Goal: Task Accomplishment & Management: Manage account settings

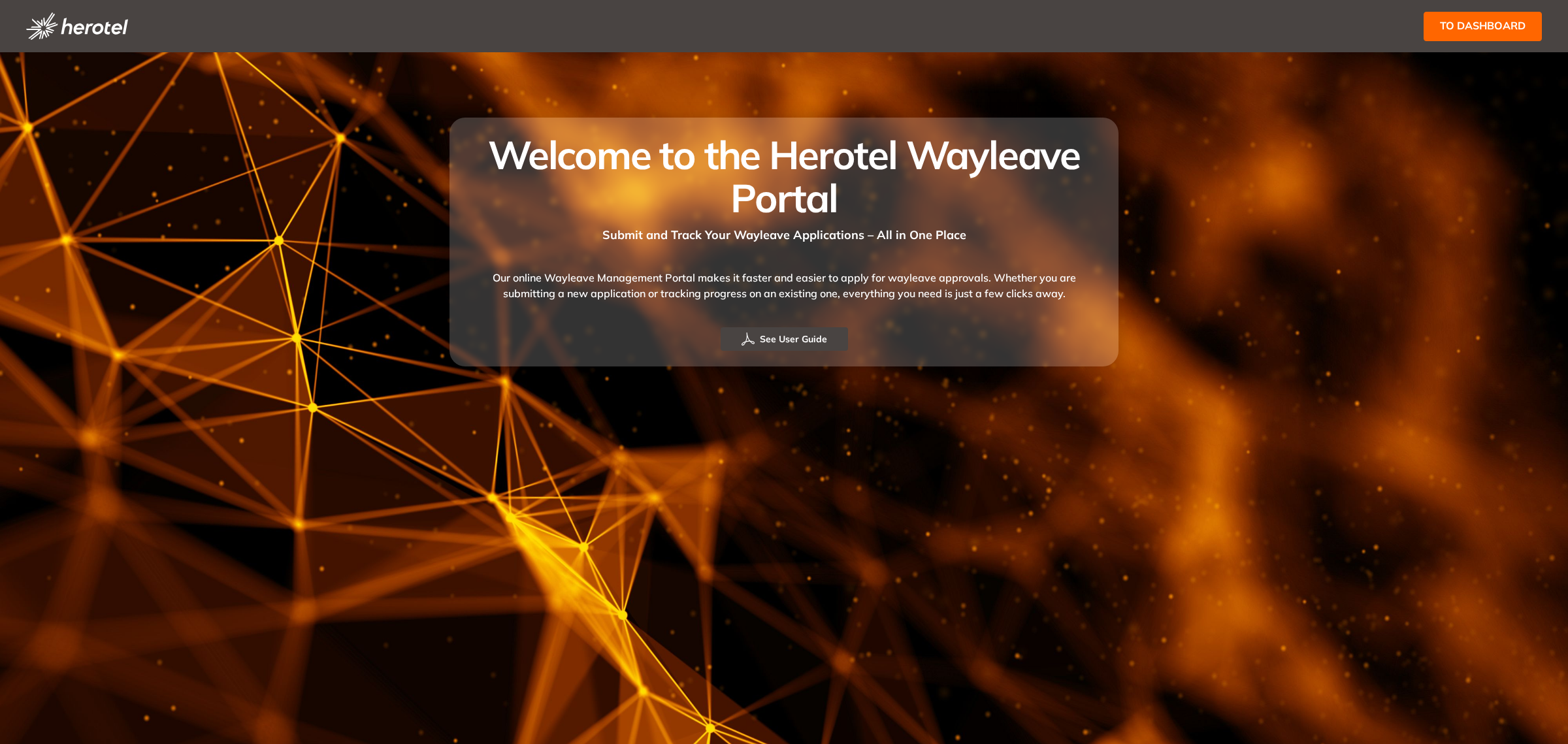
click at [1517, 17] on button "to dashboard" at bounding box center [1482, 26] width 119 height 30
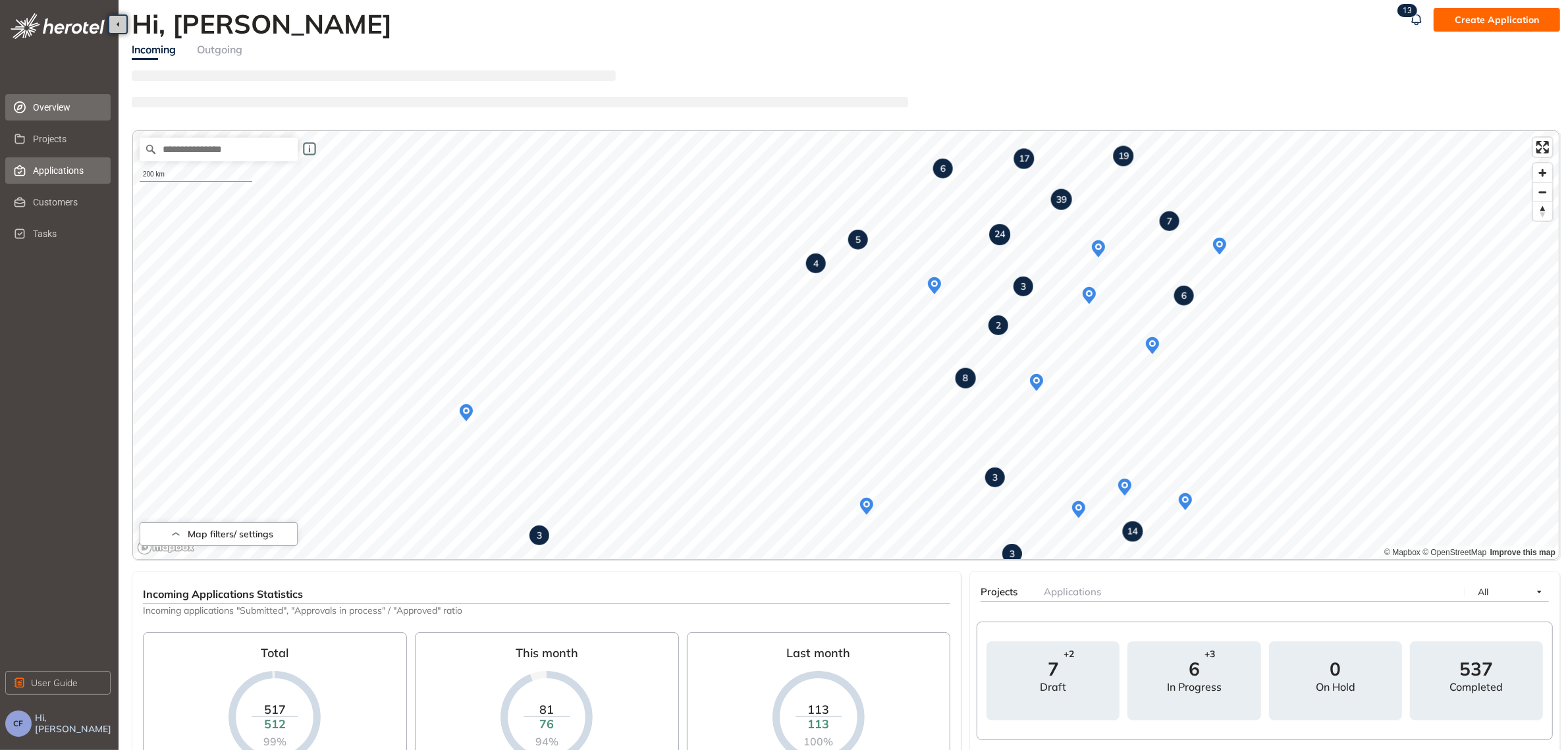
click at [69, 173] on span "Applications" at bounding box center [67, 170] width 67 height 26
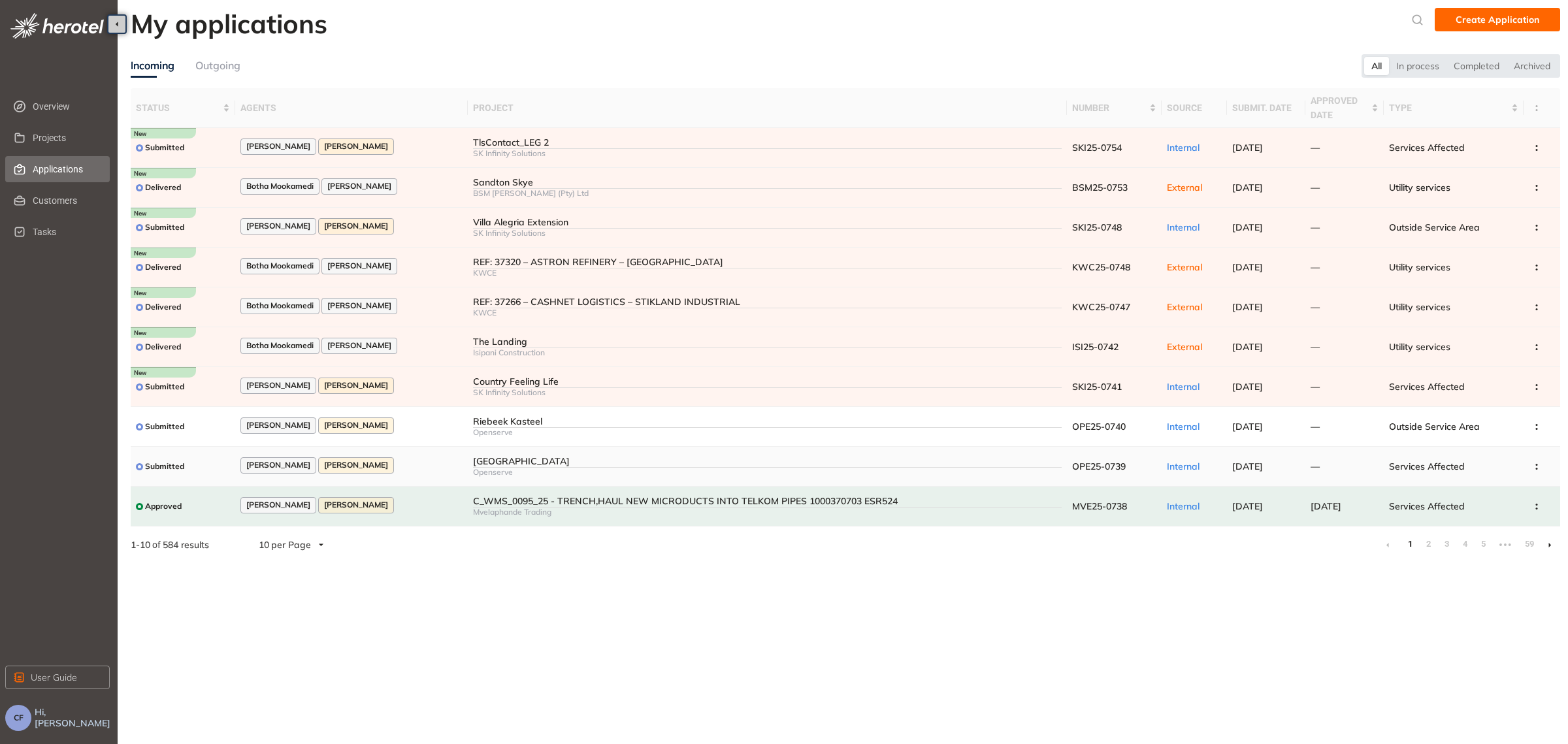
click at [539, 461] on div "[GEOGRAPHIC_DATA]" at bounding box center [767, 461] width 589 height 11
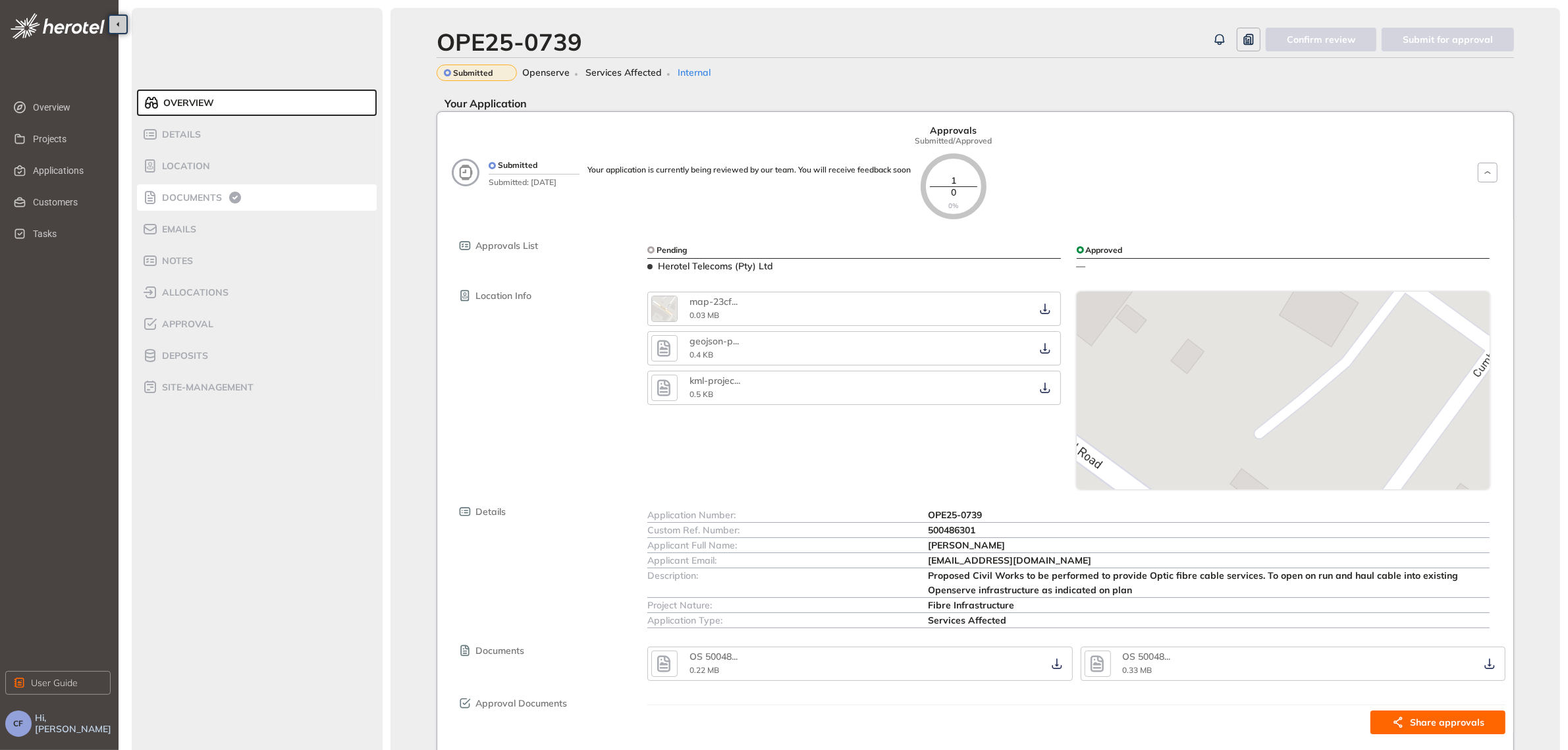
click at [201, 199] on span "Documents" at bounding box center [190, 197] width 64 height 11
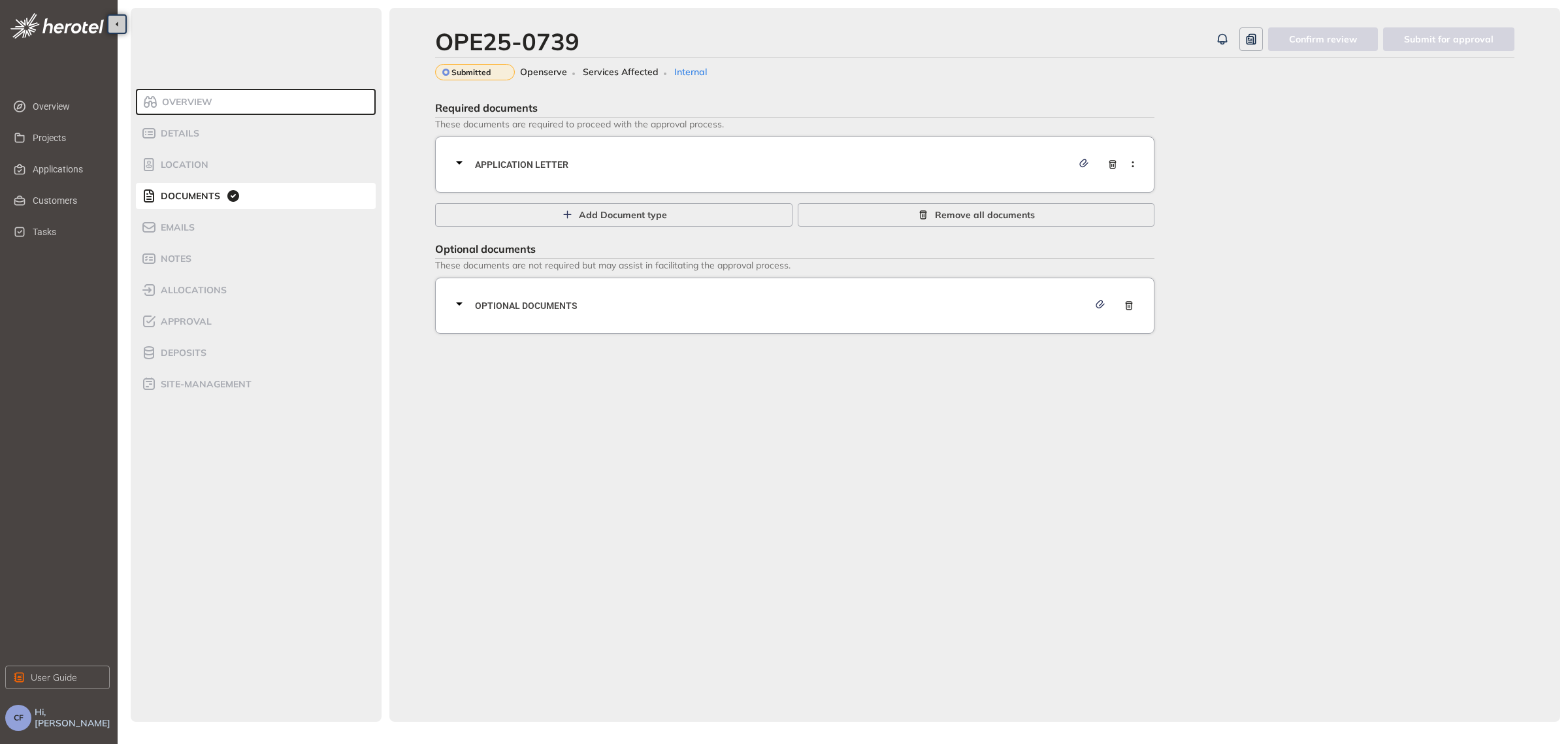
click at [915, 164] on span "Application letter" at bounding box center [773, 164] width 597 height 14
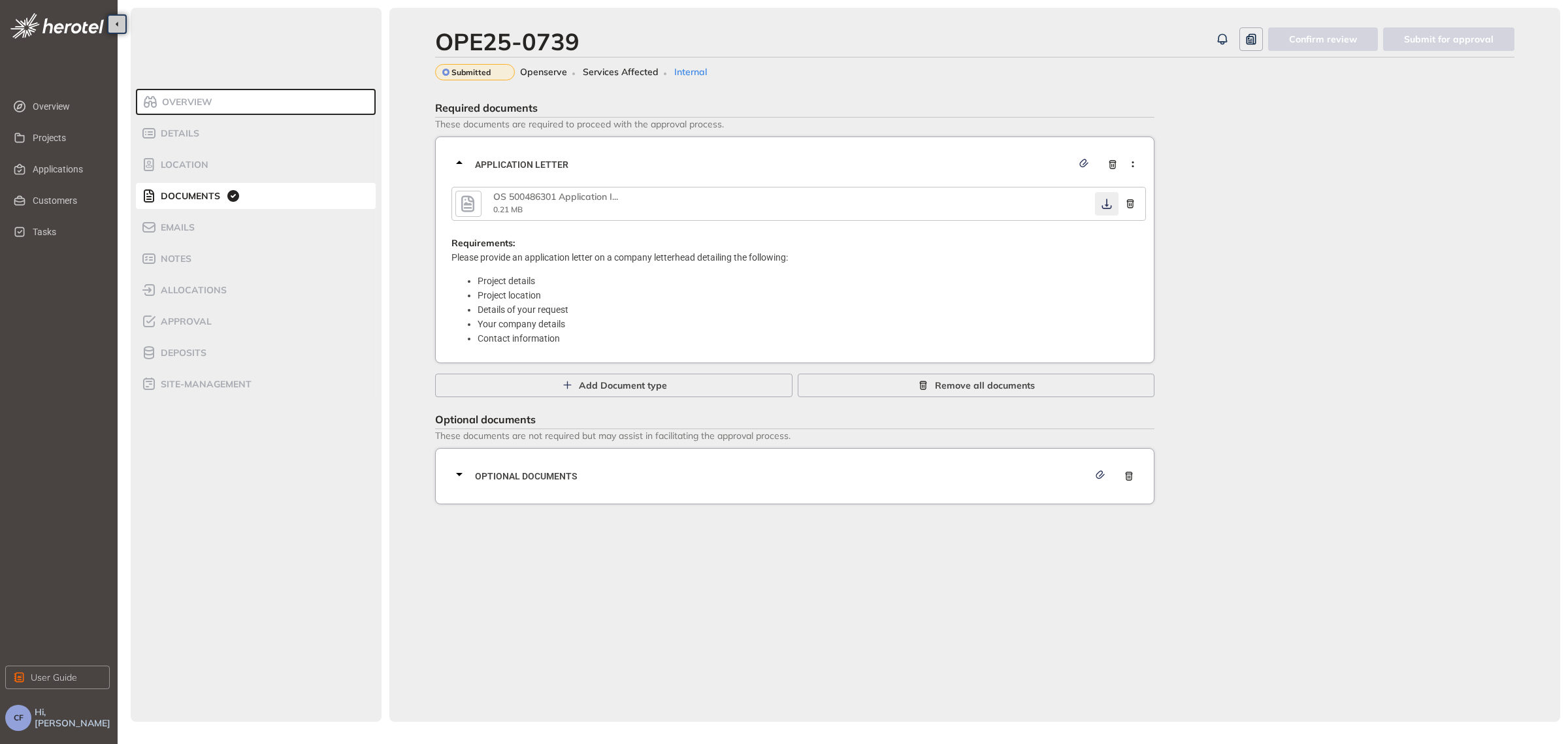
click at [1110, 201] on icon "button" at bounding box center [1106, 203] width 13 height 10
click at [878, 473] on span "Optional documents" at bounding box center [782, 476] width 613 height 14
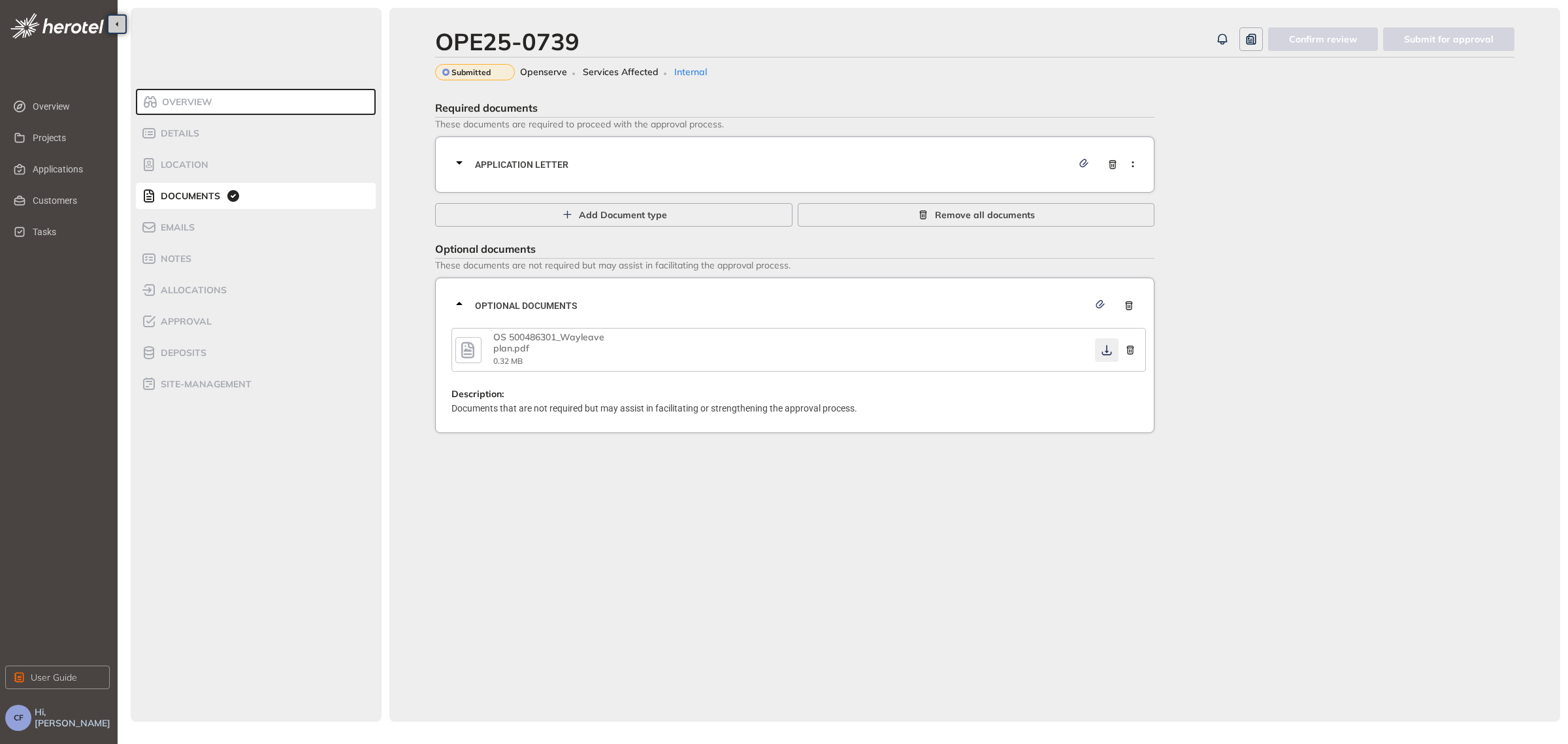
click at [1101, 350] on icon "button" at bounding box center [1106, 350] width 13 height 10
click at [186, 314] on div "Approval" at bounding box center [197, 321] width 111 height 16
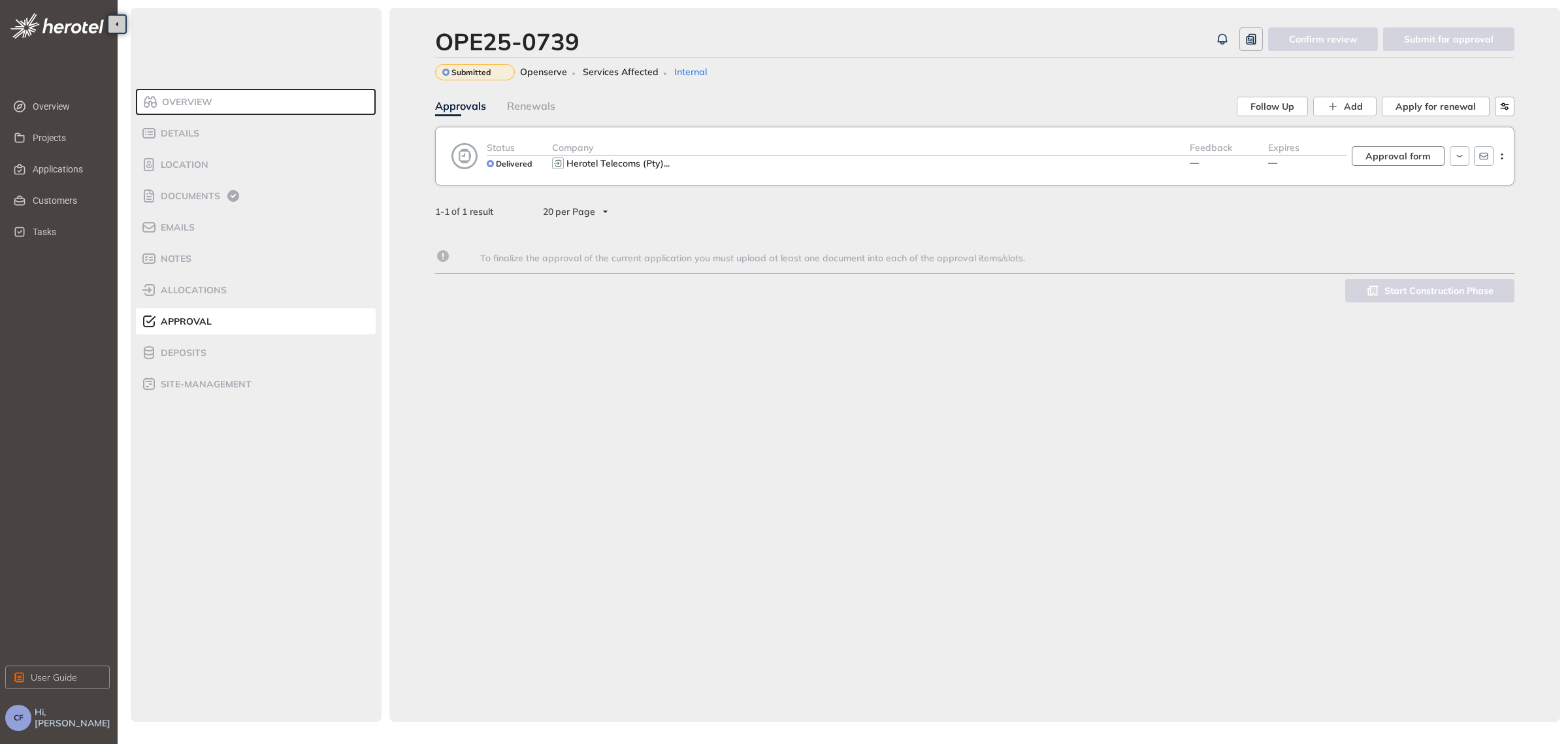
click at [1371, 158] on span "Approval form" at bounding box center [1398, 156] width 65 height 14
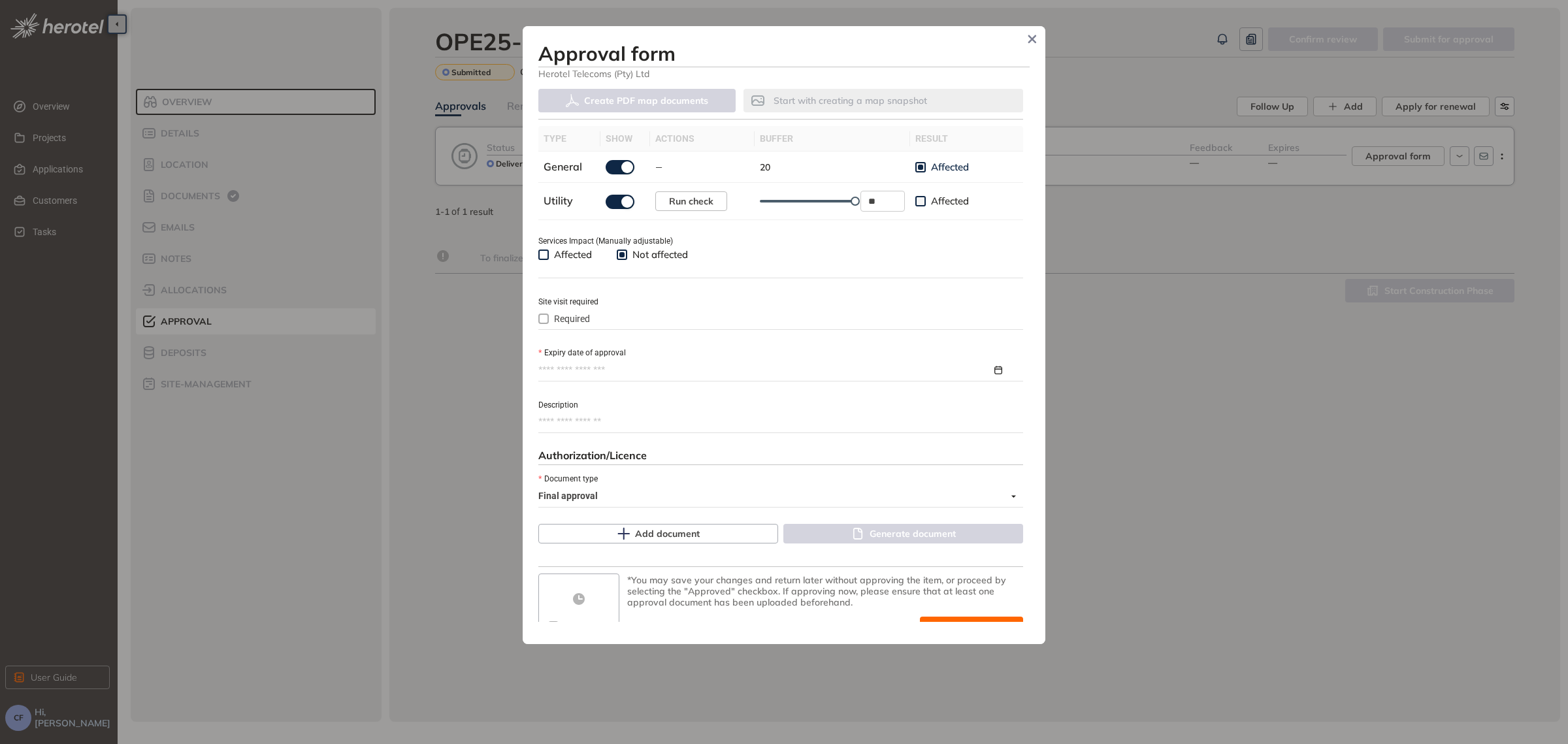
scroll to position [405, 0]
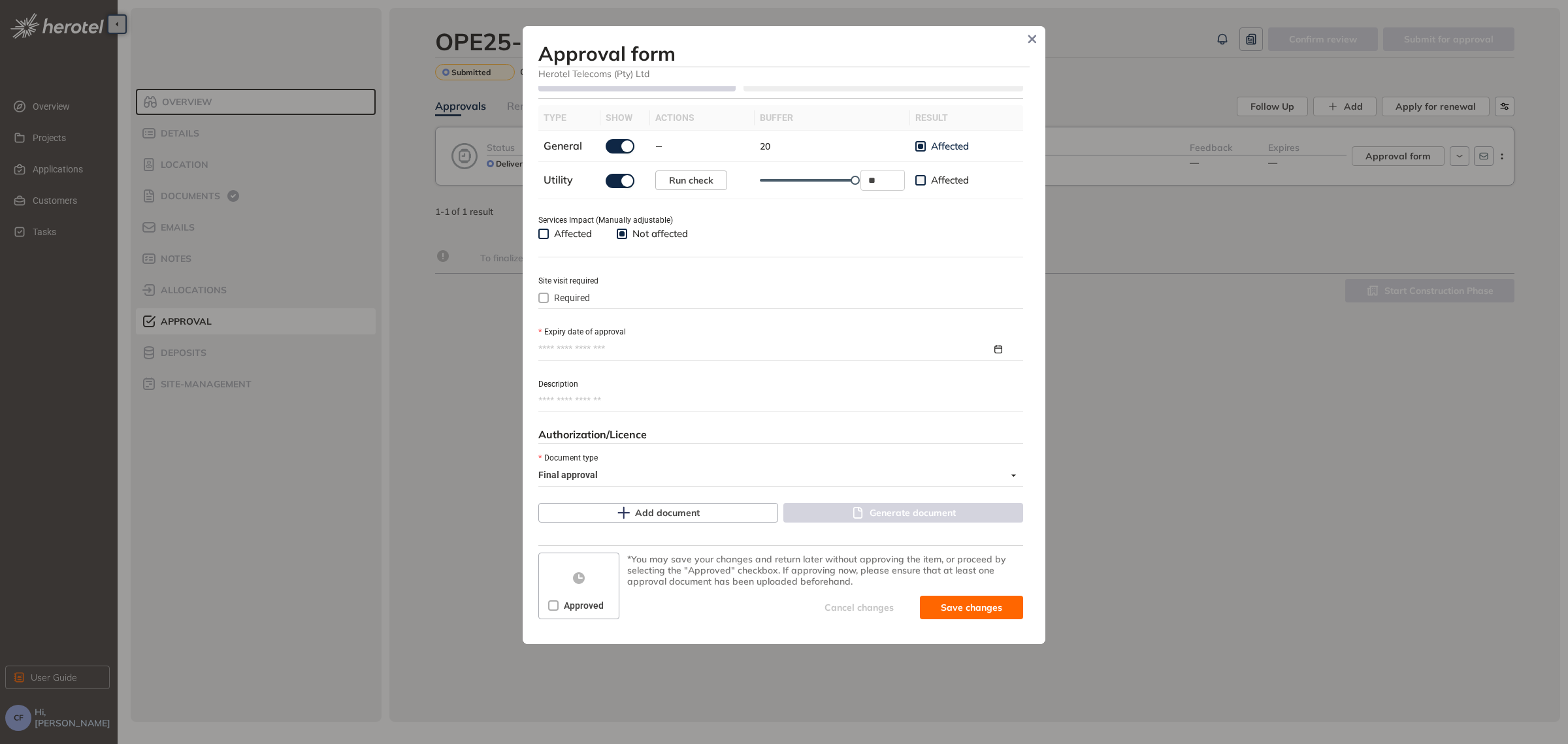
click at [585, 349] on input "Expiry date of approval" at bounding box center [764, 349] width 453 height 14
type input "**********"
click at [757, 378] on button "button" at bounding box center [751, 380] width 14 height 27
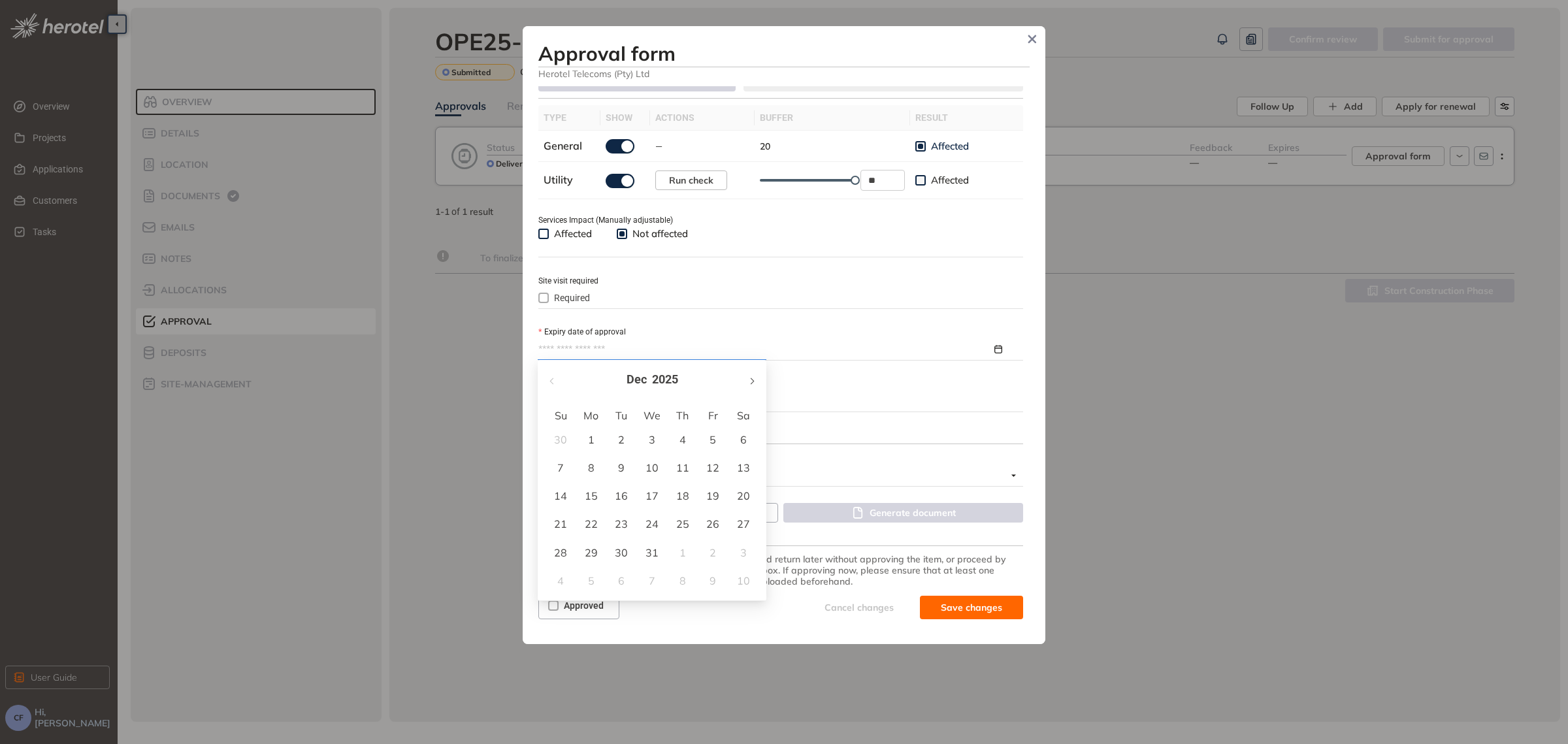
click at [757, 378] on button "button" at bounding box center [751, 380] width 14 height 27
click at [550, 383] on button "button" at bounding box center [552, 380] width 14 height 27
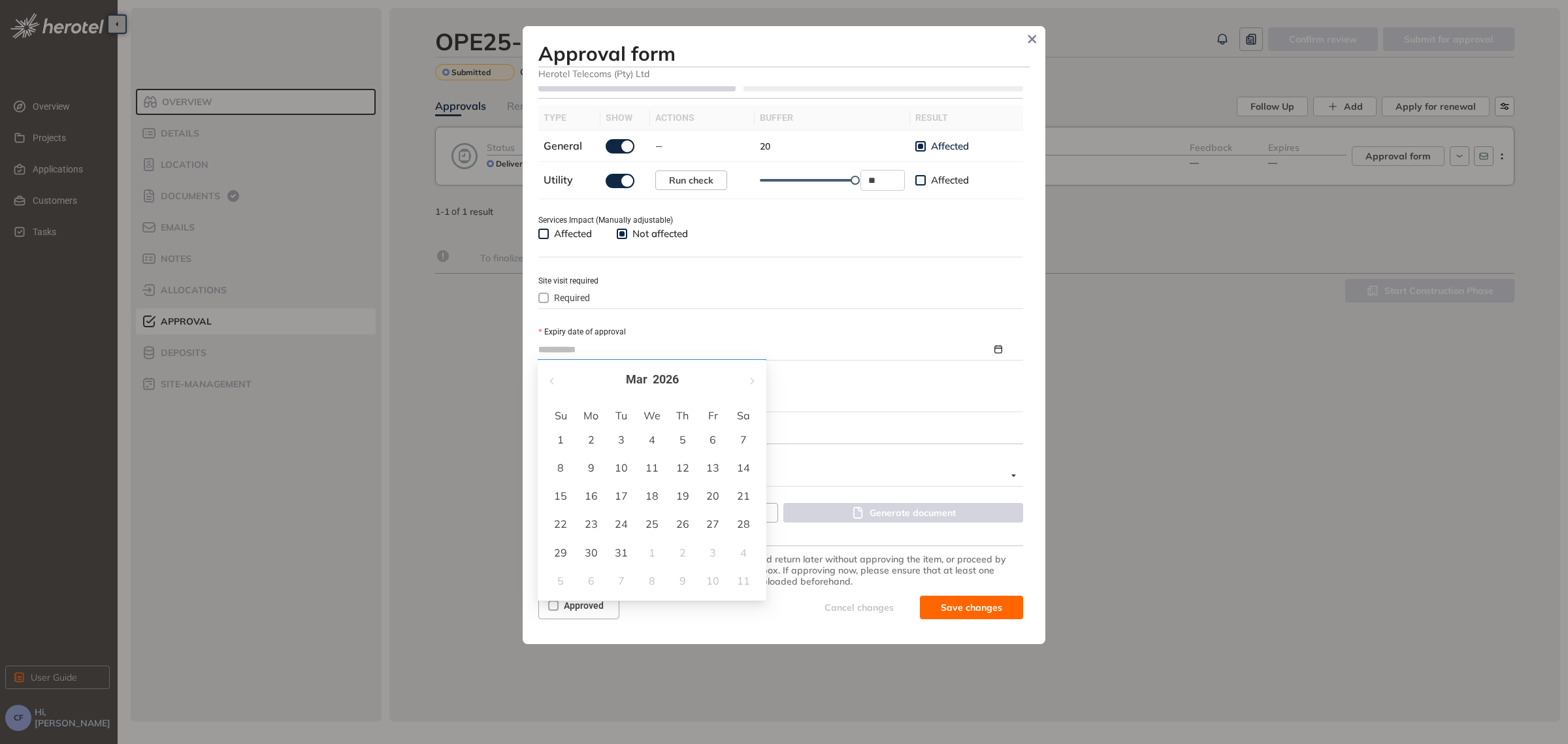
type input "**********"
click at [652, 497] on div "18" at bounding box center [651, 496] width 16 height 16
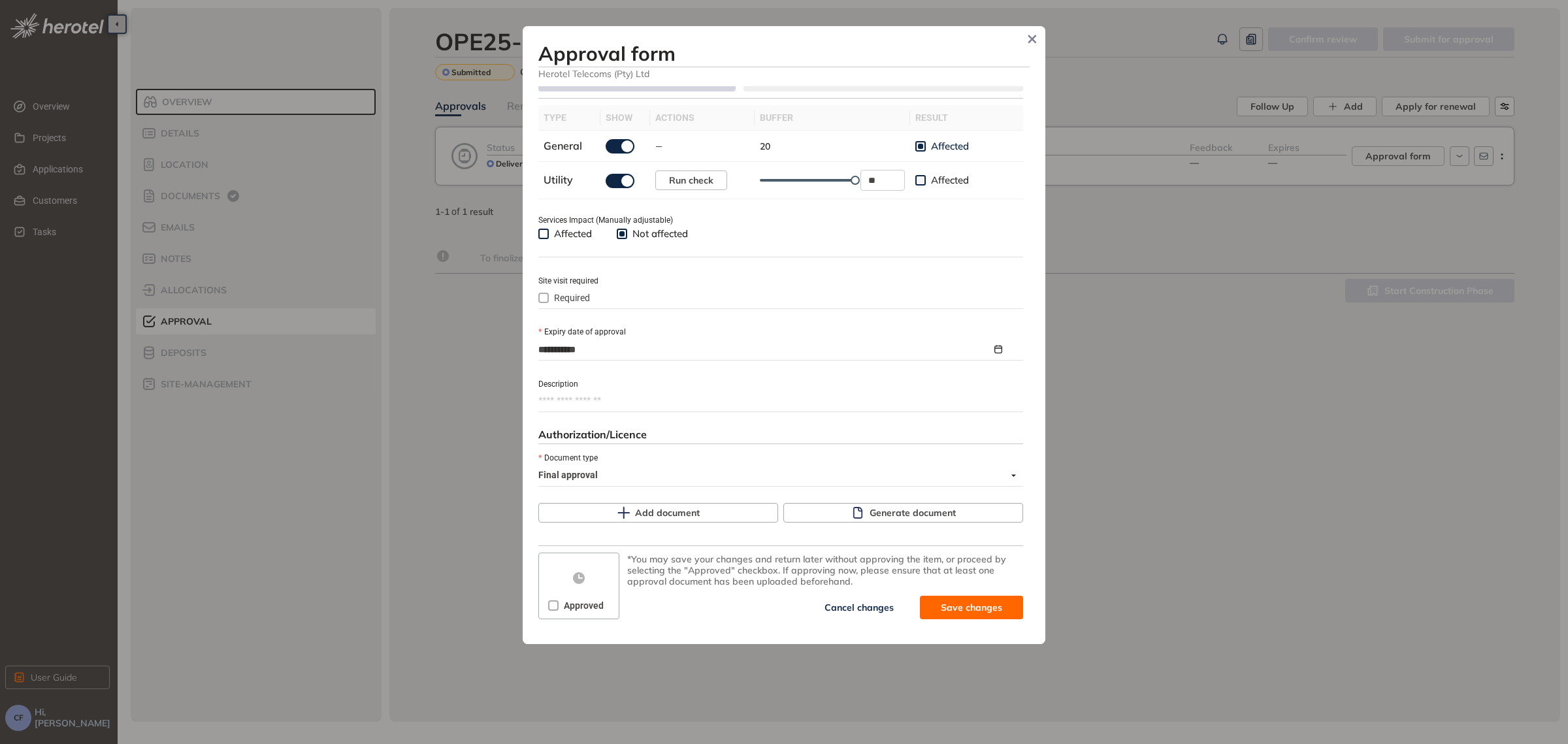
scroll to position [406, 0]
click at [887, 509] on span "Generate document" at bounding box center [912, 512] width 86 height 14
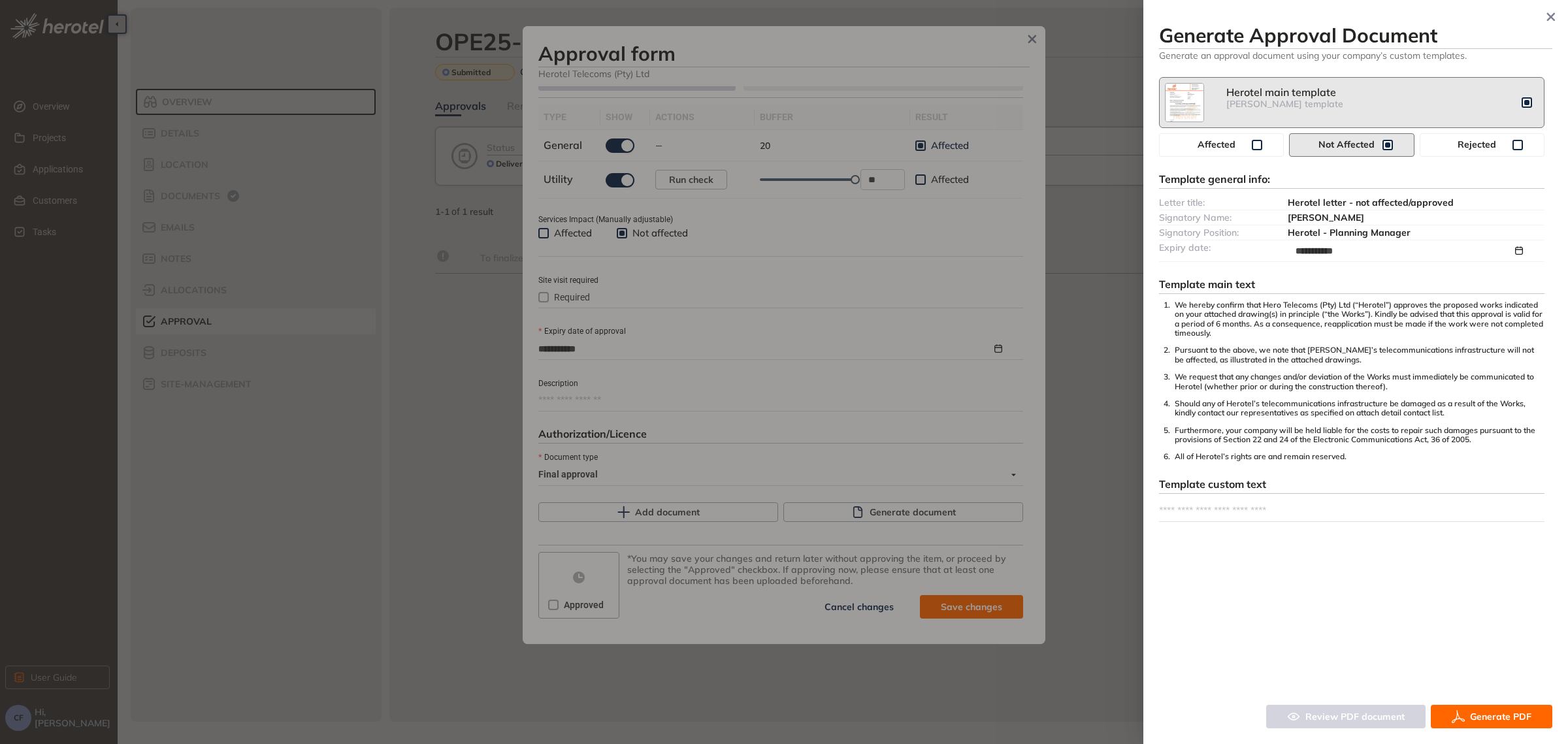
click at [1480, 718] on span "Generate PDF" at bounding box center [1500, 716] width 61 height 14
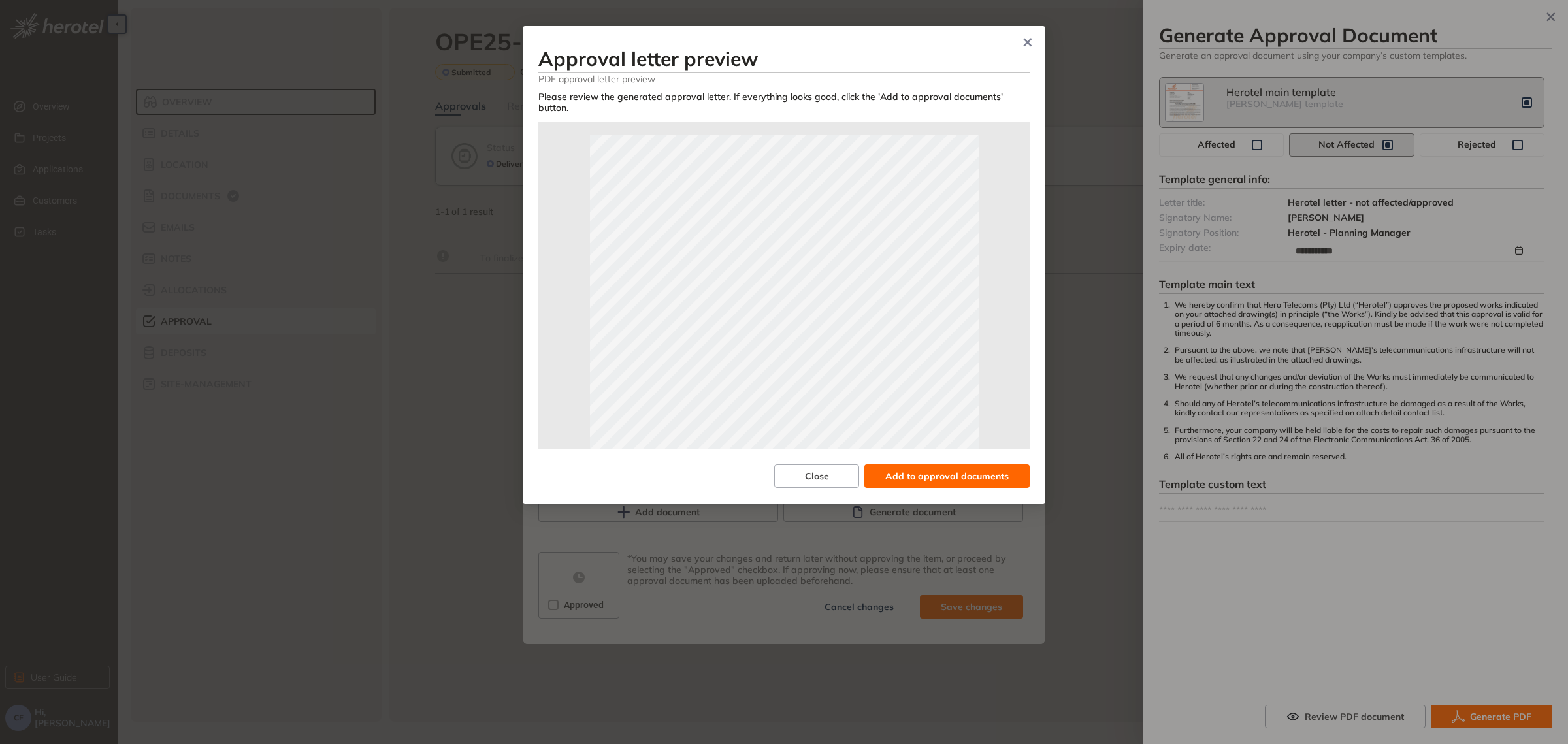
click at [966, 478] on span "Add to approval documents" at bounding box center [947, 476] width 124 height 14
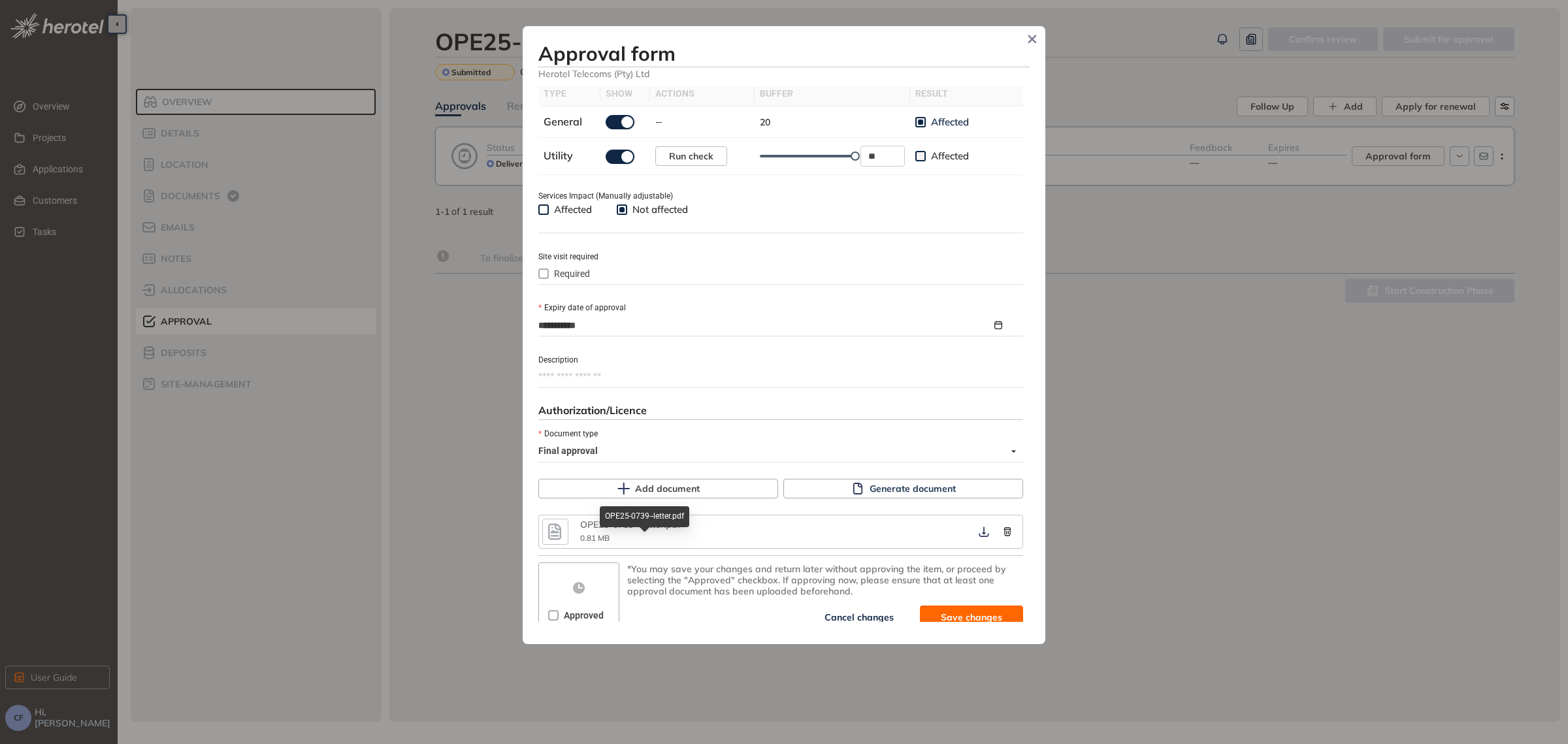
scroll to position [439, 0]
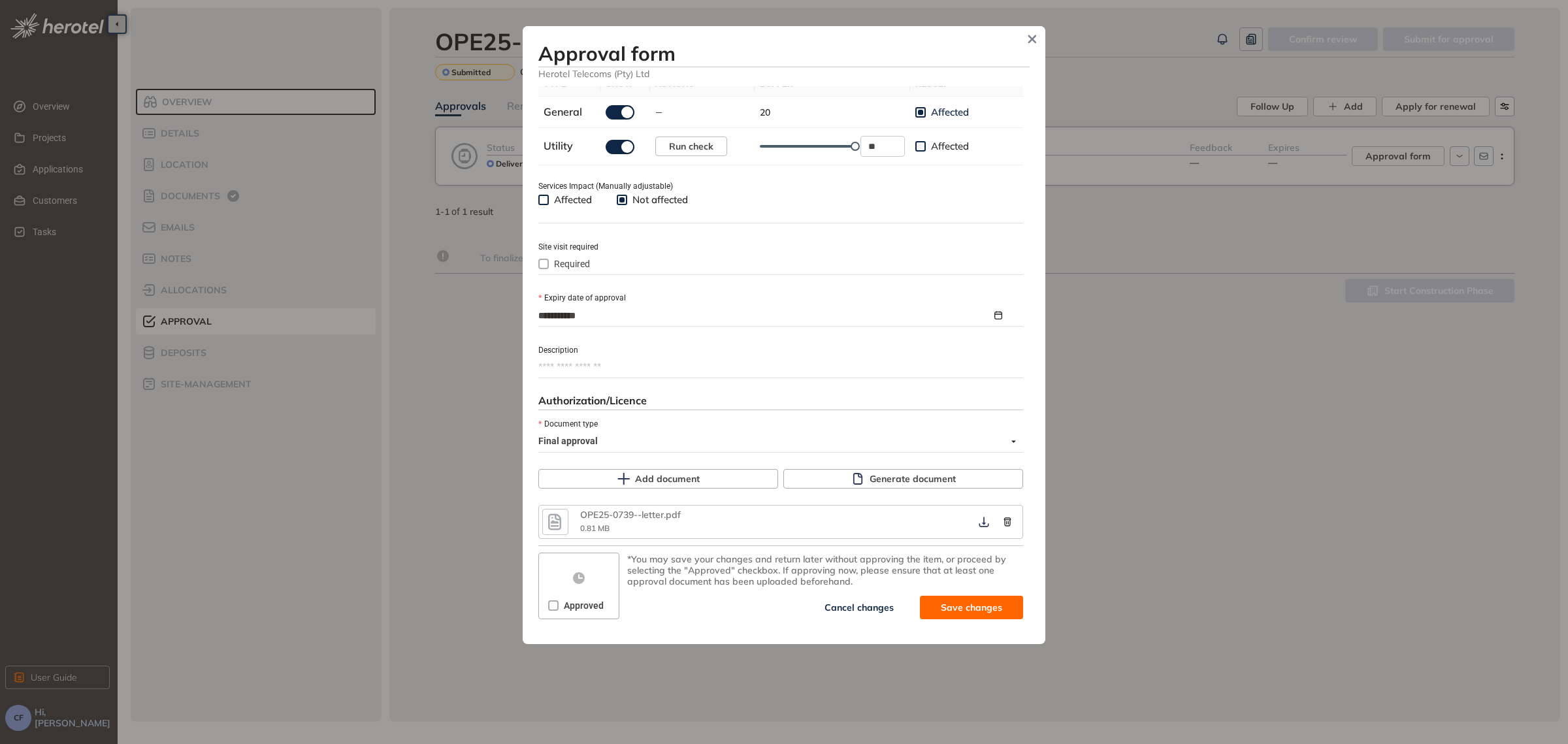
click at [557, 603] on span at bounding box center [553, 606] width 10 height 10
drag, startPoint x: 956, startPoint y: 605, endPoint x: 913, endPoint y: 340, distance: 268.5
click at [913, 340] on div "**********" at bounding box center [784, 354] width 491 height 536
click at [978, 519] on icon "button" at bounding box center [983, 522] width 13 height 10
click at [929, 604] on span "Save and approve" at bounding box center [961, 608] width 81 height 14
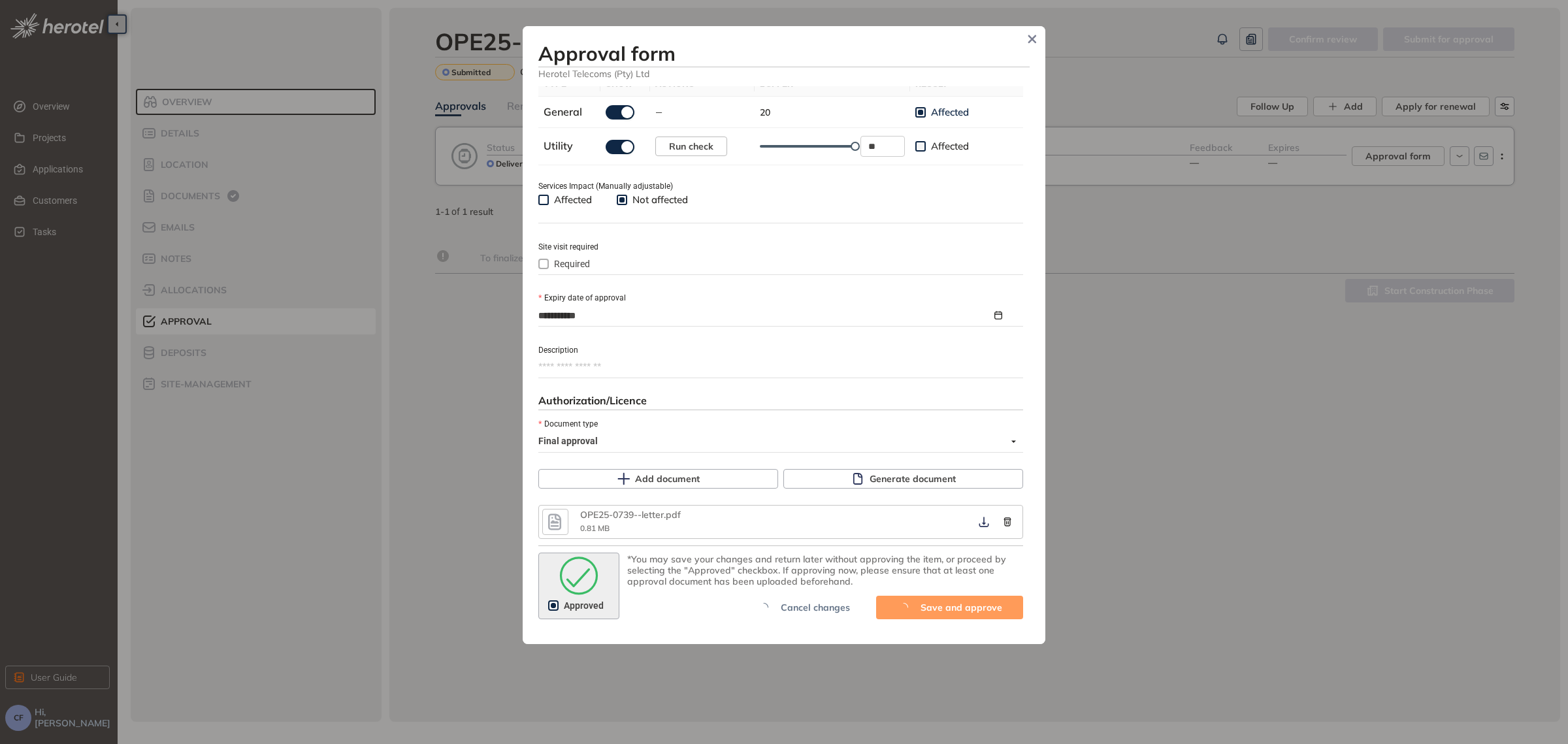
scroll to position [461, 0]
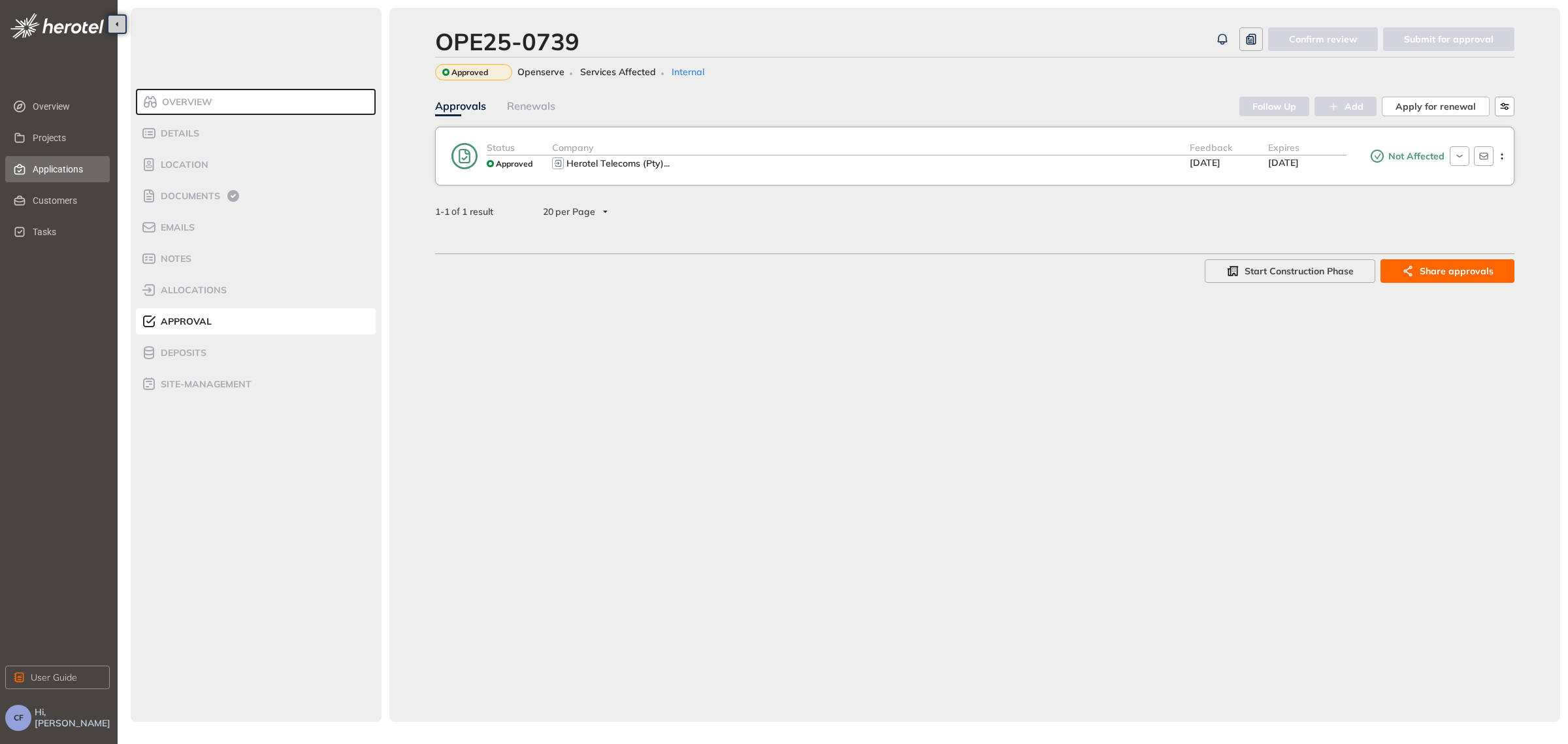
click at [62, 169] on span "Applications" at bounding box center [66, 169] width 67 height 26
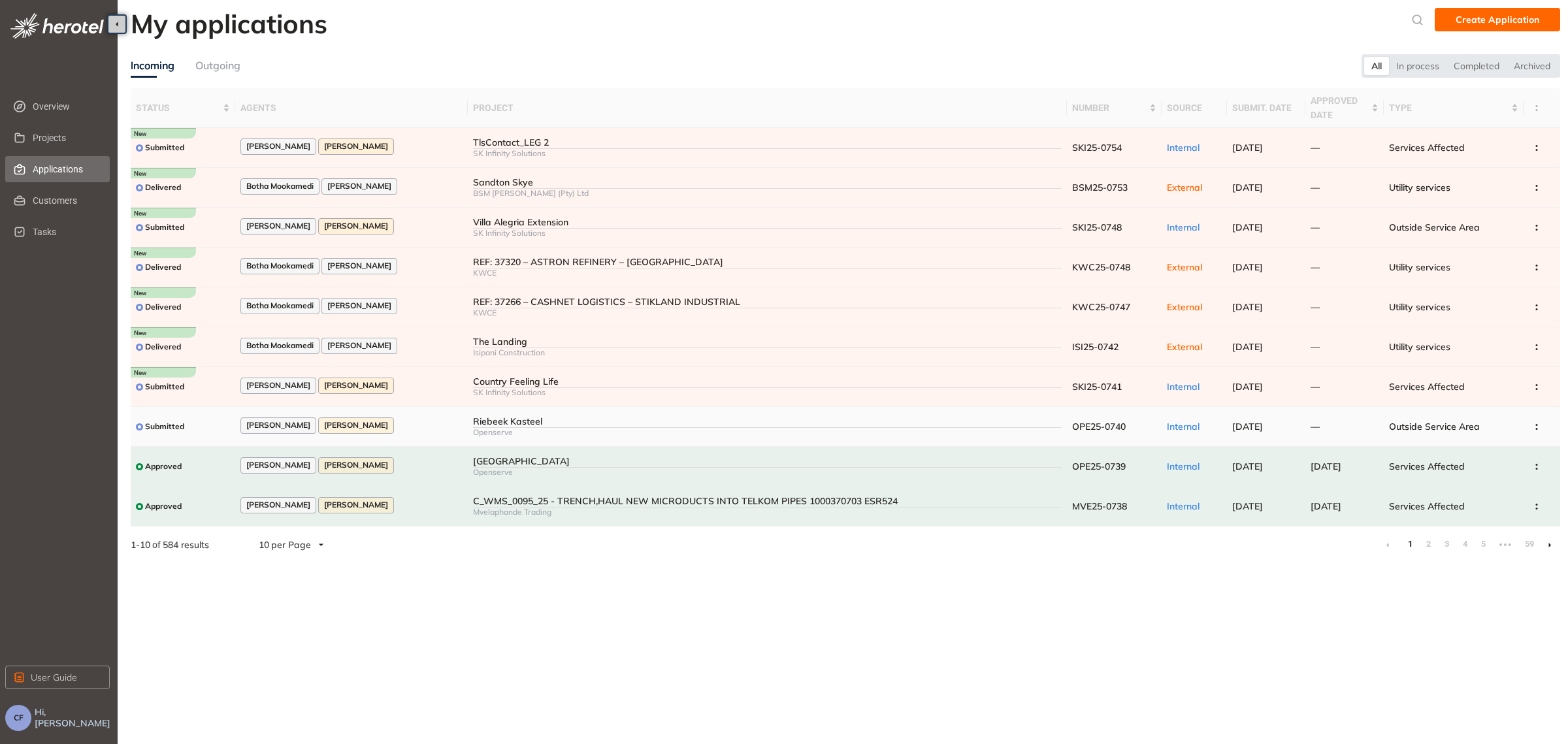
click at [503, 424] on div "Riebeek Kasteel" at bounding box center [767, 421] width 589 height 11
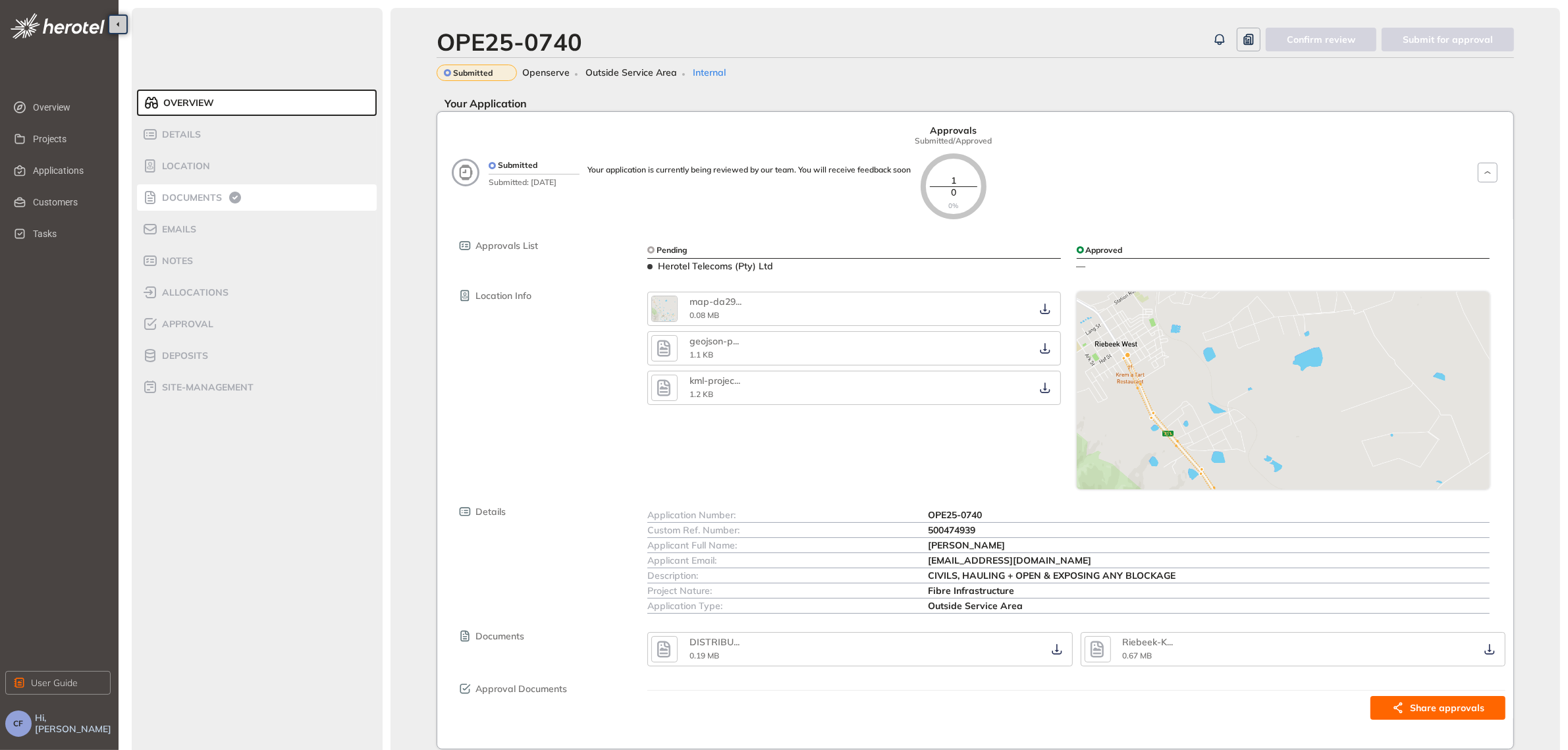
click at [198, 197] on span "Documents" at bounding box center [190, 197] width 64 height 11
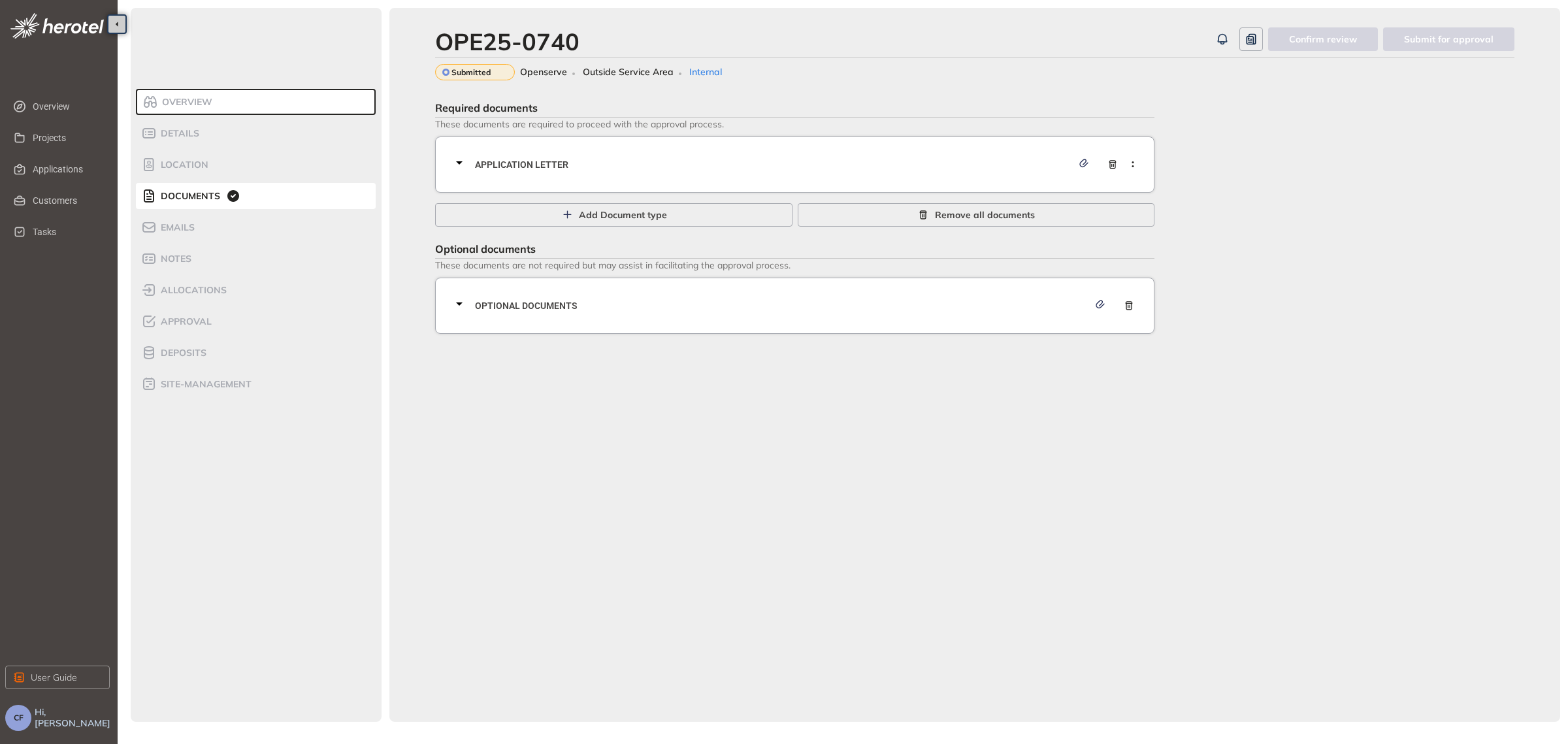
click at [634, 165] on span "Application letter" at bounding box center [773, 164] width 597 height 14
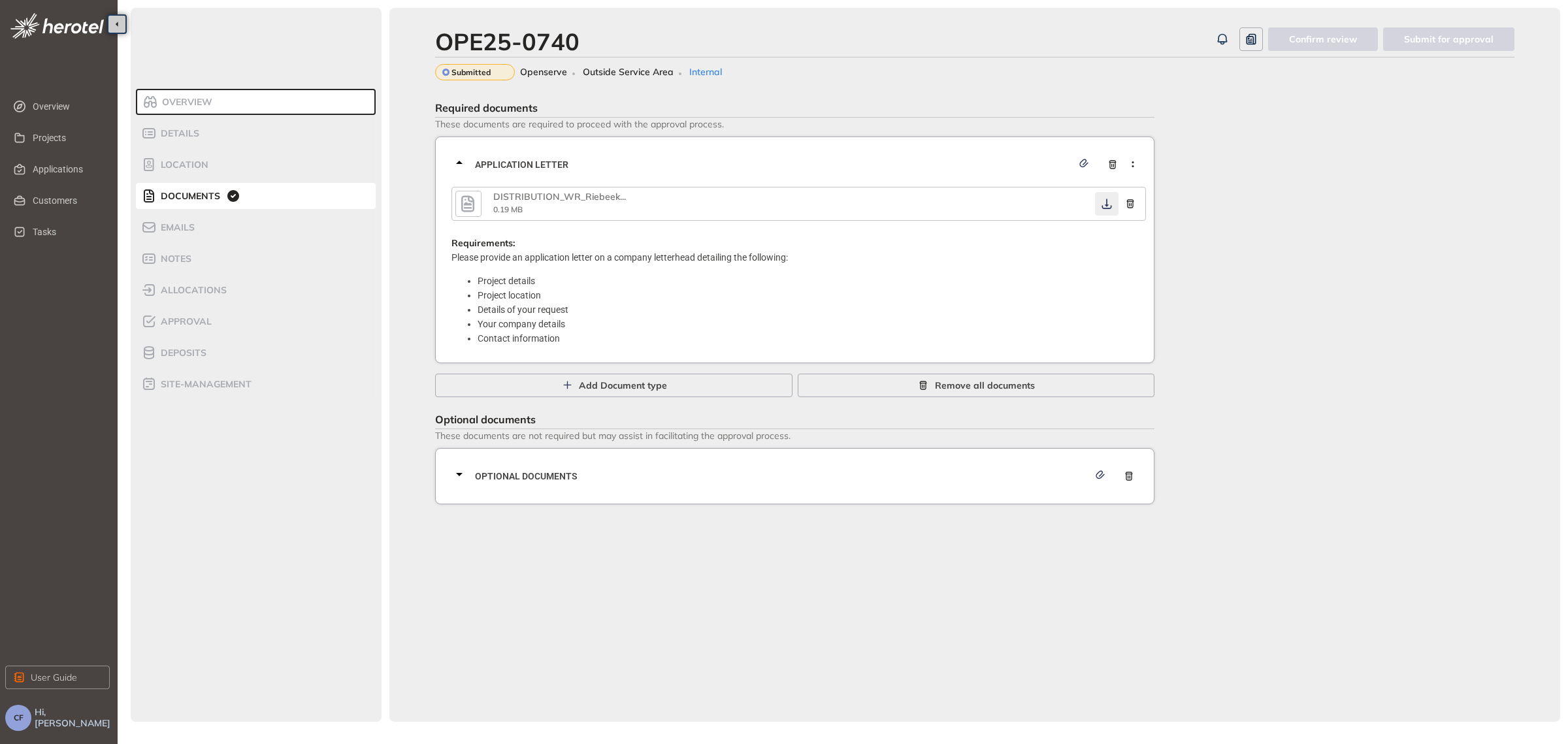
click at [1111, 203] on icon "button" at bounding box center [1106, 203] width 13 height 10
click at [714, 469] on span "Optional documents" at bounding box center [782, 476] width 613 height 14
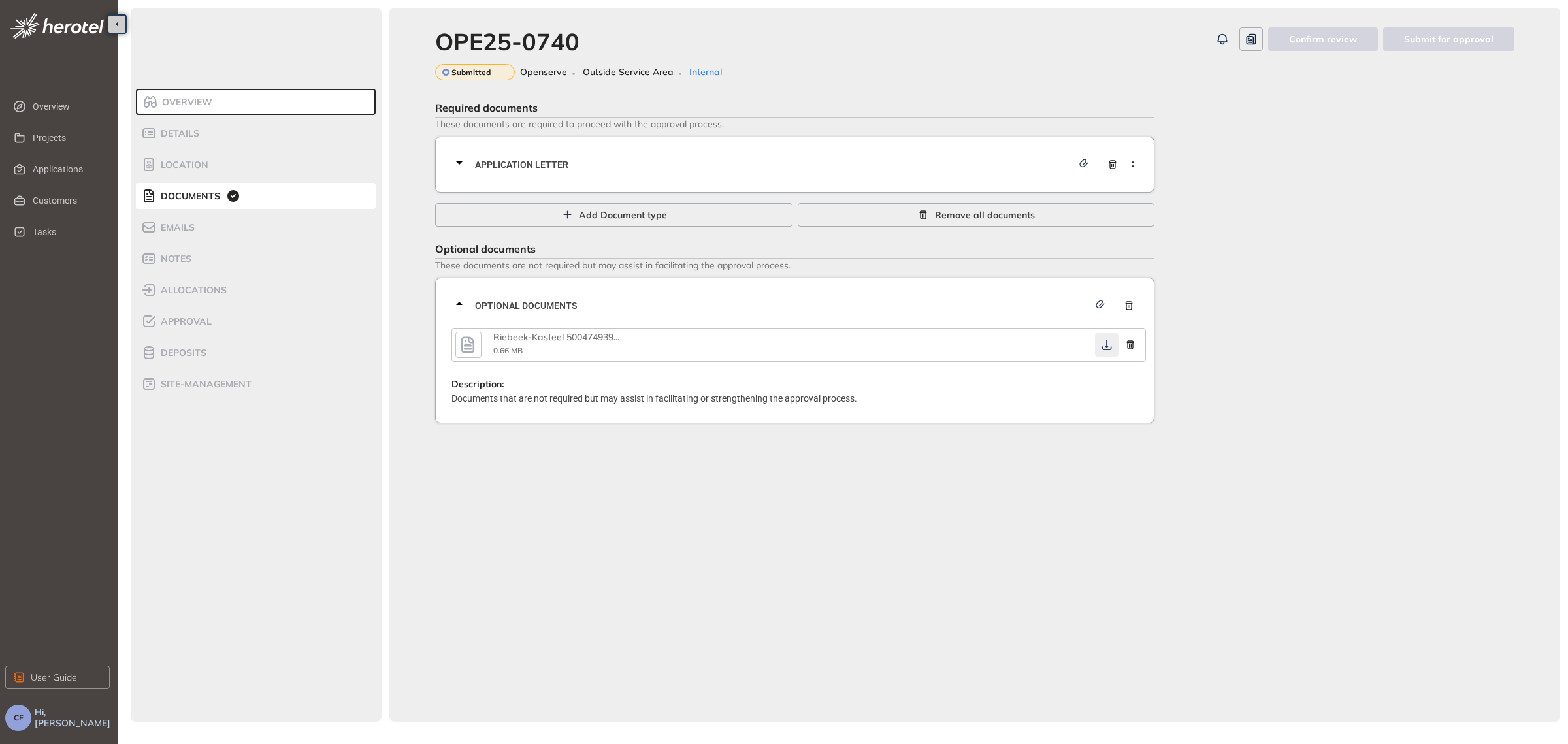
click at [1105, 340] on icon "button" at bounding box center [1106, 345] width 13 height 10
click at [197, 321] on span "Approval" at bounding box center [184, 321] width 55 height 11
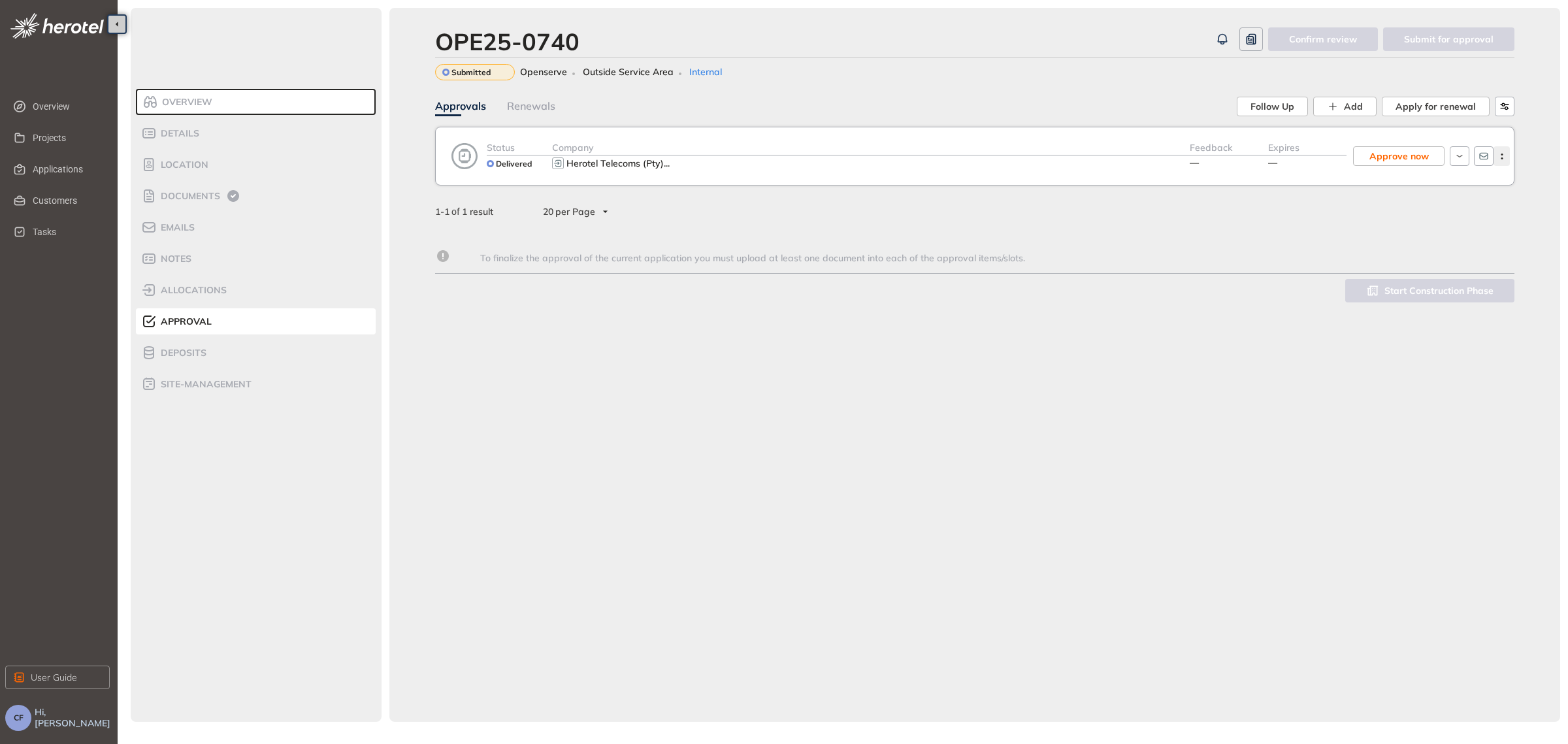
click at [1501, 158] on button "button" at bounding box center [1501, 156] width 16 height 19
click at [1451, 211] on span "View approval form" at bounding box center [1454, 210] width 89 height 11
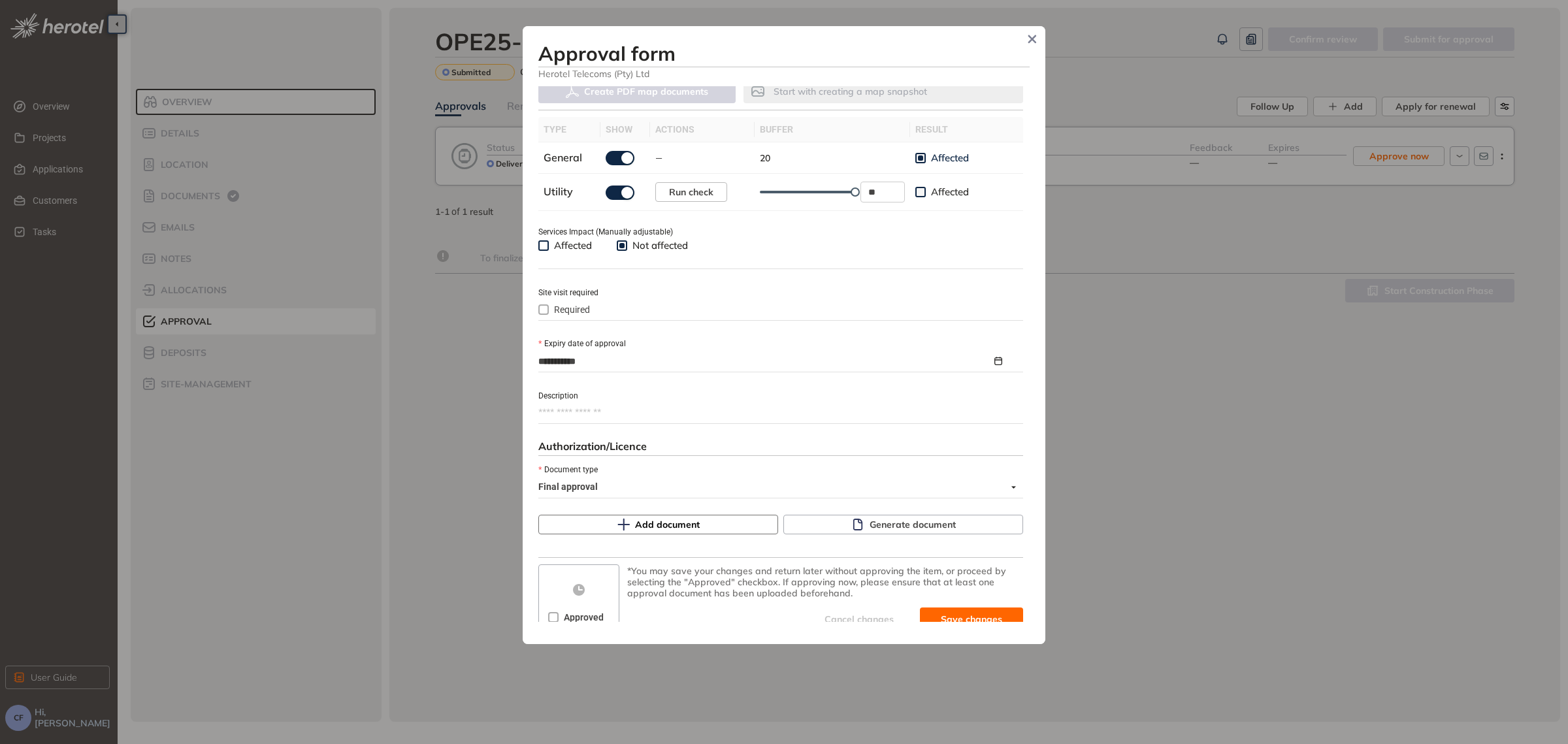
scroll to position [406, 0]
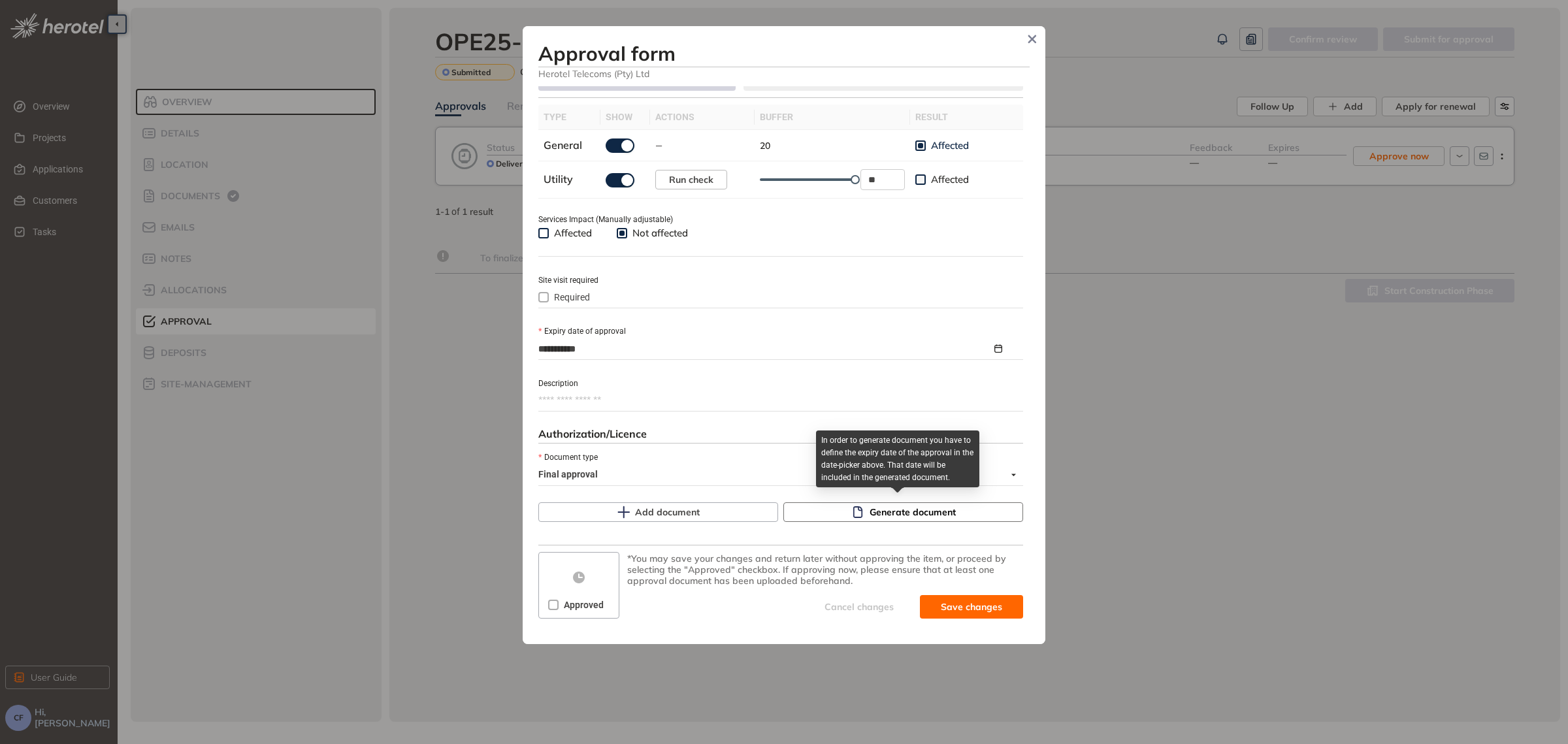
click at [884, 507] on span "Generate document" at bounding box center [912, 512] width 86 height 14
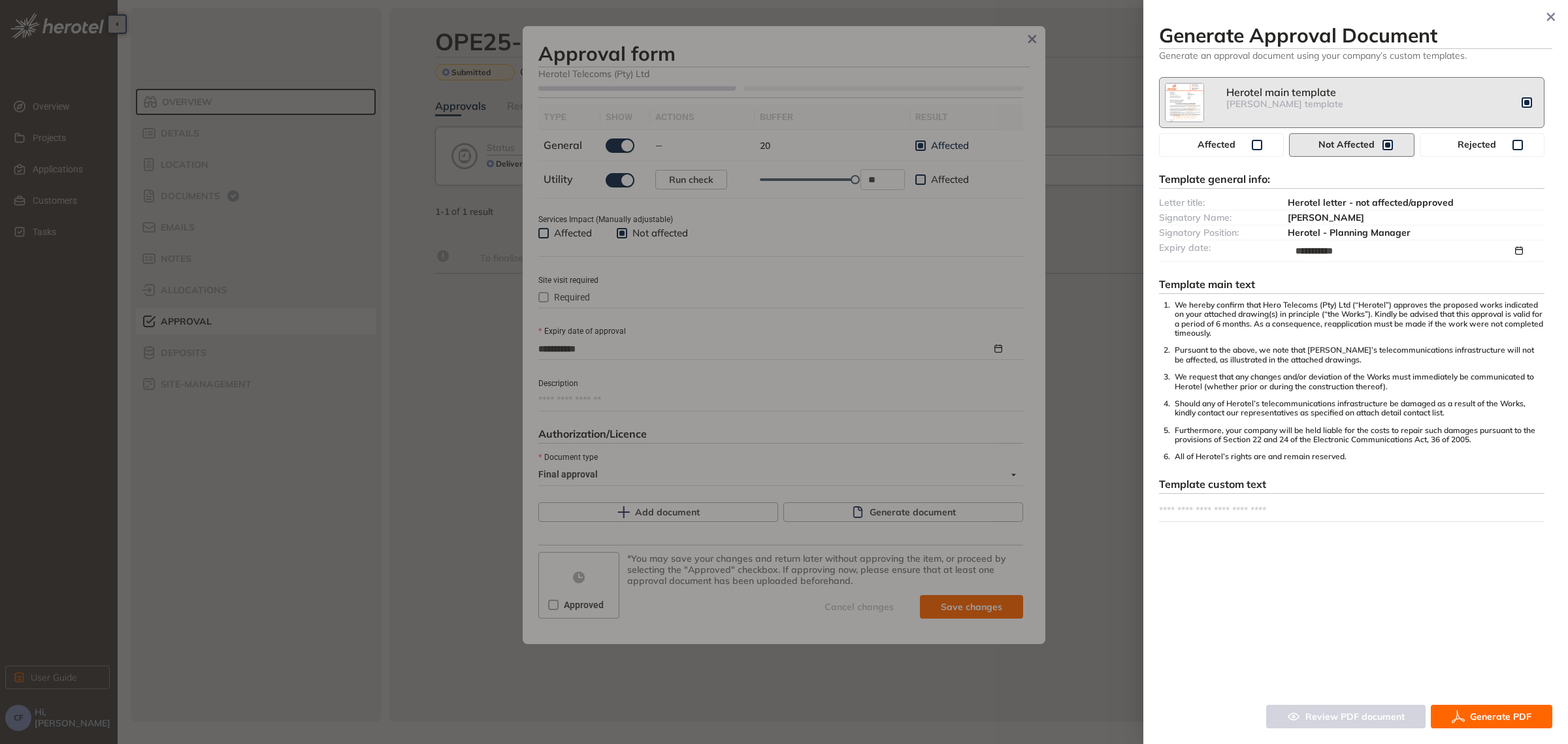
click at [1474, 711] on span "Generate PDF" at bounding box center [1500, 716] width 61 height 14
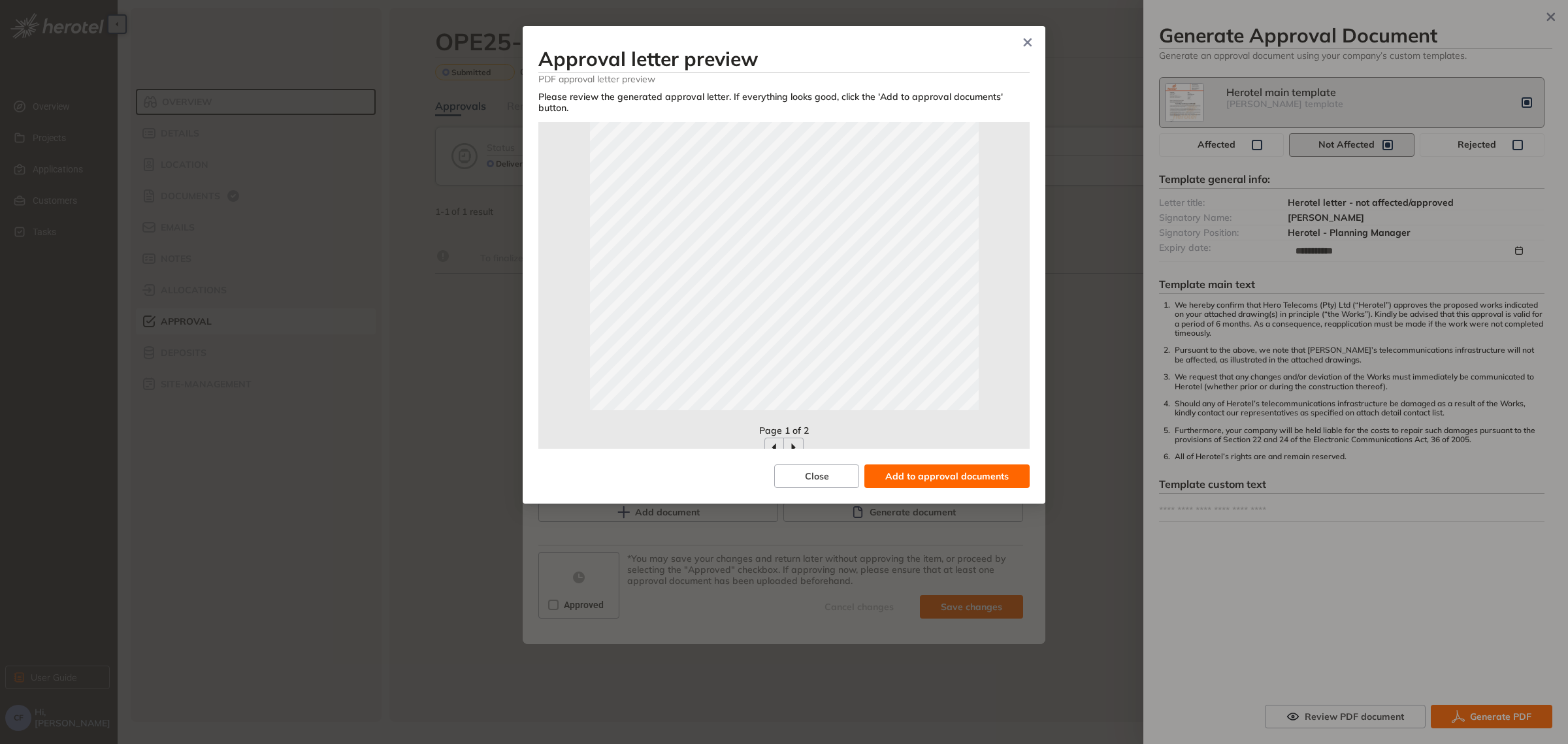
scroll to position [291, 0]
click at [928, 474] on span "Add to approval documents" at bounding box center [947, 476] width 124 height 14
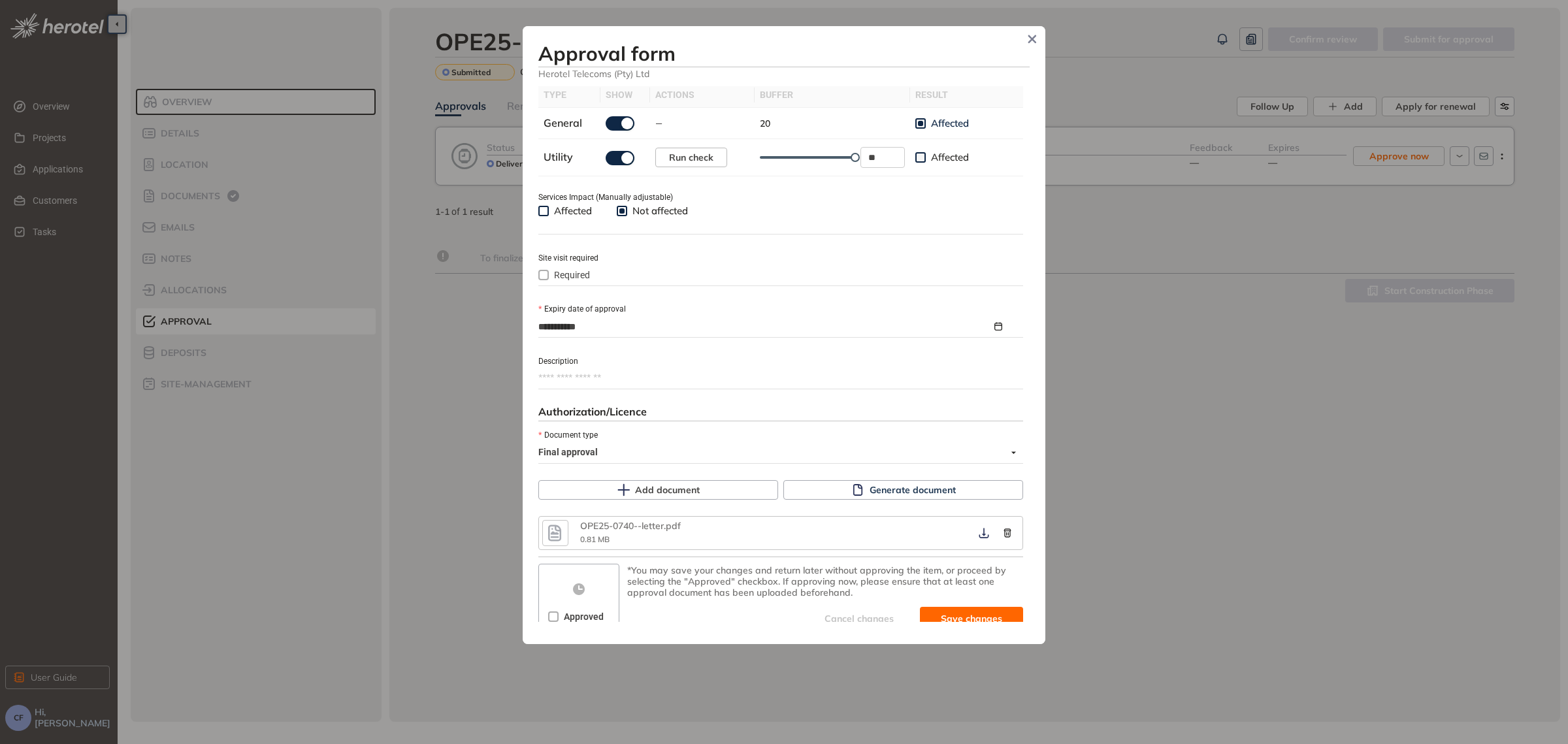
scroll to position [439, 0]
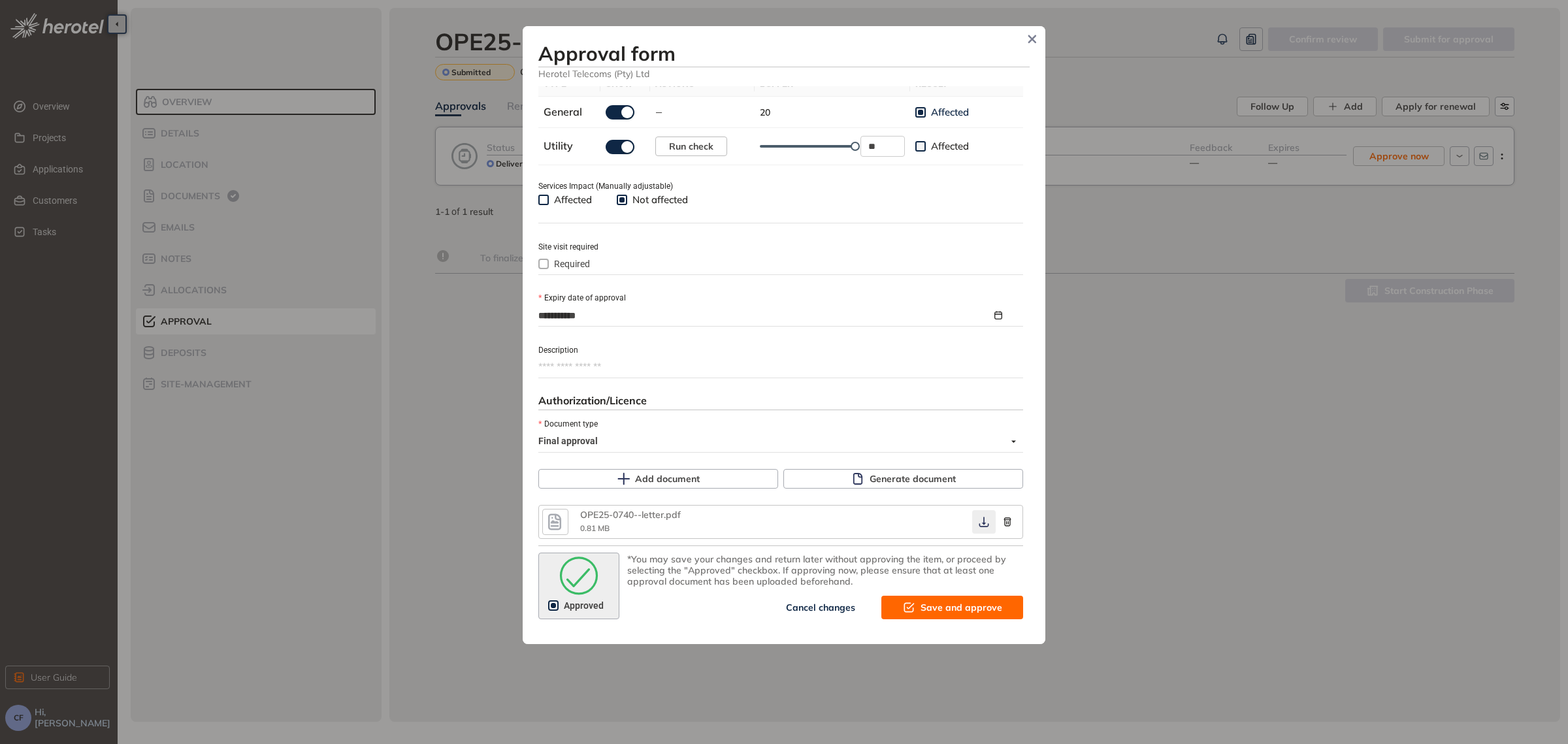
click at [972, 525] on button "button" at bounding box center [983, 522] width 24 height 24
click at [943, 604] on span "Save and approve" at bounding box center [961, 608] width 81 height 14
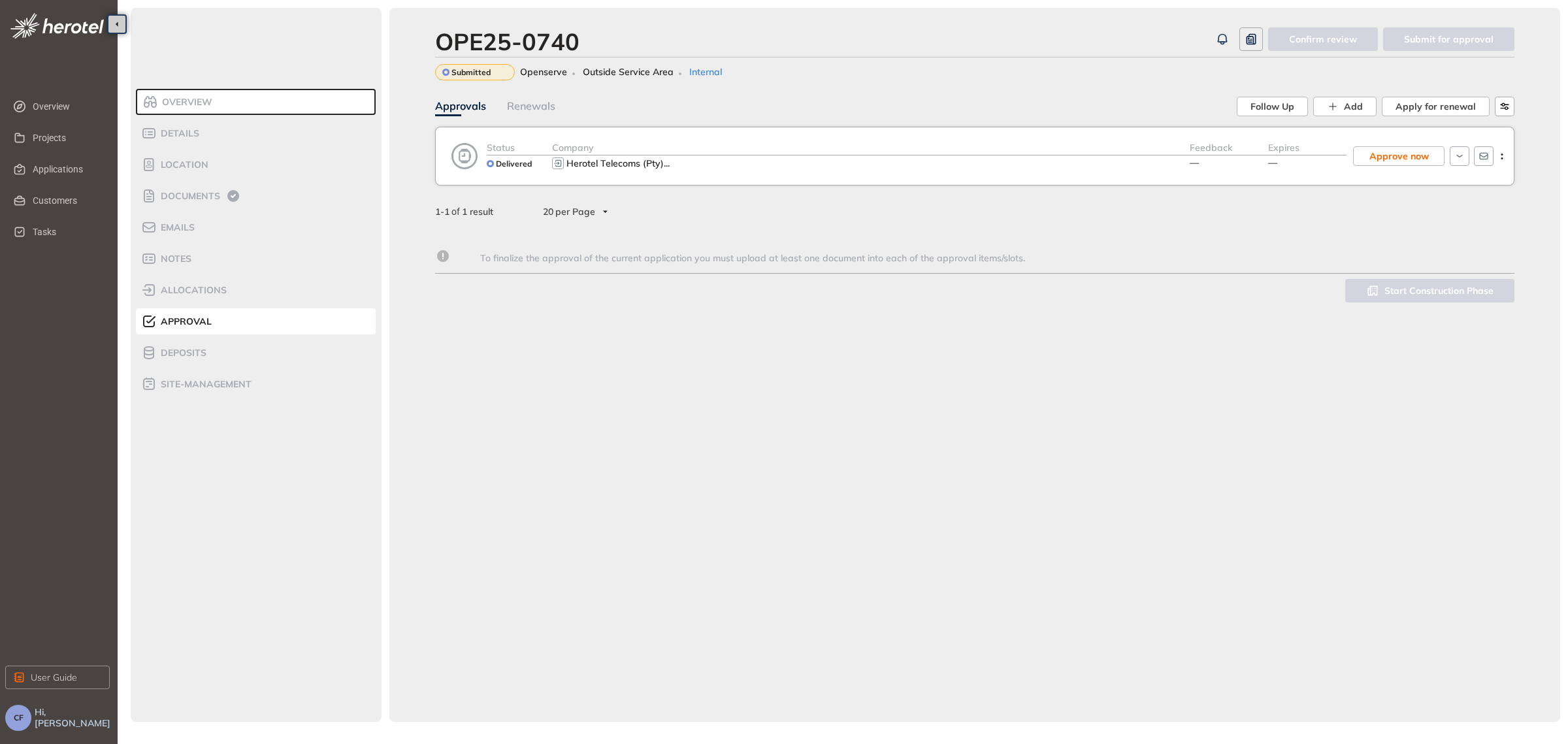
click at [722, 160] on div "Herotel Telecoms (Pty) ..." at bounding box center [871, 164] width 638 height 16
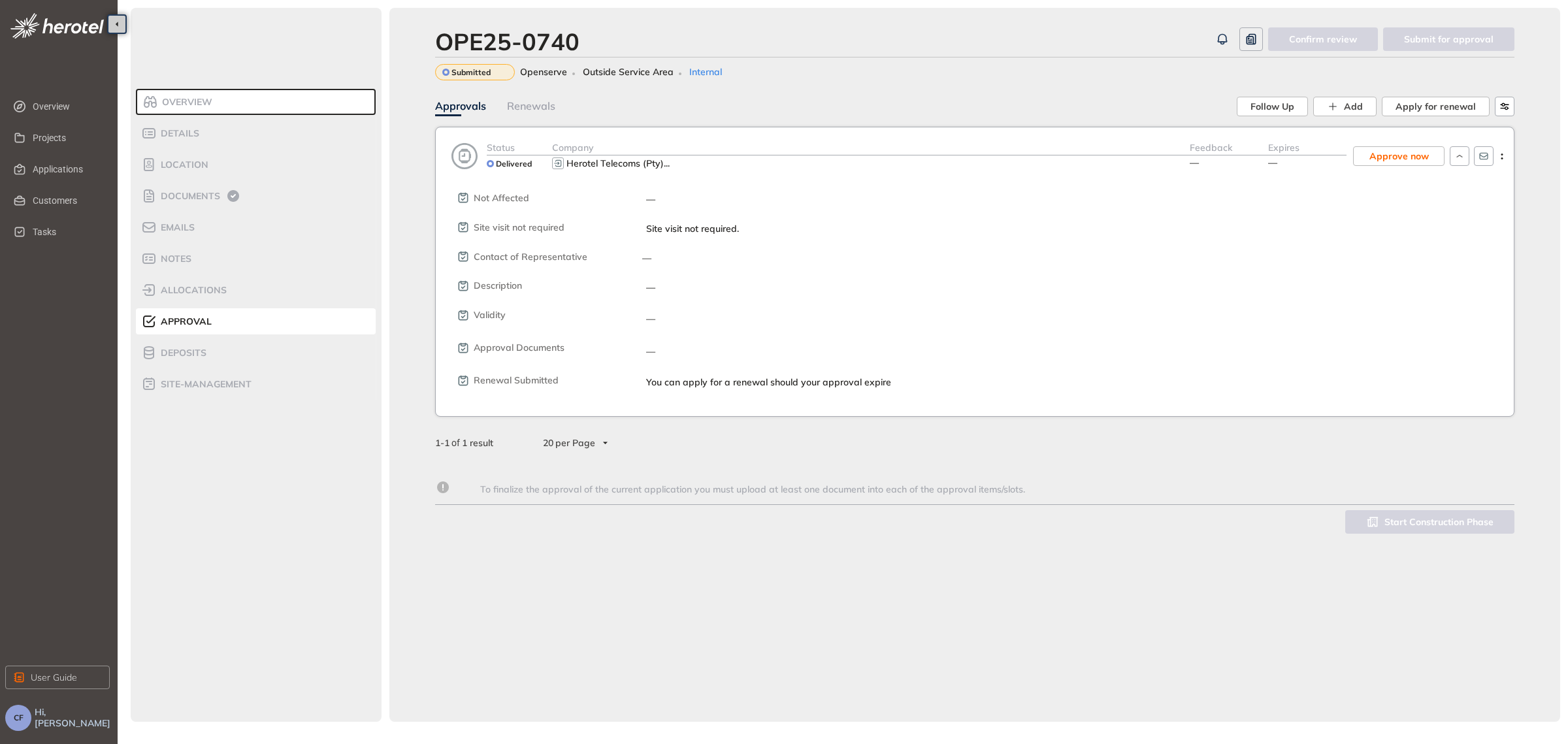
click at [991, 139] on div "Status Delivered Company Herotel Telecoms (Pty) ... Feedback — Expires — Approv…" at bounding box center [975, 272] width 1079 height 290
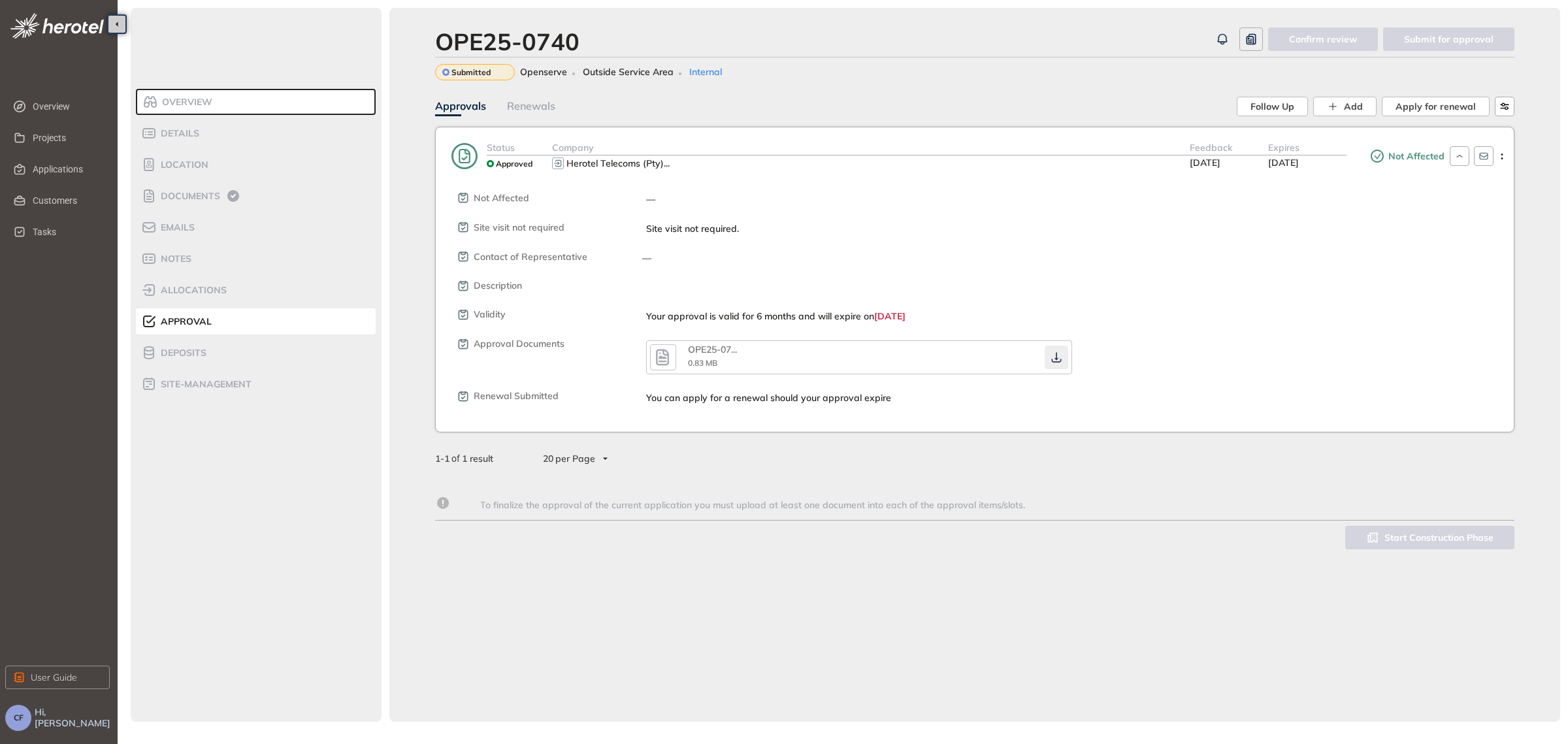
click at [1058, 356] on icon "button" at bounding box center [1055, 358] width 13 height 10
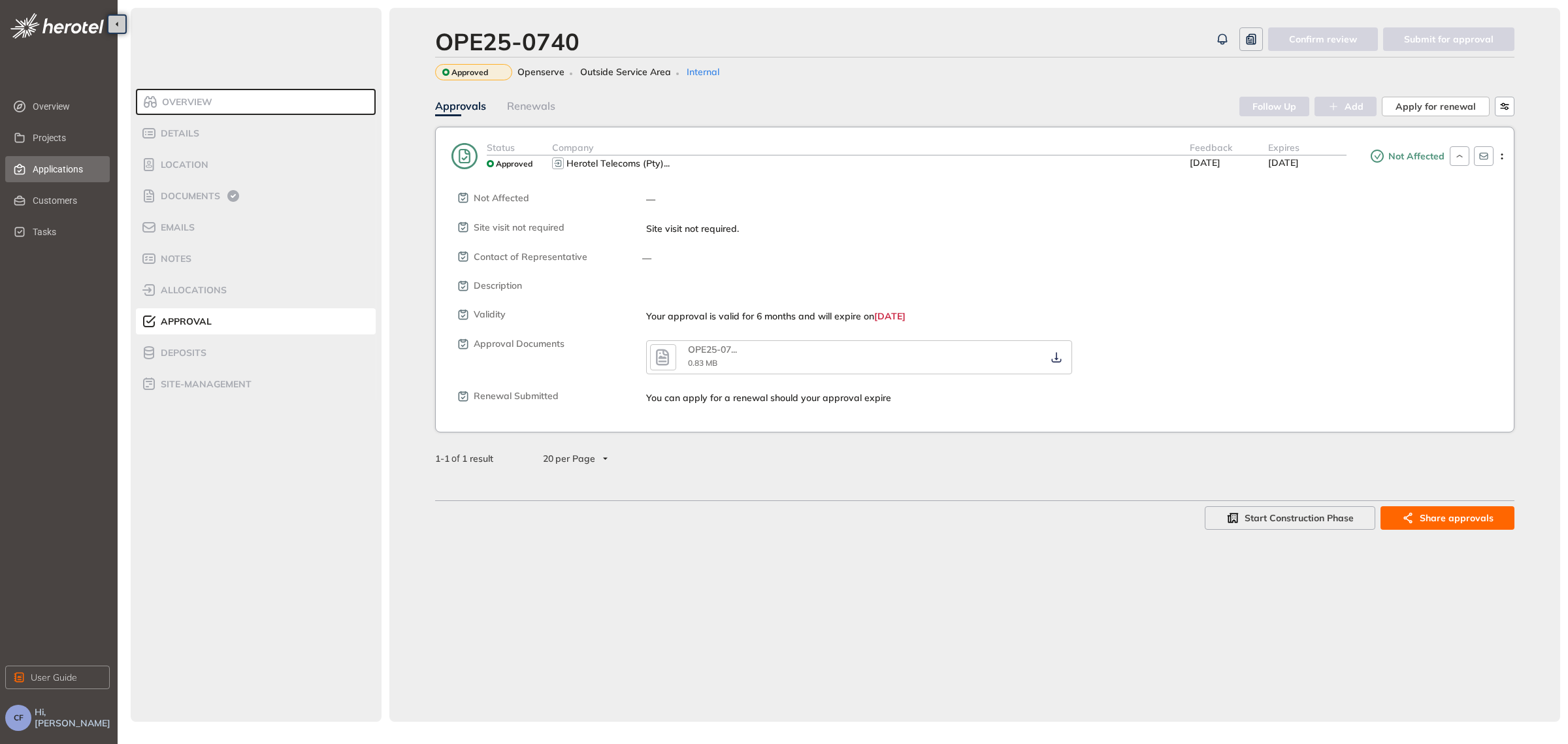
click at [58, 172] on span "Applications" at bounding box center [66, 169] width 67 height 26
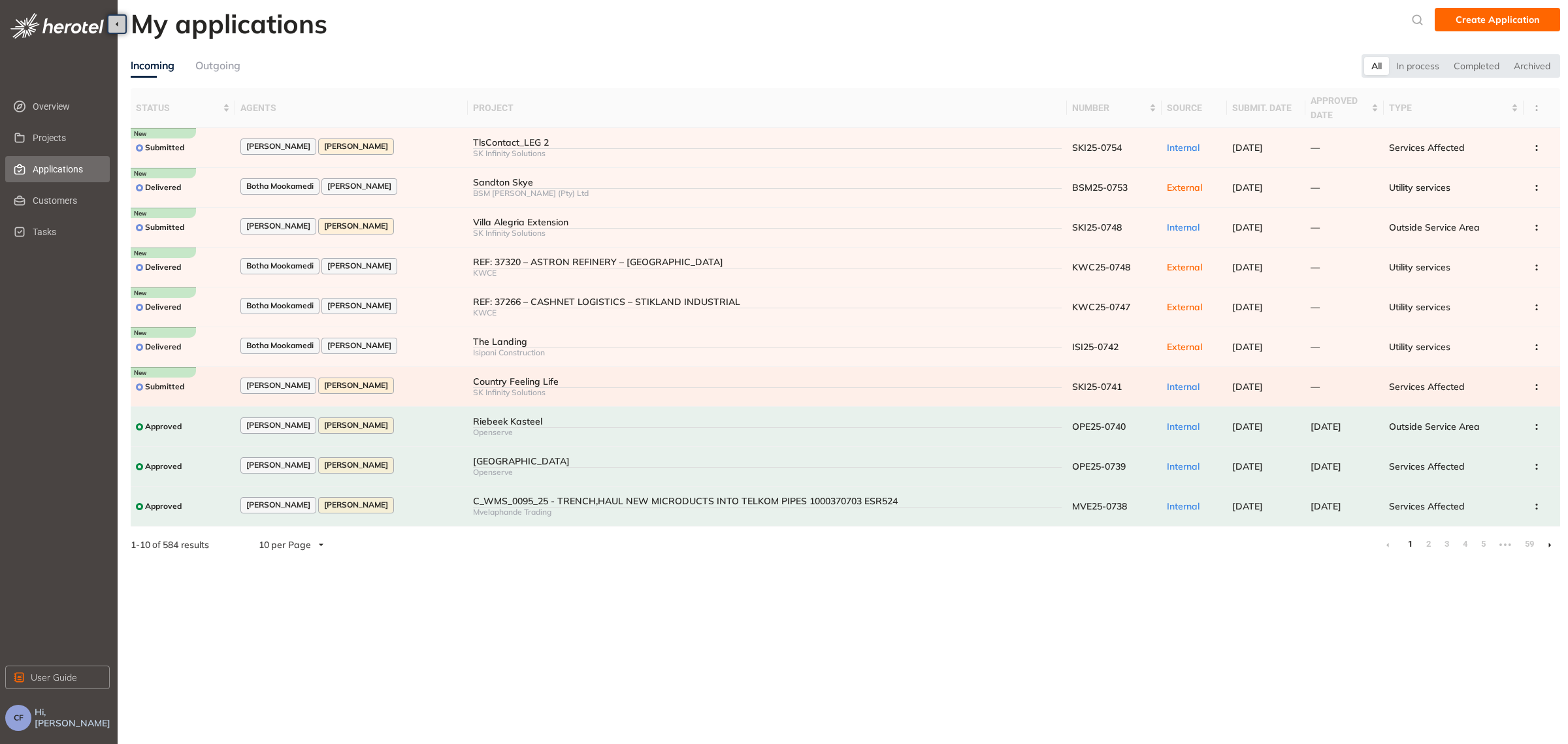
click at [482, 382] on div "Country Feeling Life" at bounding box center [767, 381] width 589 height 11
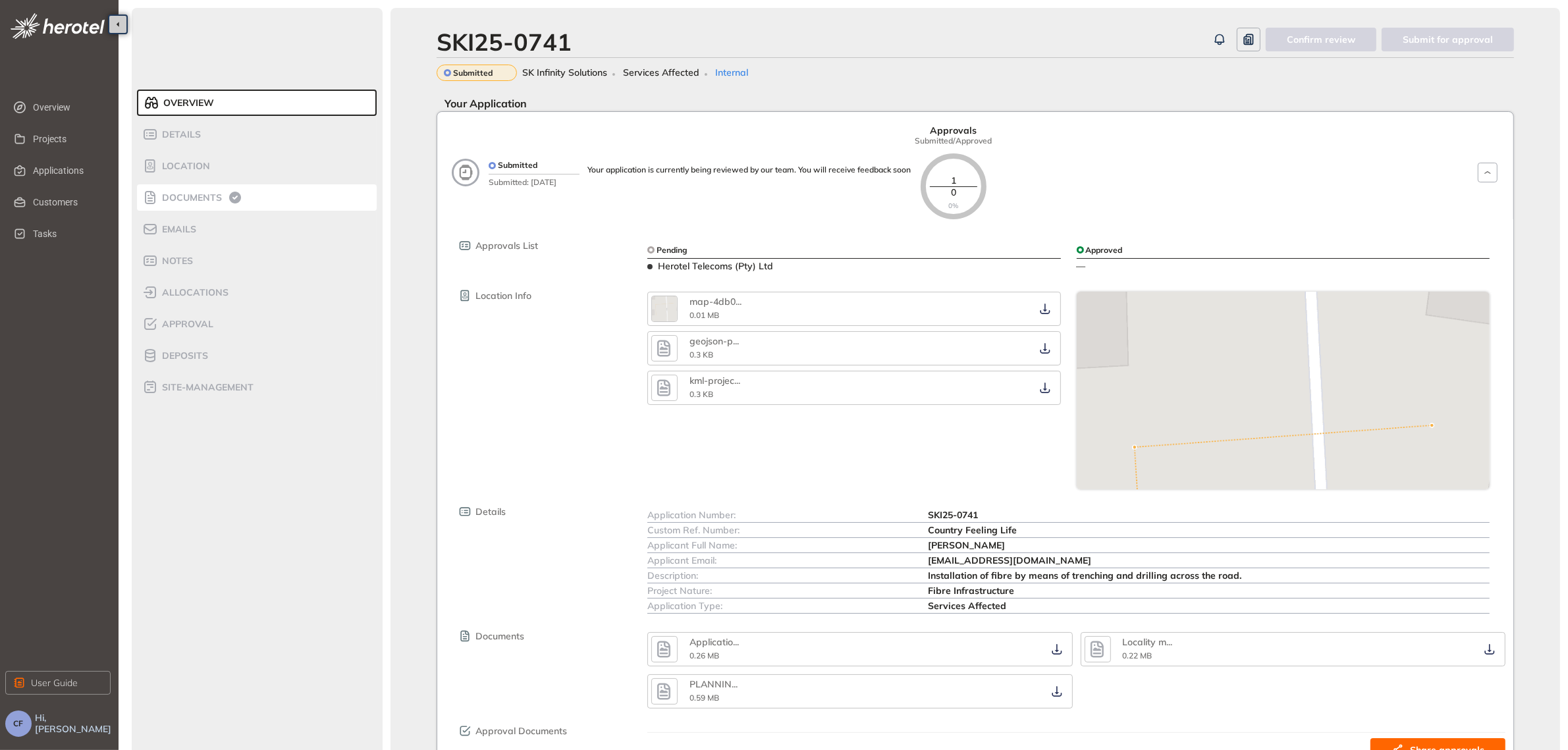
click at [206, 193] on span "Documents" at bounding box center [190, 197] width 64 height 11
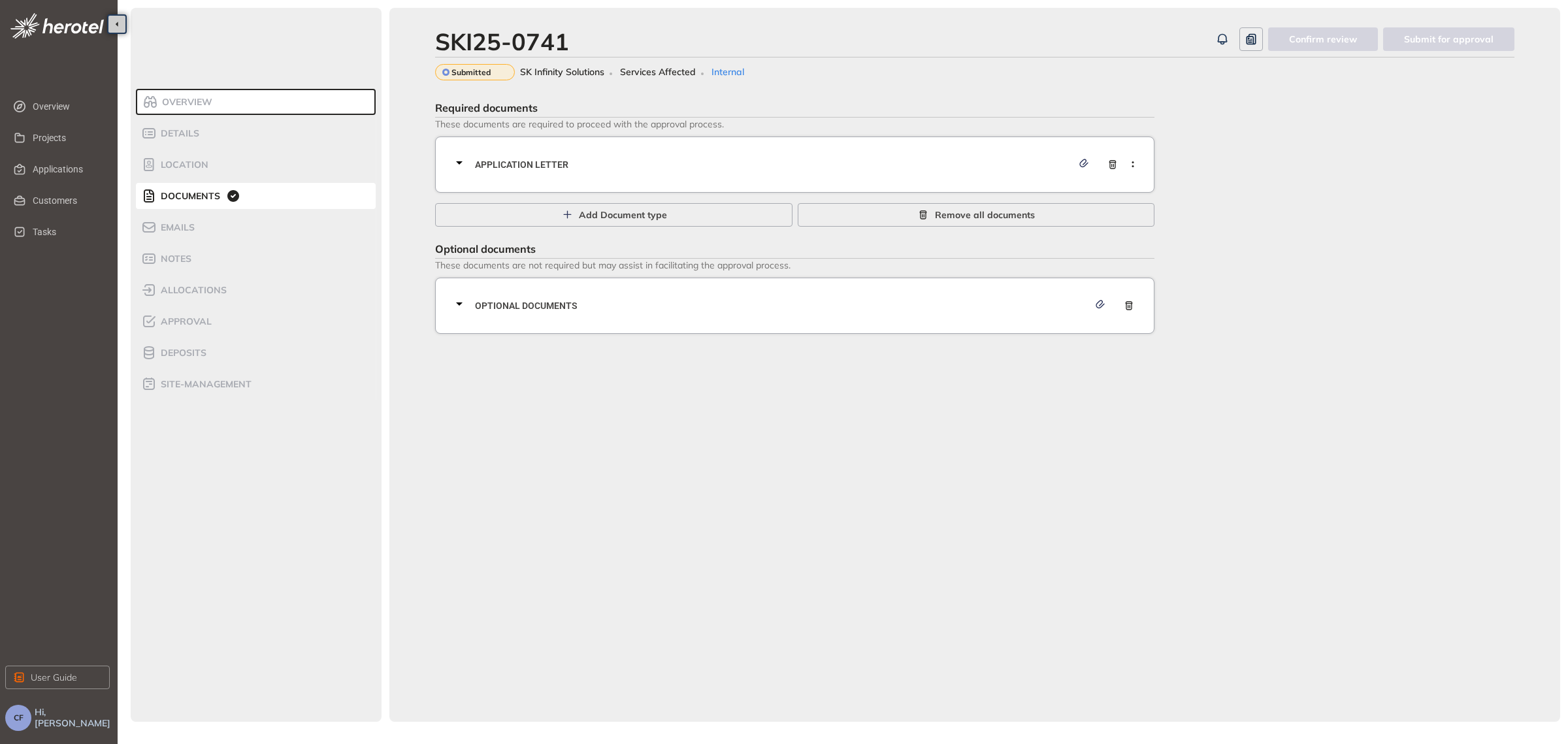
click at [596, 164] on span "Application letter" at bounding box center [773, 164] width 597 height 14
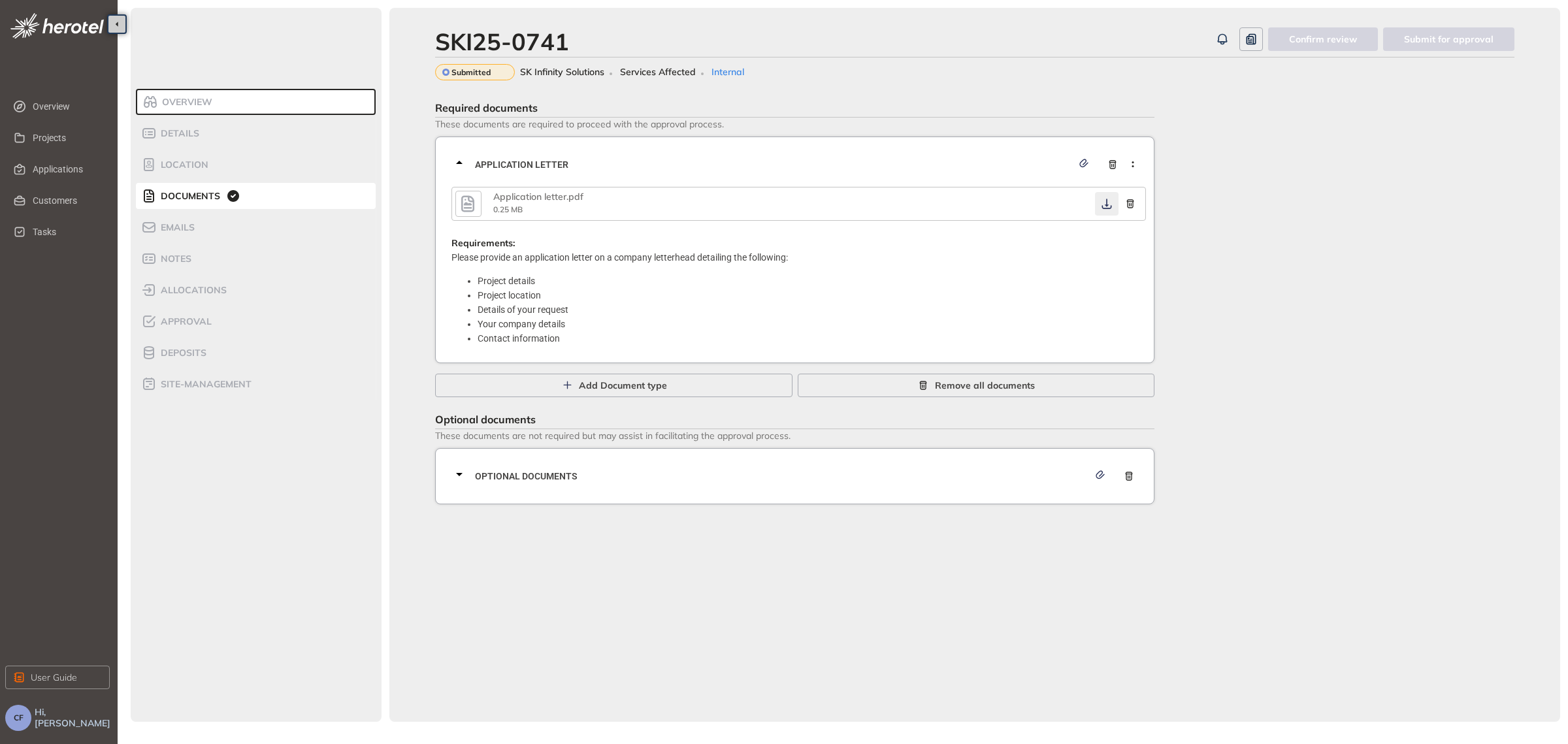
click at [1106, 203] on icon "button" at bounding box center [1107, 203] width 10 height 10
click at [601, 475] on span "Optional documents" at bounding box center [782, 476] width 613 height 14
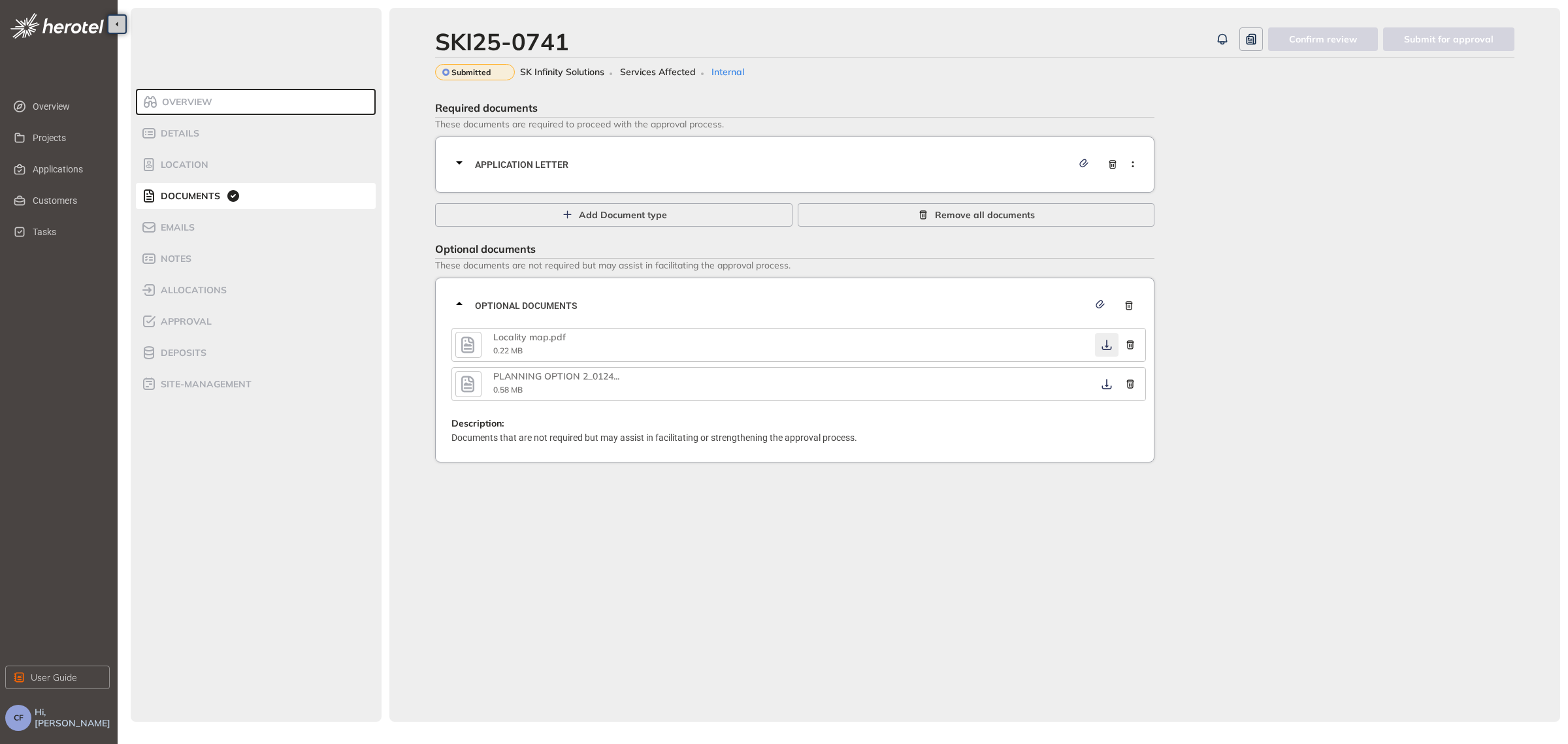
click at [1104, 341] on icon "button" at bounding box center [1106, 345] width 13 height 10
click at [1106, 384] on icon "button" at bounding box center [1106, 384] width 13 height 10
click at [191, 314] on div "Approval" at bounding box center [197, 321] width 111 height 16
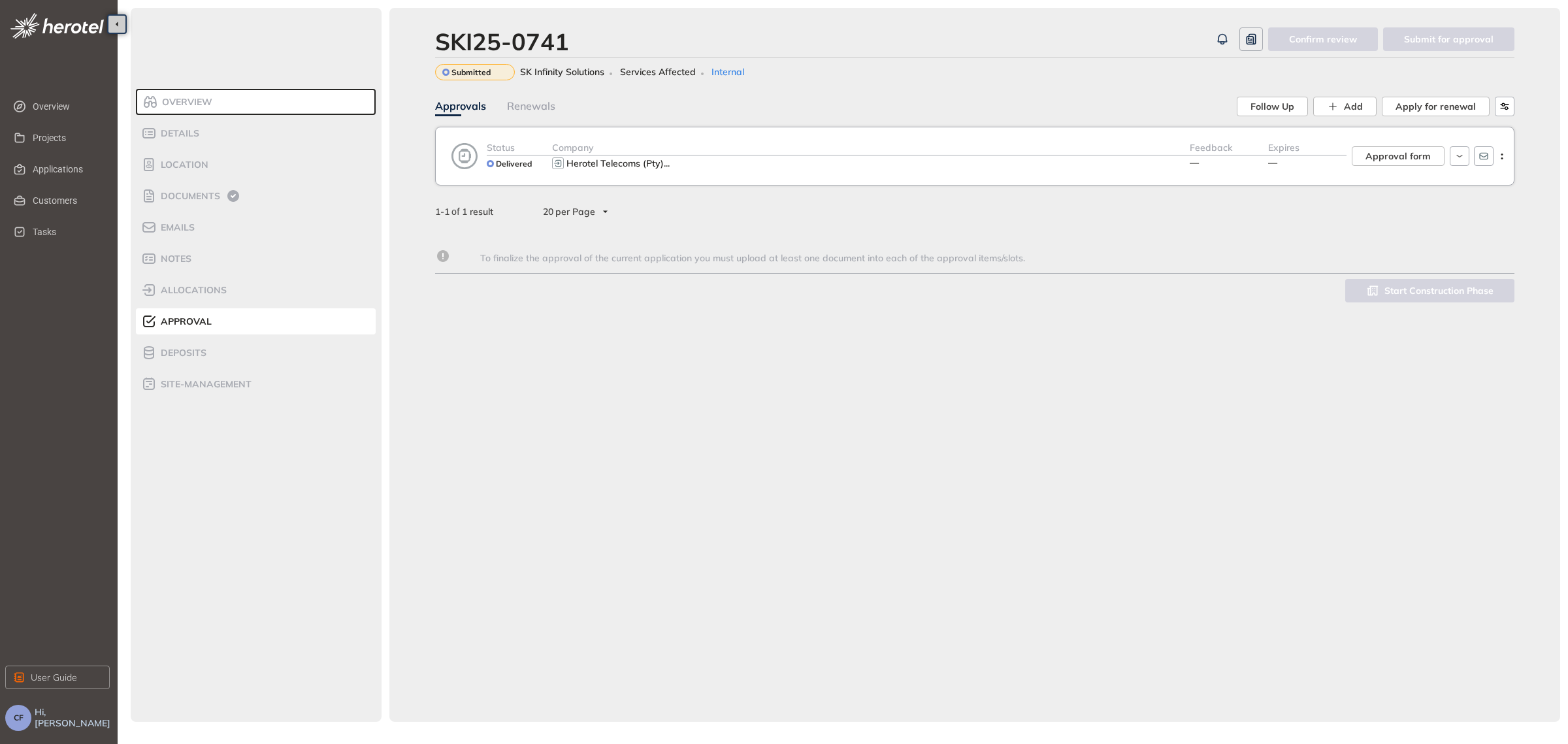
click at [726, 169] on div "Herotel Telecoms (Pty) ..." at bounding box center [871, 164] width 638 height 16
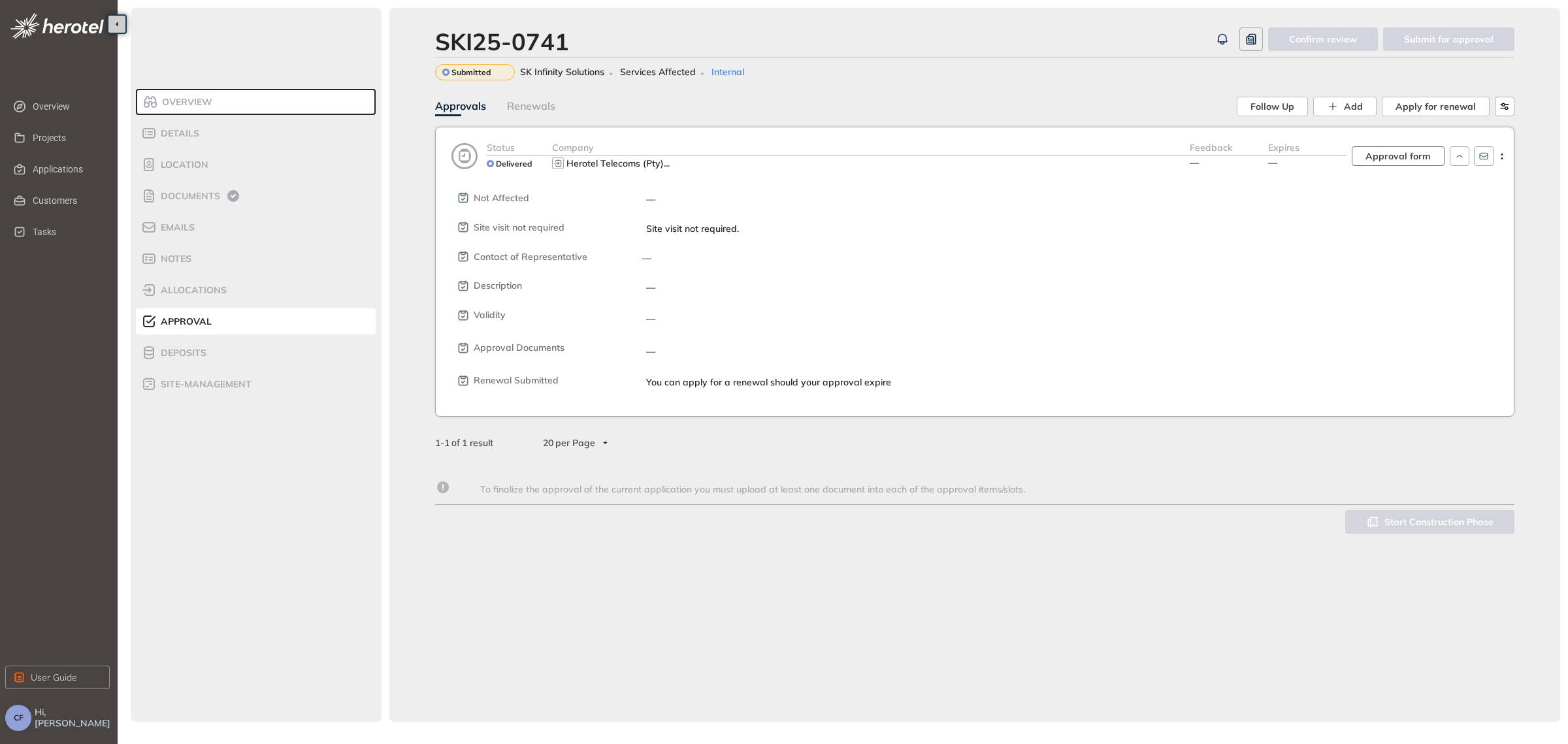
click at [1388, 150] on span "Approval form" at bounding box center [1398, 156] width 65 height 14
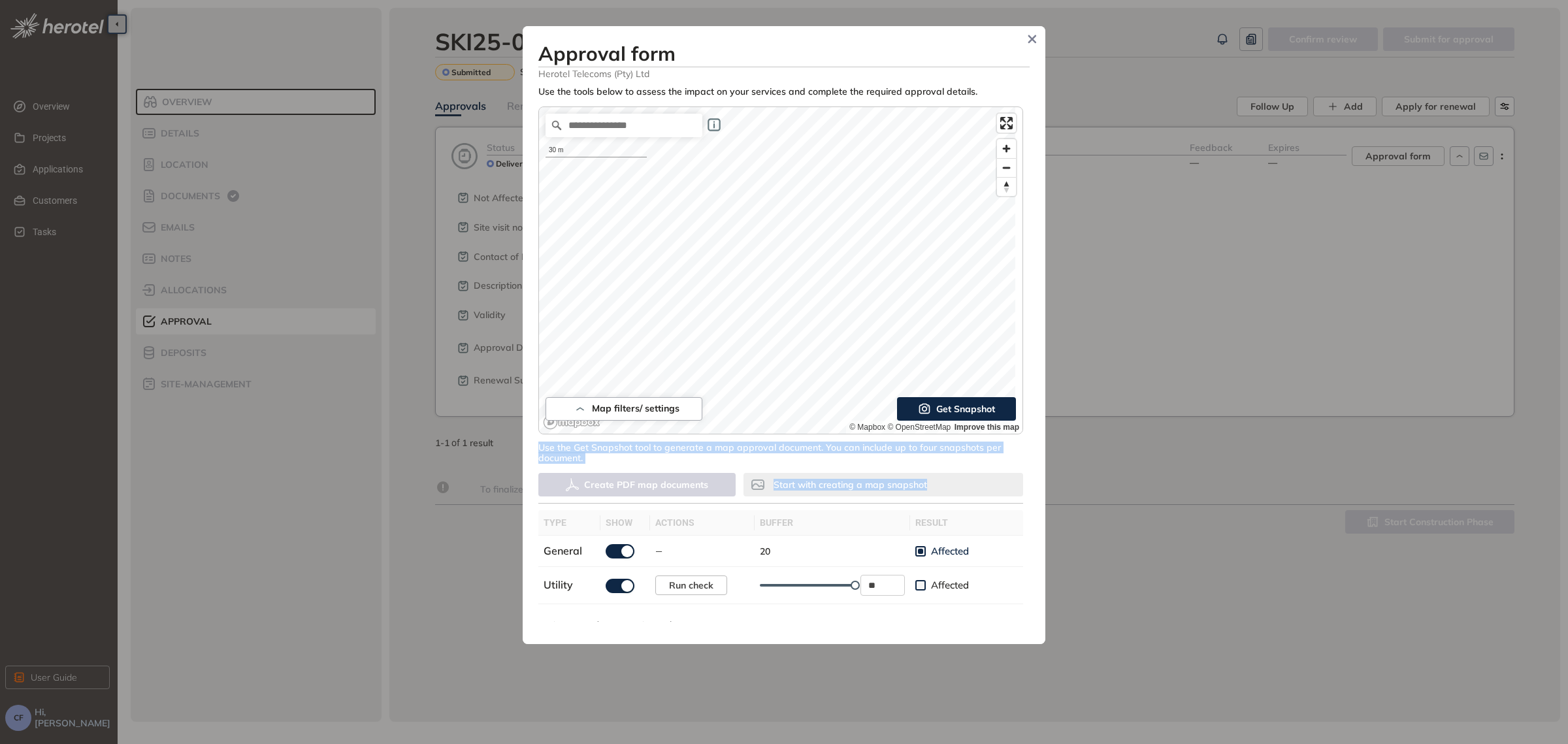
drag, startPoint x: 1021, startPoint y: 314, endPoint x: 1024, endPoint y: 481, distance: 167.0
click at [1024, 481] on div "**********" at bounding box center [784, 354] width 491 height 536
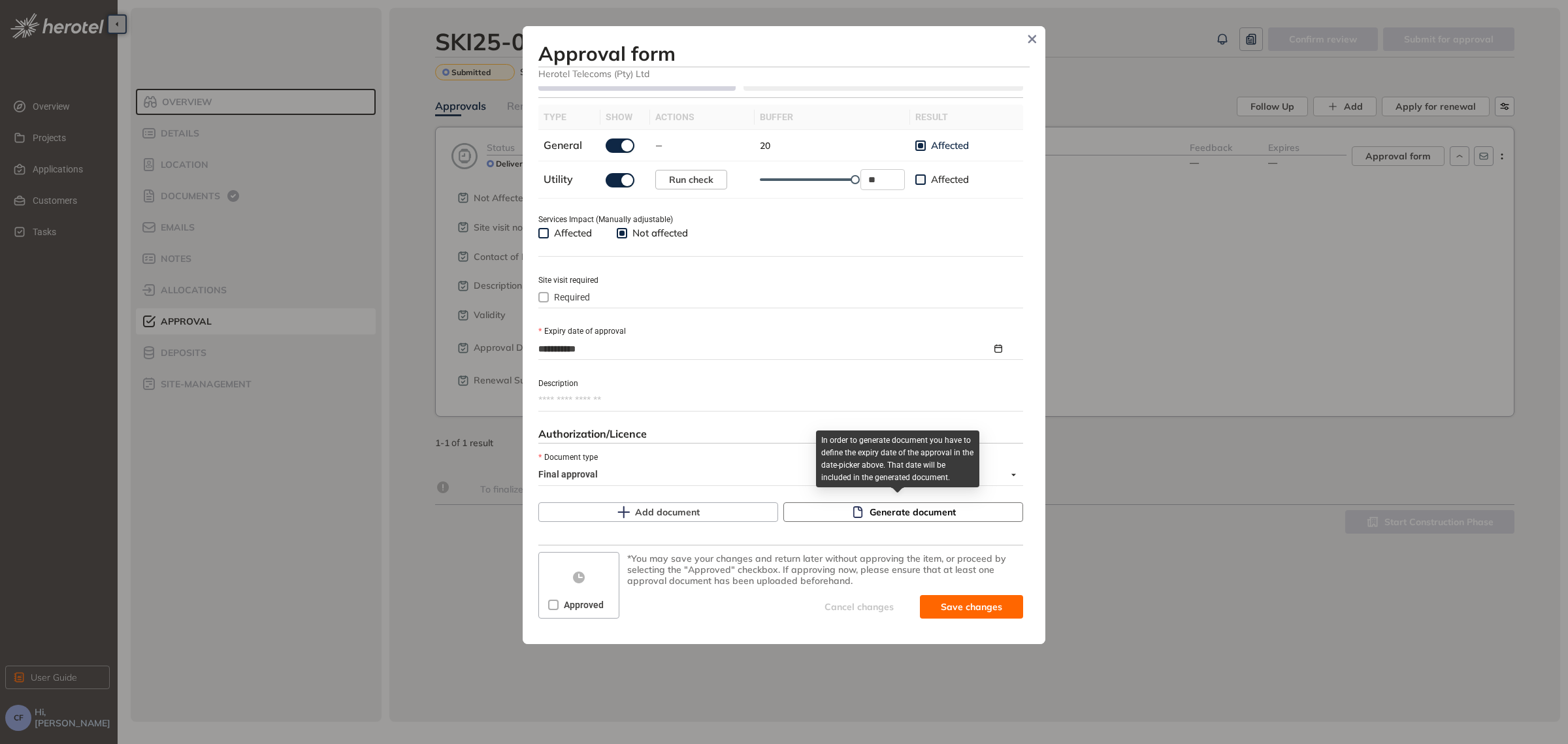
click at [859, 503] on button "Generate document" at bounding box center [903, 512] width 240 height 19
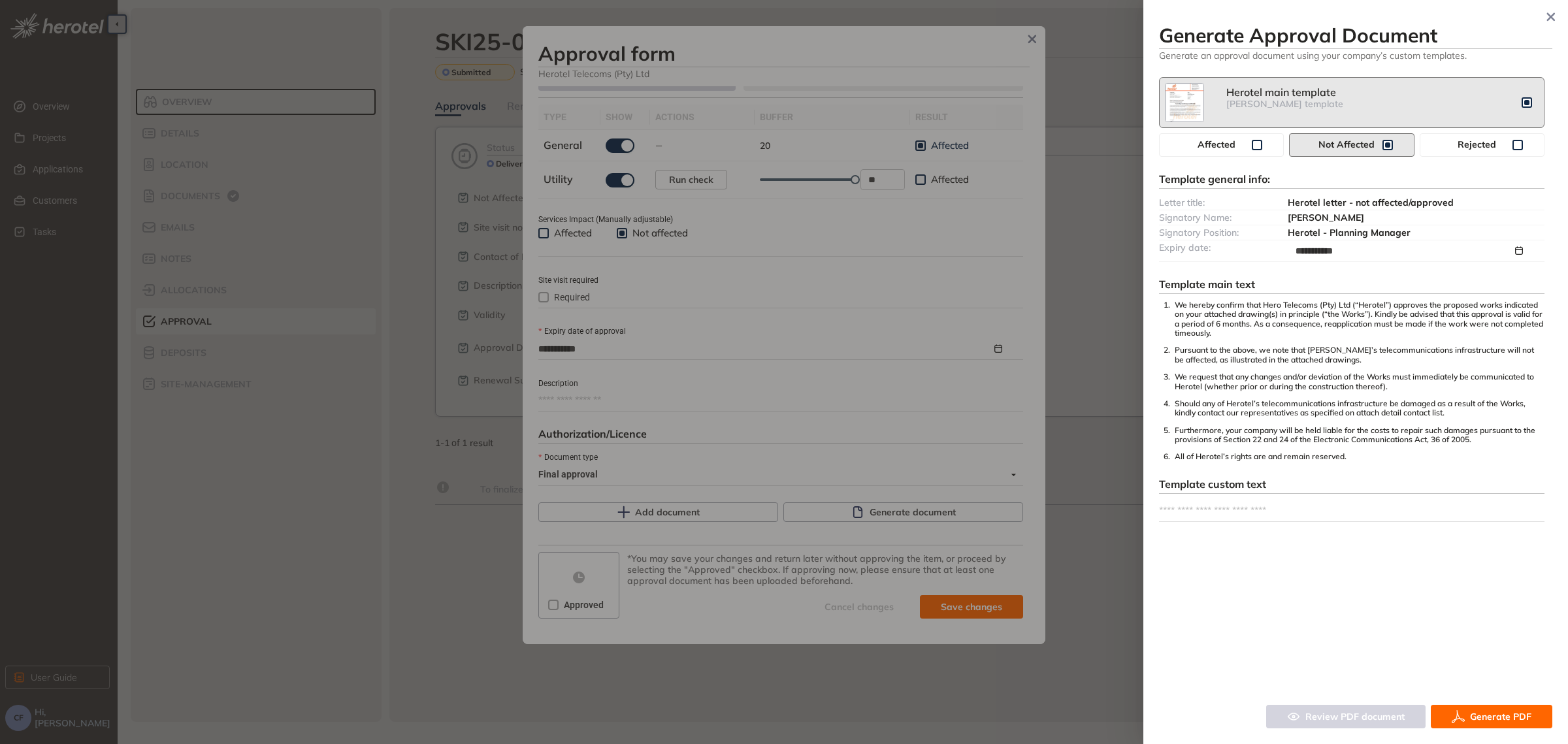
click at [1495, 713] on span "Generate PDF" at bounding box center [1500, 716] width 61 height 14
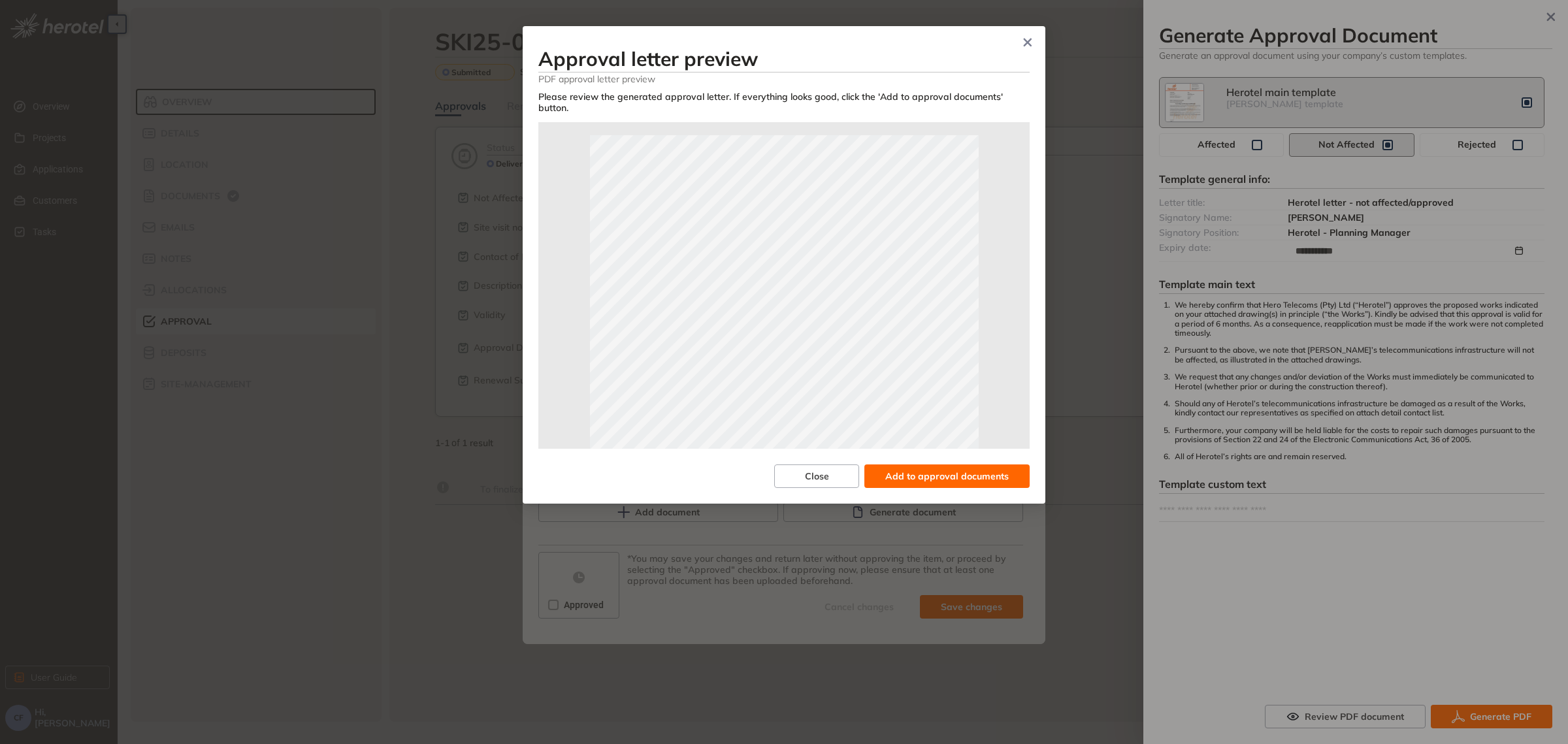
click at [969, 475] on span "Add to approval documents" at bounding box center [947, 476] width 124 height 14
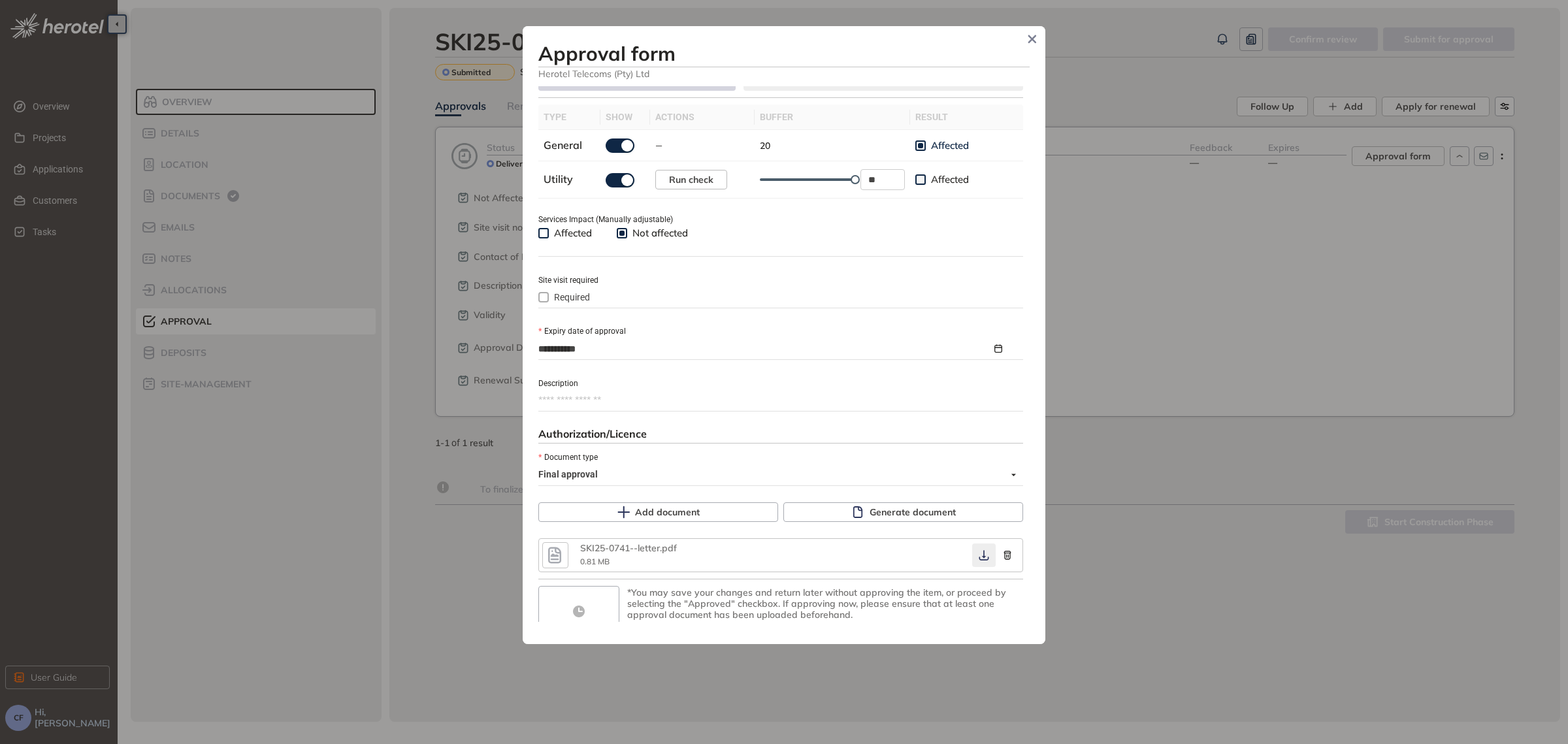
click at [978, 550] on icon "button" at bounding box center [983, 555] width 13 height 10
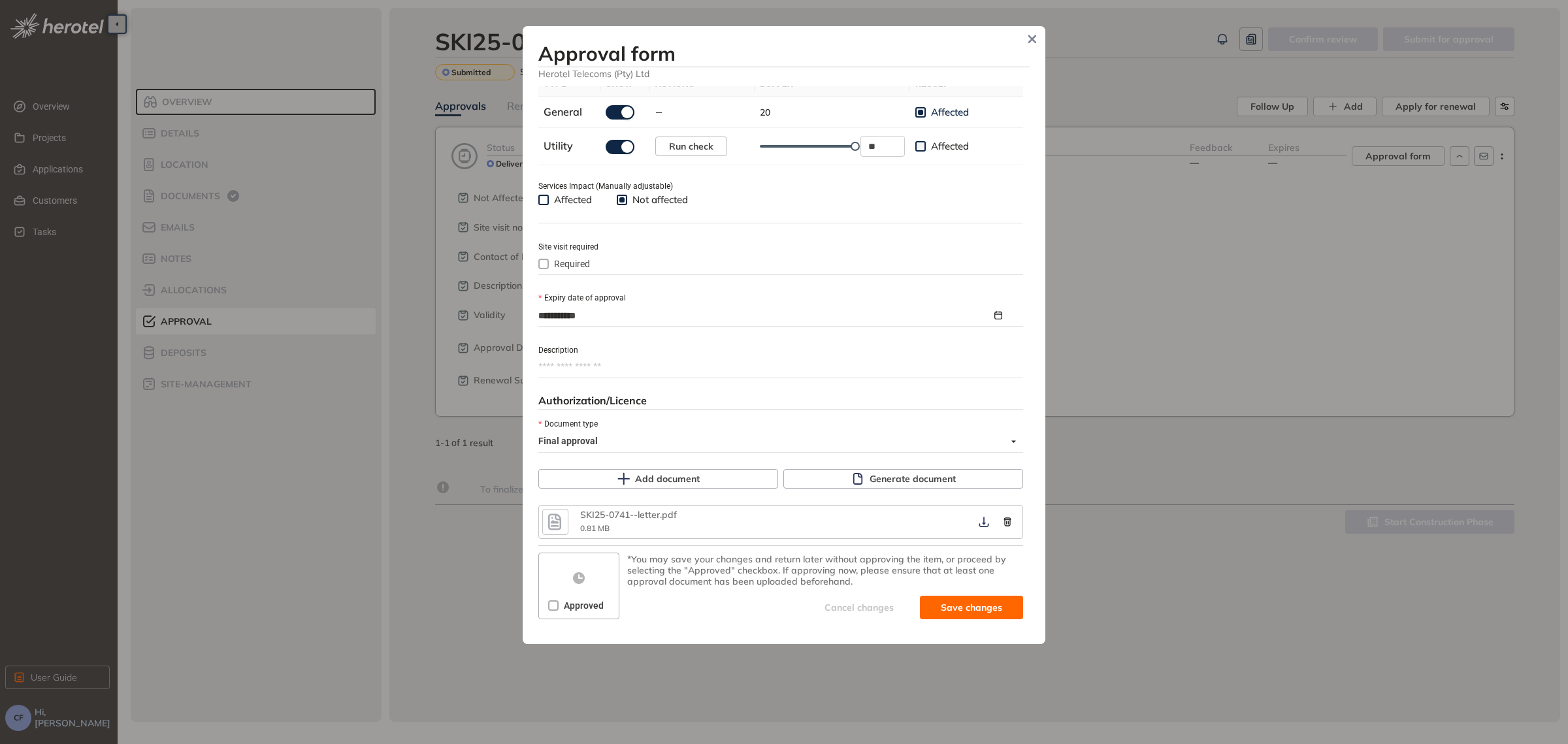
click at [602, 598] on span "Approved" at bounding box center [583, 605] width 50 height 14
click at [928, 604] on span "Save and approve" at bounding box center [961, 608] width 81 height 14
type textarea "**********"
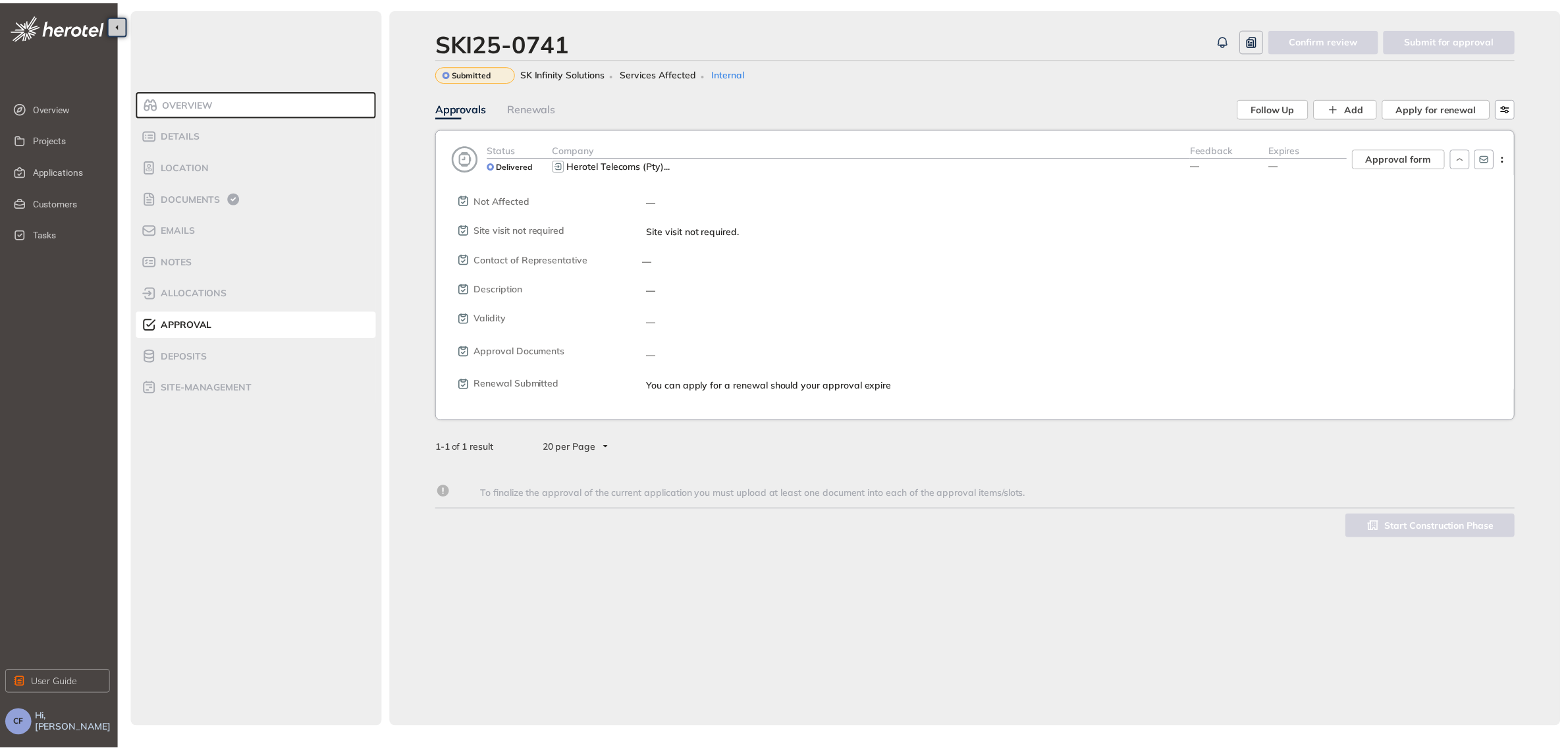
scroll to position [465, 0]
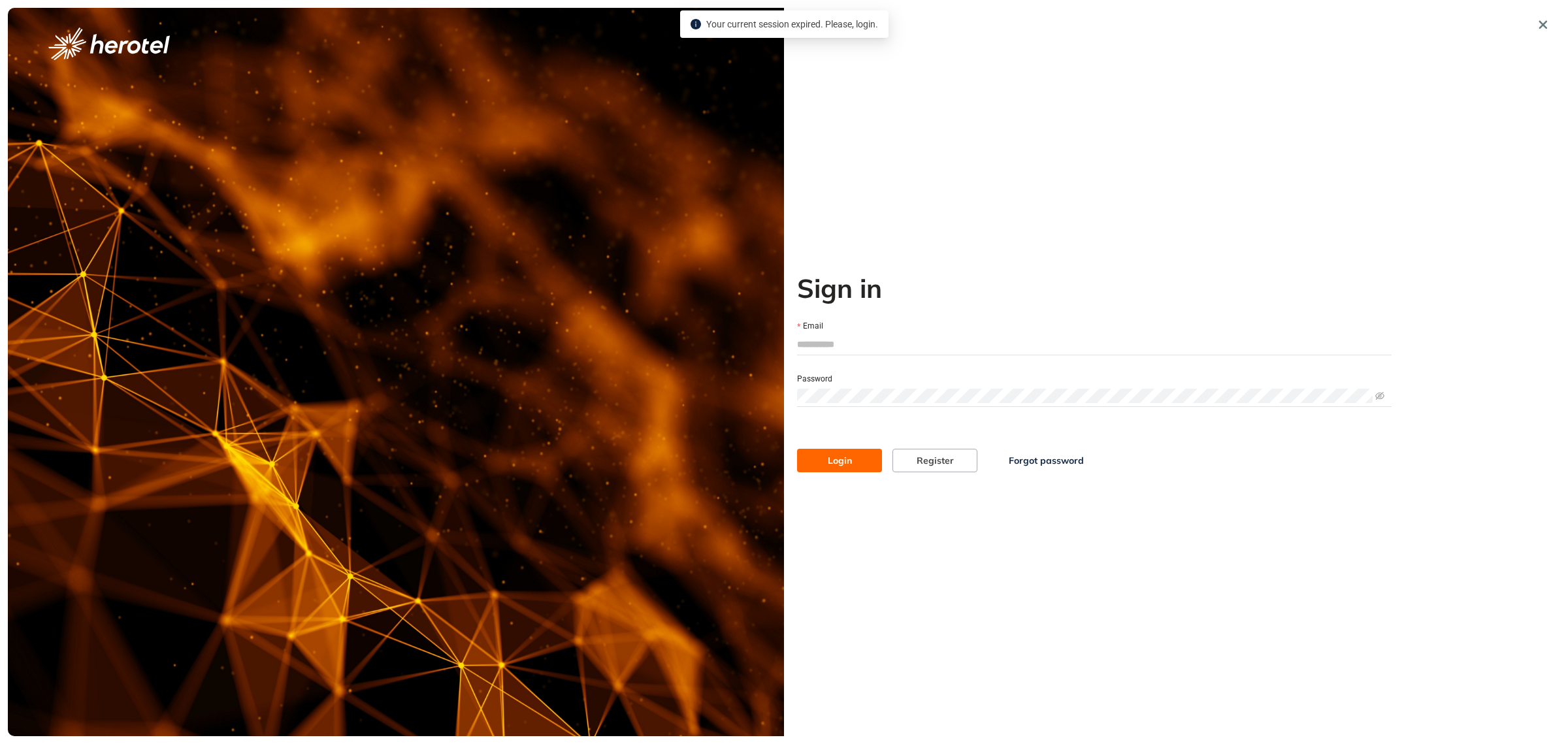
type input "**********"
click at [856, 454] on button "Login" at bounding box center [839, 461] width 85 height 24
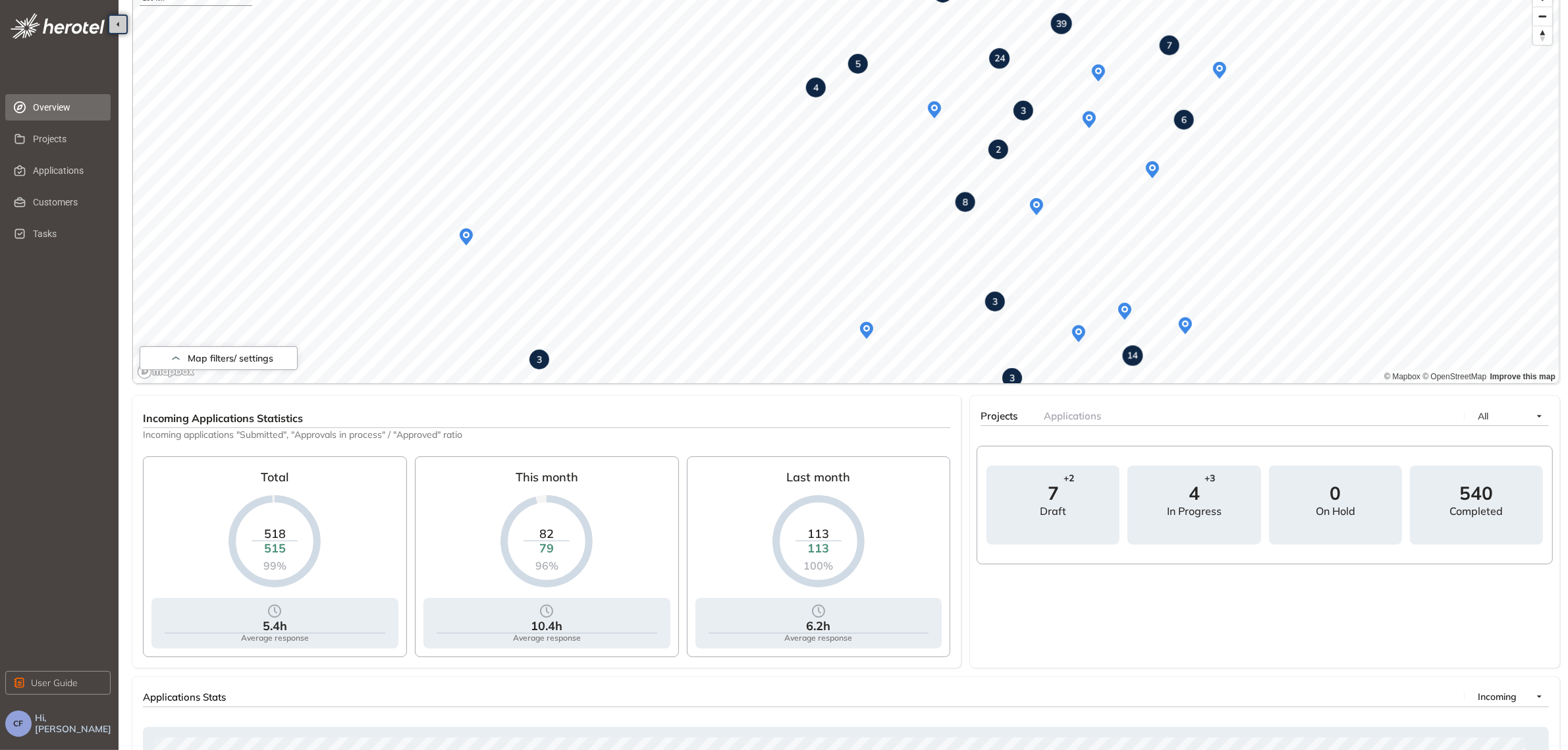
scroll to position [165, 0]
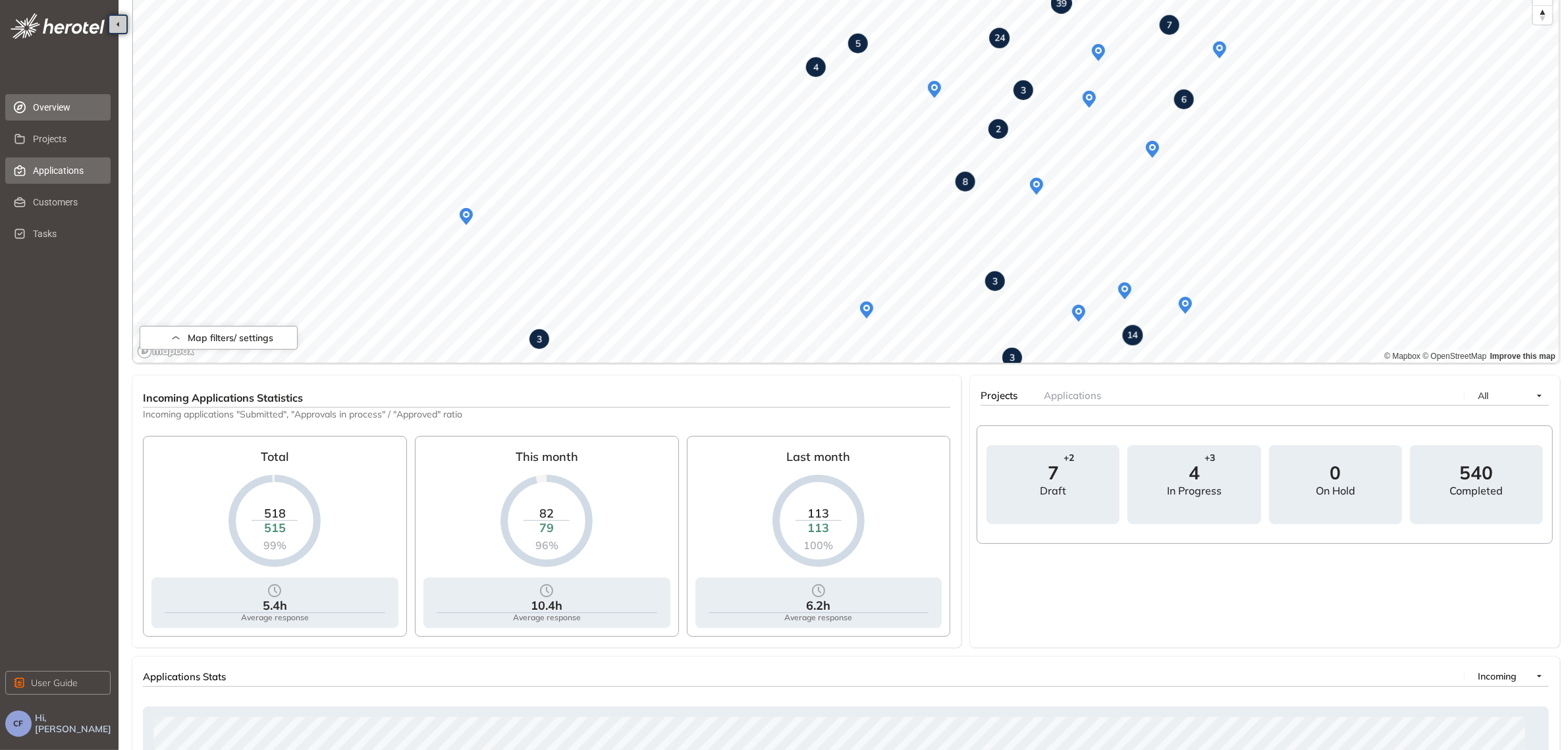
click at [60, 167] on span "Applications" at bounding box center [67, 170] width 67 height 26
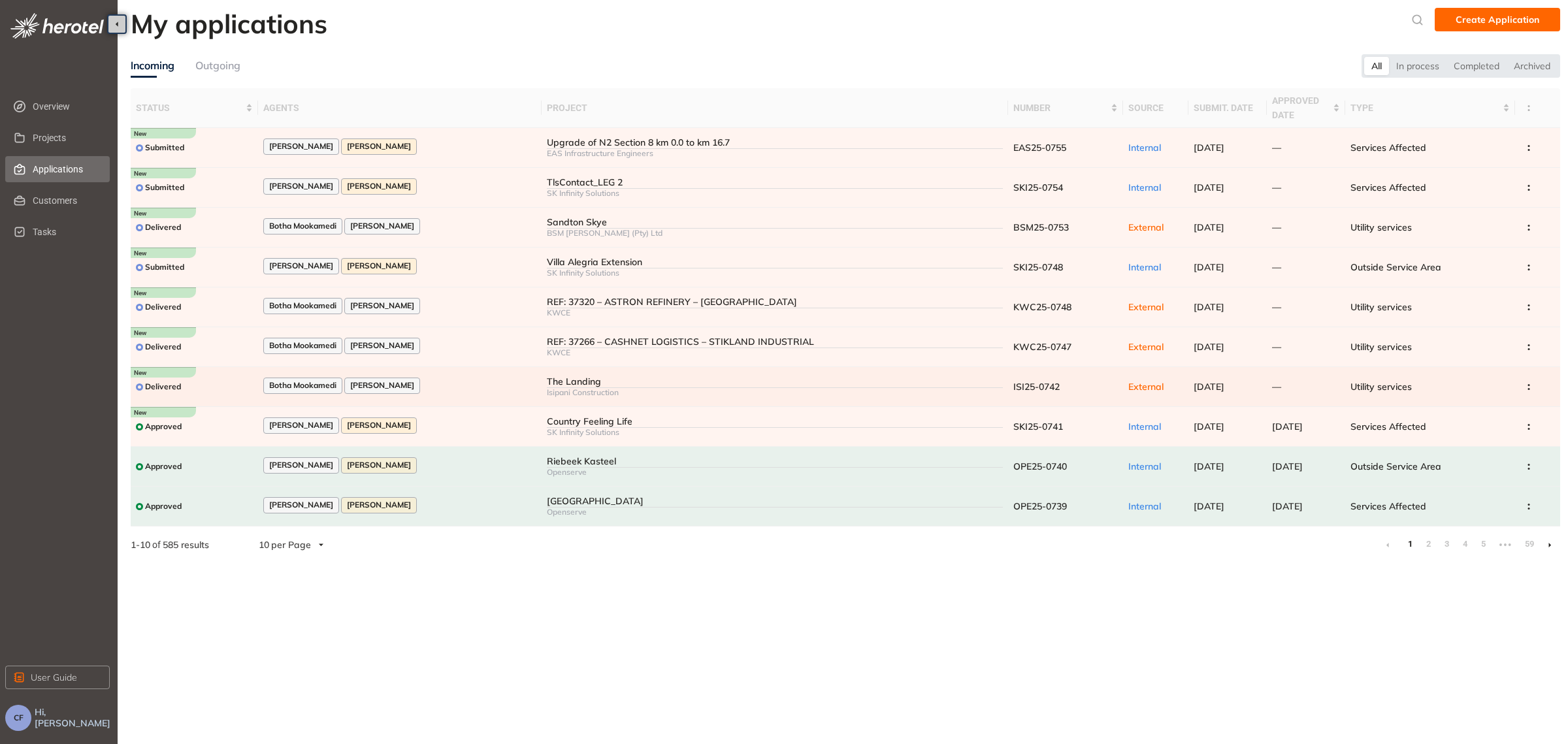
click at [541, 378] on td "The Landing Isipani Construction" at bounding box center [774, 386] width 466 height 40
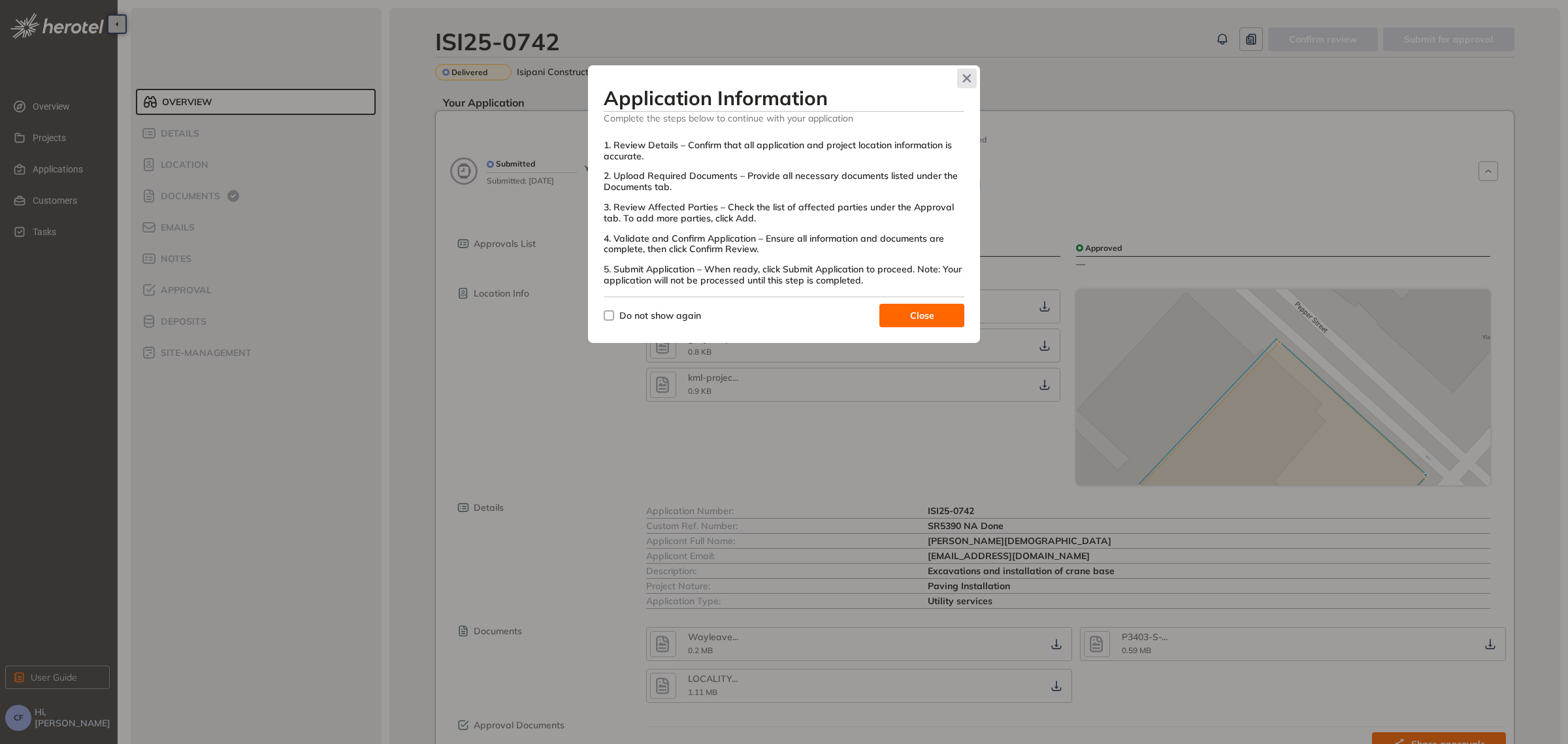
click at [970, 73] on span "Close" at bounding box center [967, 78] width 19 height 19
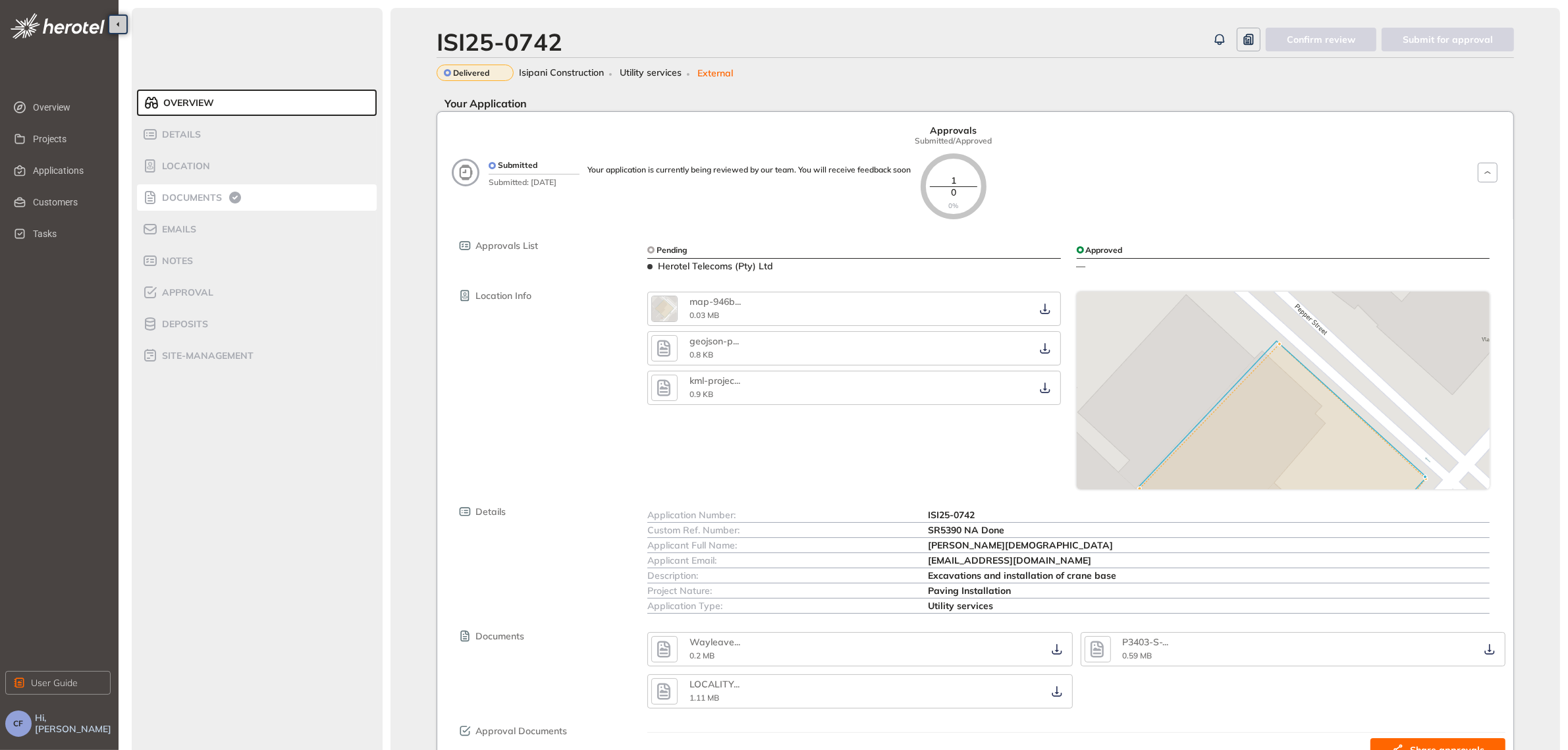
click at [211, 196] on span "Documents" at bounding box center [190, 197] width 64 height 11
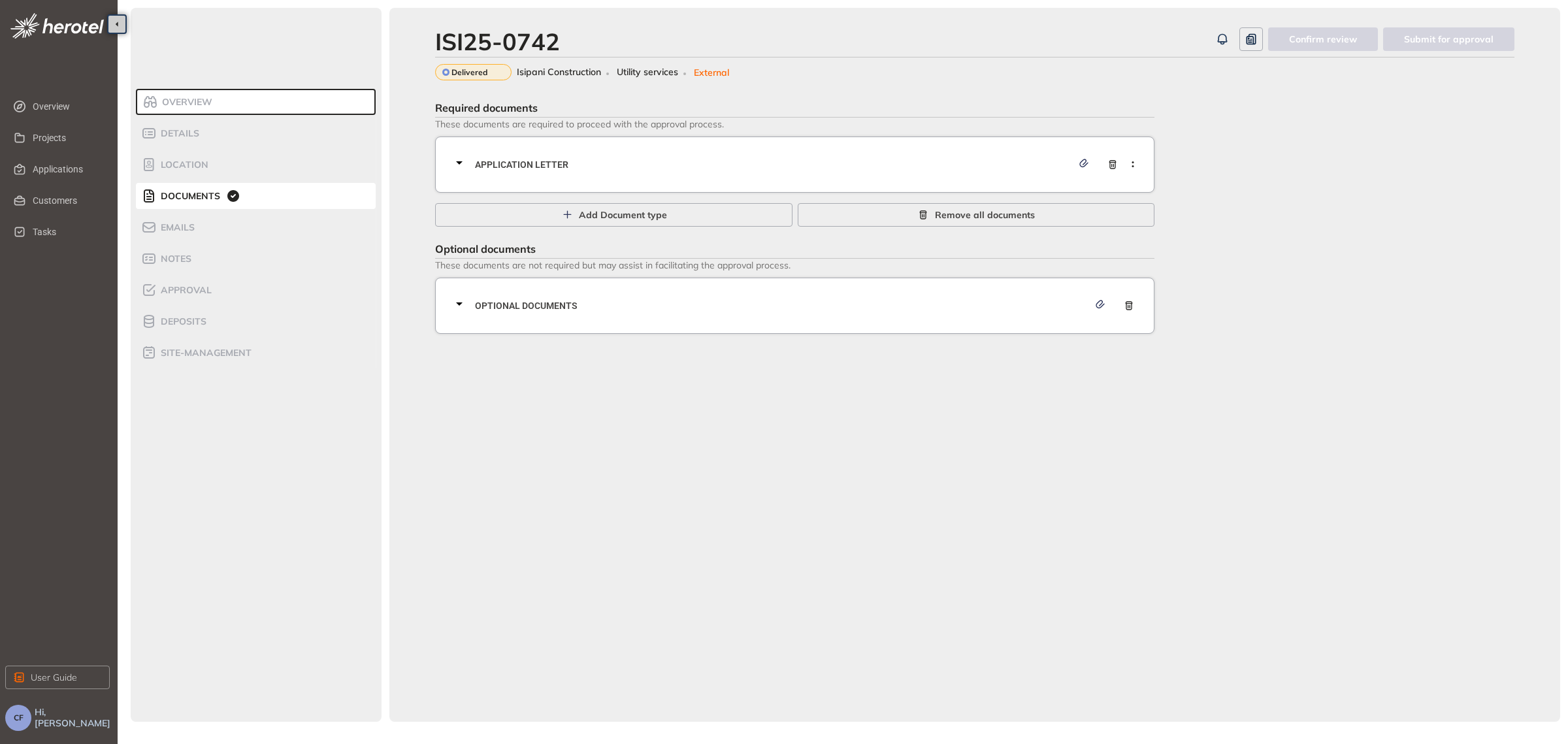
click at [603, 160] on span "Application letter" at bounding box center [773, 164] width 597 height 14
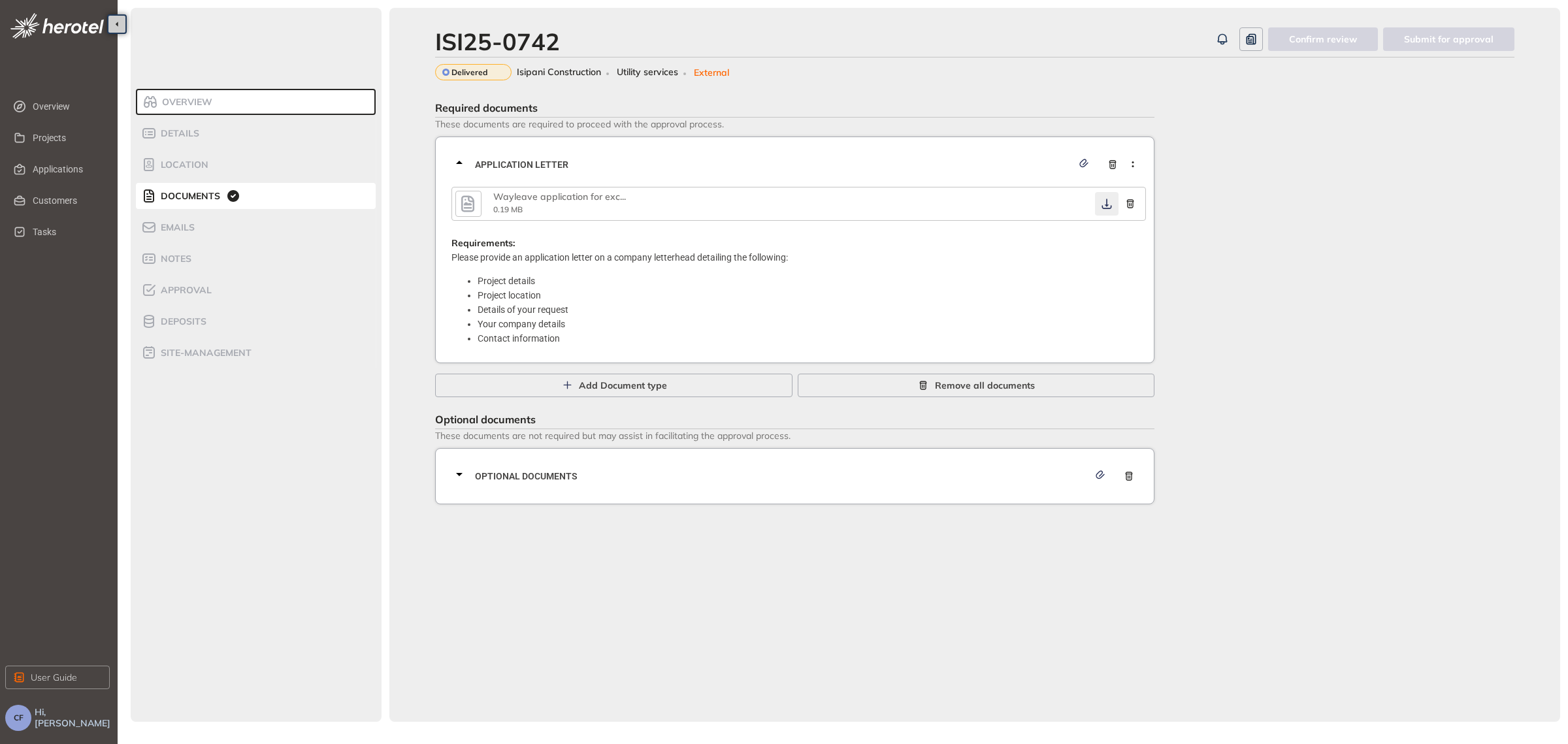
click at [1109, 202] on icon "button" at bounding box center [1106, 203] width 13 height 10
click at [800, 475] on span "Optional documents" at bounding box center [782, 476] width 613 height 14
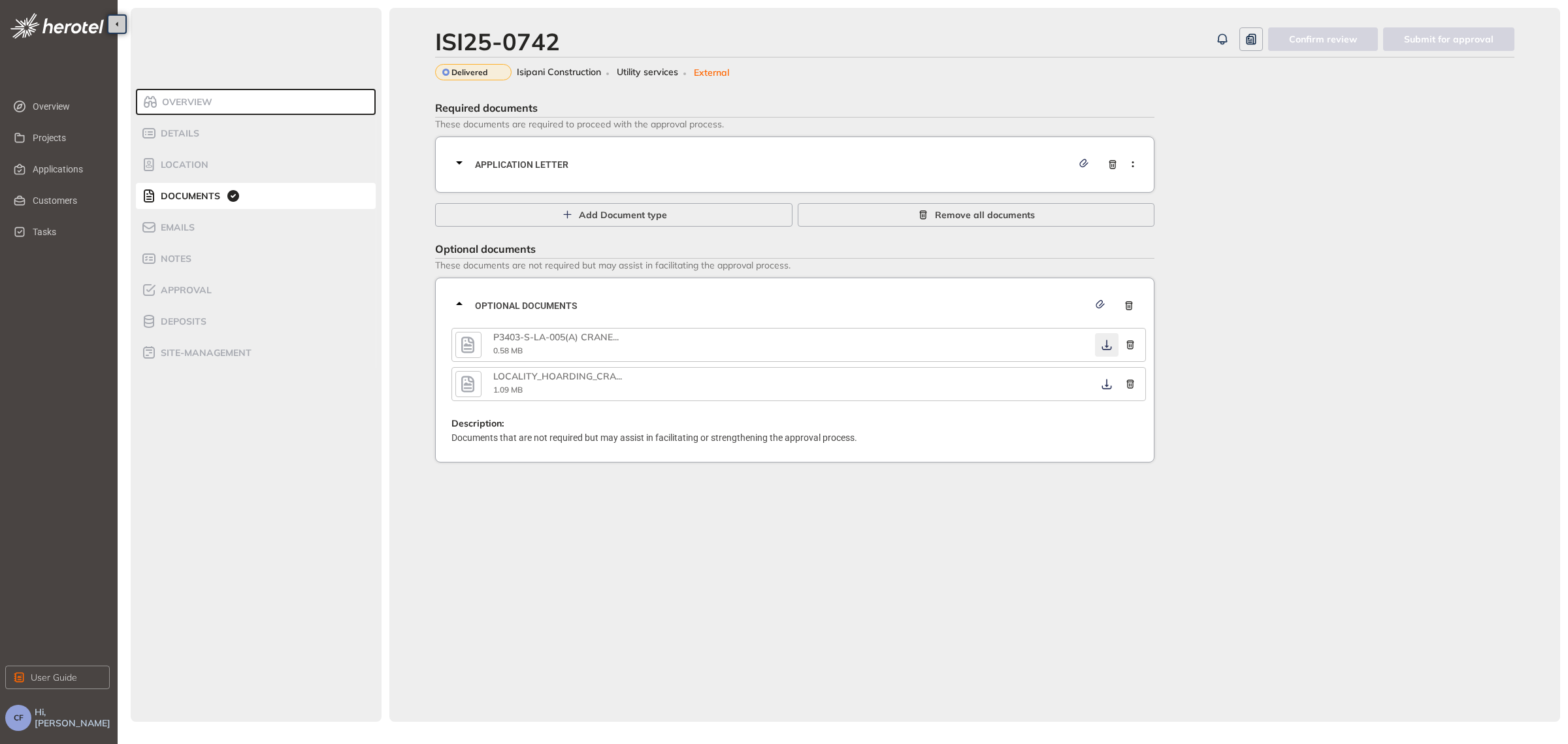
click at [1106, 340] on icon "button" at bounding box center [1107, 345] width 10 height 10
click at [1107, 380] on icon "button" at bounding box center [1107, 384] width 10 height 10
click at [179, 287] on span "Approval" at bounding box center [184, 290] width 55 height 11
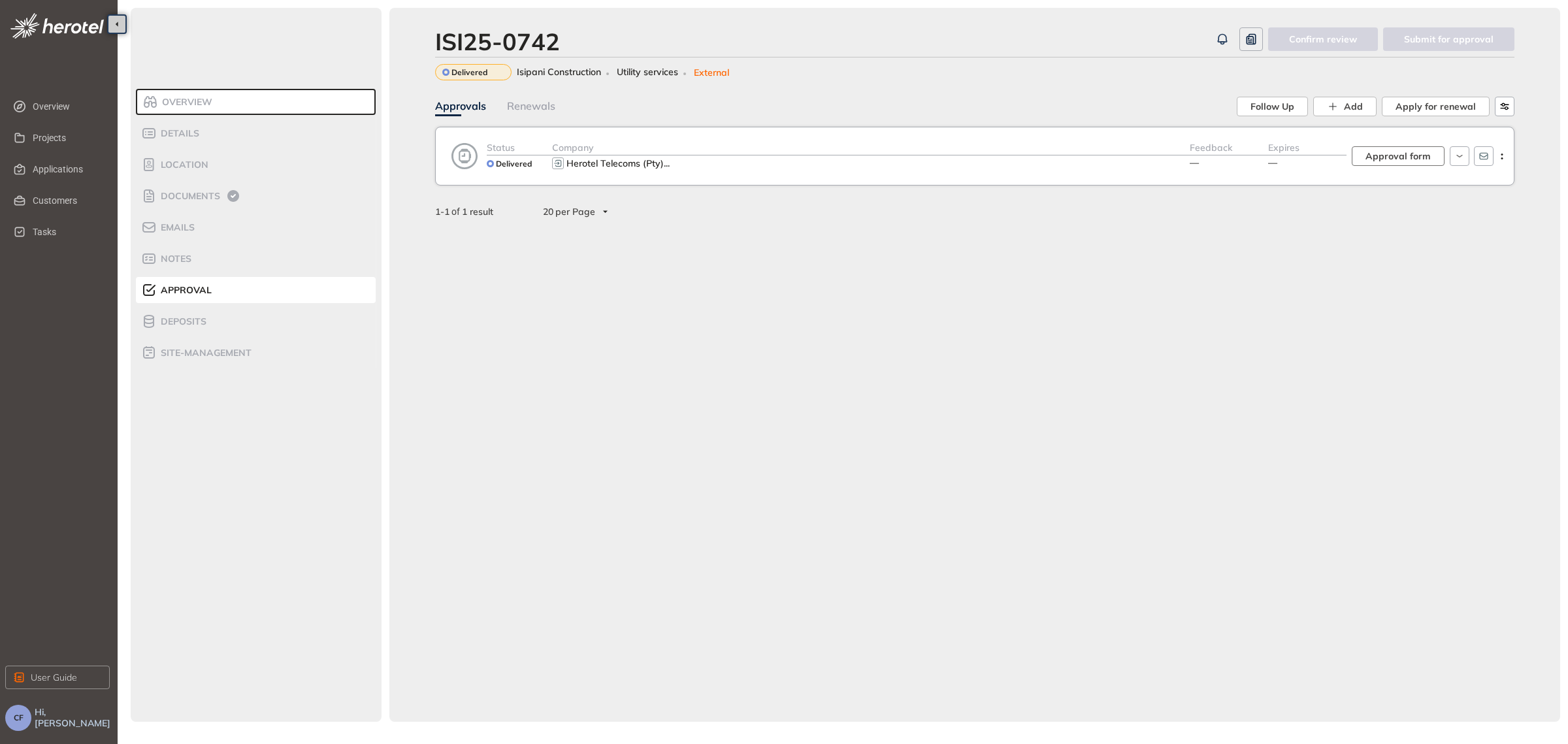
click at [1386, 156] on span "Approval form" at bounding box center [1398, 156] width 65 height 14
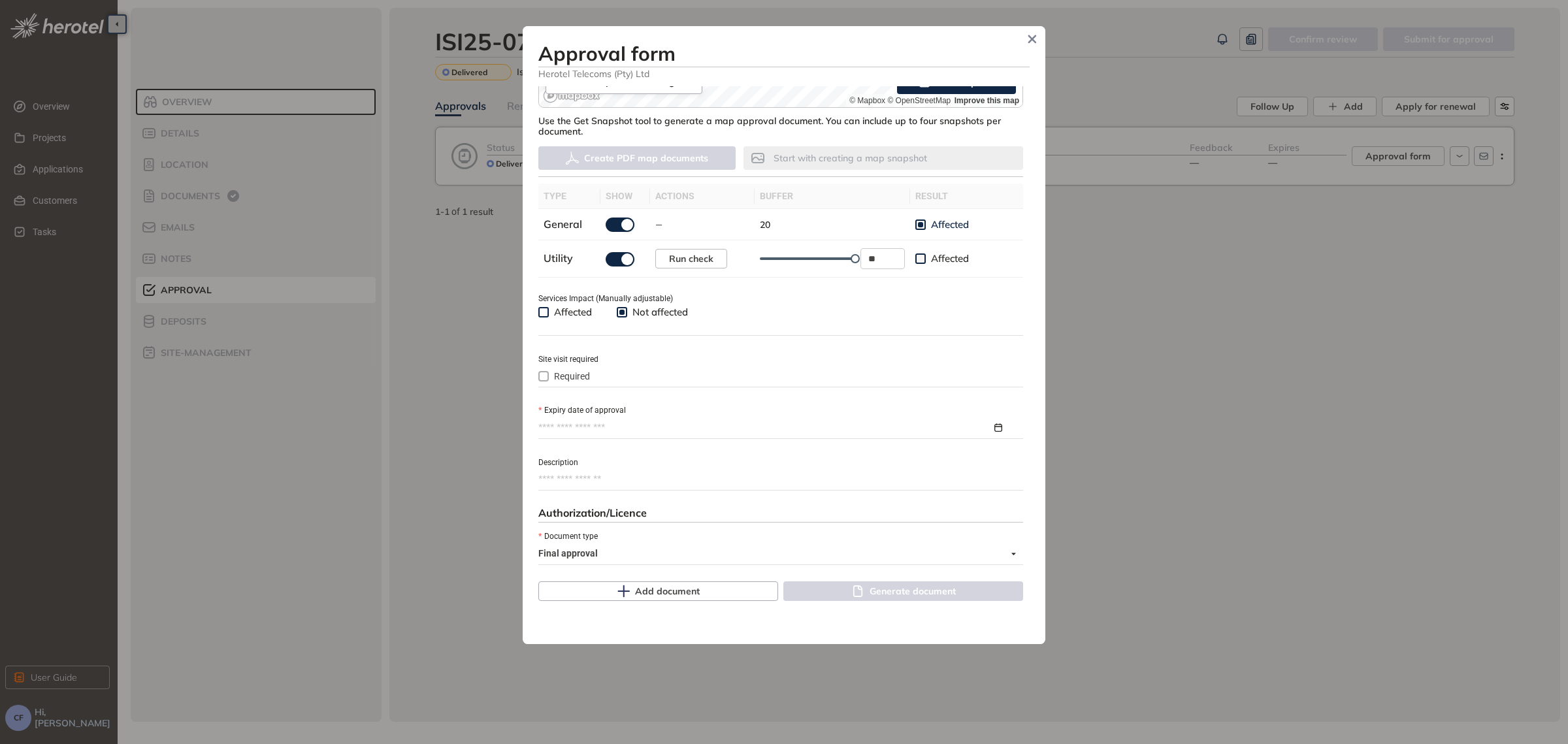
scroll to position [406, 0]
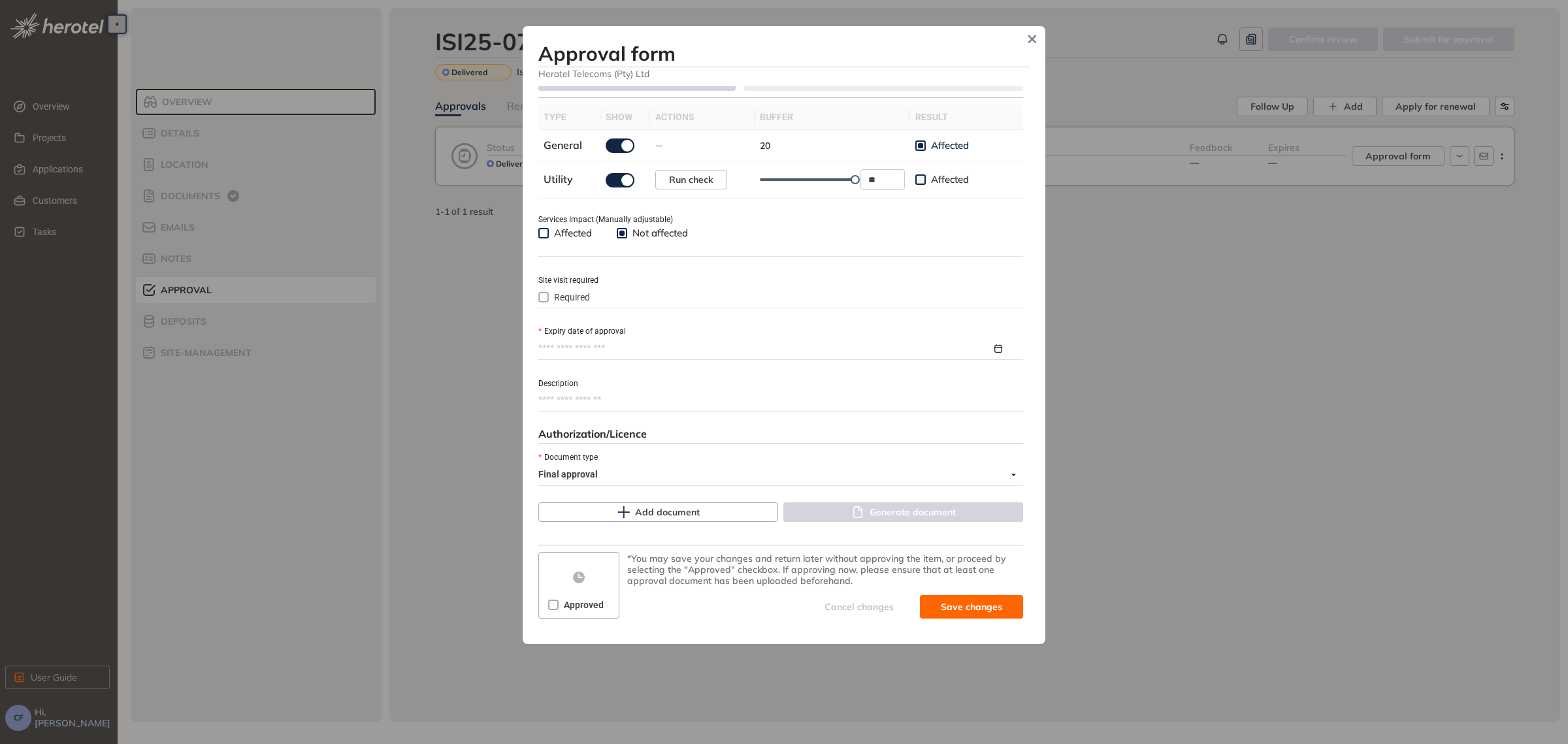
click at [613, 339] on div at bounding box center [780, 348] width 485 height 19
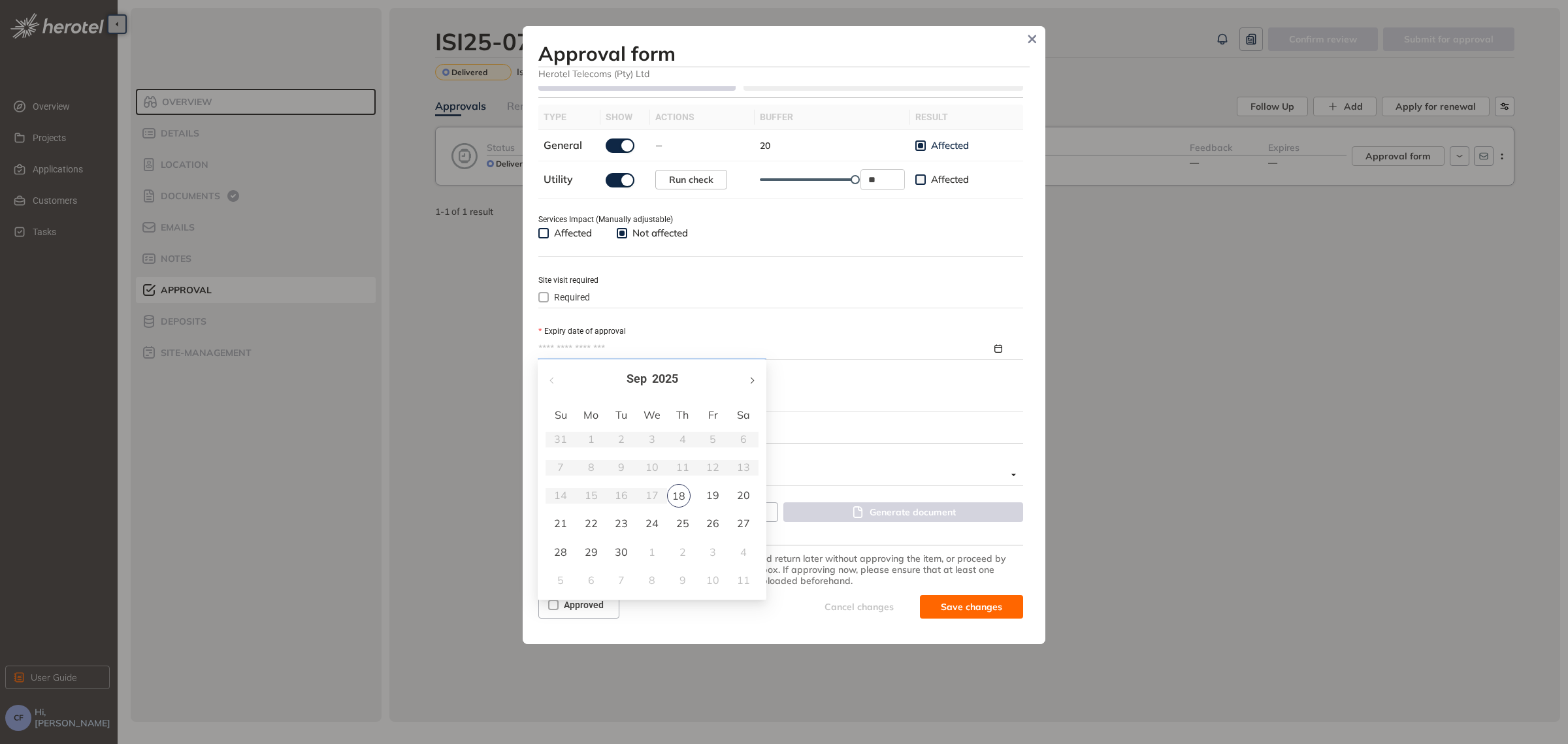
click at [750, 378] on span "button" at bounding box center [751, 380] width 7 height 7
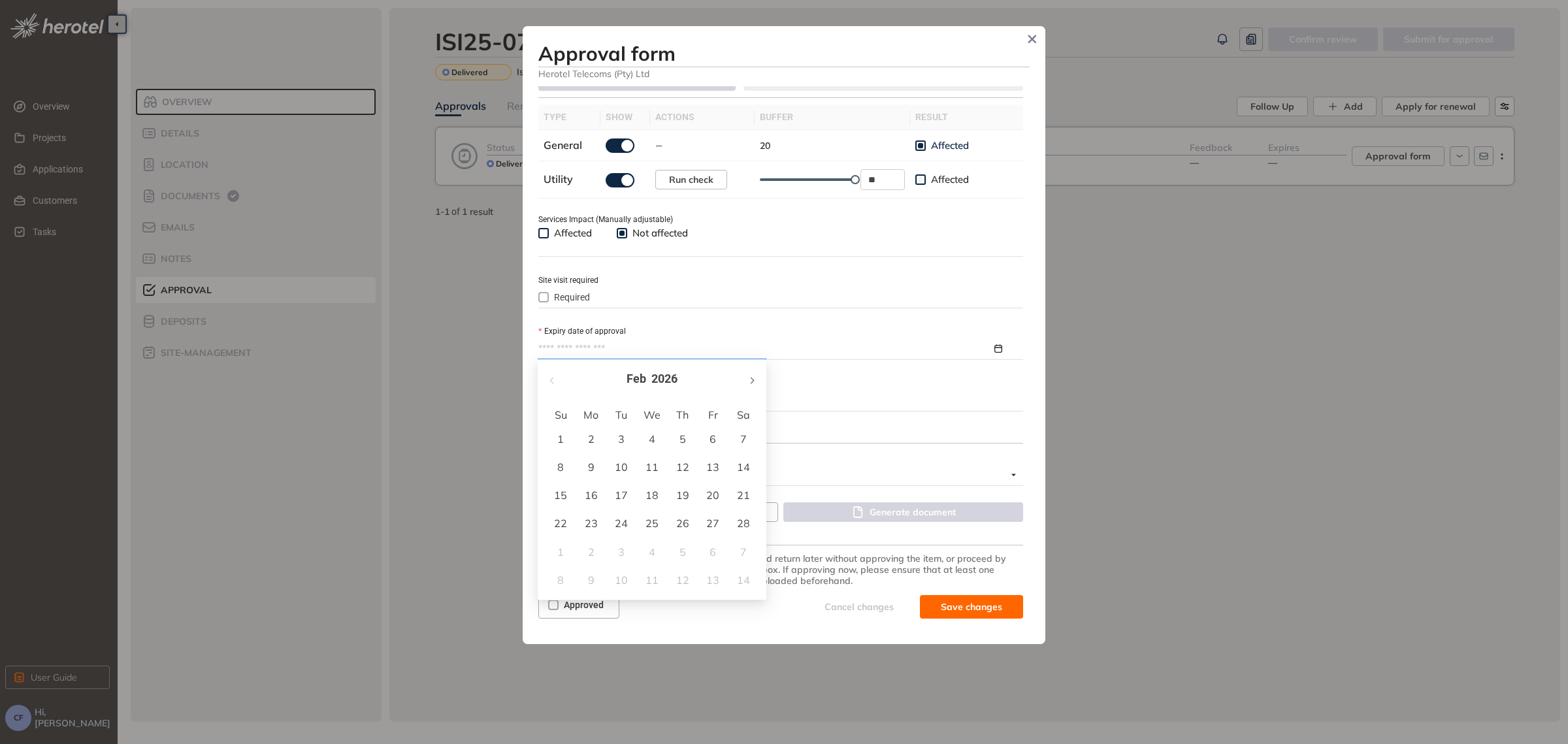
click at [750, 378] on span "button" at bounding box center [751, 380] width 7 height 7
type input "**********"
click at [653, 495] on div "18" at bounding box center [651, 495] width 16 height 16
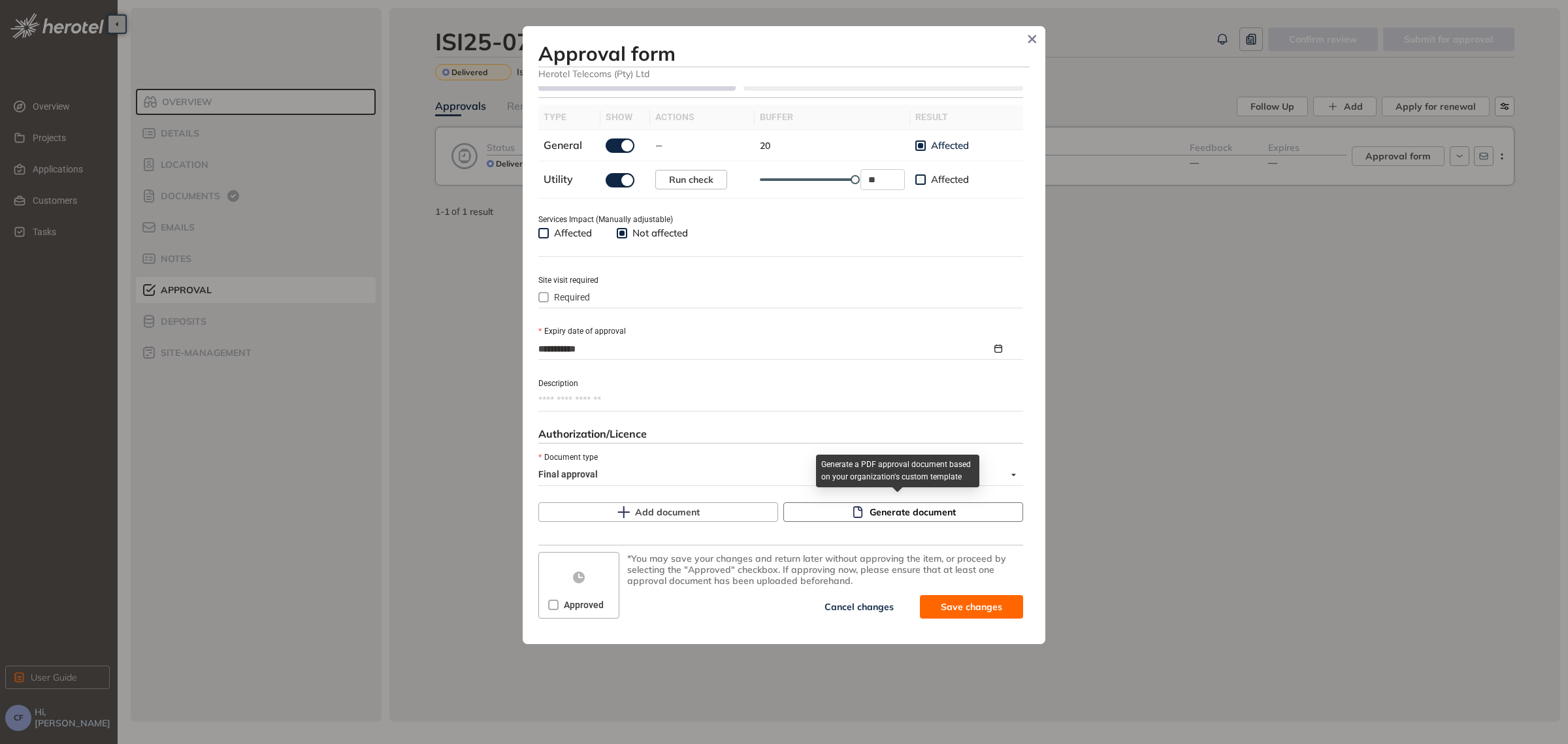
click at [890, 508] on span "Generate document" at bounding box center [912, 512] width 86 height 14
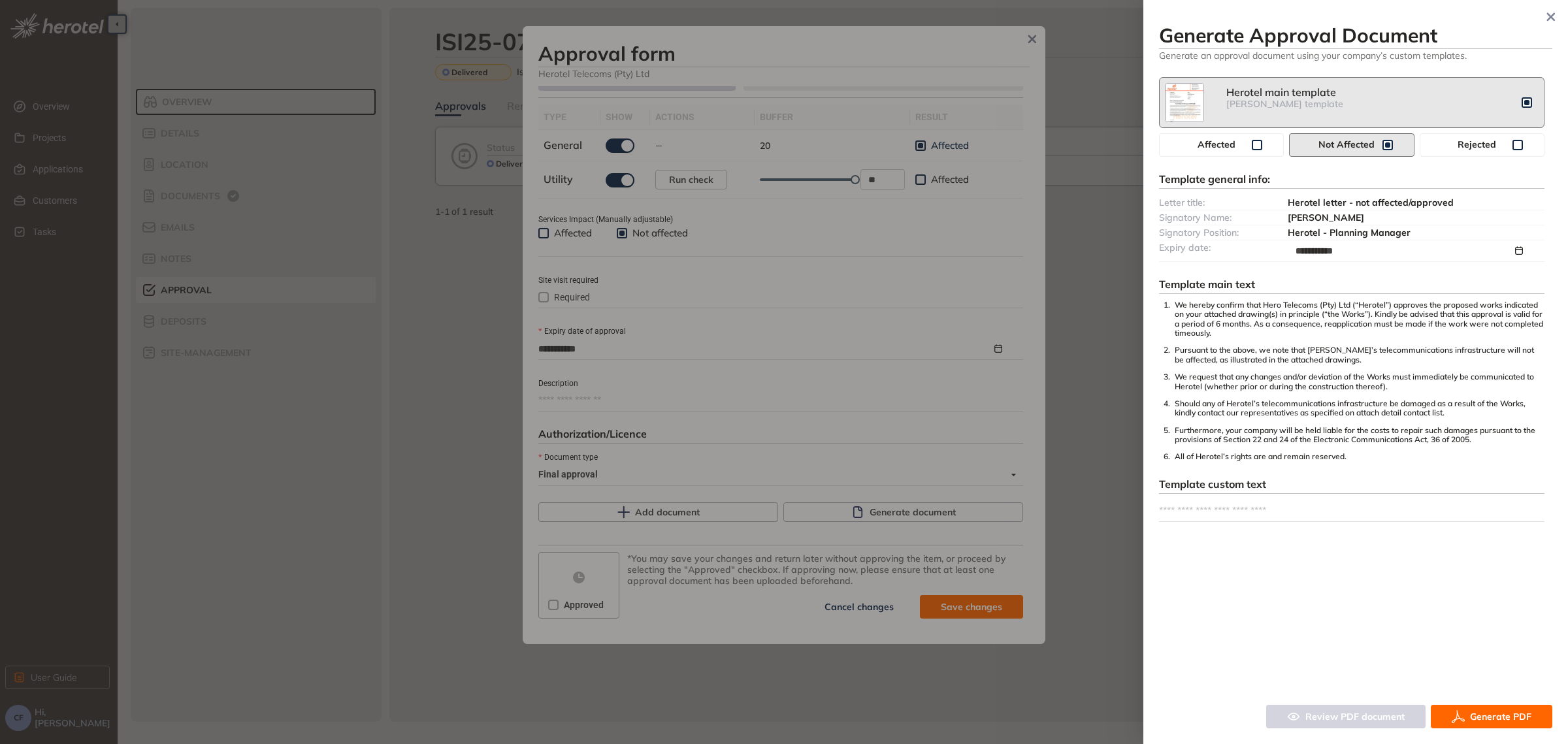
click at [1465, 715] on button "Generate PDF" at bounding box center [1491, 717] width 121 height 24
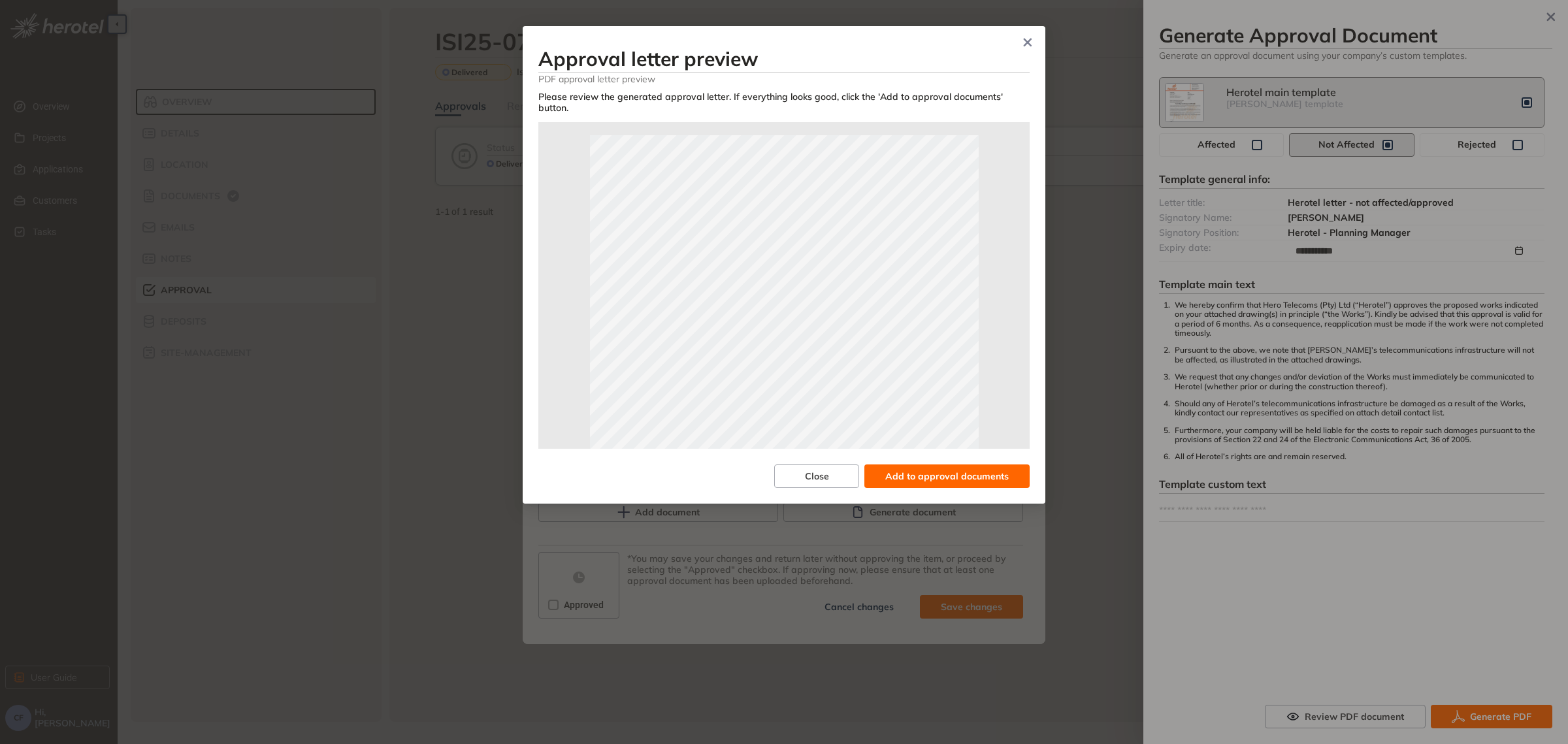
click at [923, 475] on span "Add to approval documents" at bounding box center [947, 476] width 124 height 14
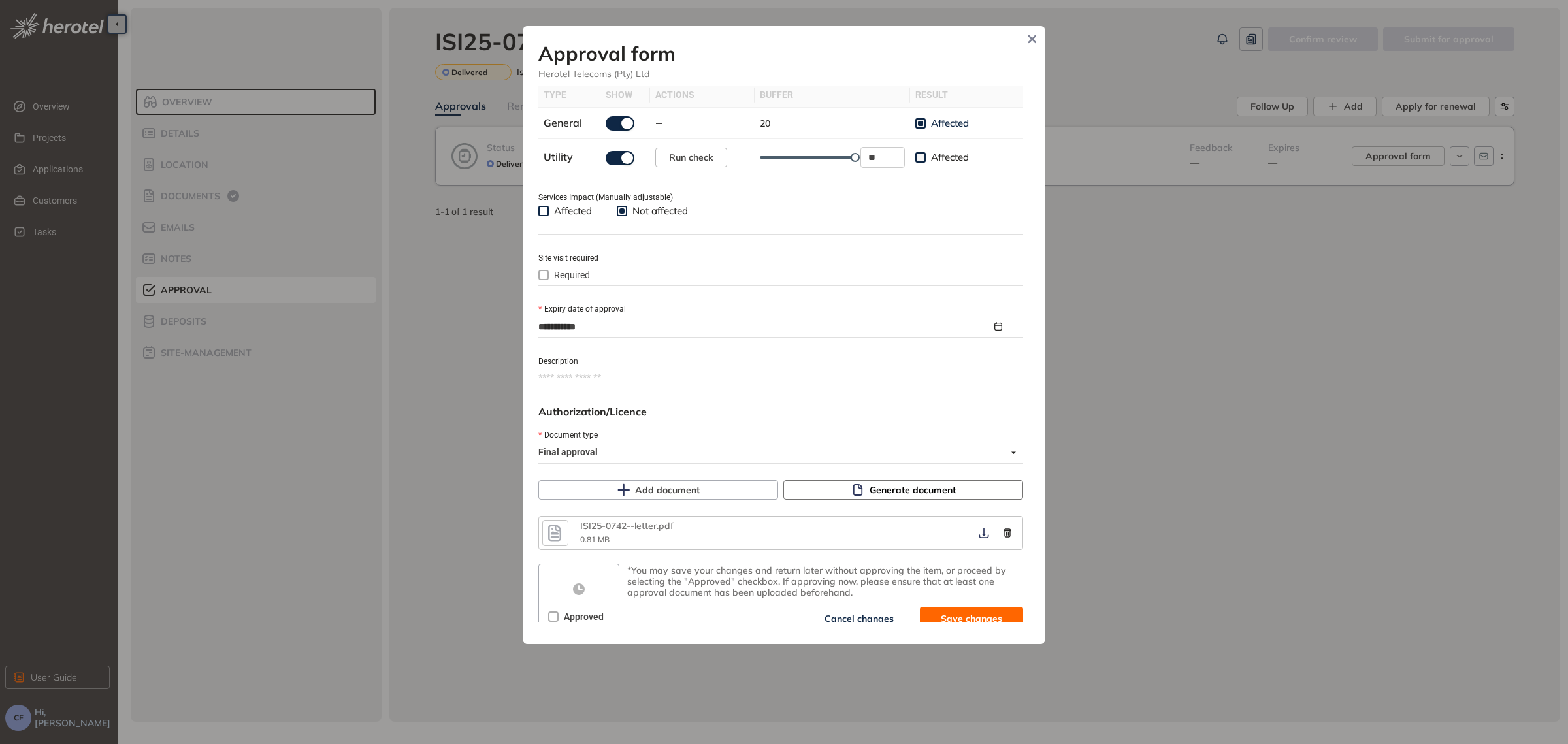
scroll to position [439, 0]
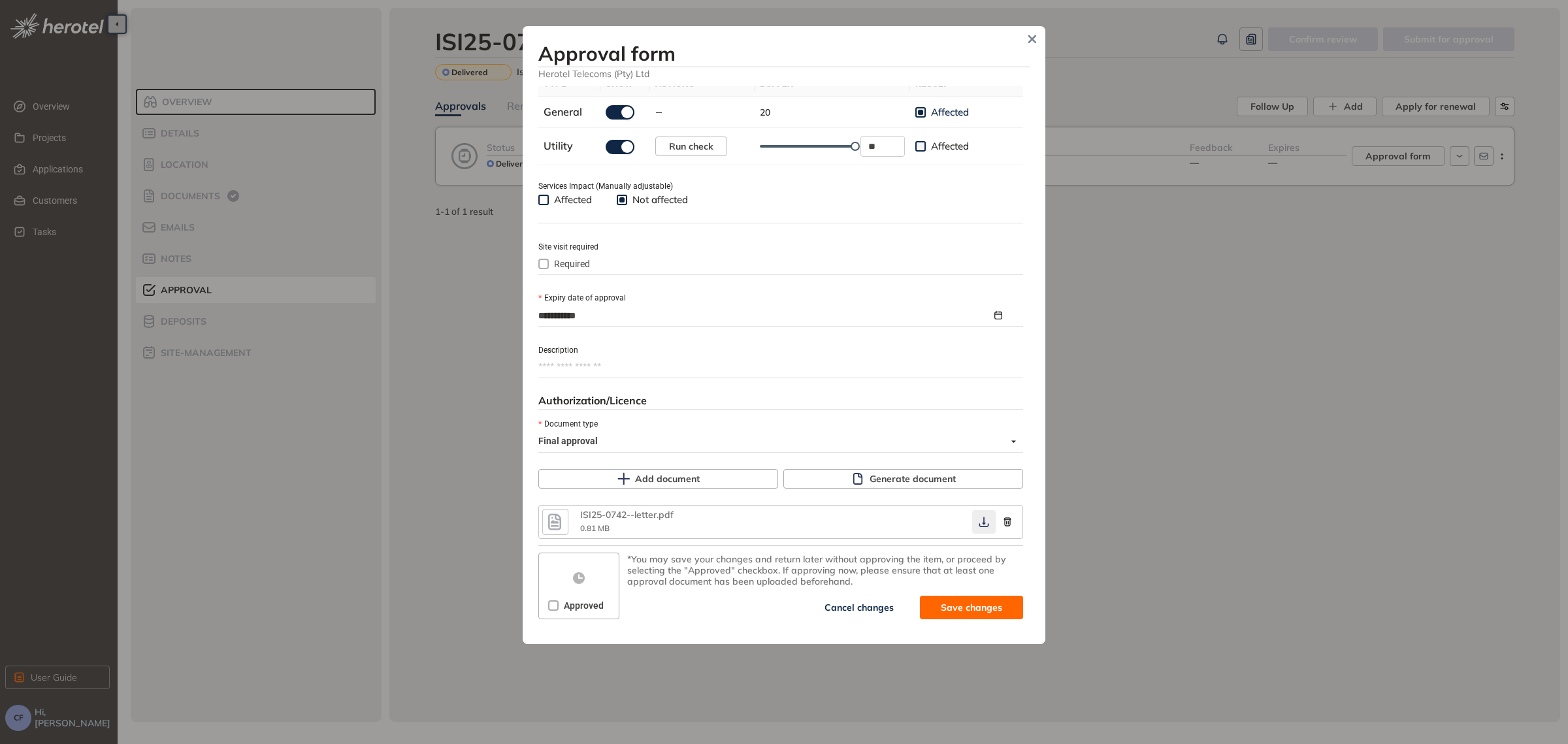
click at [978, 520] on icon "button" at bounding box center [983, 522] width 13 height 10
click at [584, 604] on span "Approved" at bounding box center [583, 605] width 50 height 14
click at [928, 605] on span "Save and approve" at bounding box center [961, 608] width 81 height 14
type textarea "**********"
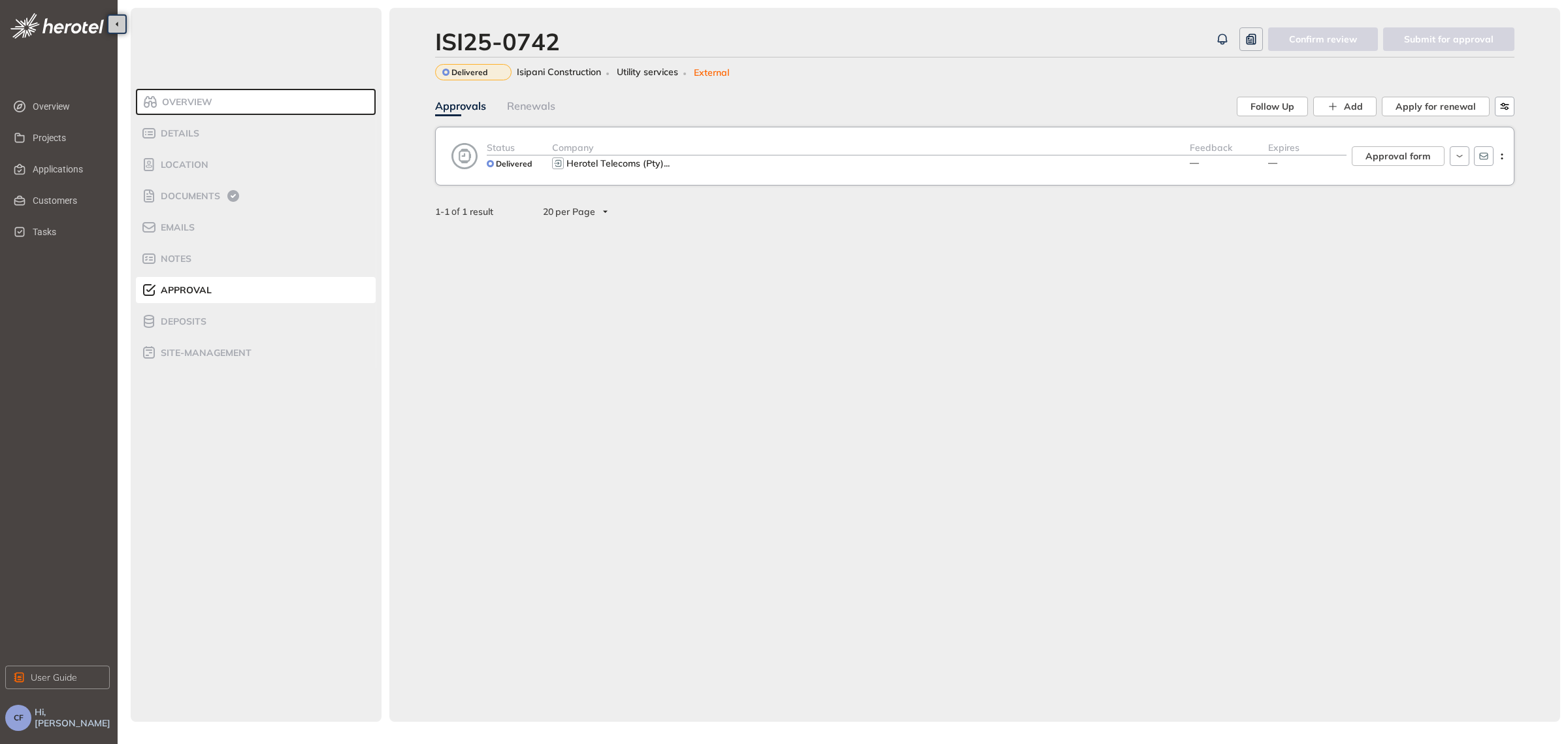
scroll to position [461, 0]
click at [441, 44] on div "ISI25-0742" at bounding box center [497, 41] width 125 height 28
drag, startPoint x: 433, startPoint y: 44, endPoint x: 575, endPoint y: 45, distance: 142.0
click at [575, 45] on div "ISI25-0742 Confirm review Submit for approval Approved Isipani Construction Uti…" at bounding box center [975, 364] width 1171 height 714
copy div "ISI25-0742"
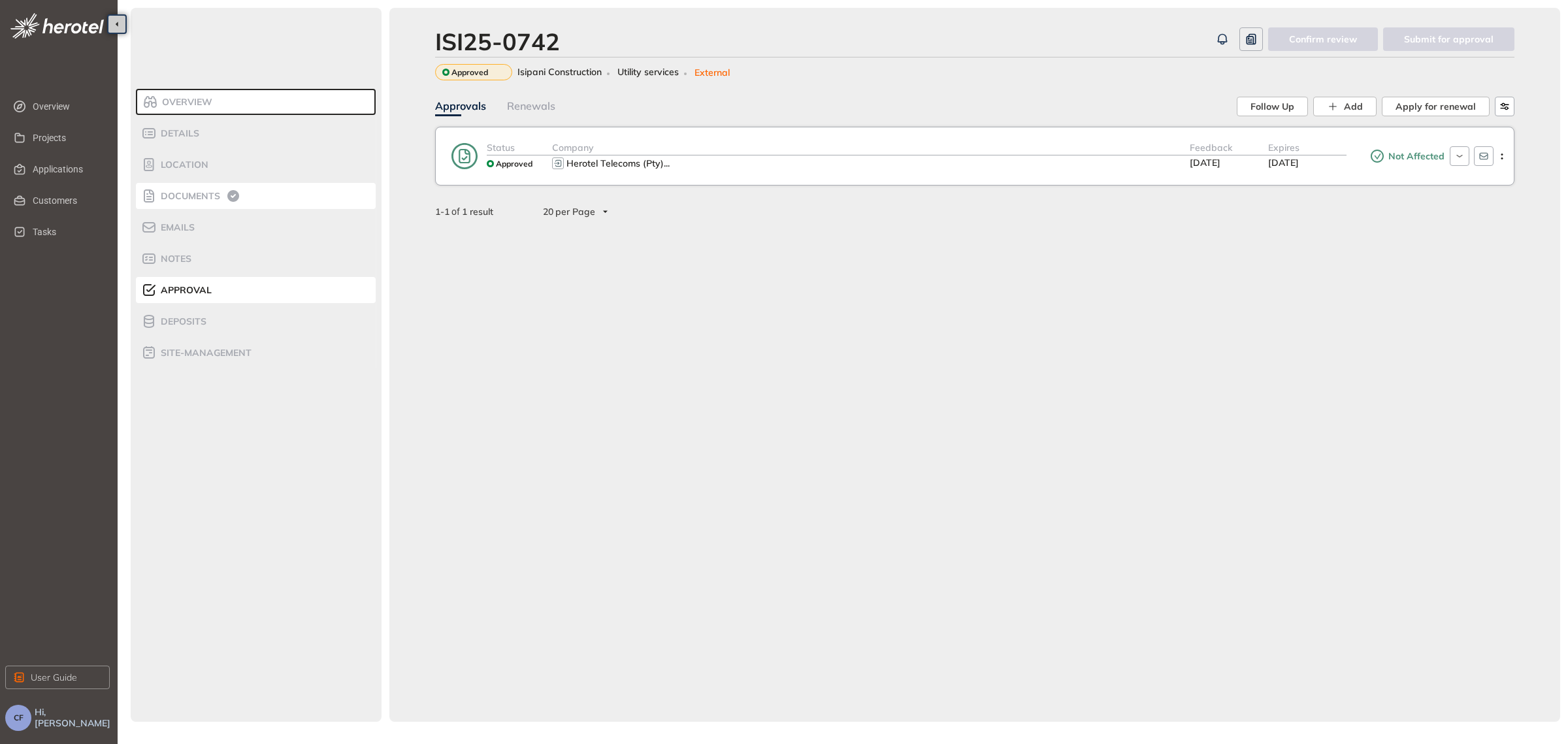
click at [213, 196] on span "Documents" at bounding box center [188, 196] width 64 height 11
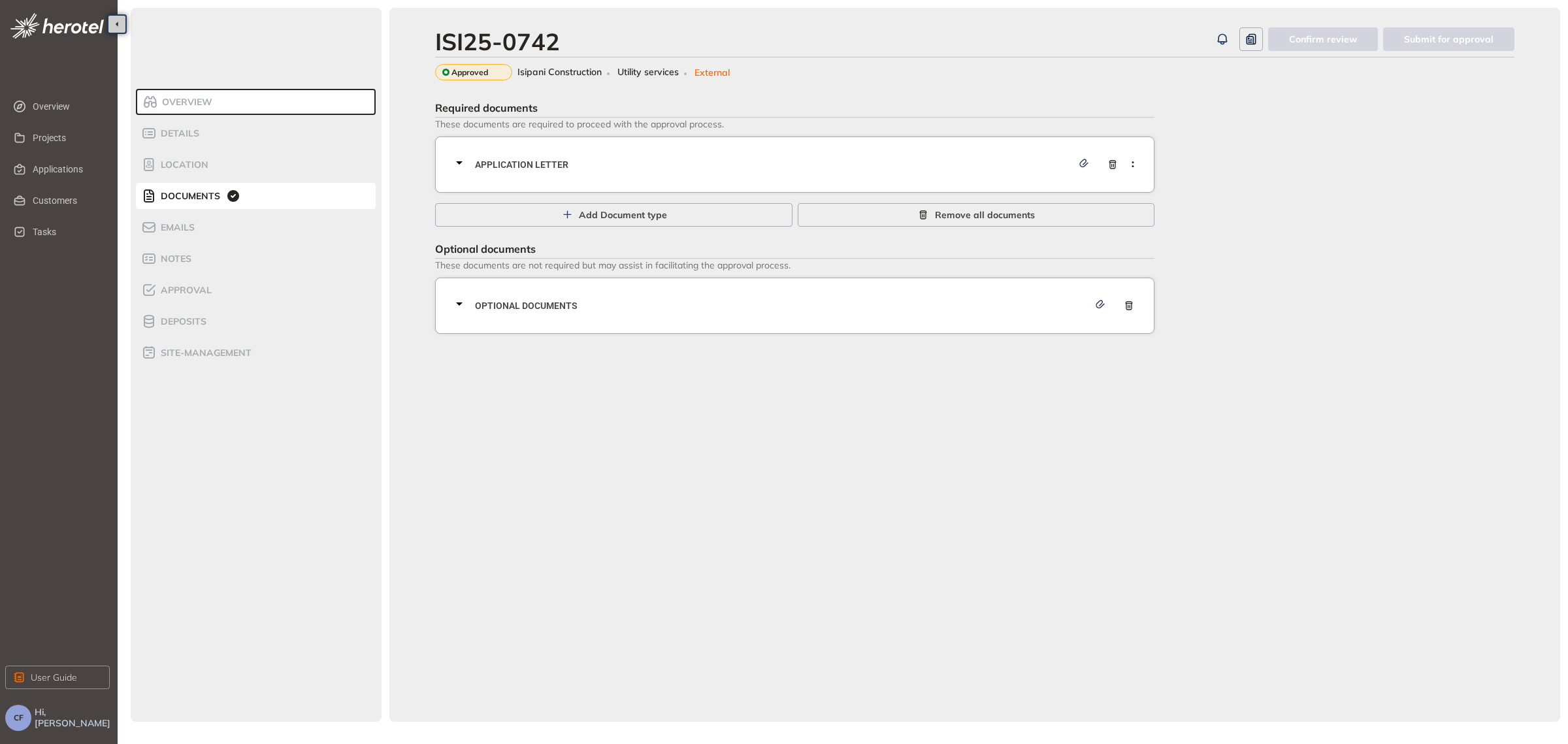
click at [494, 158] on span "Application letter" at bounding box center [773, 164] width 597 height 14
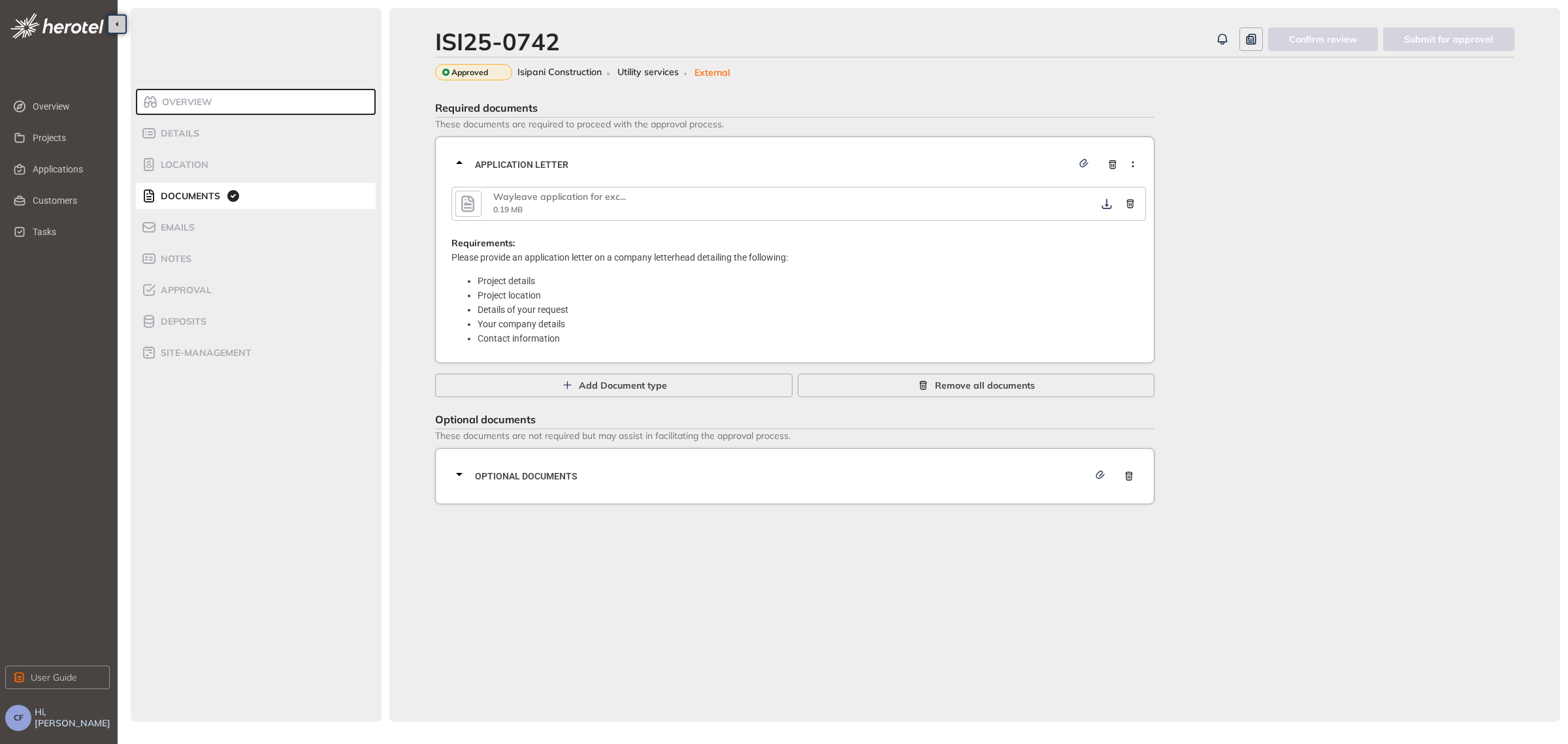
click at [474, 198] on icon "button" at bounding box center [468, 204] width 19 height 24
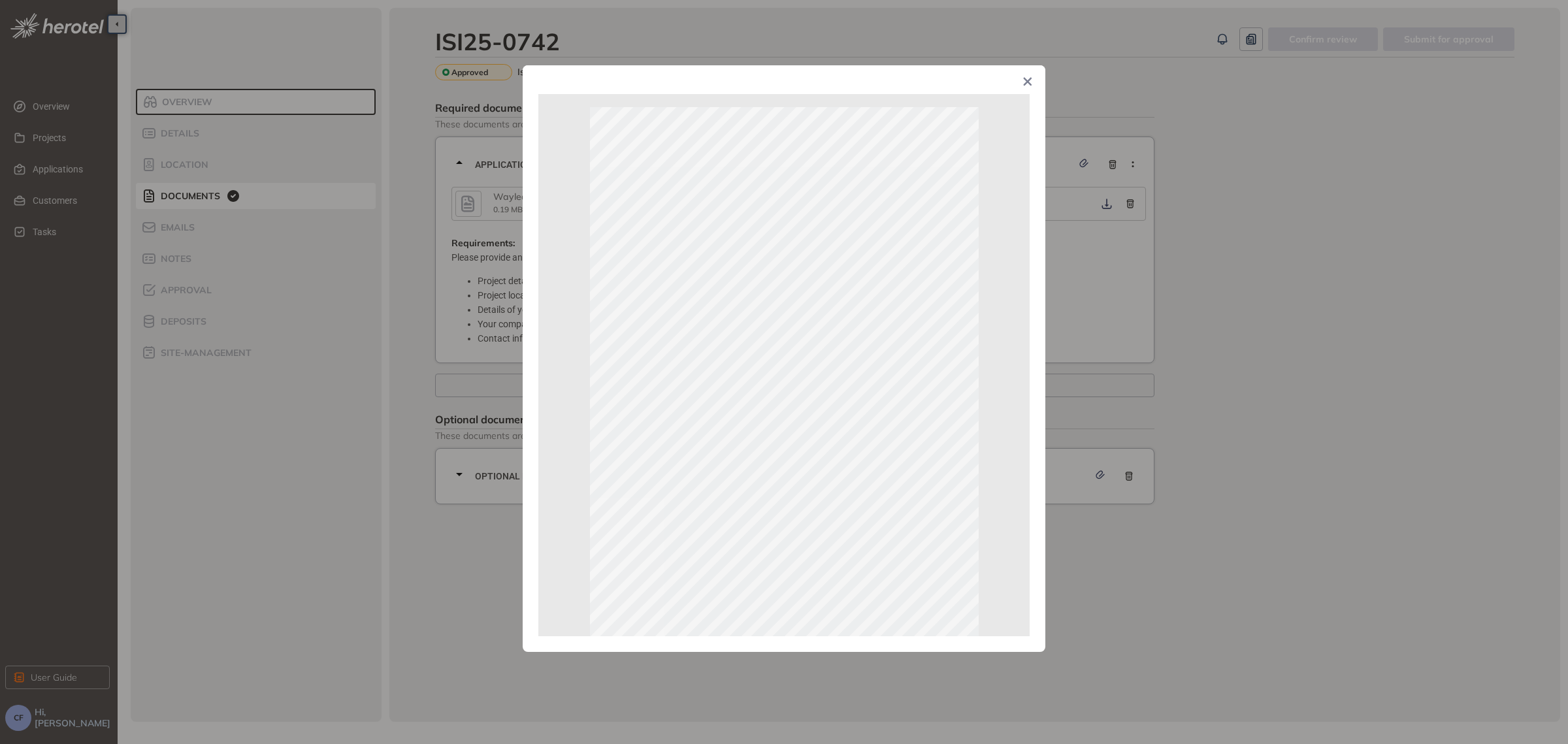
click at [1291, 395] on div "Page 1 of 1" at bounding box center [784, 372] width 1568 height 744
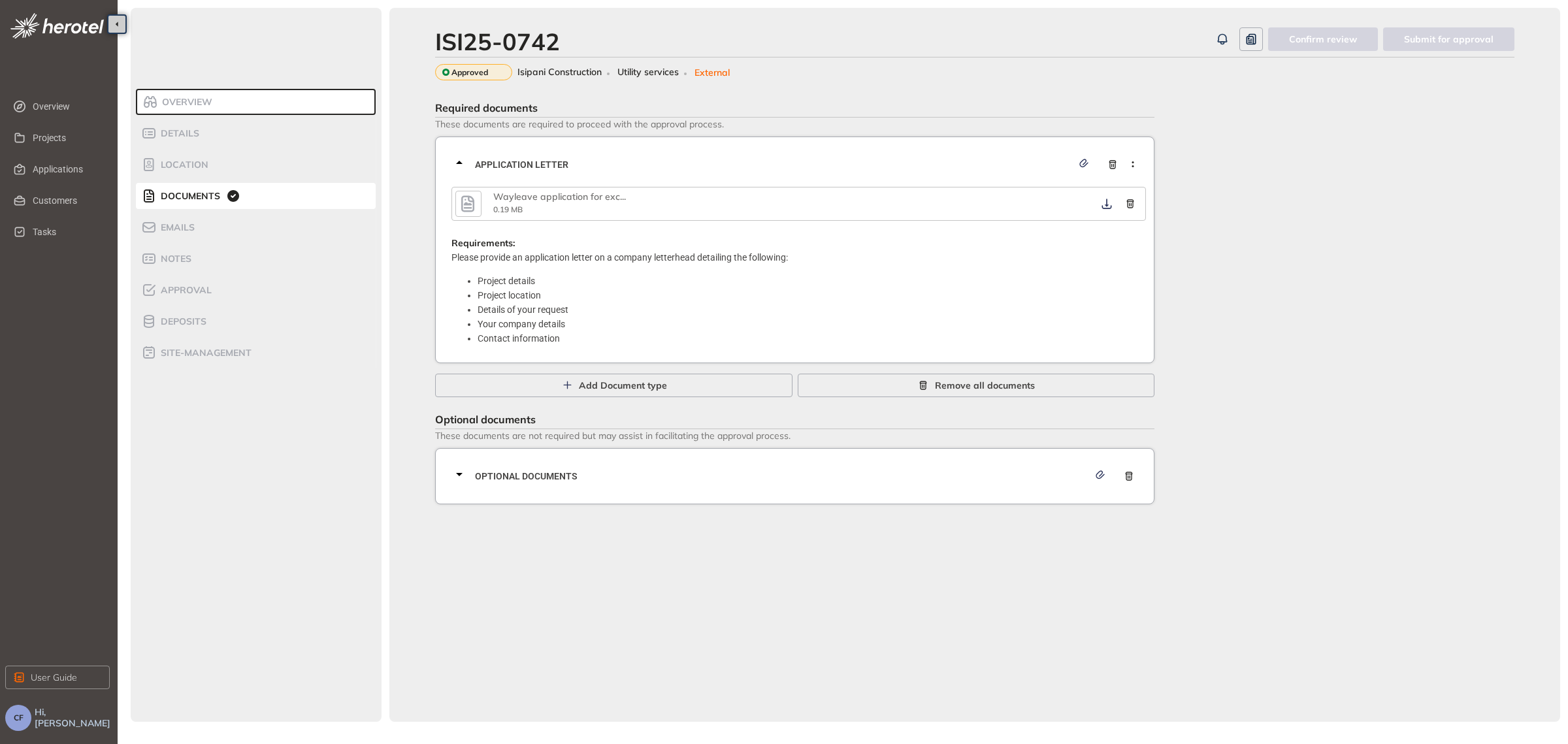
click at [535, 476] on span "Optional documents" at bounding box center [782, 476] width 613 height 14
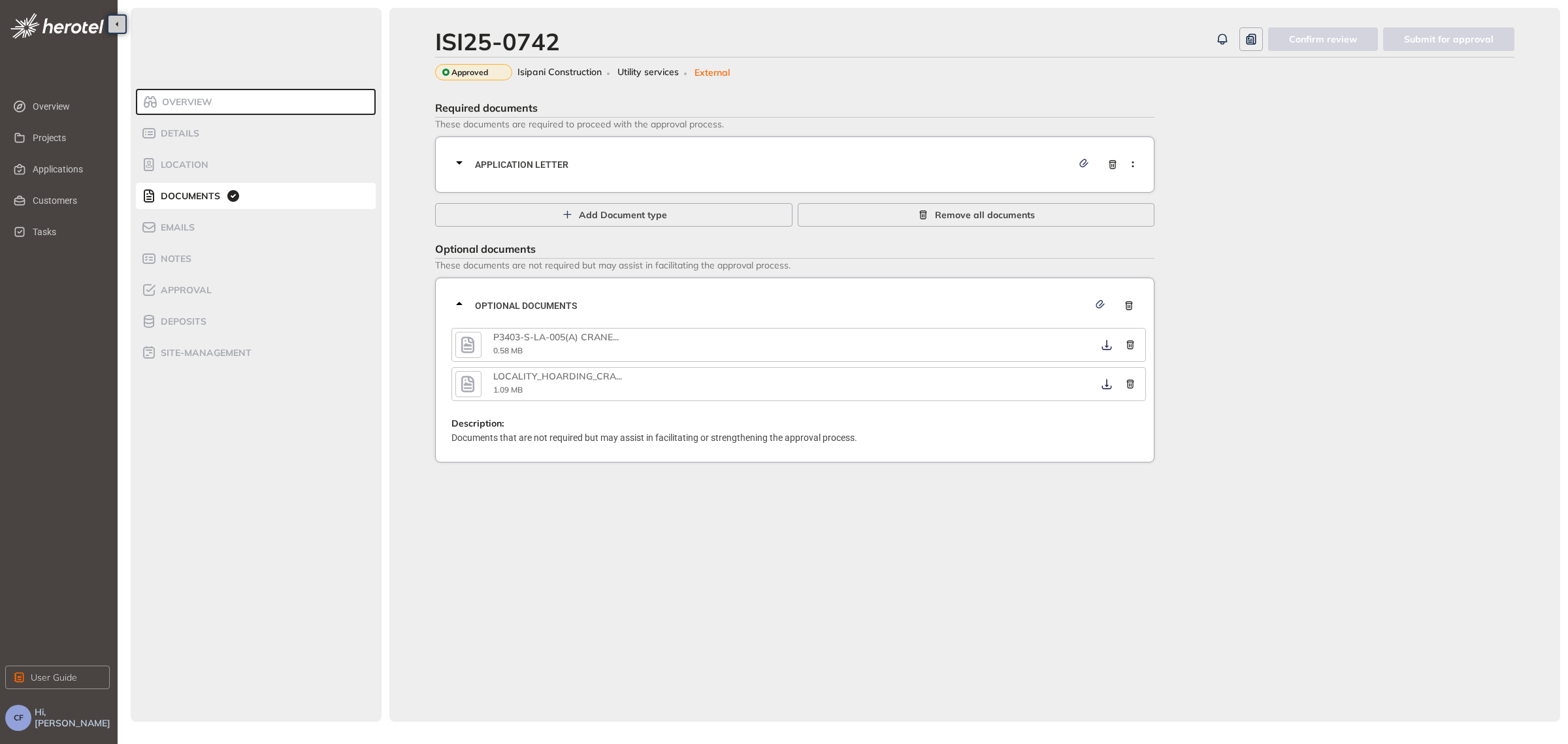
click at [463, 336] on icon "button" at bounding box center [467, 344] width 13 height 16
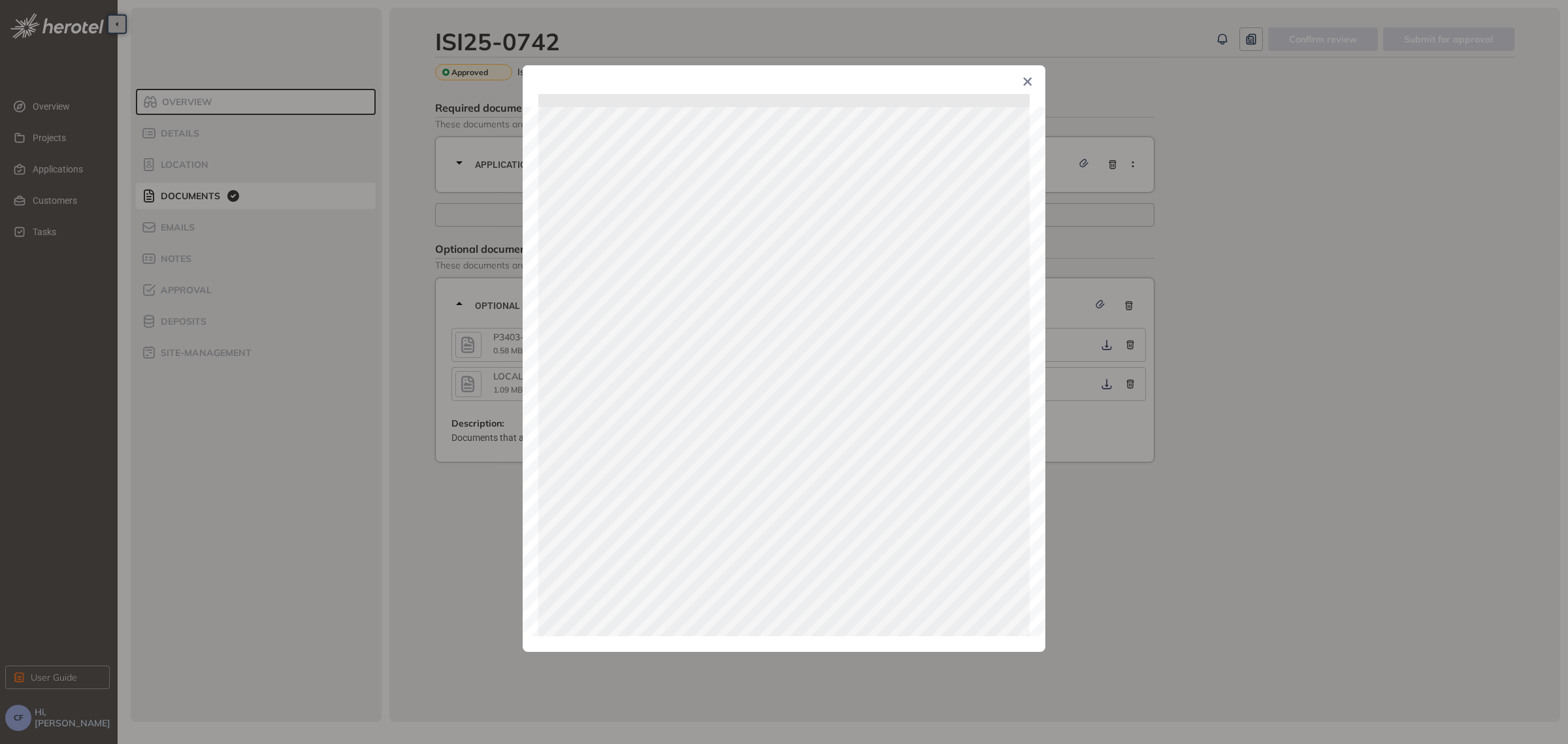
click at [1255, 410] on div "Page 1 of 1" at bounding box center [784, 372] width 1568 height 744
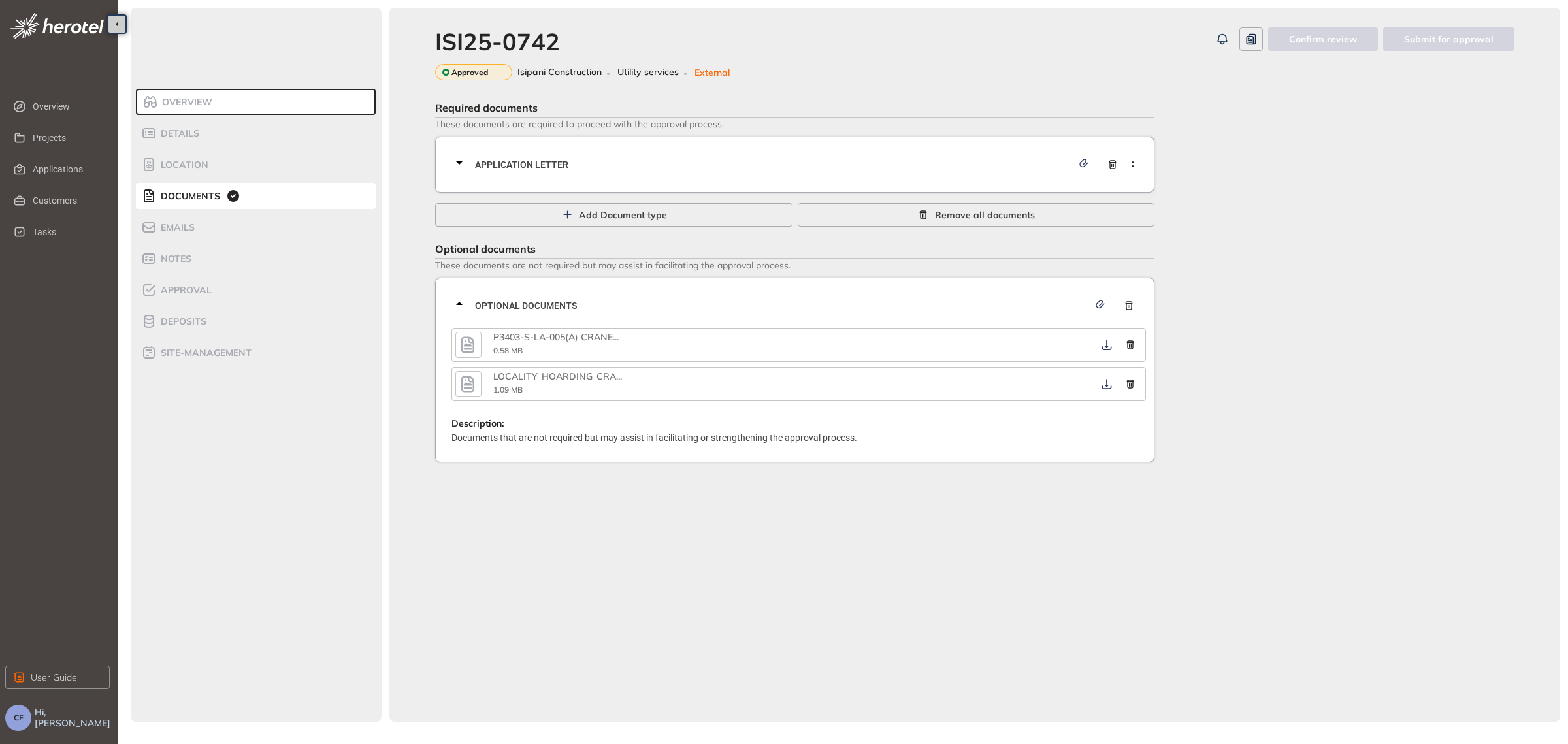
click at [474, 375] on icon "button" at bounding box center [468, 385] width 19 height 24
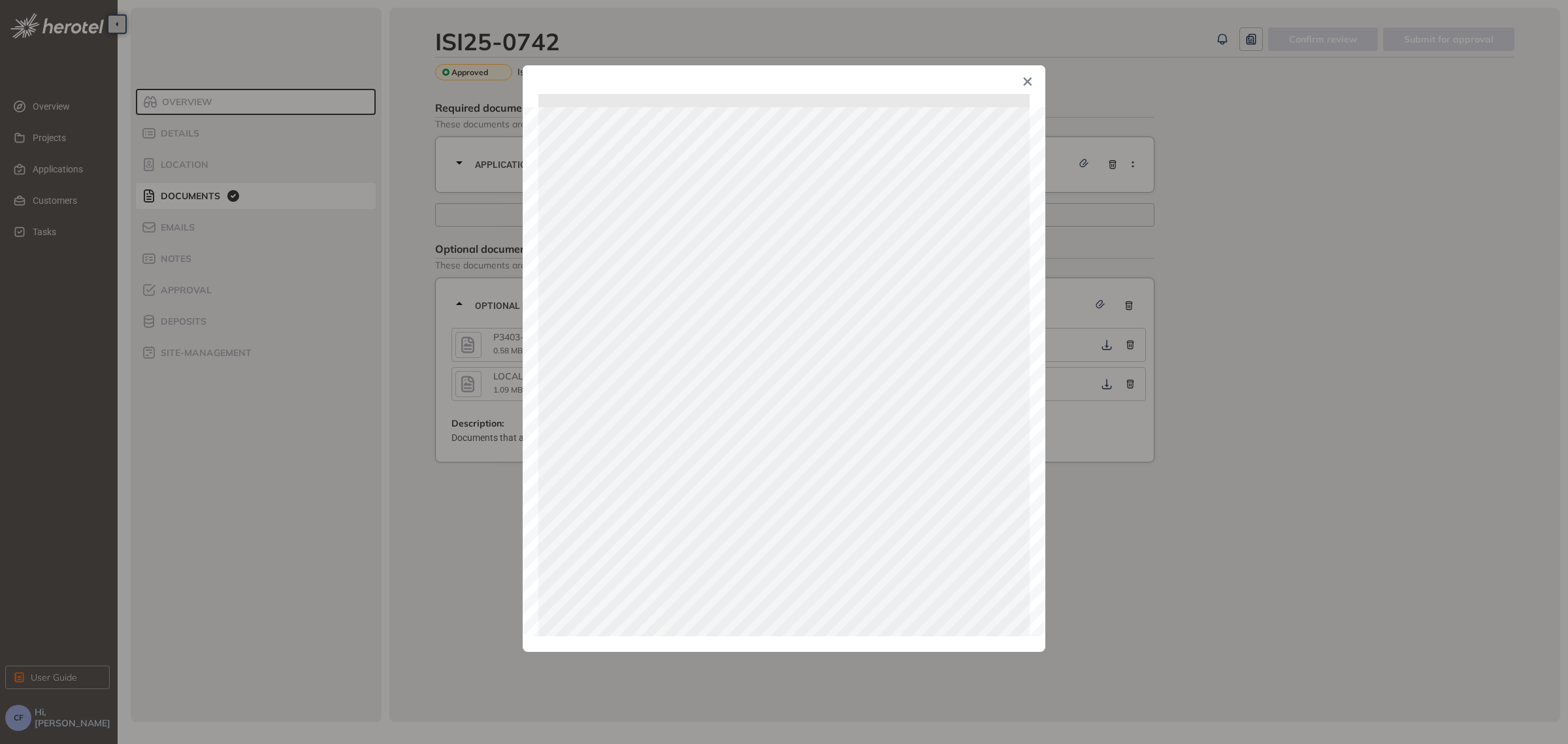
click at [1240, 463] on div "Page 1 of 1" at bounding box center [784, 372] width 1568 height 744
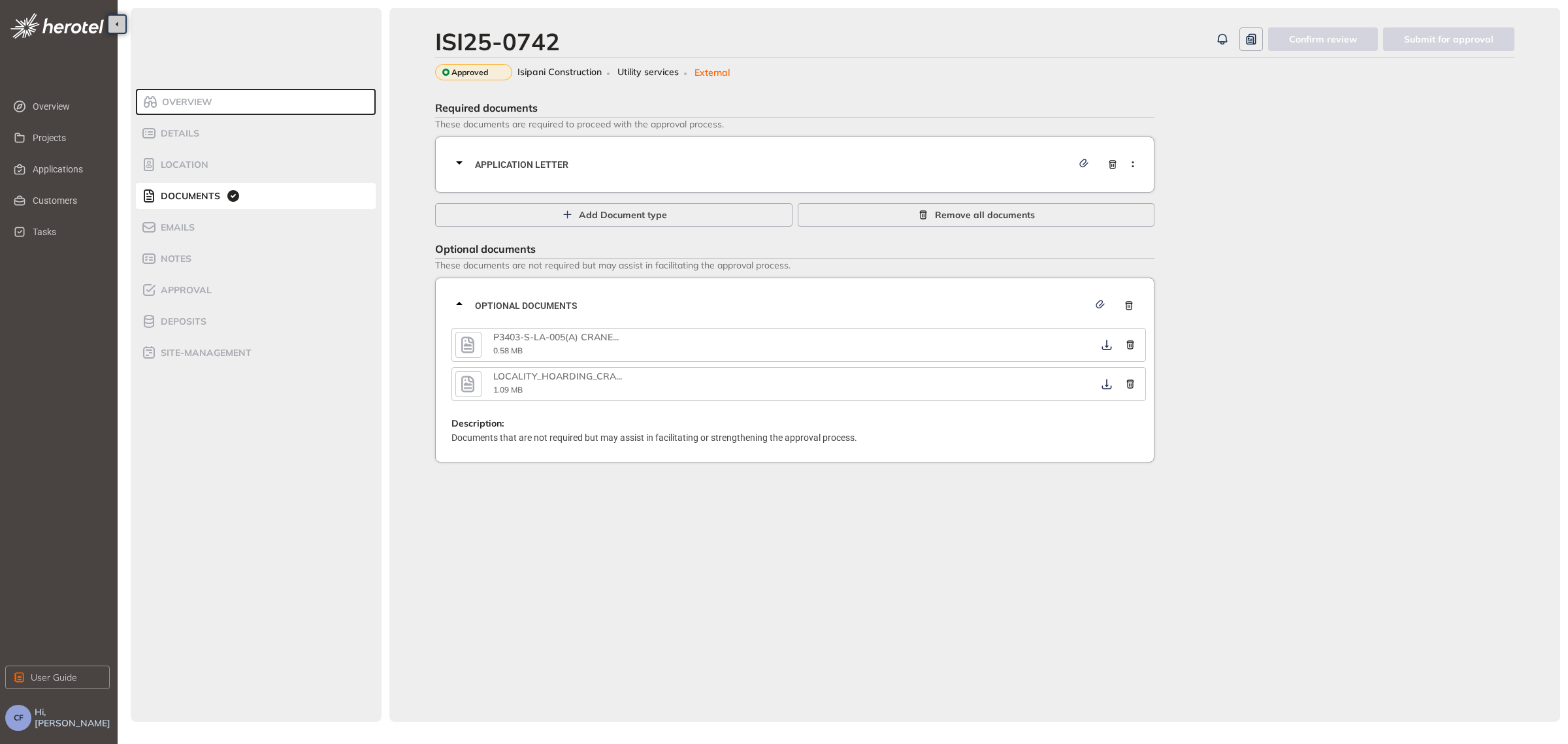
click at [461, 155] on icon at bounding box center [459, 163] width 16 height 16
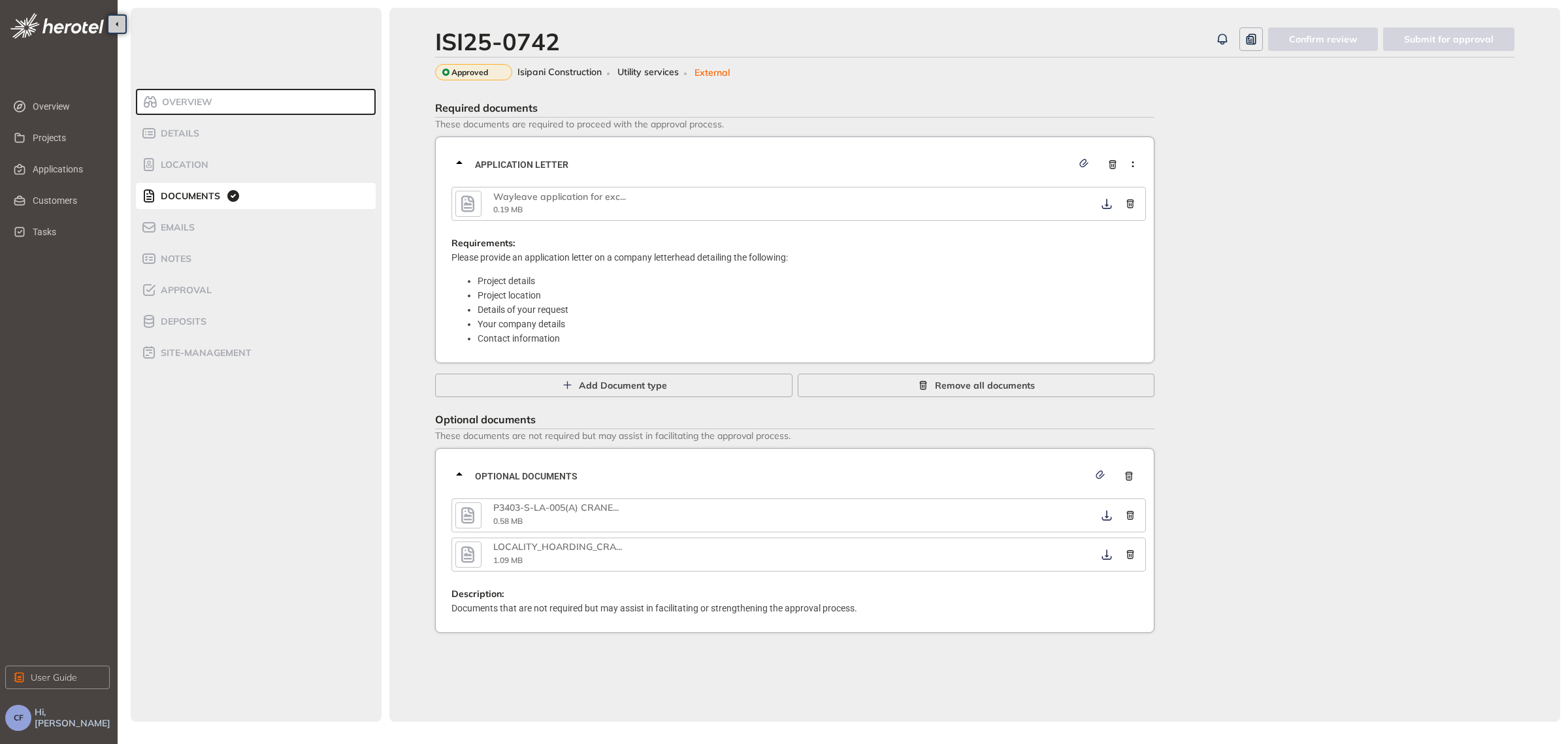
click at [475, 192] on icon "button" at bounding box center [468, 204] width 19 height 24
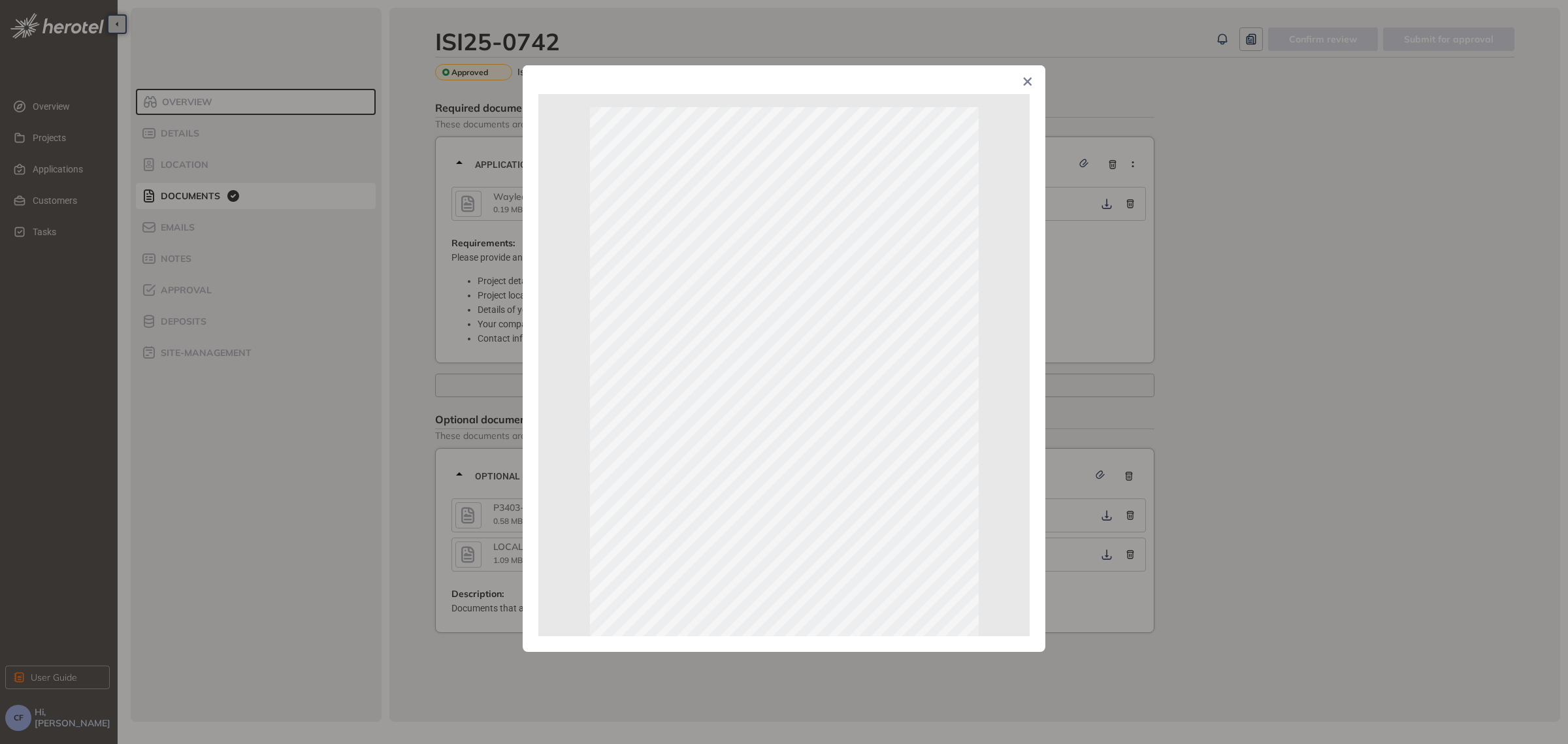
click at [1028, 81] on icon "Close" at bounding box center [1028, 82] width 8 height 8
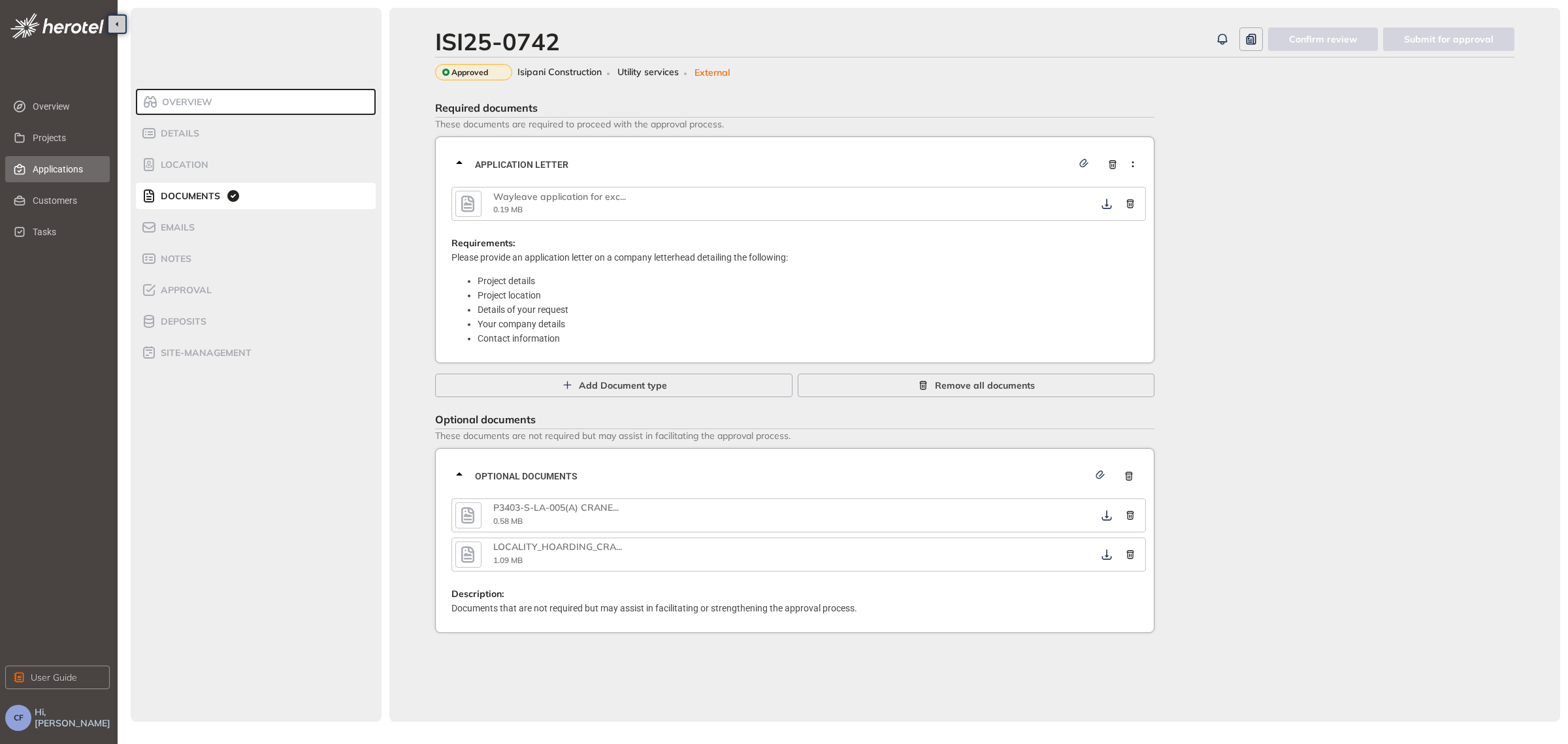
click at [64, 165] on span "Applications" at bounding box center [66, 169] width 67 height 26
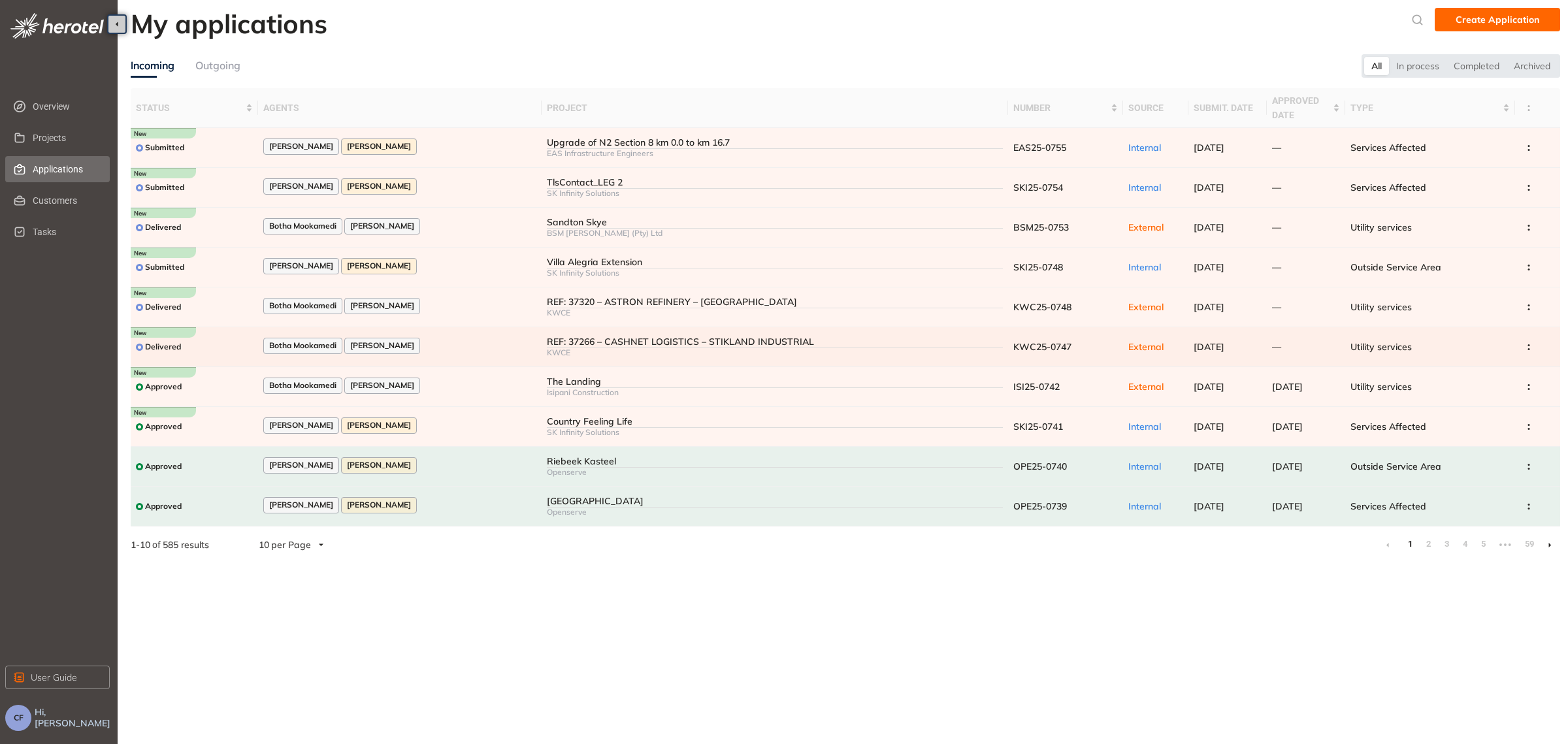
click at [541, 343] on td "REF: 37266 – CASHNET LOGISTICS – STIKLAND INDUSTRIAL KWCE" at bounding box center [774, 347] width 466 height 40
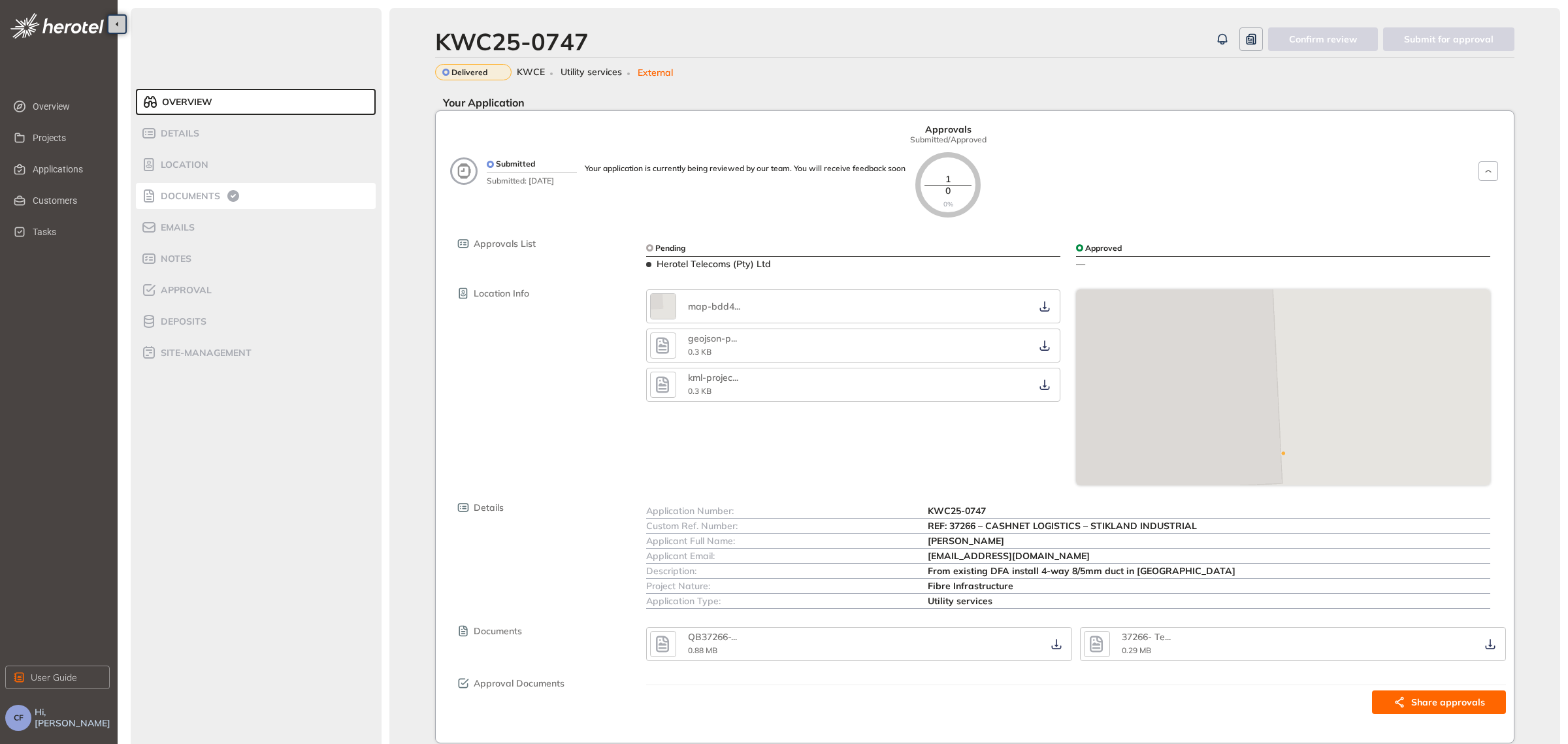
click at [195, 192] on span "Documents" at bounding box center [188, 196] width 64 height 11
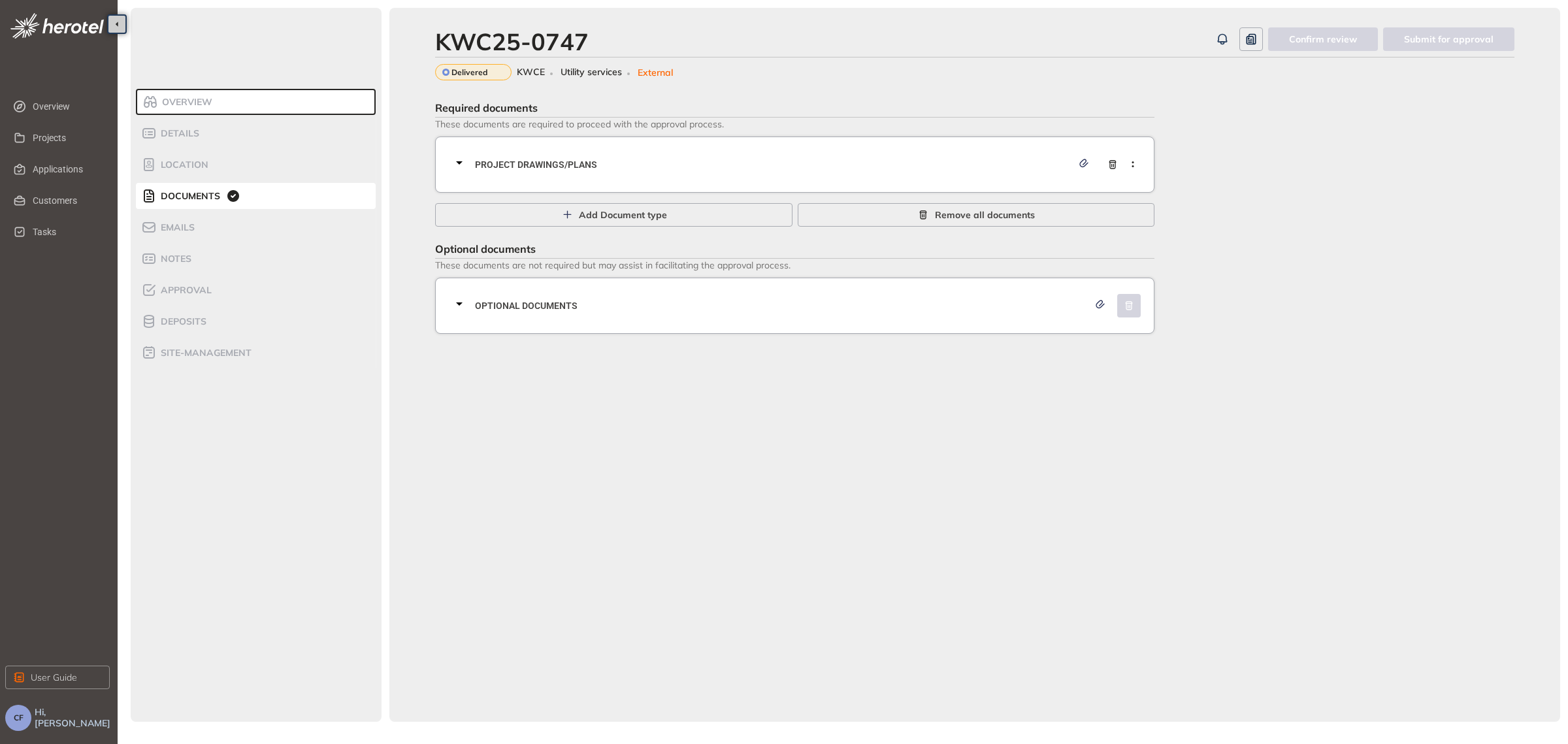
click at [575, 162] on span "Project Drawings/Plans" at bounding box center [773, 164] width 597 height 14
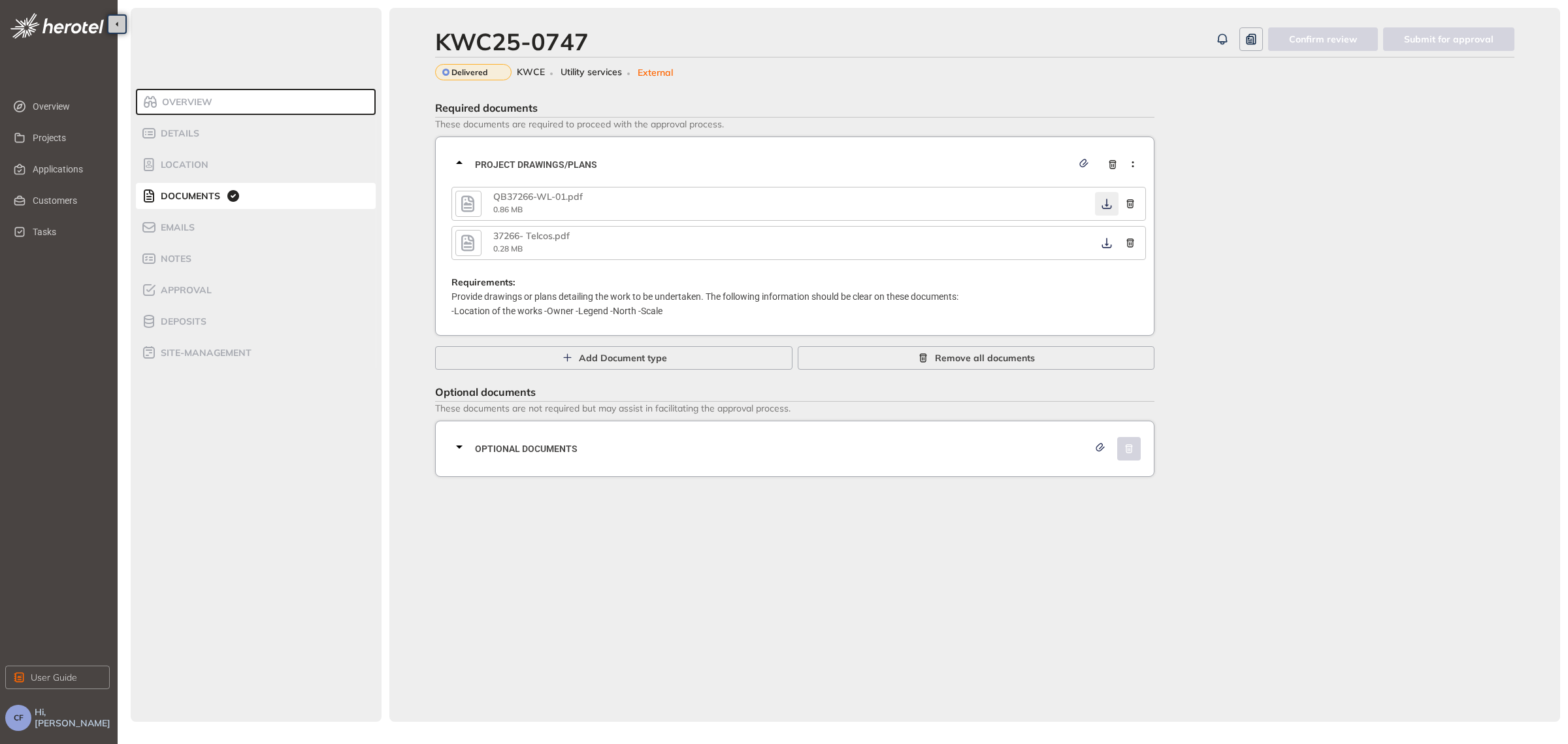
click at [1105, 199] on icon "button" at bounding box center [1106, 203] width 13 height 10
click at [1107, 244] on icon "button" at bounding box center [1107, 243] width 10 height 10
click at [920, 447] on span "Optional documents" at bounding box center [782, 448] width 613 height 14
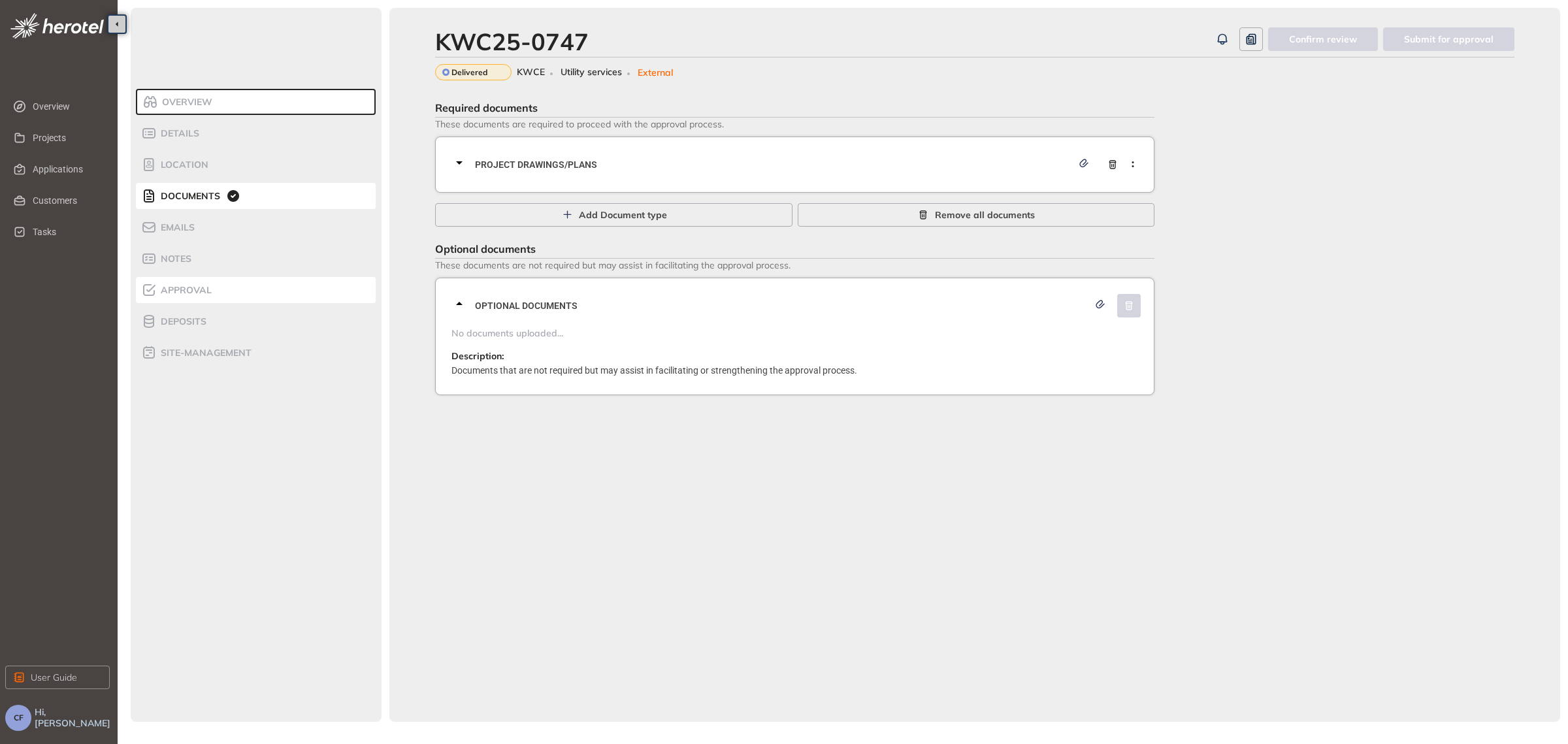
click at [187, 293] on span "Approval" at bounding box center [184, 290] width 55 height 11
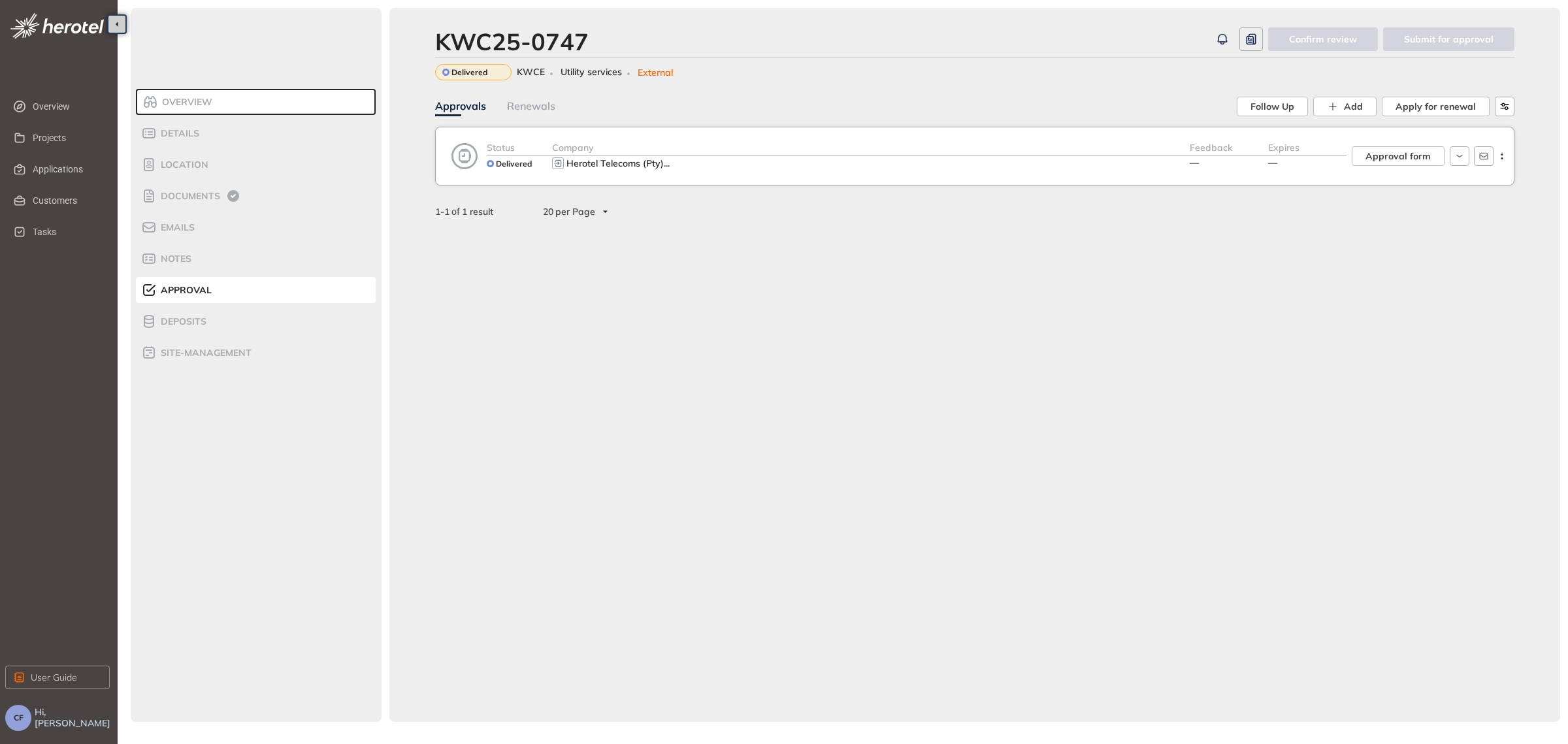
click at [863, 128] on div "Status Delivered Company Herotel Telecoms (Pty) ... Feedback — Expires — Approv…" at bounding box center [975, 156] width 1079 height 58
click at [1374, 147] on button "Approval form" at bounding box center [1397, 156] width 92 height 19
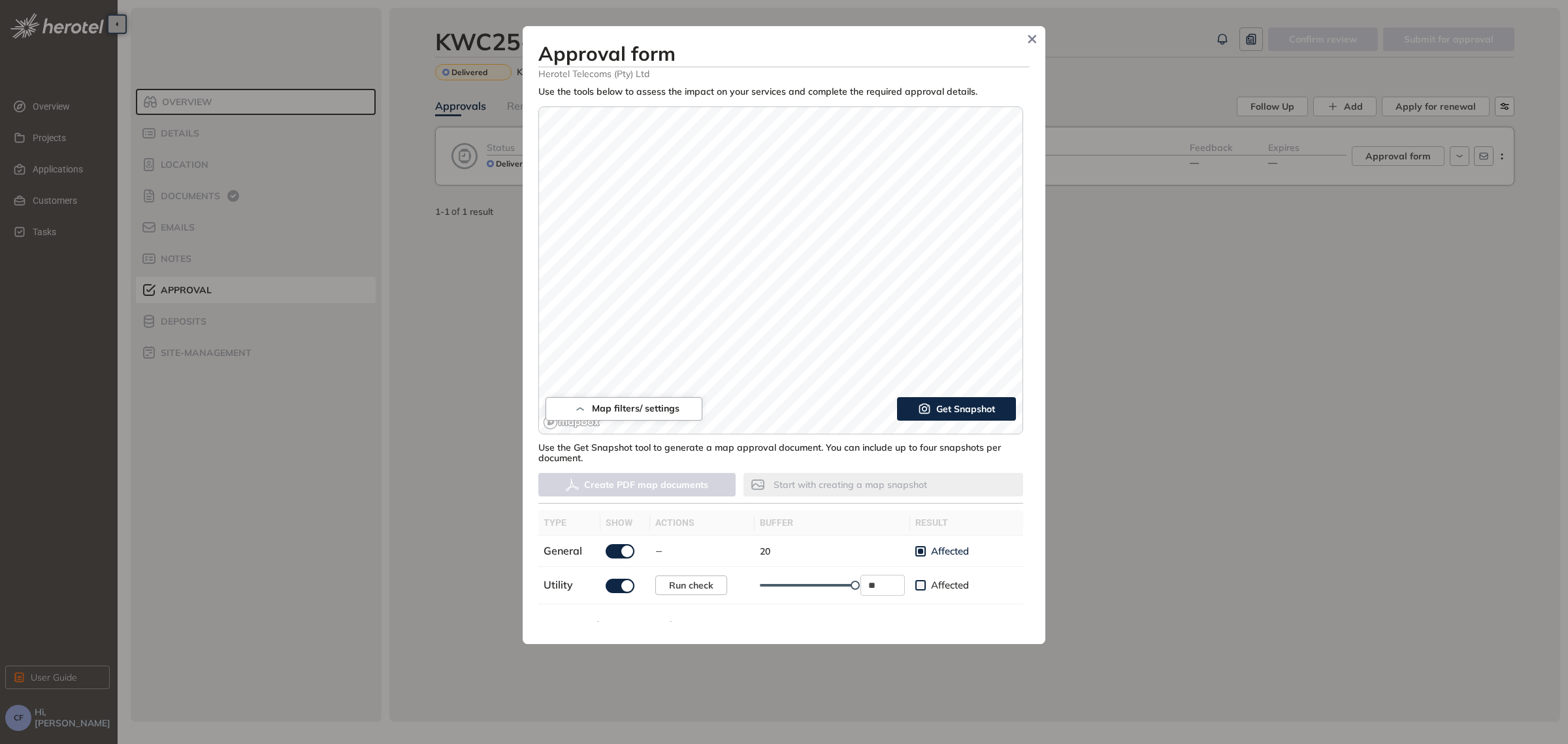
type input "**********"
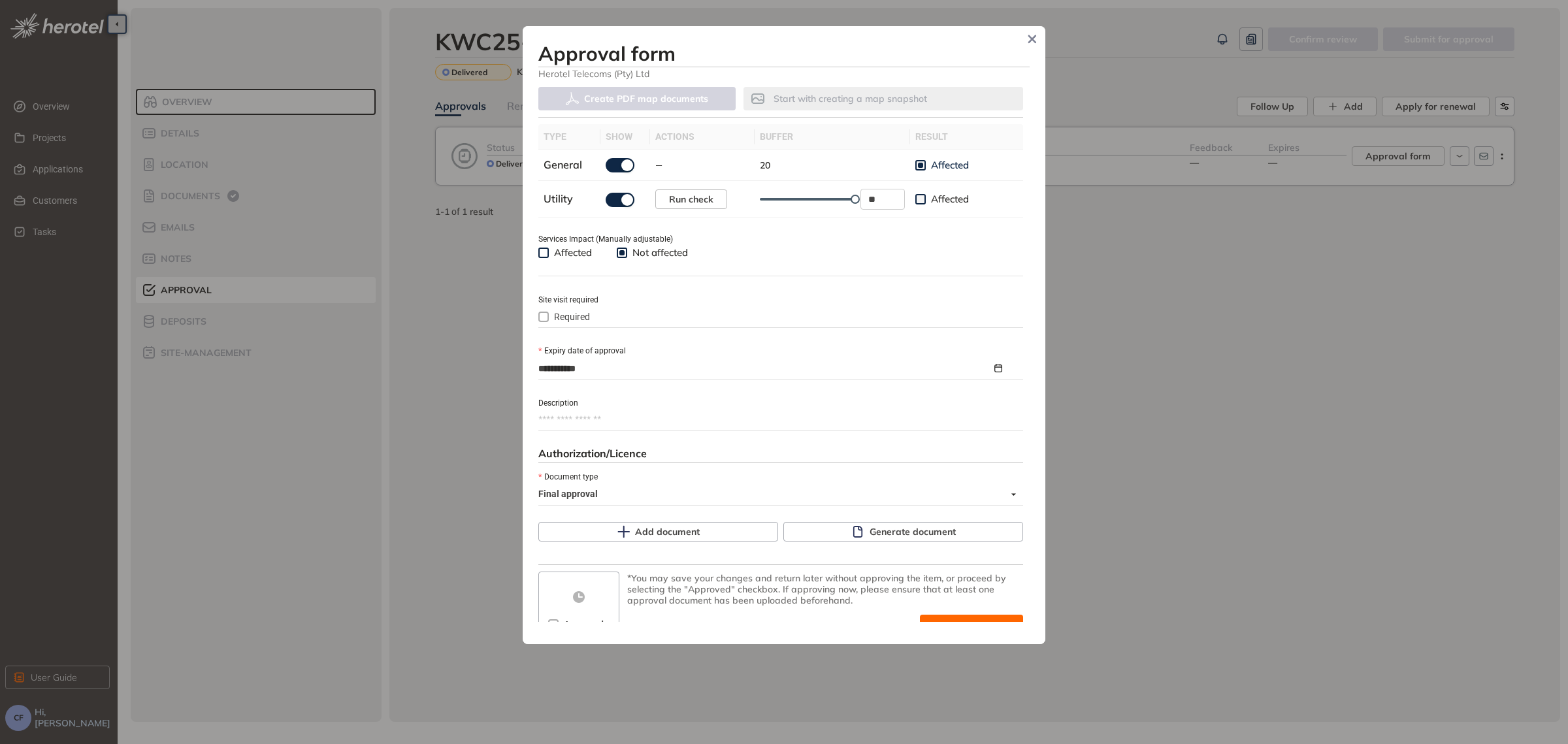
scroll to position [406, 0]
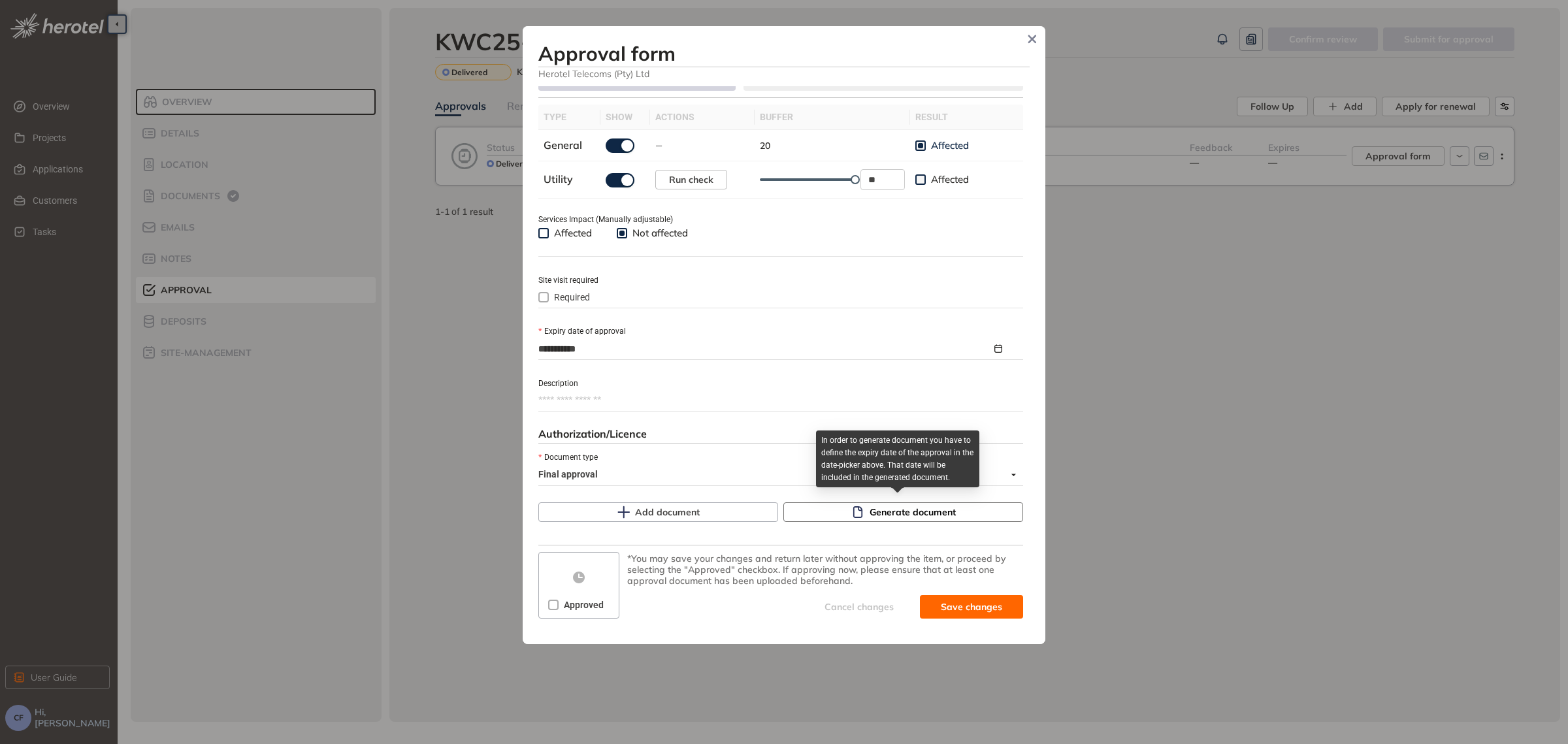
click at [894, 514] on span "Generate document" at bounding box center [912, 512] width 86 height 14
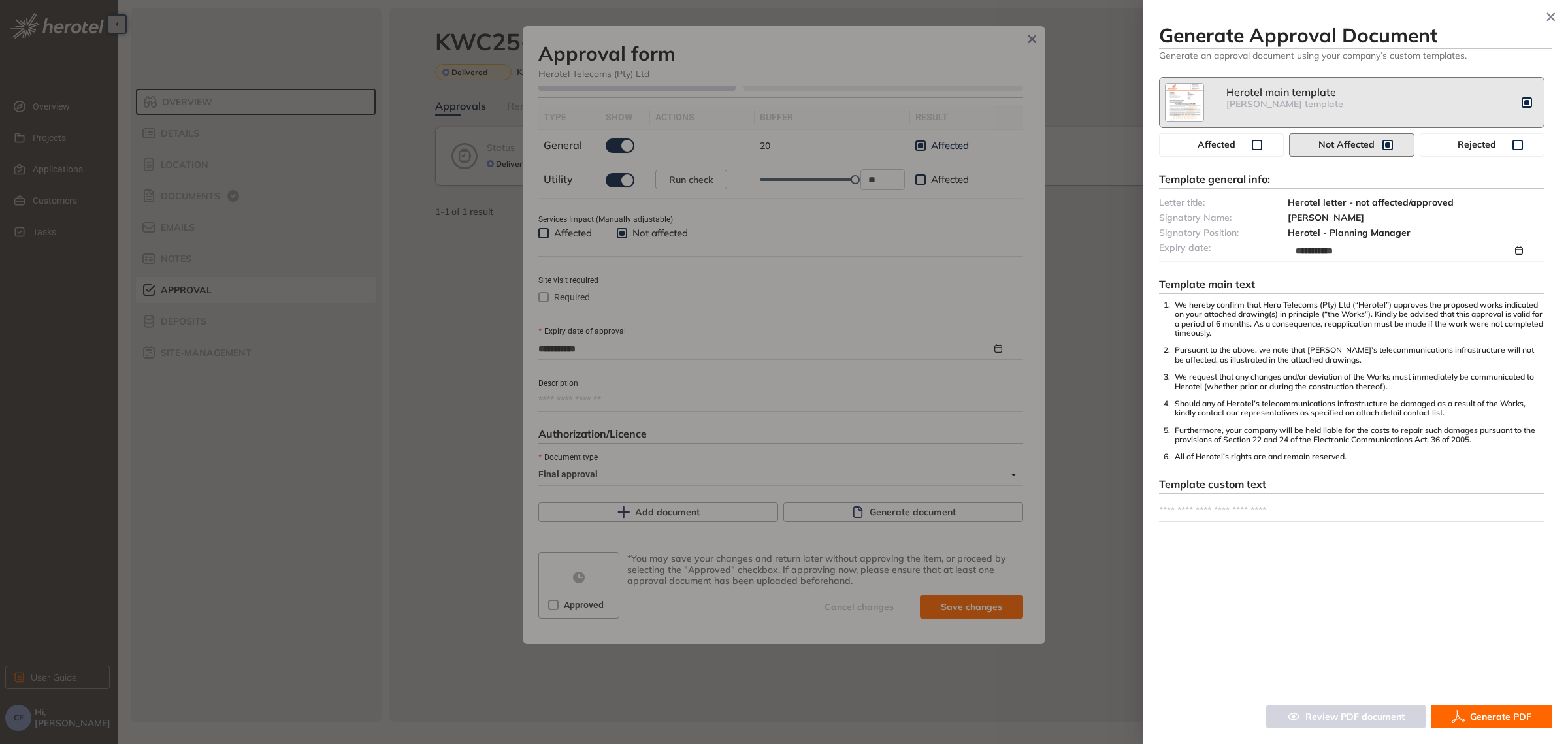
click at [1471, 713] on span "Generate PDF" at bounding box center [1500, 716] width 61 height 14
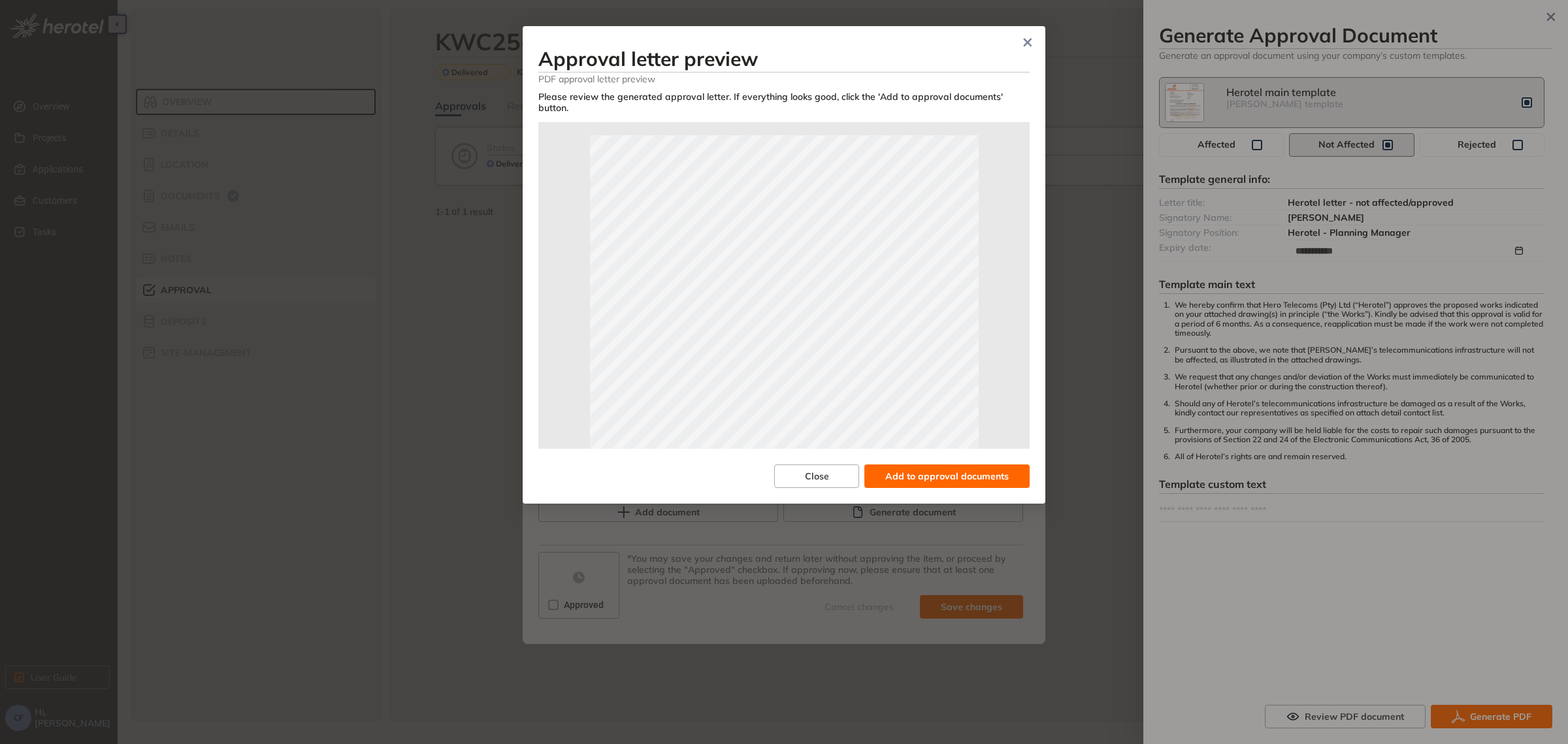
click at [938, 477] on span "Add to approval documents" at bounding box center [947, 476] width 124 height 14
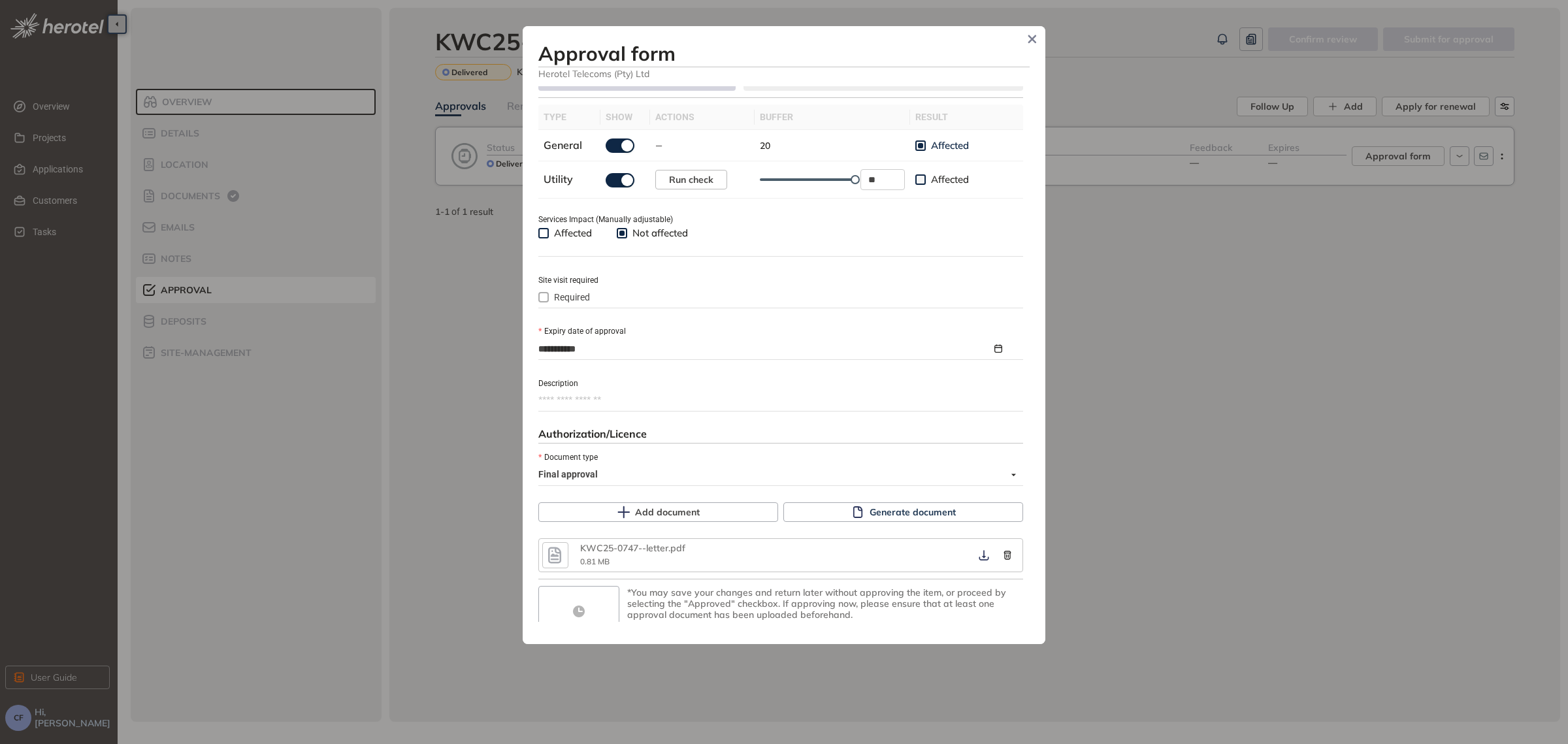
scroll to position [439, 0]
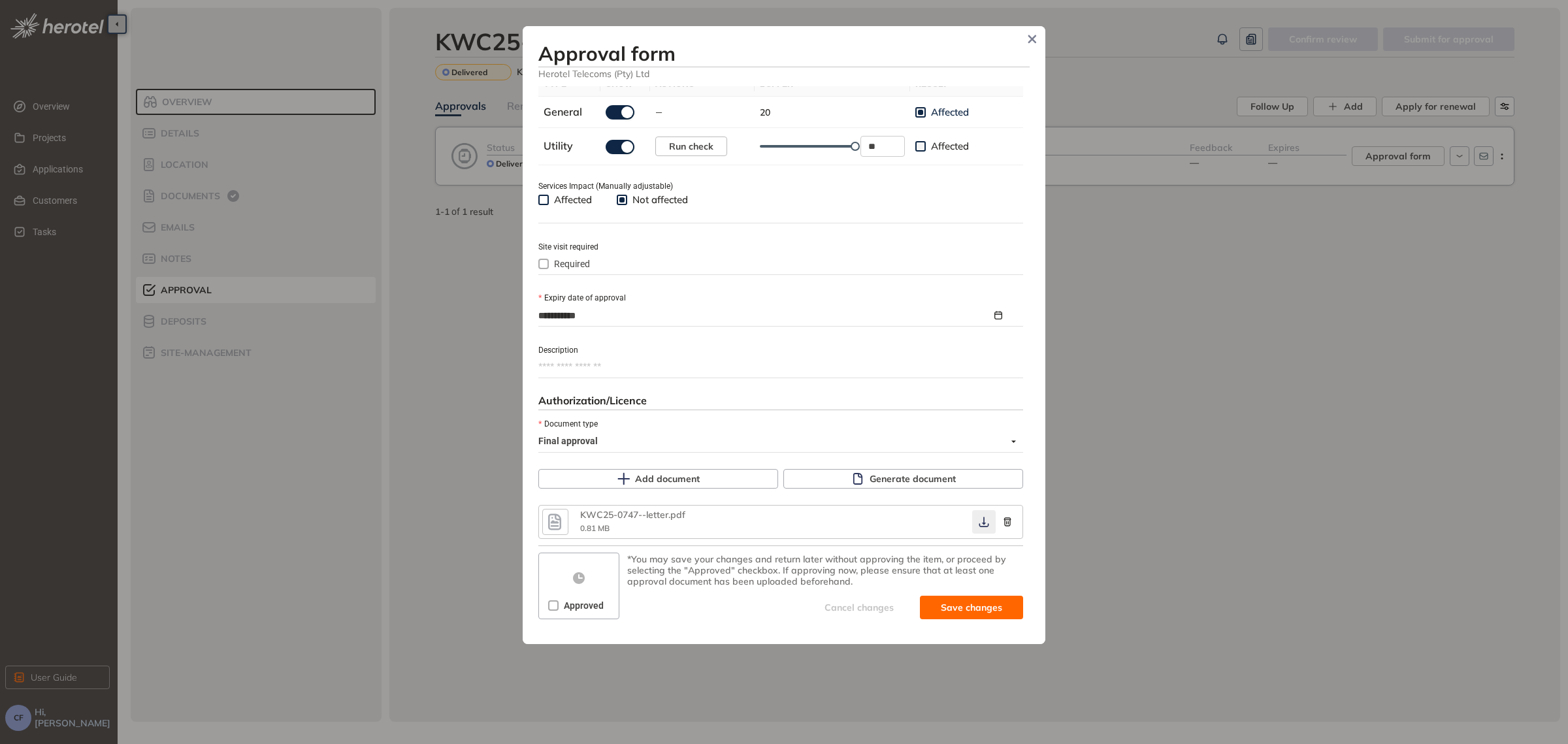
click at [978, 519] on icon "button" at bounding box center [983, 522] width 13 height 10
click at [559, 601] on span "Approved" at bounding box center [583, 605] width 50 height 14
click at [931, 601] on span "Save and approve" at bounding box center [961, 608] width 81 height 14
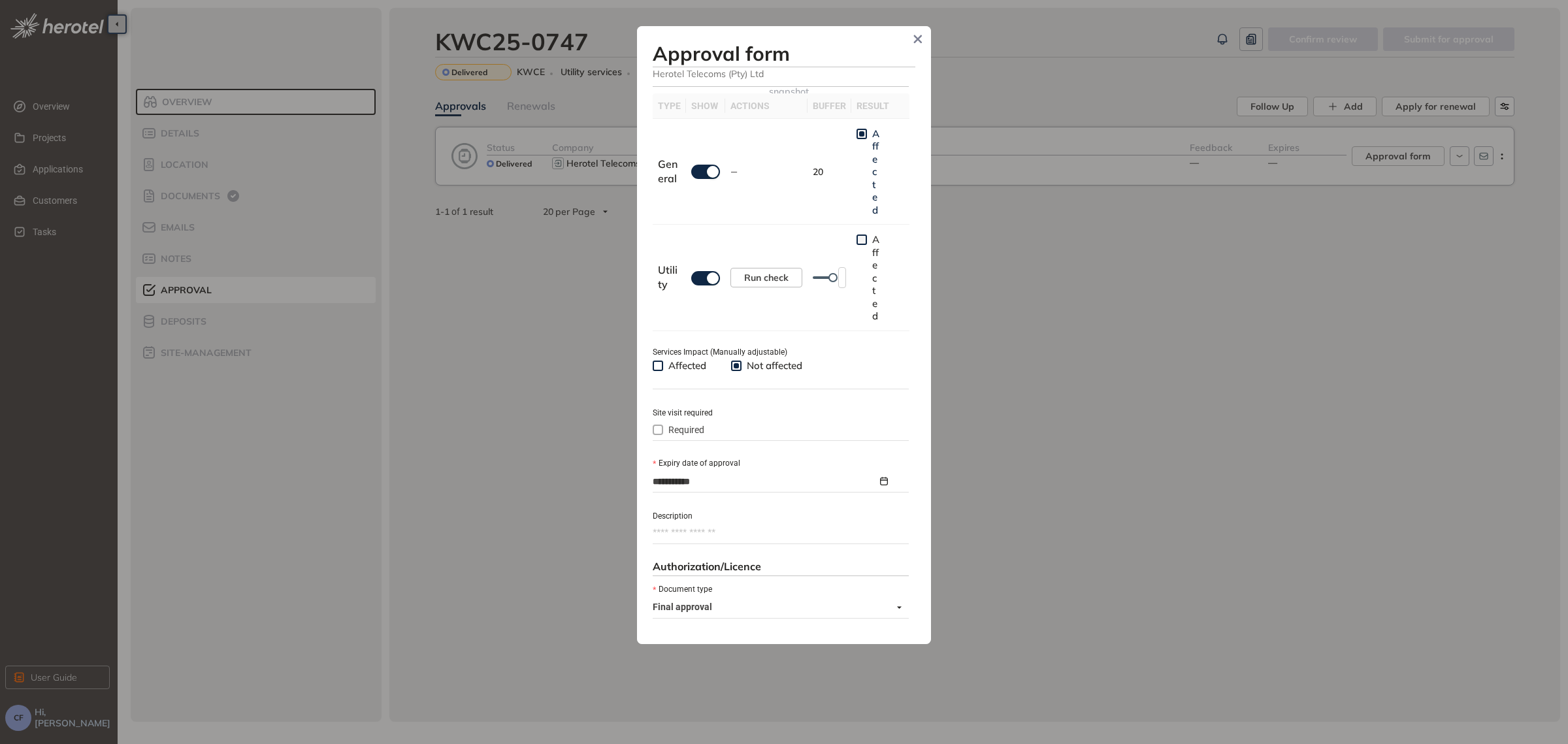
scroll to position [461, 0]
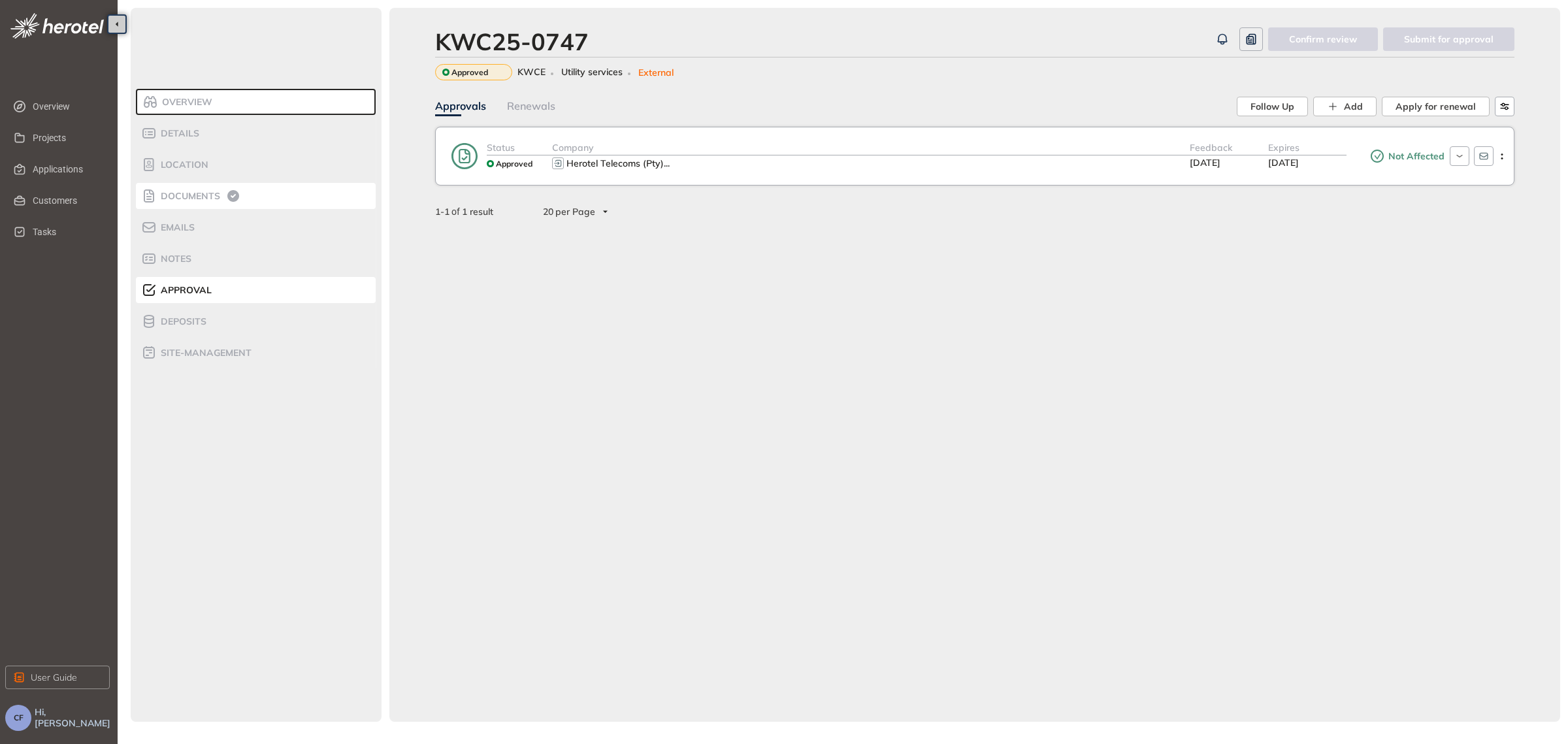
click at [163, 192] on span "Documents" at bounding box center [188, 196] width 64 height 11
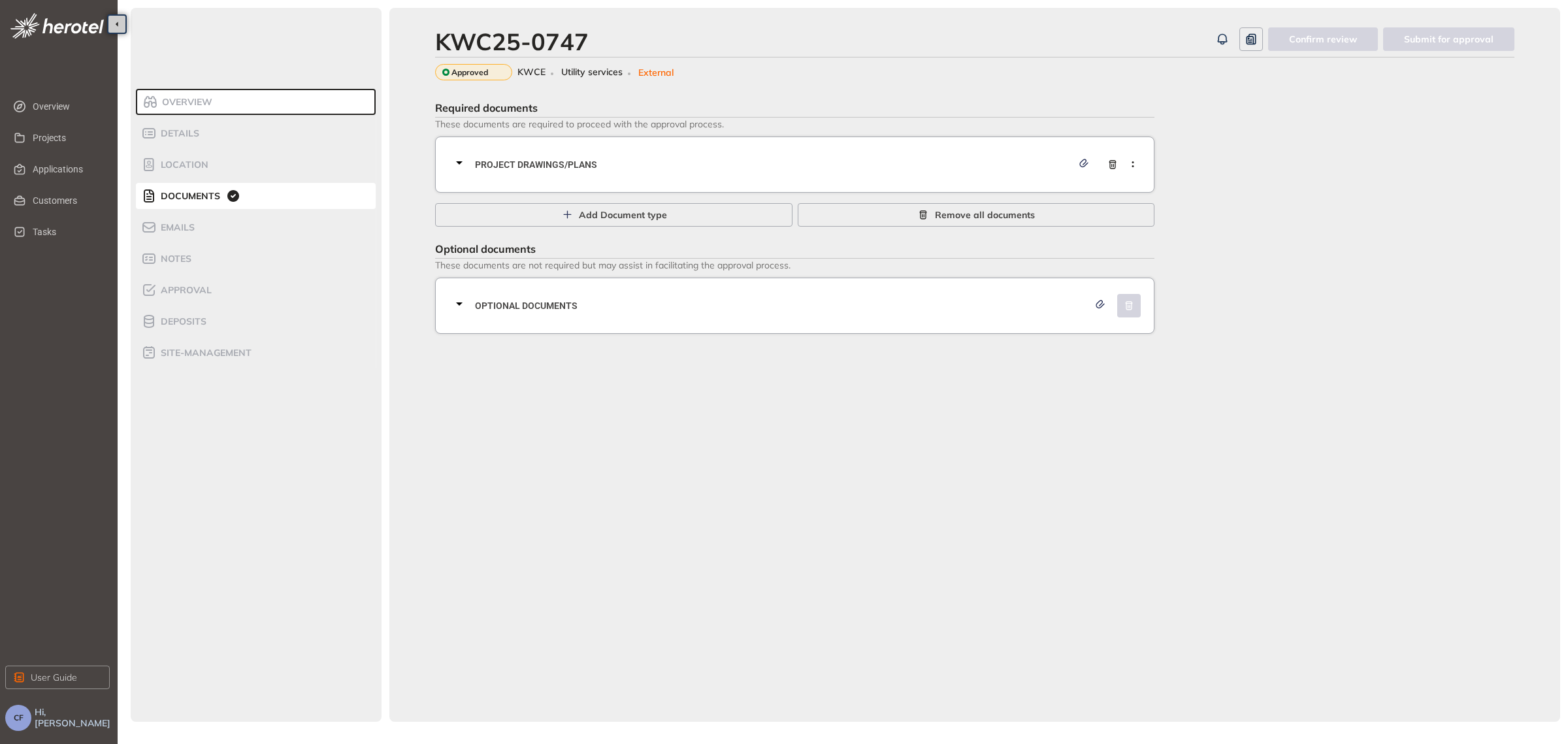
click at [472, 173] on div at bounding box center [463, 164] width 24 height 19
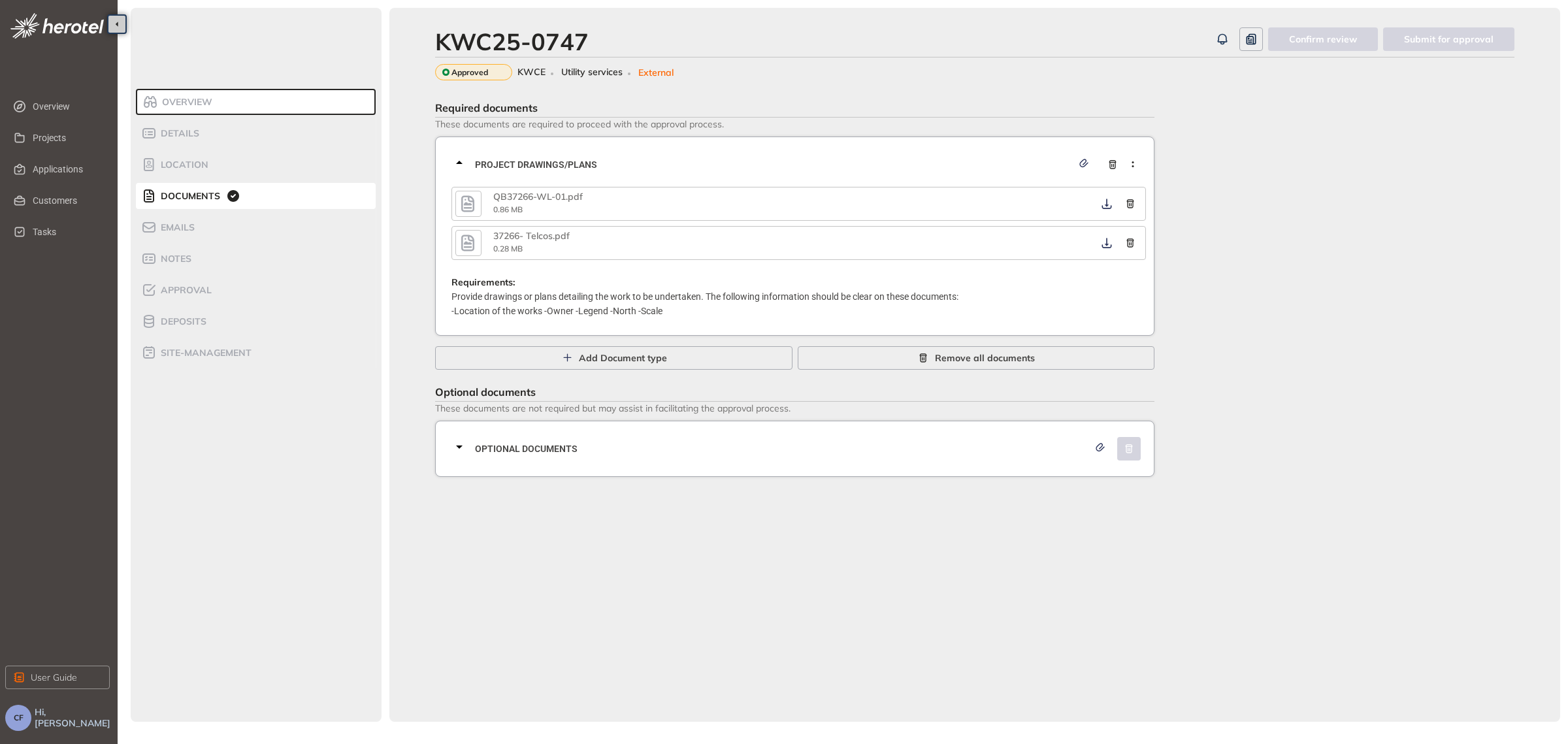
click at [463, 198] on icon "button" at bounding box center [467, 203] width 13 height 16
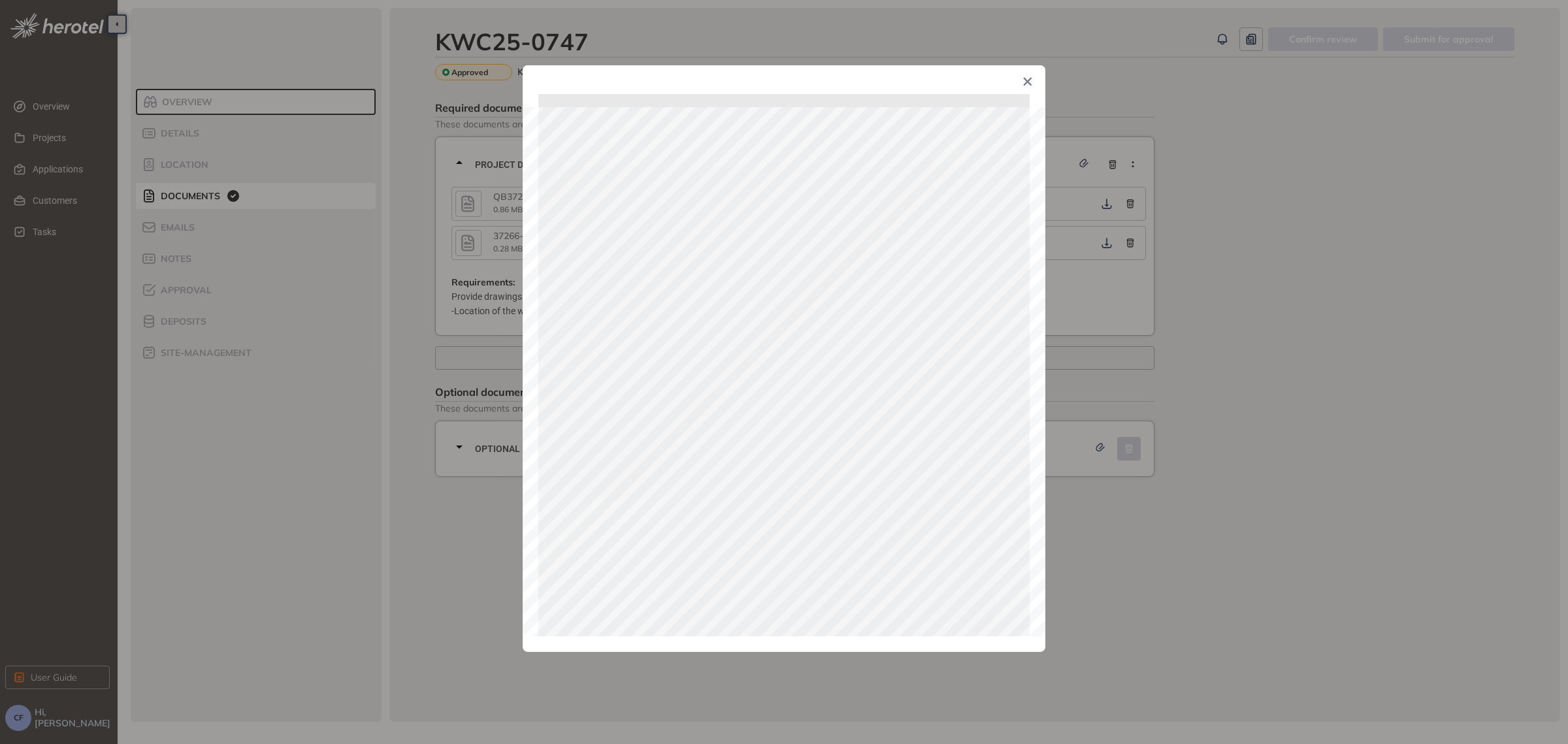
click at [446, 261] on div "Page 1 of 1" at bounding box center [784, 372] width 1568 height 744
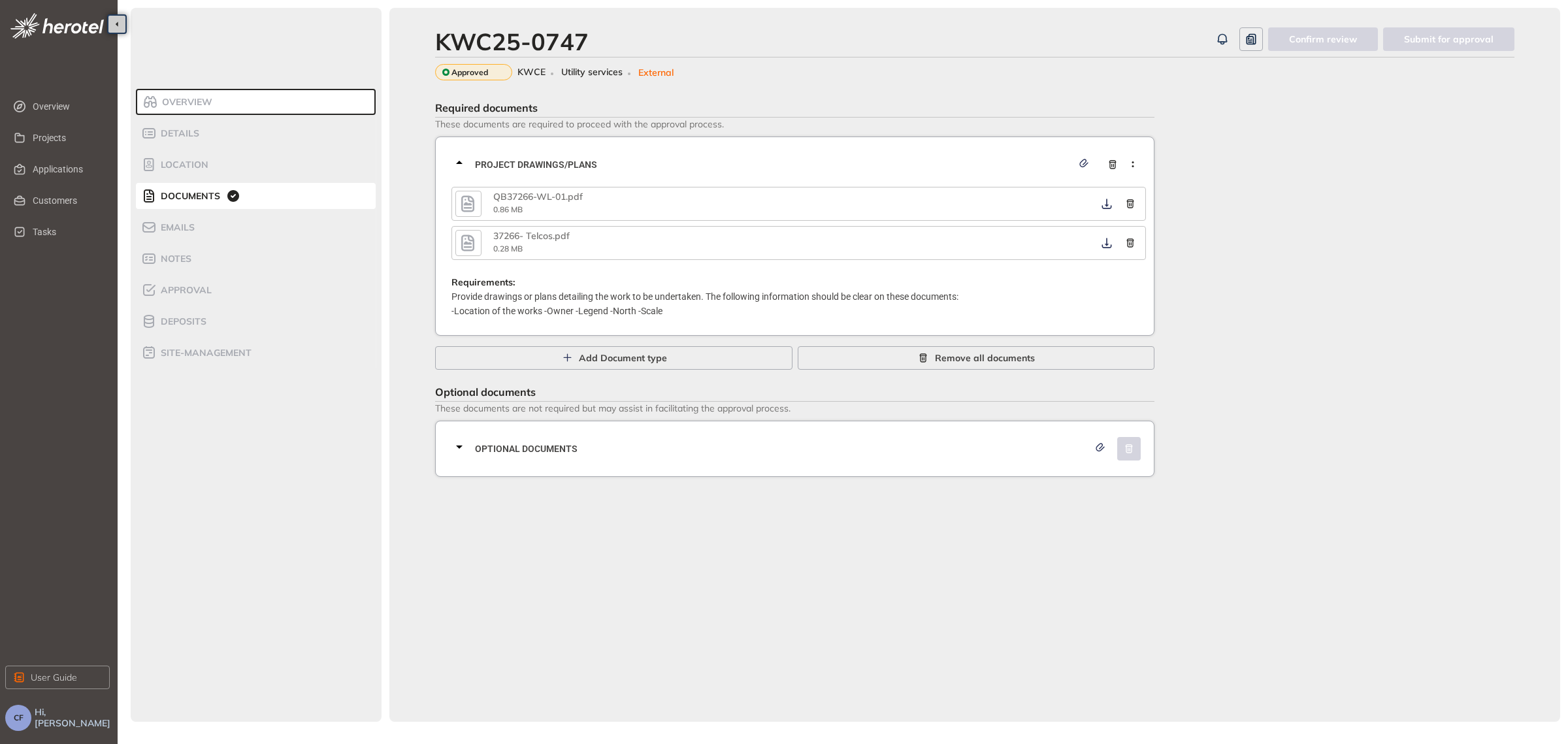
click at [474, 242] on icon "button" at bounding box center [468, 243] width 19 height 24
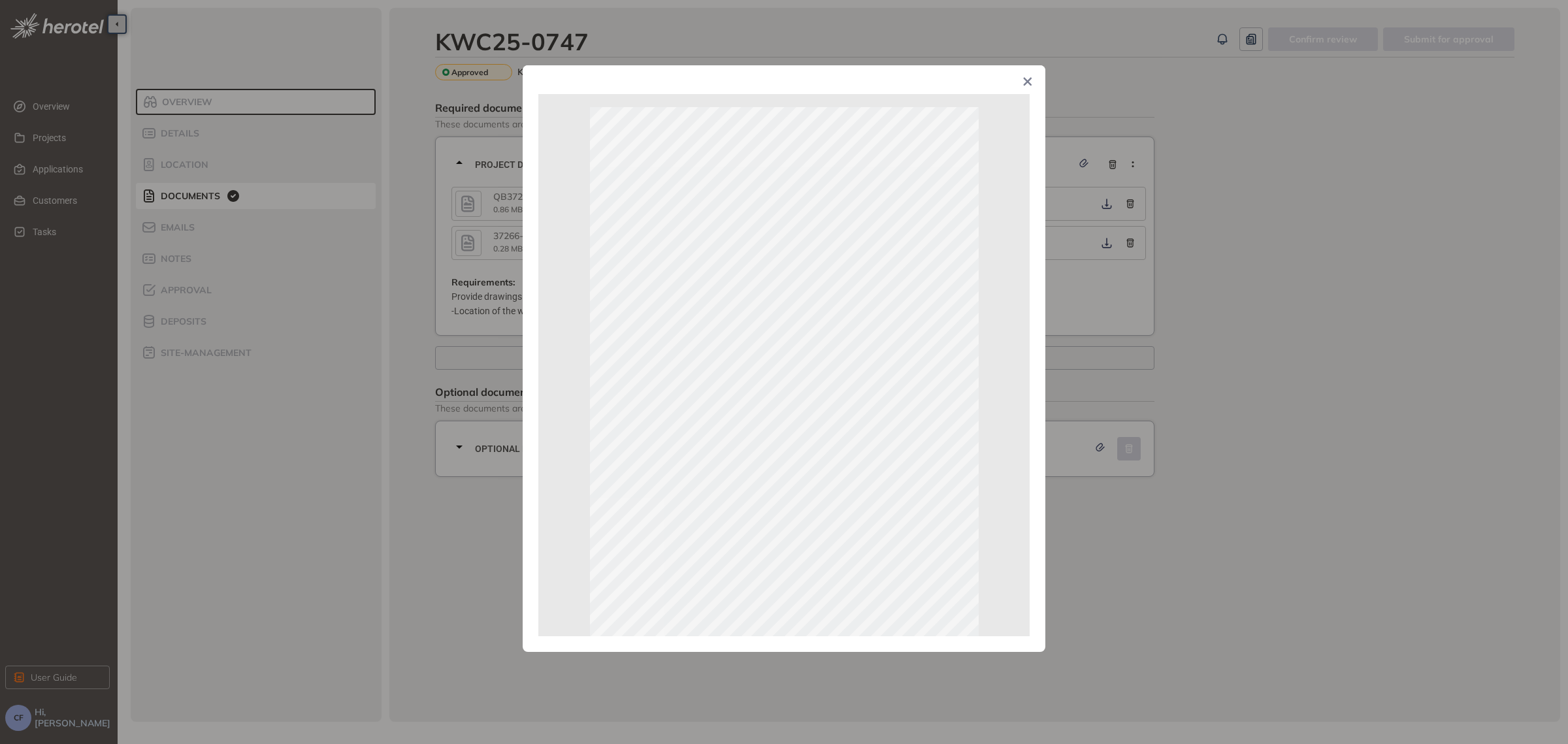
click at [1277, 344] on div "Page 1 of 1" at bounding box center [784, 372] width 1568 height 744
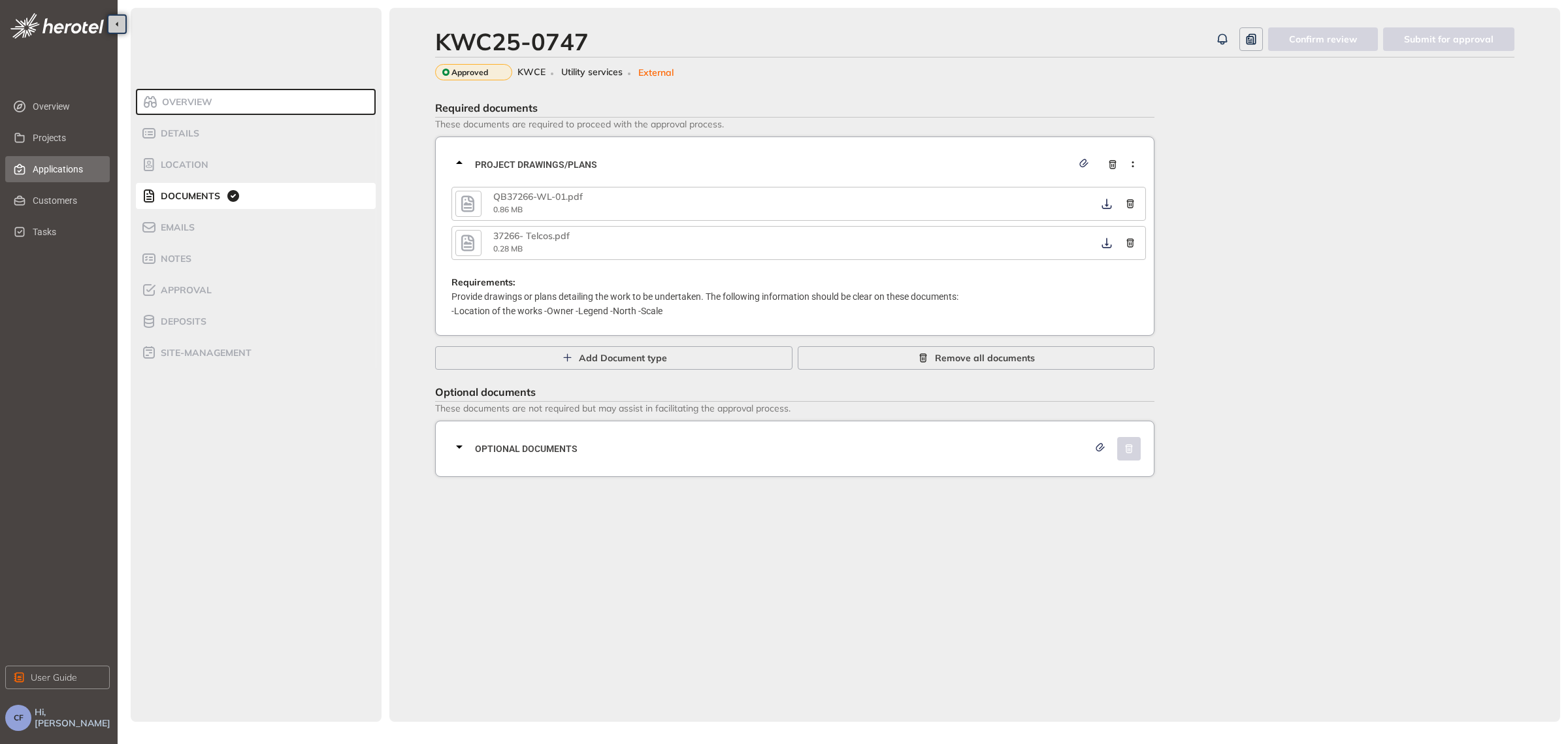
click at [79, 174] on span "Applications" at bounding box center [66, 169] width 67 height 26
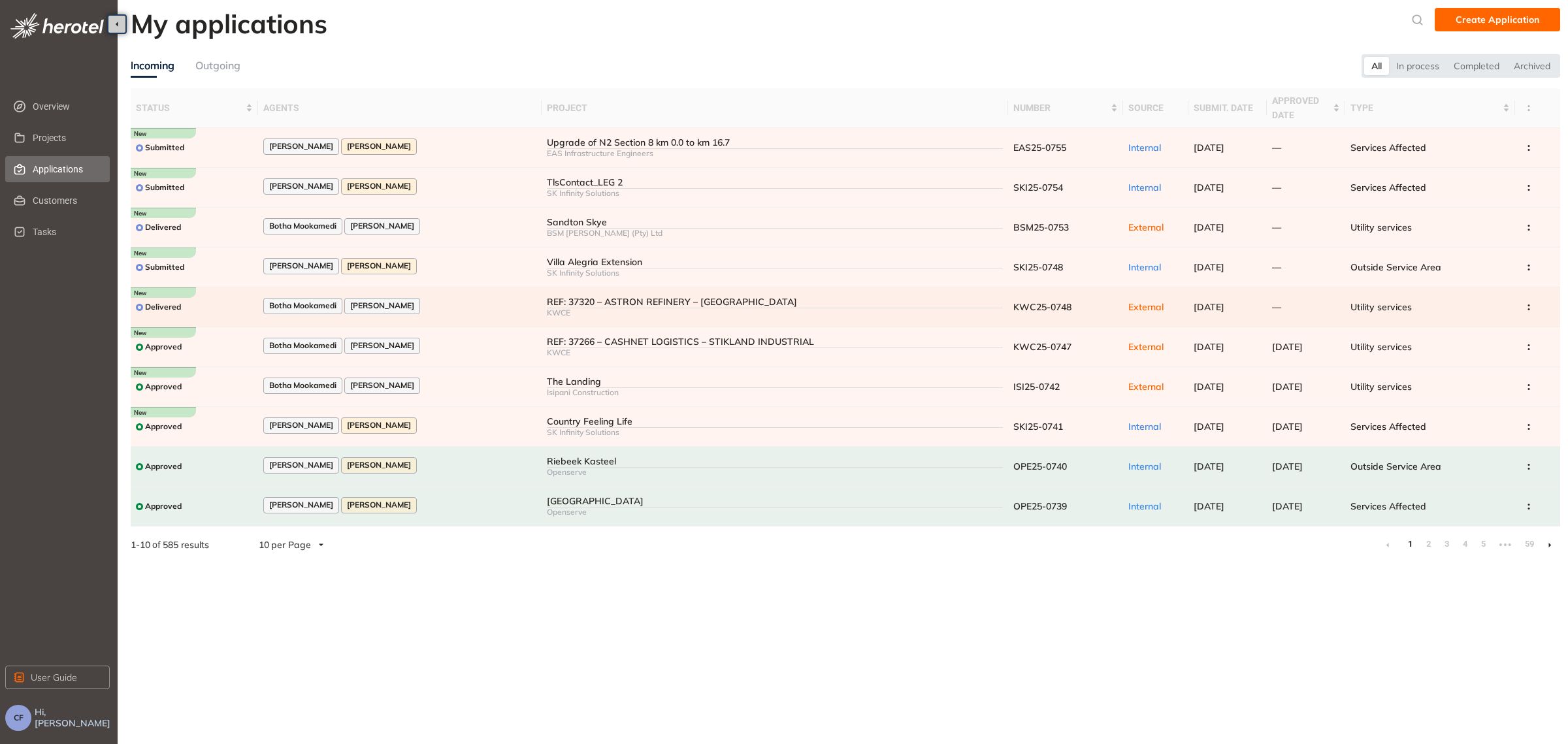
click at [427, 313] on div "Botha Mookamedi [PERSON_NAME]" at bounding box center [400, 307] width 274 height 18
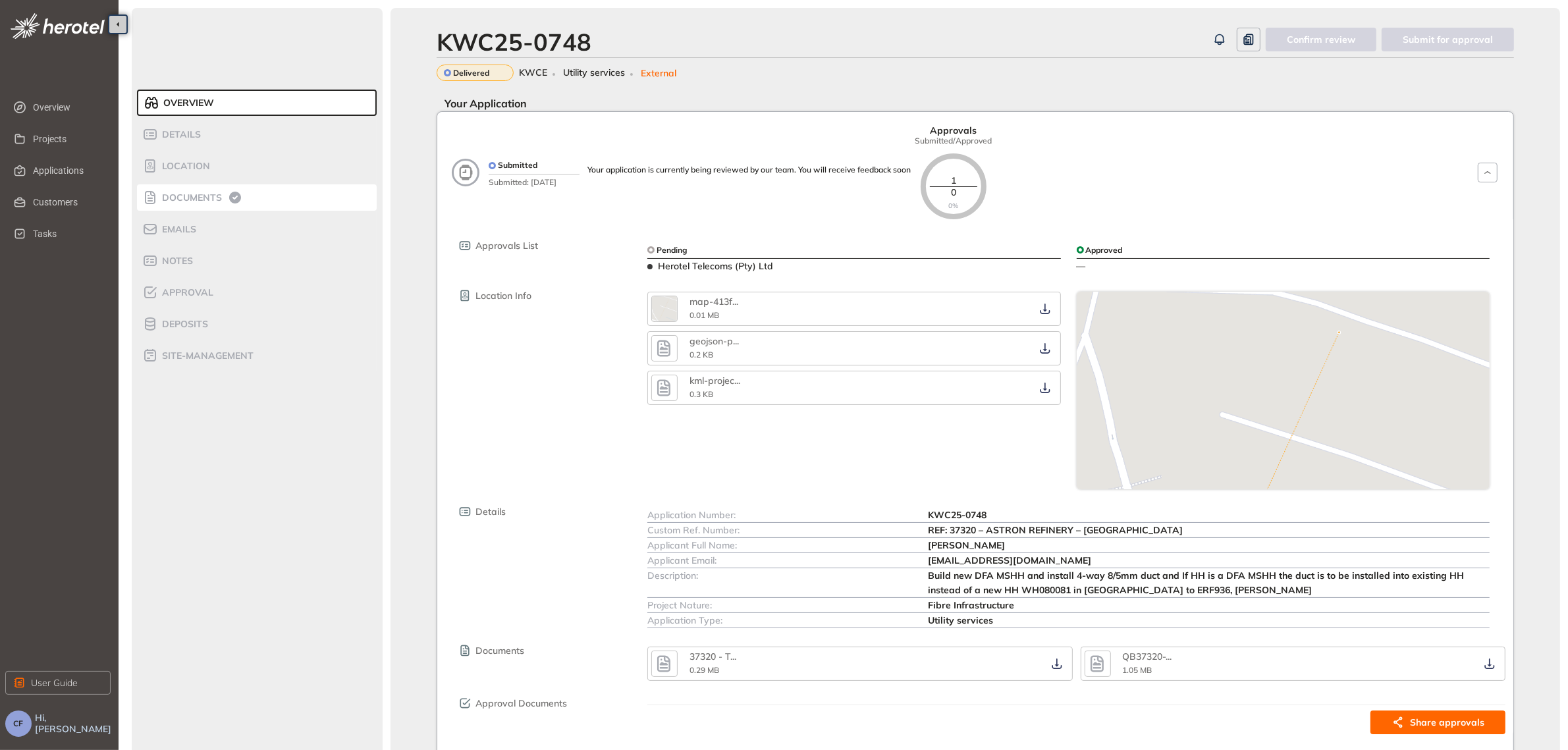
click at [218, 197] on span "Documents" at bounding box center [190, 197] width 64 height 11
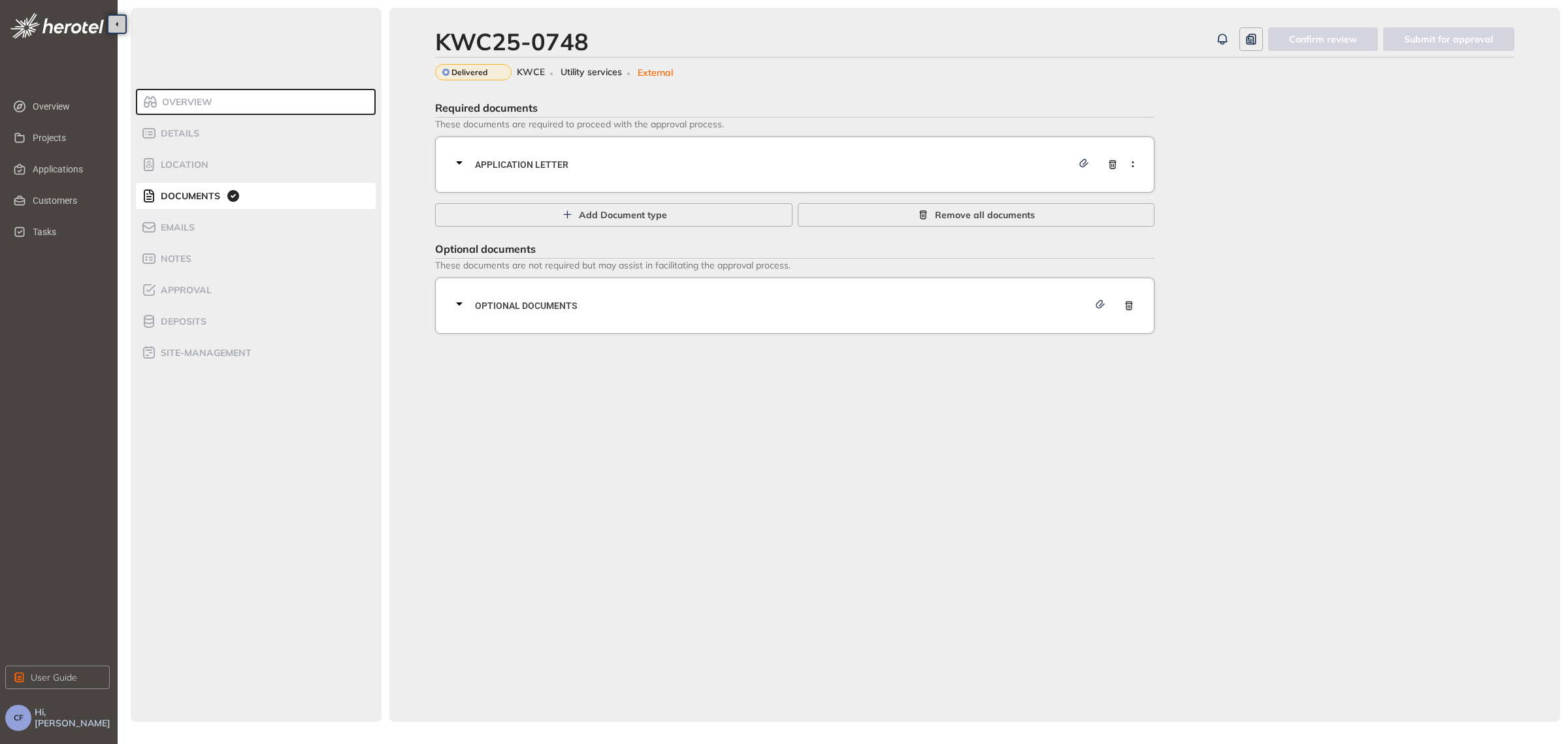
click at [559, 167] on span "Application letter" at bounding box center [773, 164] width 597 height 14
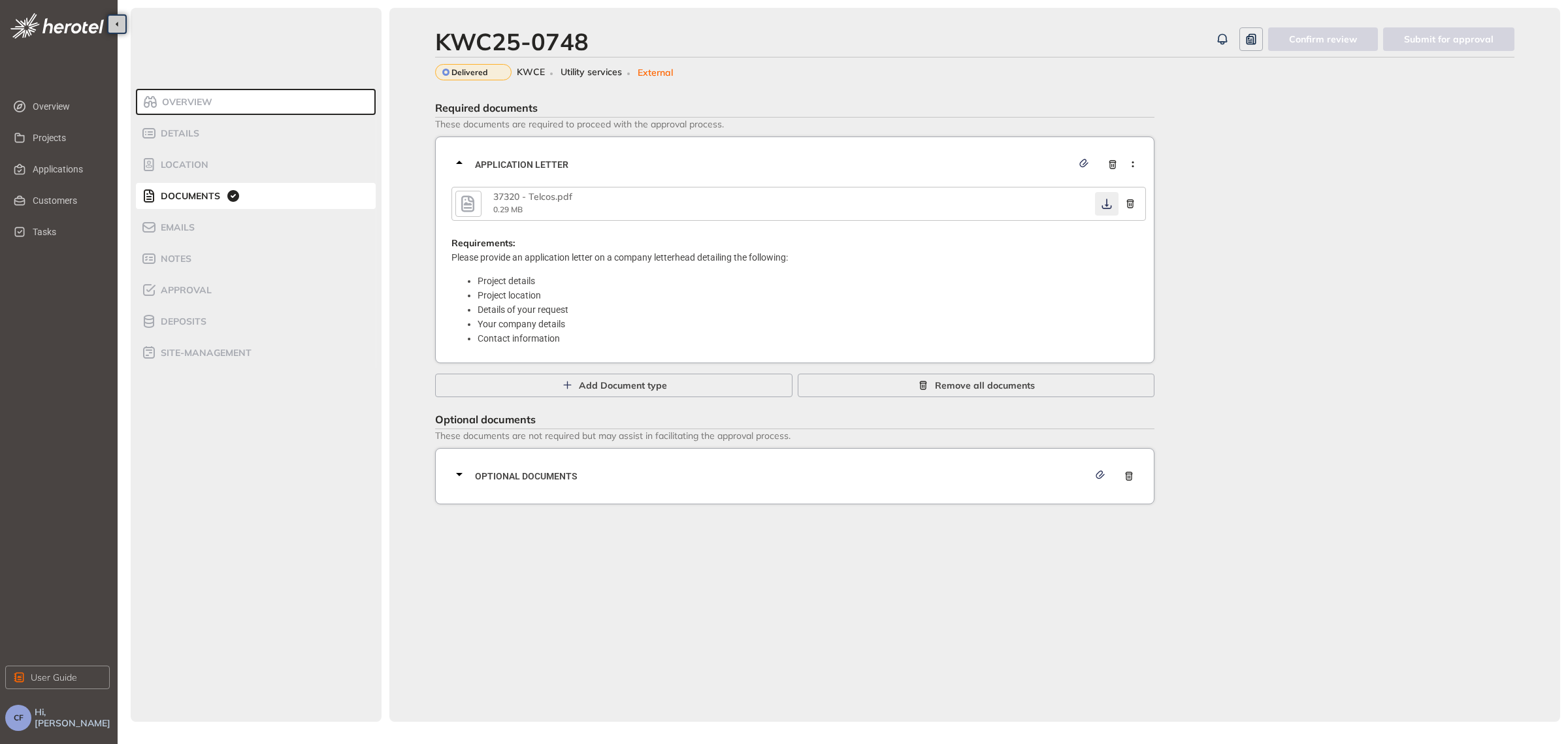
click at [1105, 204] on icon "button" at bounding box center [1106, 203] width 13 height 10
click at [802, 471] on span "Optional documents" at bounding box center [782, 476] width 613 height 14
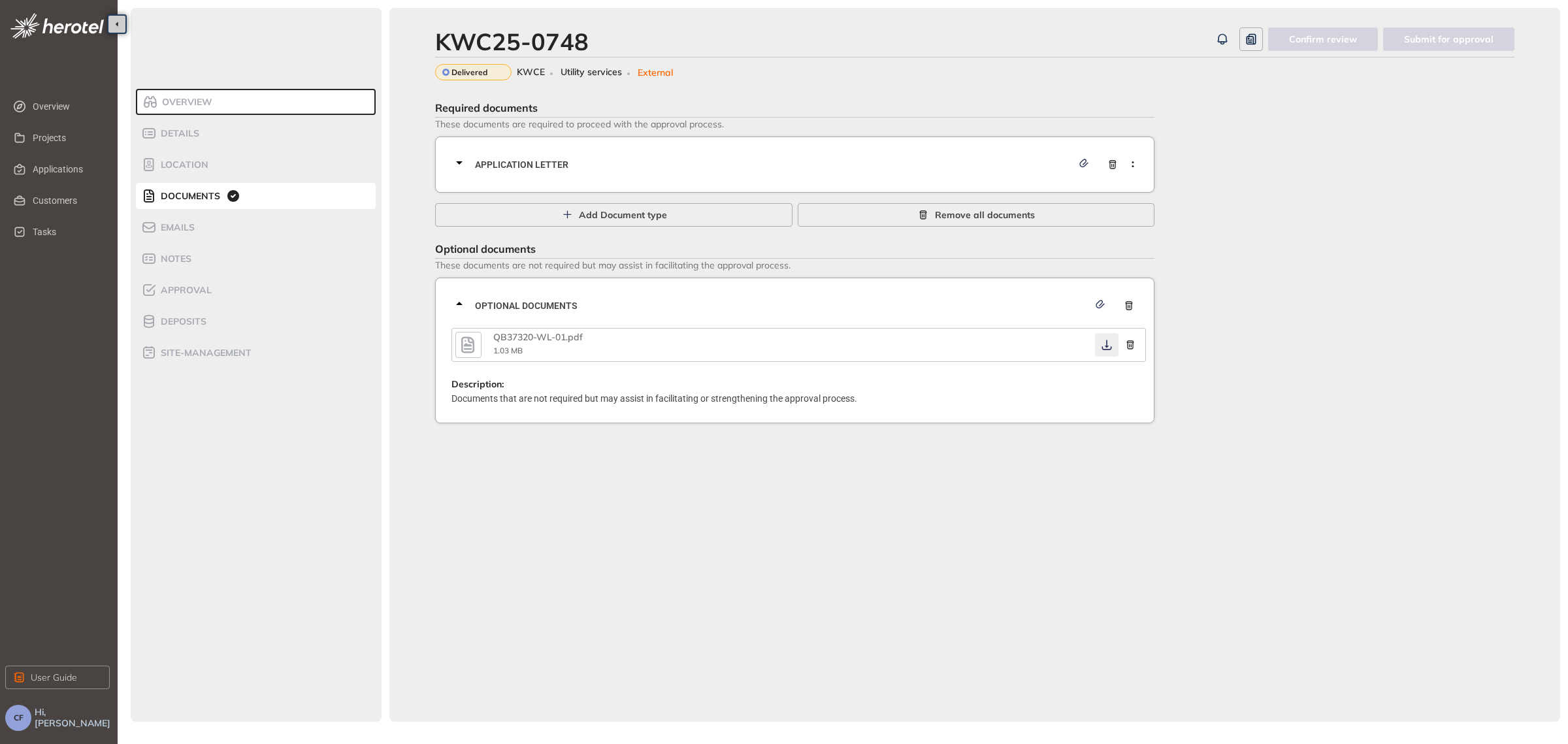
click at [1103, 337] on button "button" at bounding box center [1106, 345] width 24 height 24
click at [1103, 341] on icon "button" at bounding box center [1106, 345] width 13 height 10
click at [196, 287] on span "Approval" at bounding box center [184, 290] width 55 height 11
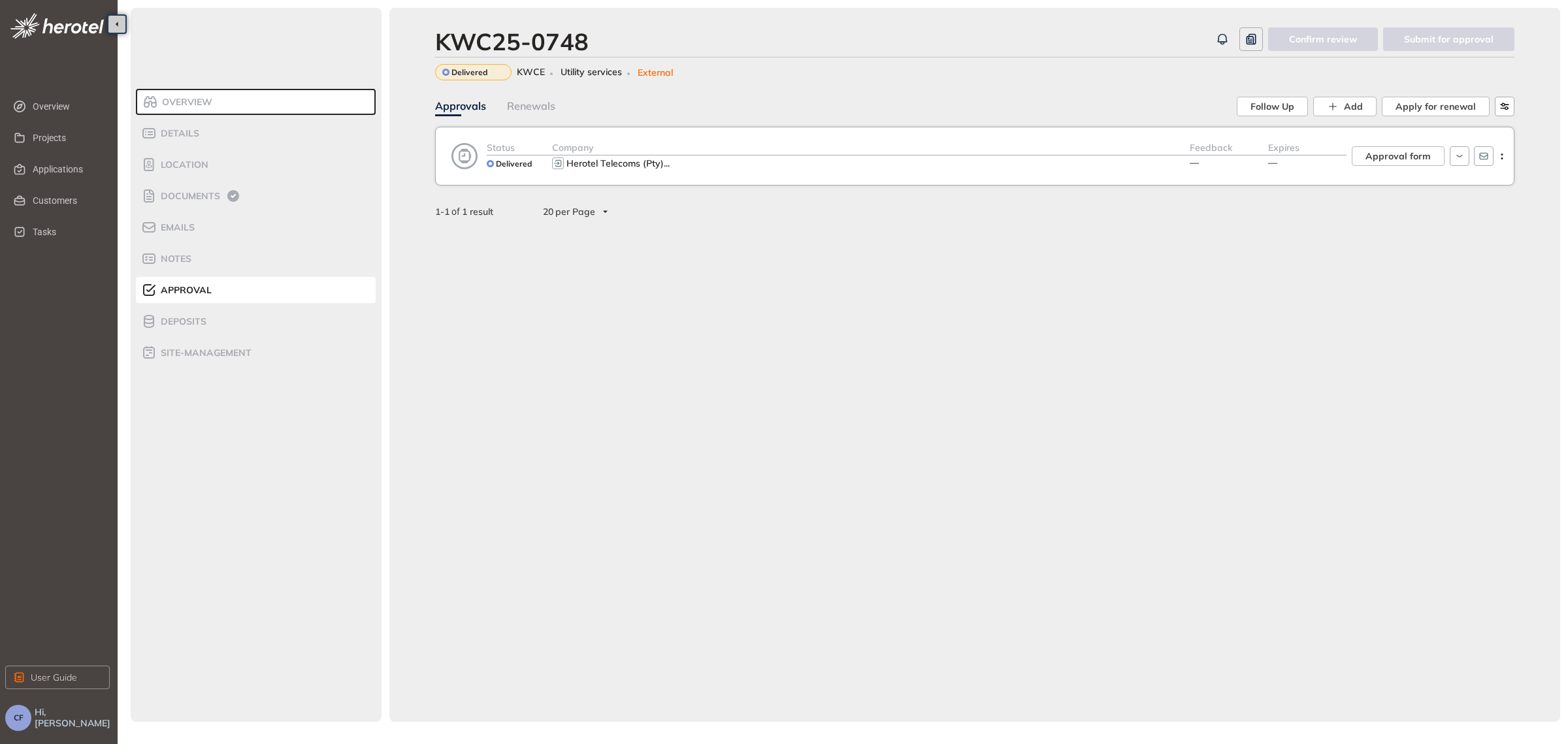
click at [938, 162] on div "Herotel Telecoms (Pty) ..." at bounding box center [871, 164] width 638 height 16
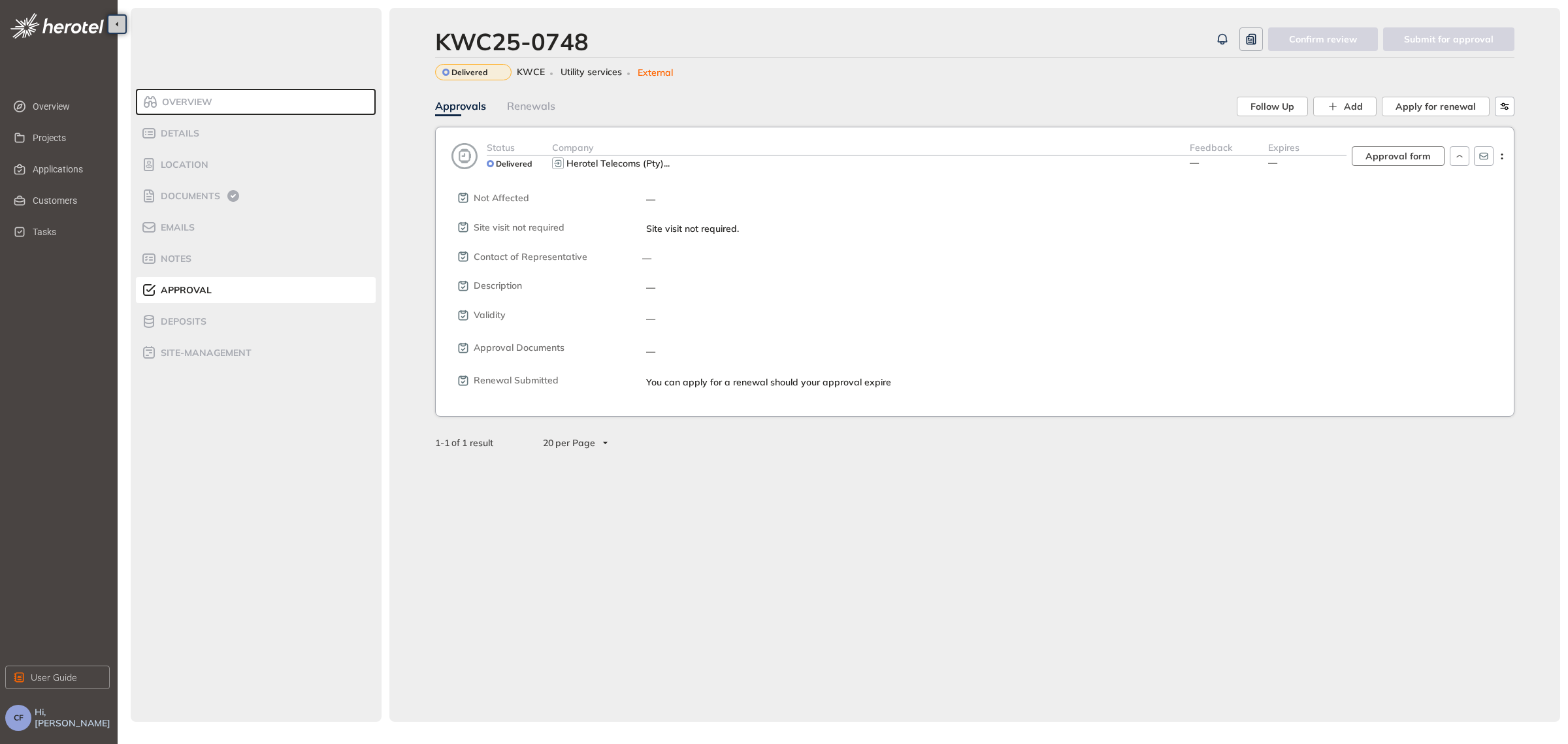
click at [1383, 156] on span "Approval form" at bounding box center [1398, 156] width 65 height 14
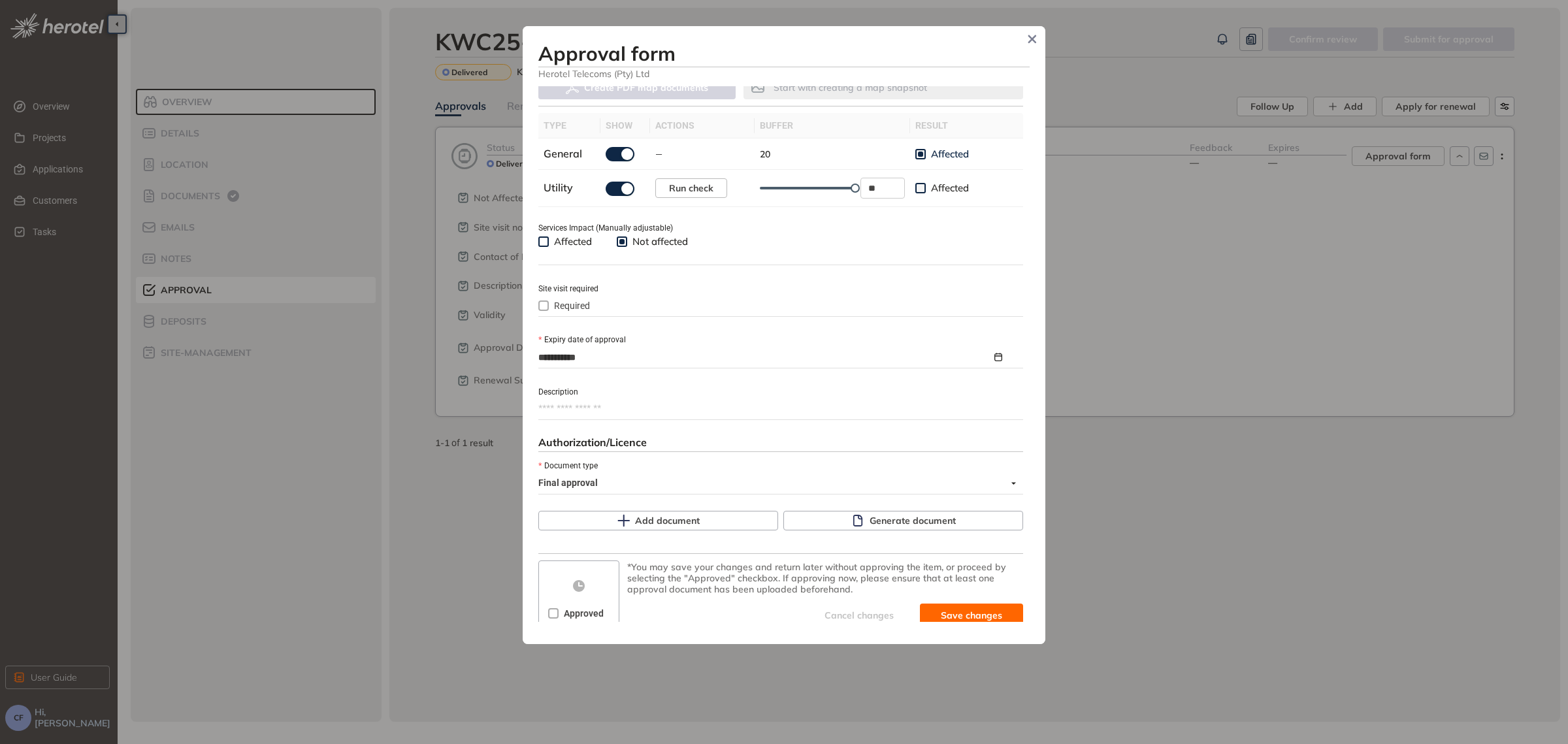
scroll to position [406, 0]
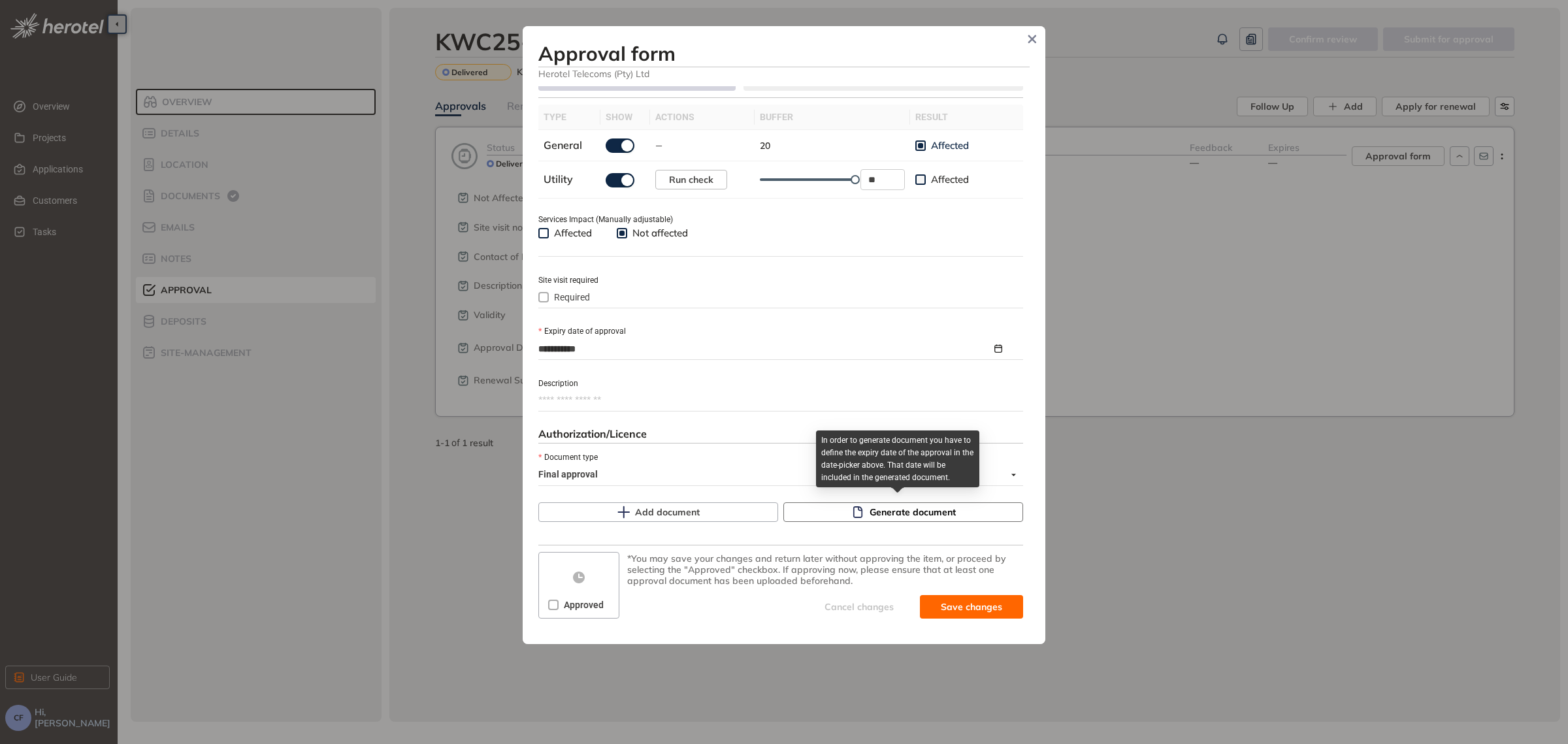
click at [894, 509] on span "Generate document" at bounding box center [912, 512] width 86 height 14
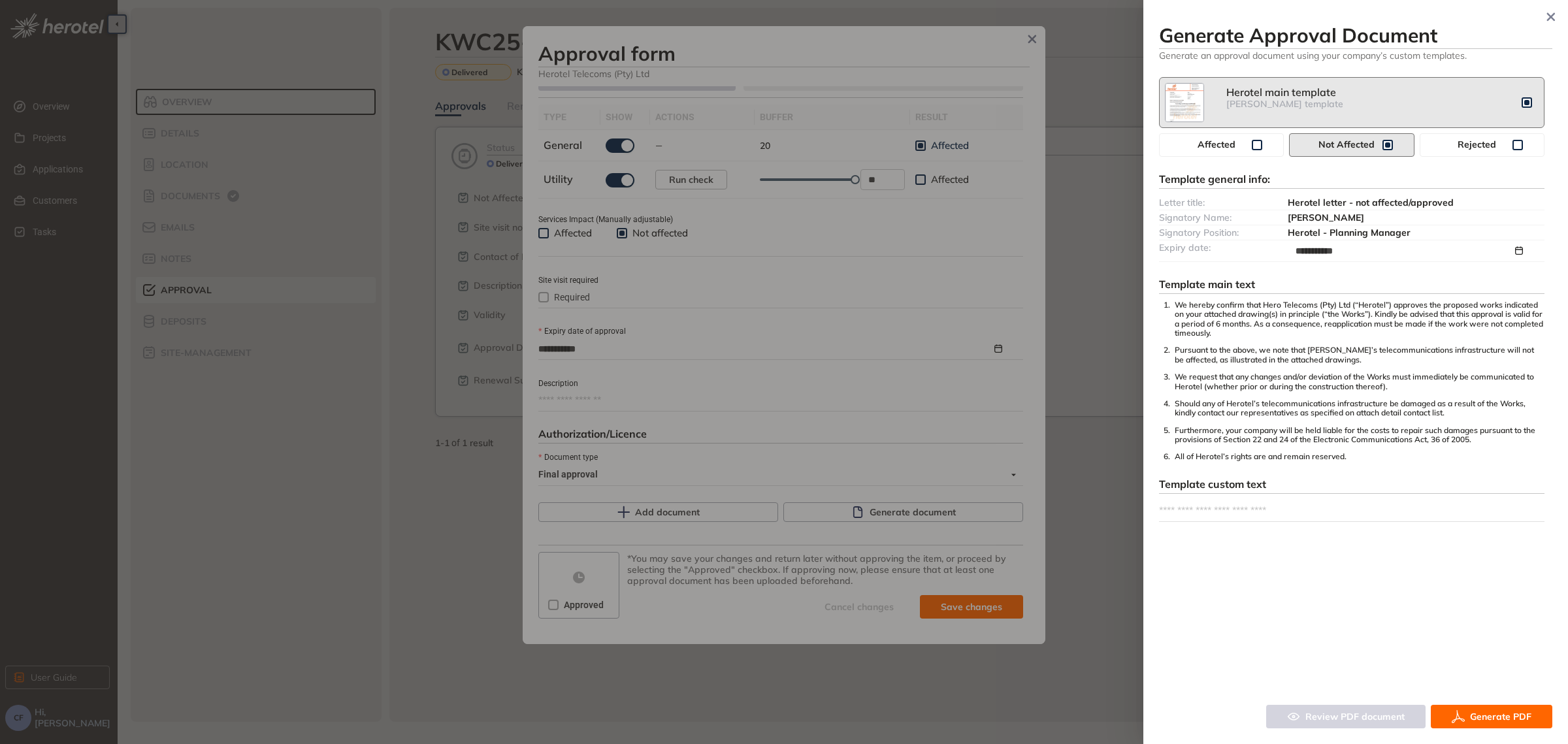
click at [1468, 714] on button "Generate PDF" at bounding box center [1491, 717] width 121 height 24
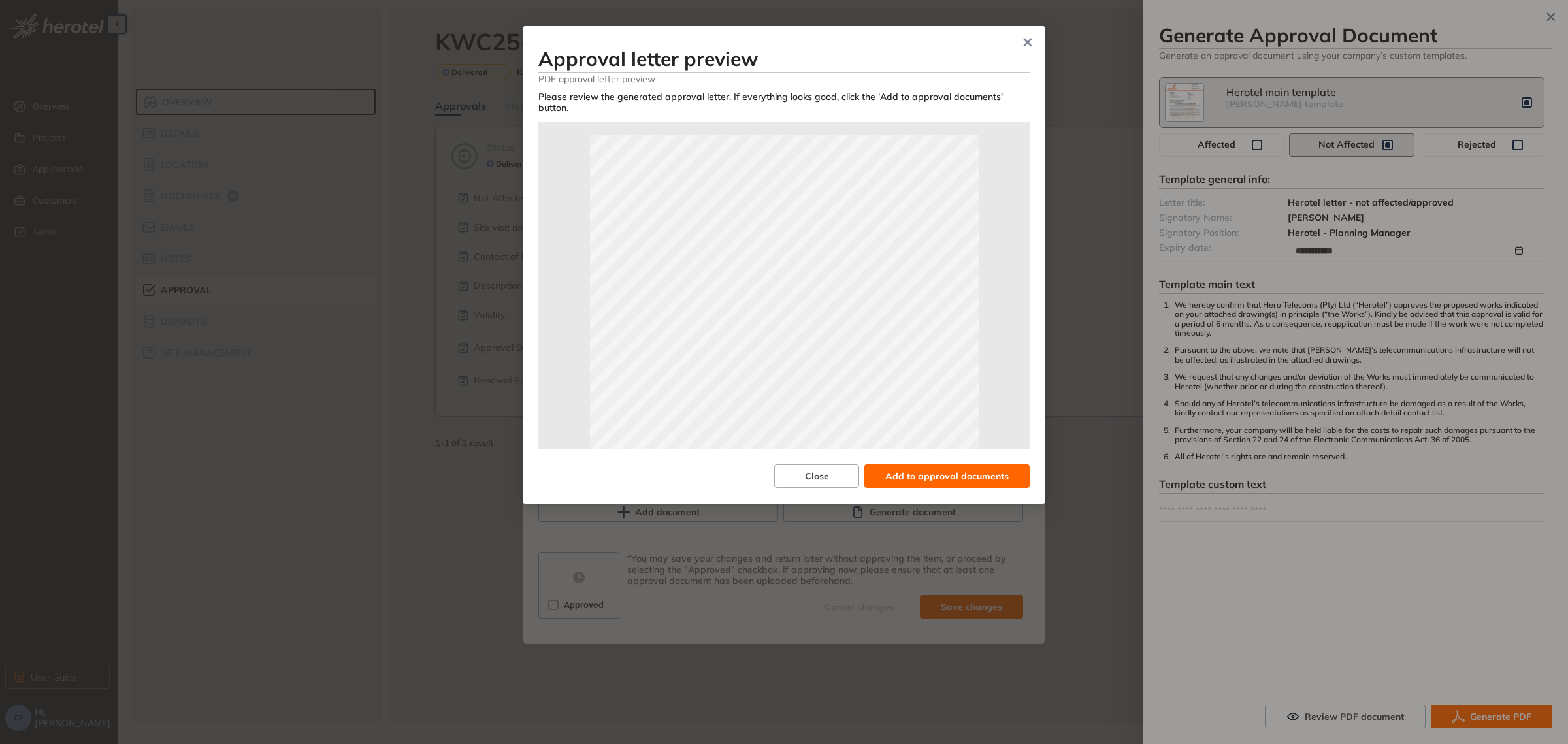
click at [966, 480] on span "Add to approval documents" at bounding box center [947, 476] width 124 height 14
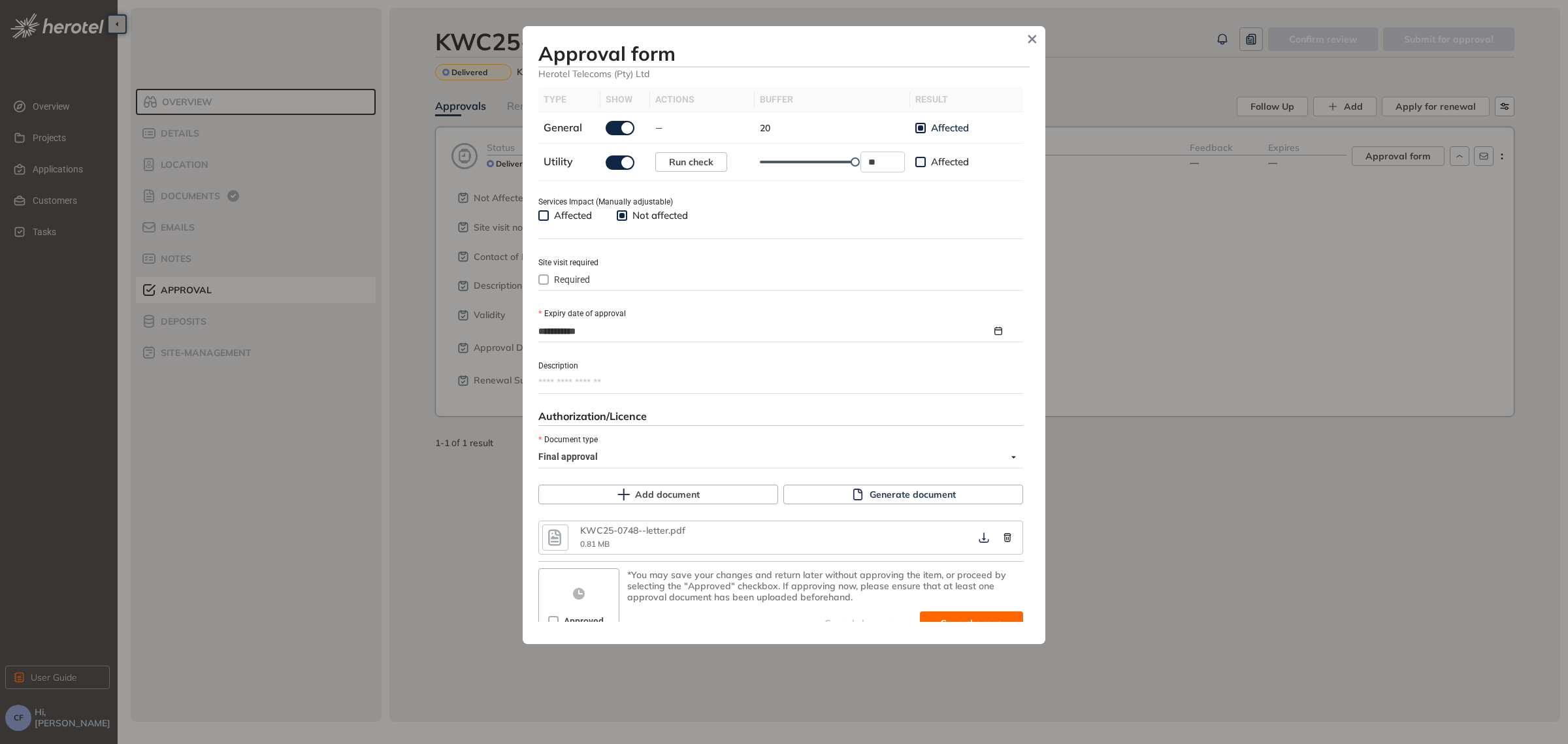
scroll to position [439, 0]
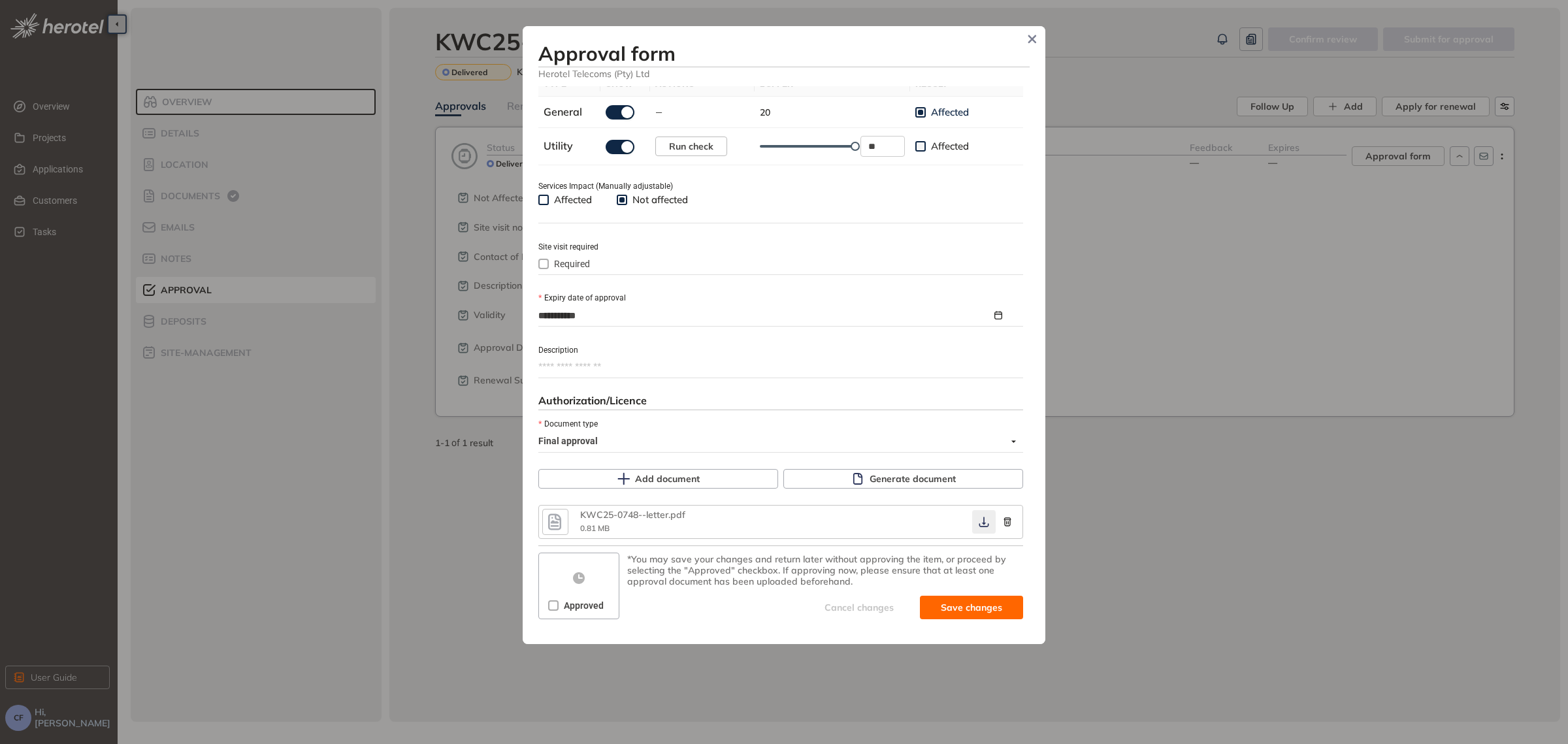
click at [978, 519] on icon "button" at bounding box center [983, 523] width 10 height 10
click at [581, 601] on span "Approved" at bounding box center [583, 605] width 50 height 14
click at [955, 601] on span "Save and approve" at bounding box center [961, 608] width 81 height 14
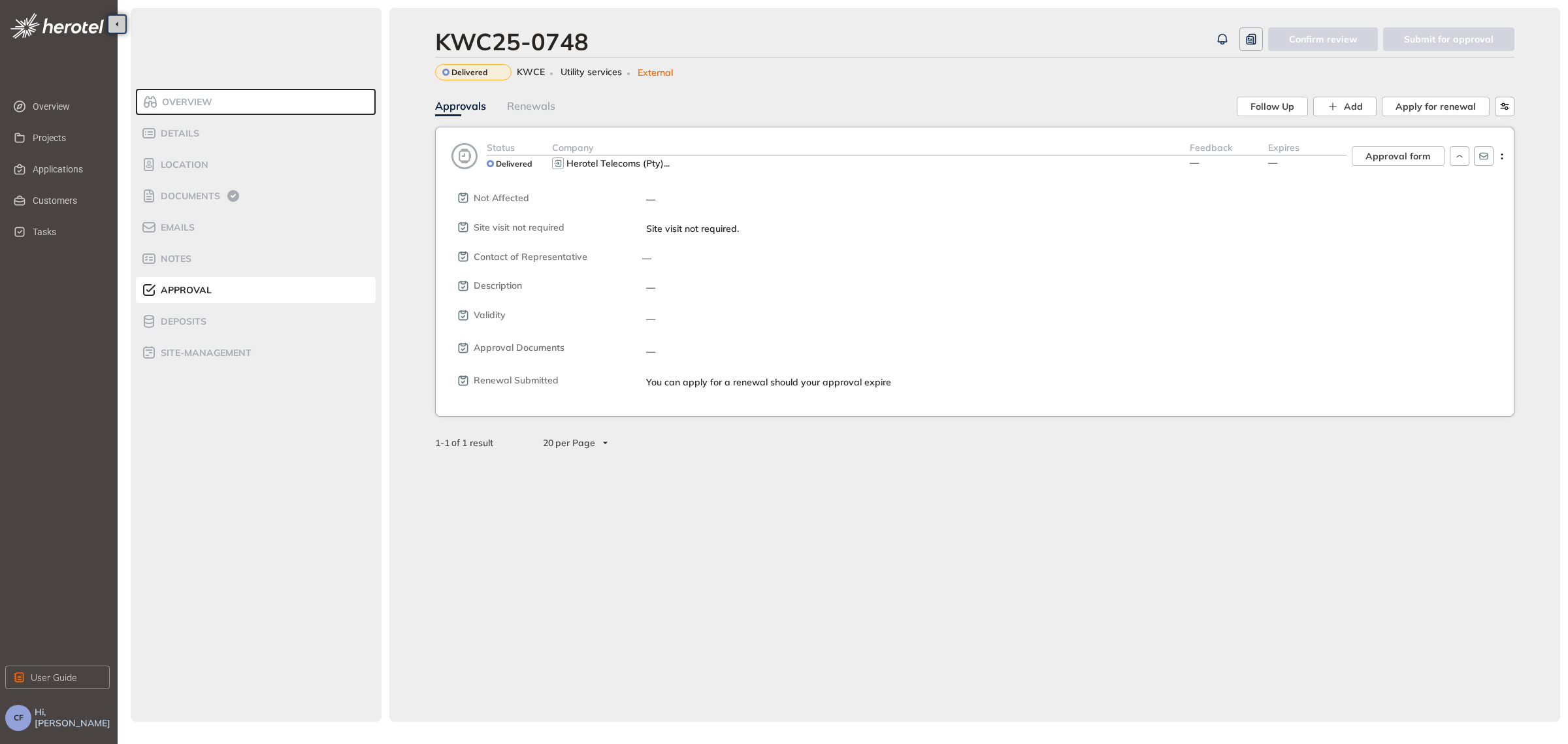
scroll to position [461, 0]
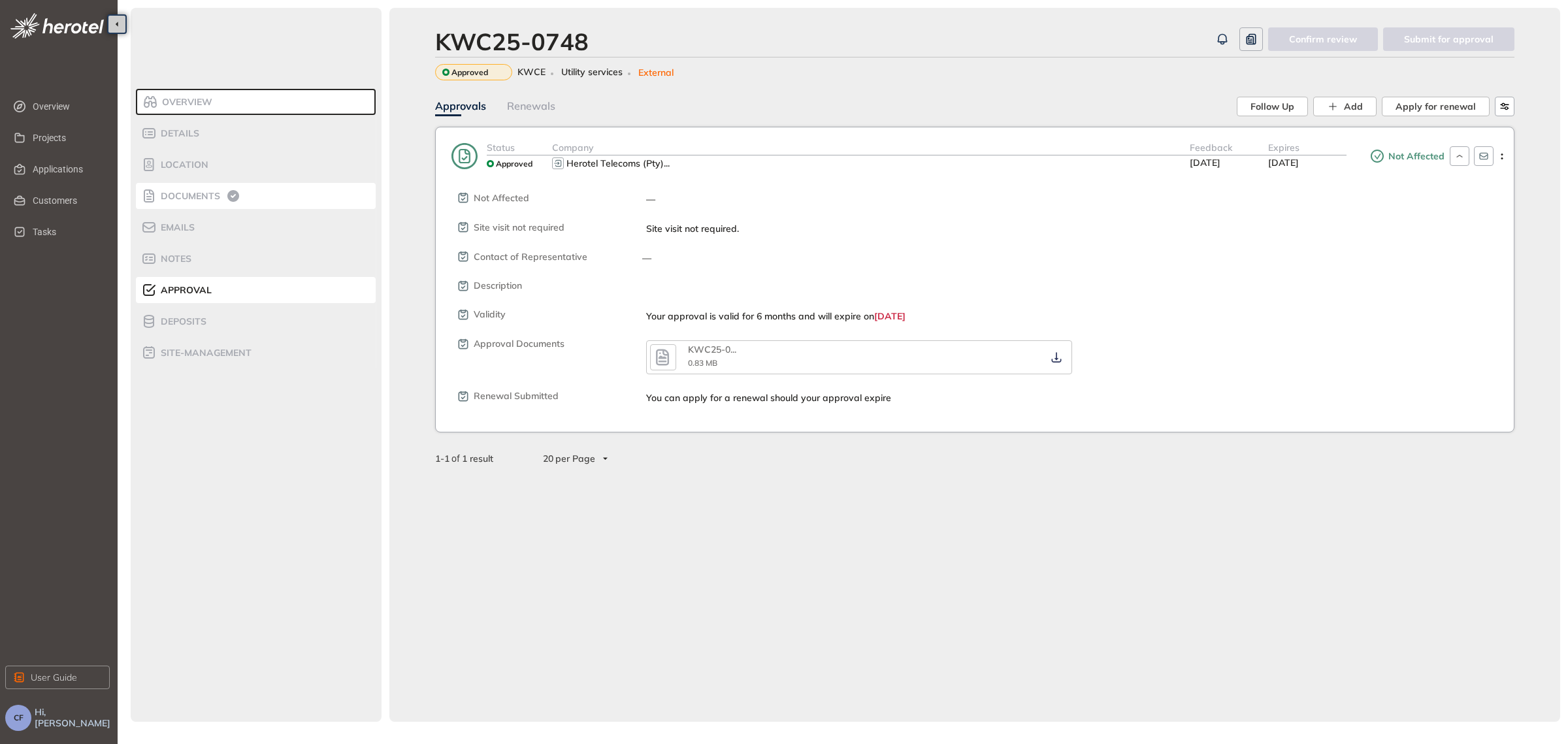
click at [196, 192] on span "Documents" at bounding box center [188, 196] width 64 height 11
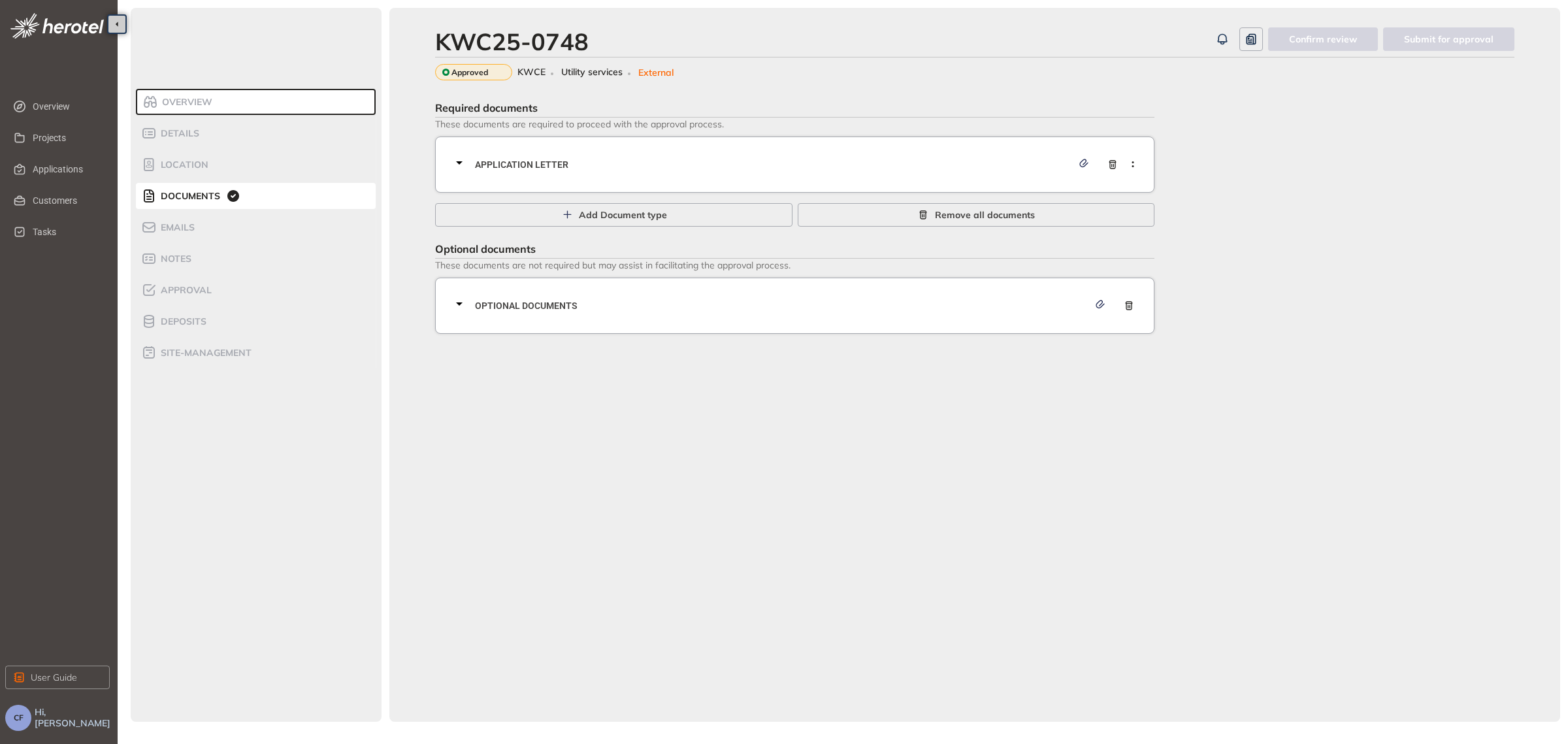
click at [612, 173] on div "Application letter" at bounding box center [799, 164] width 695 height 39
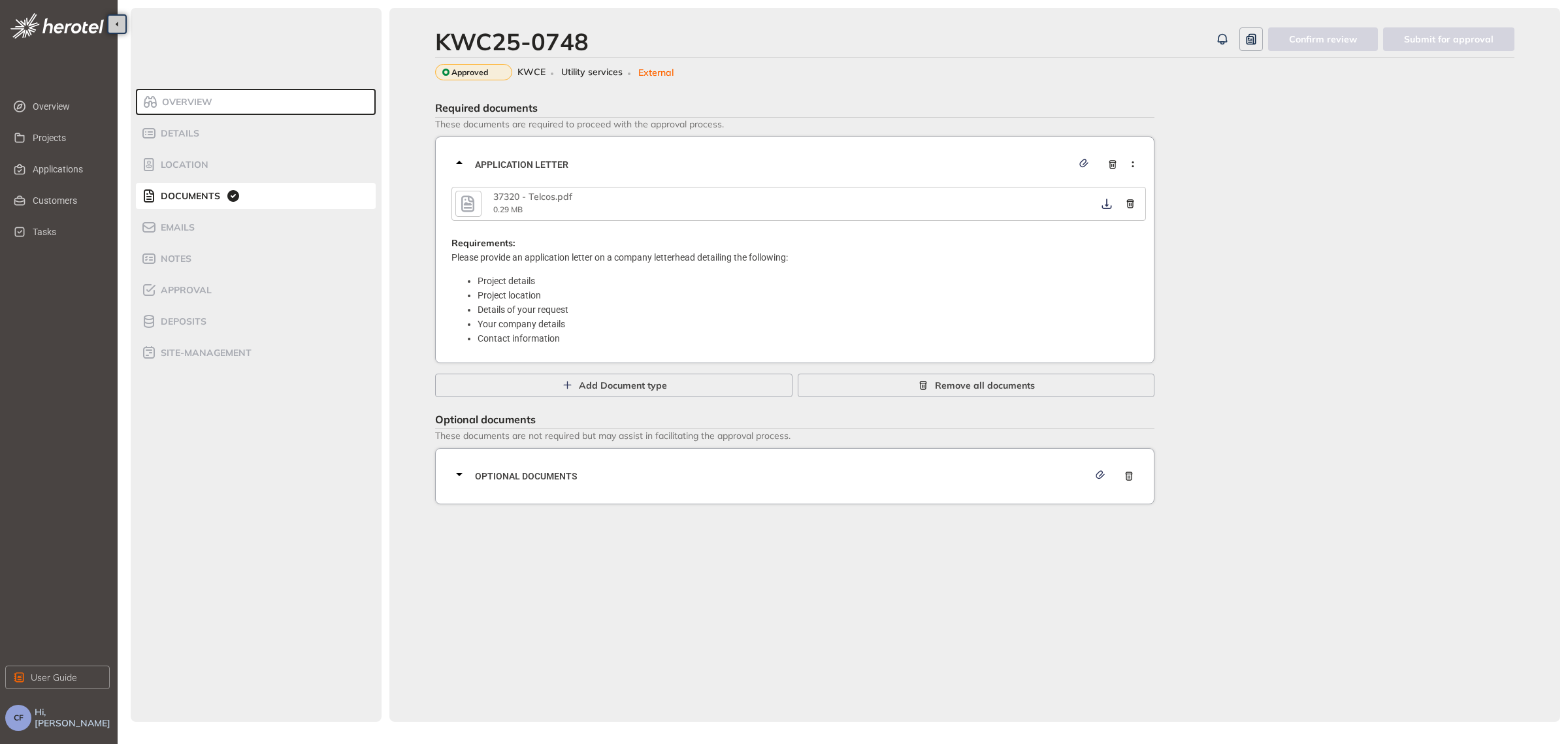
click at [456, 204] on button "button" at bounding box center [468, 203] width 26 height 26
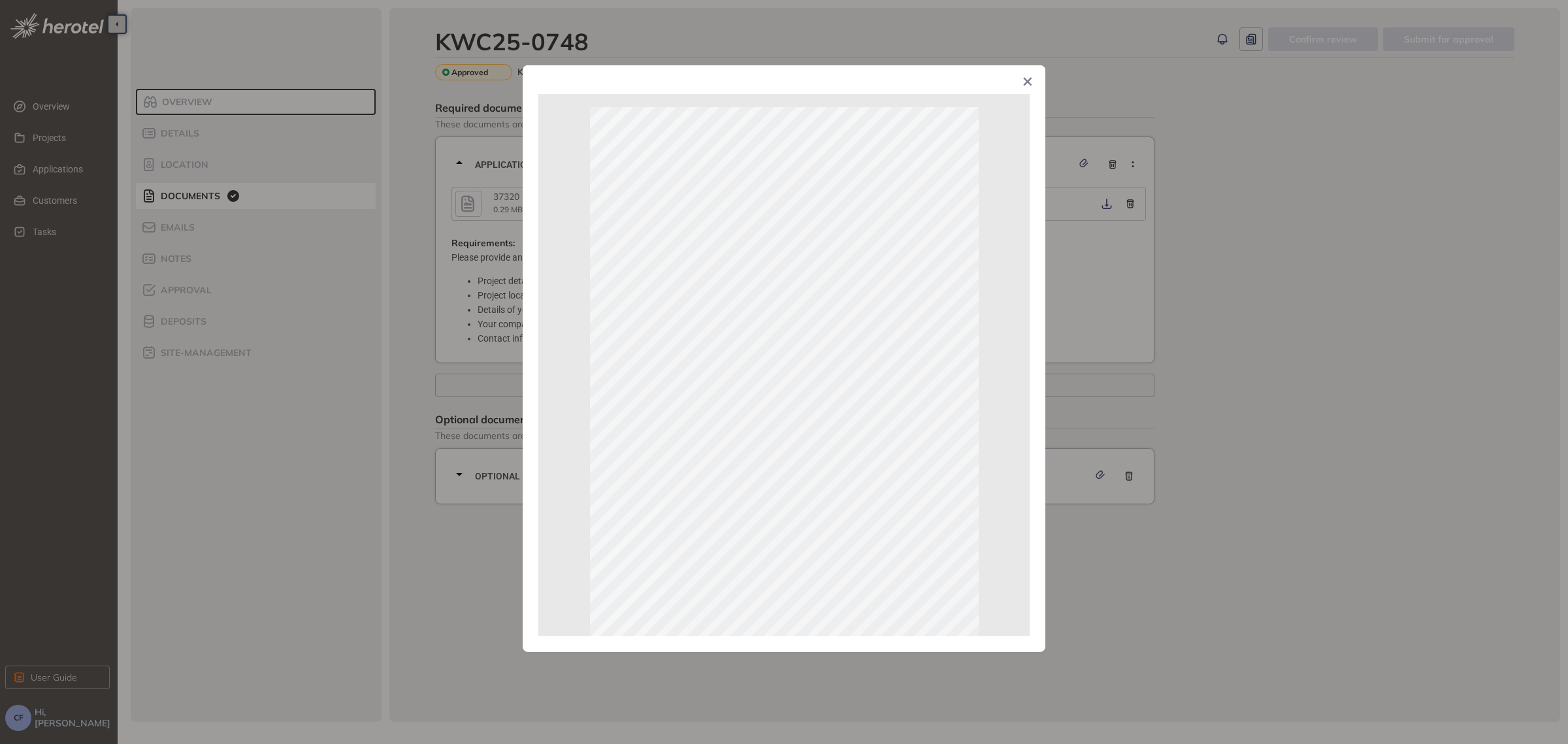
click at [1237, 318] on div "Page 1 of 1" at bounding box center [784, 372] width 1568 height 744
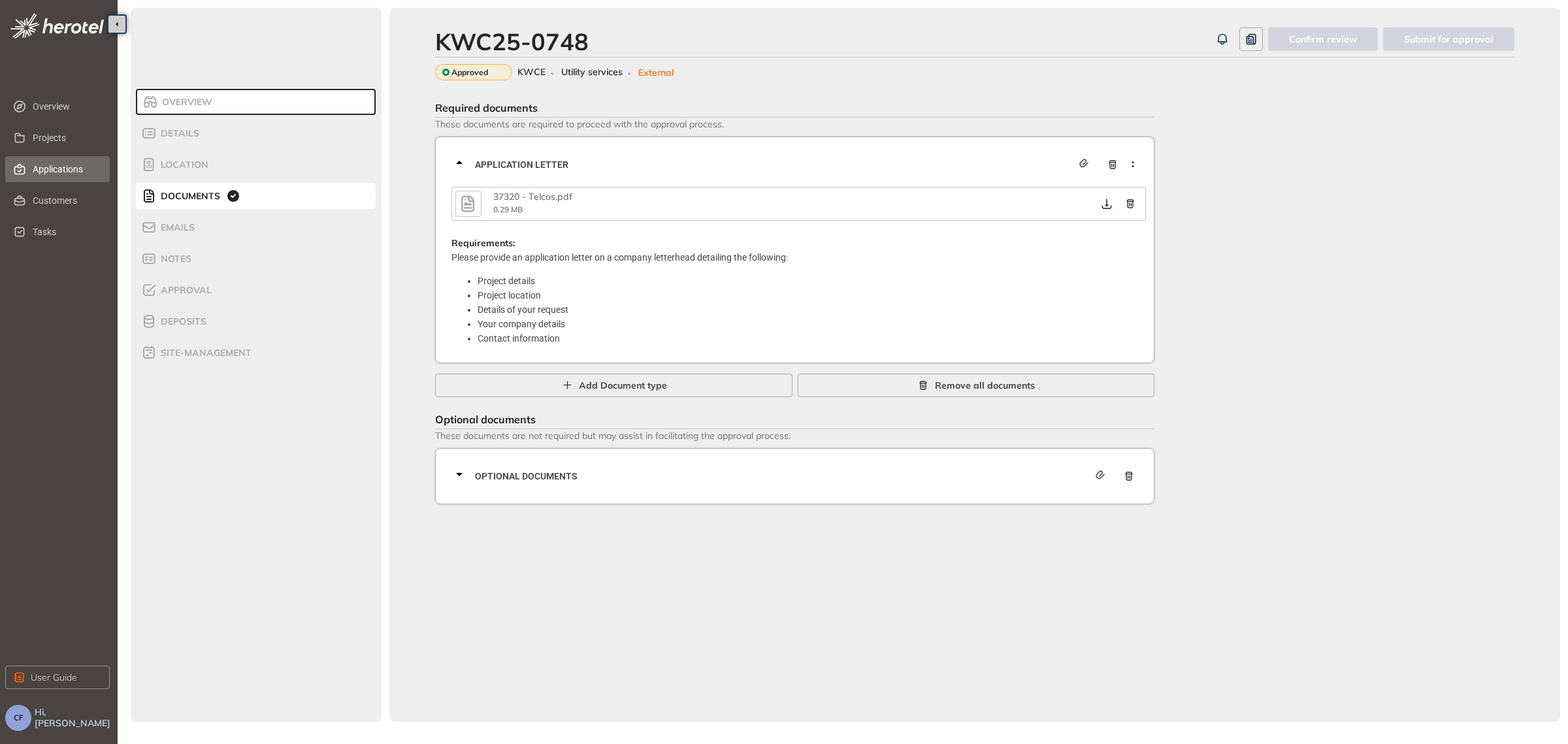
click at [62, 172] on span "Applications" at bounding box center [66, 169] width 67 height 26
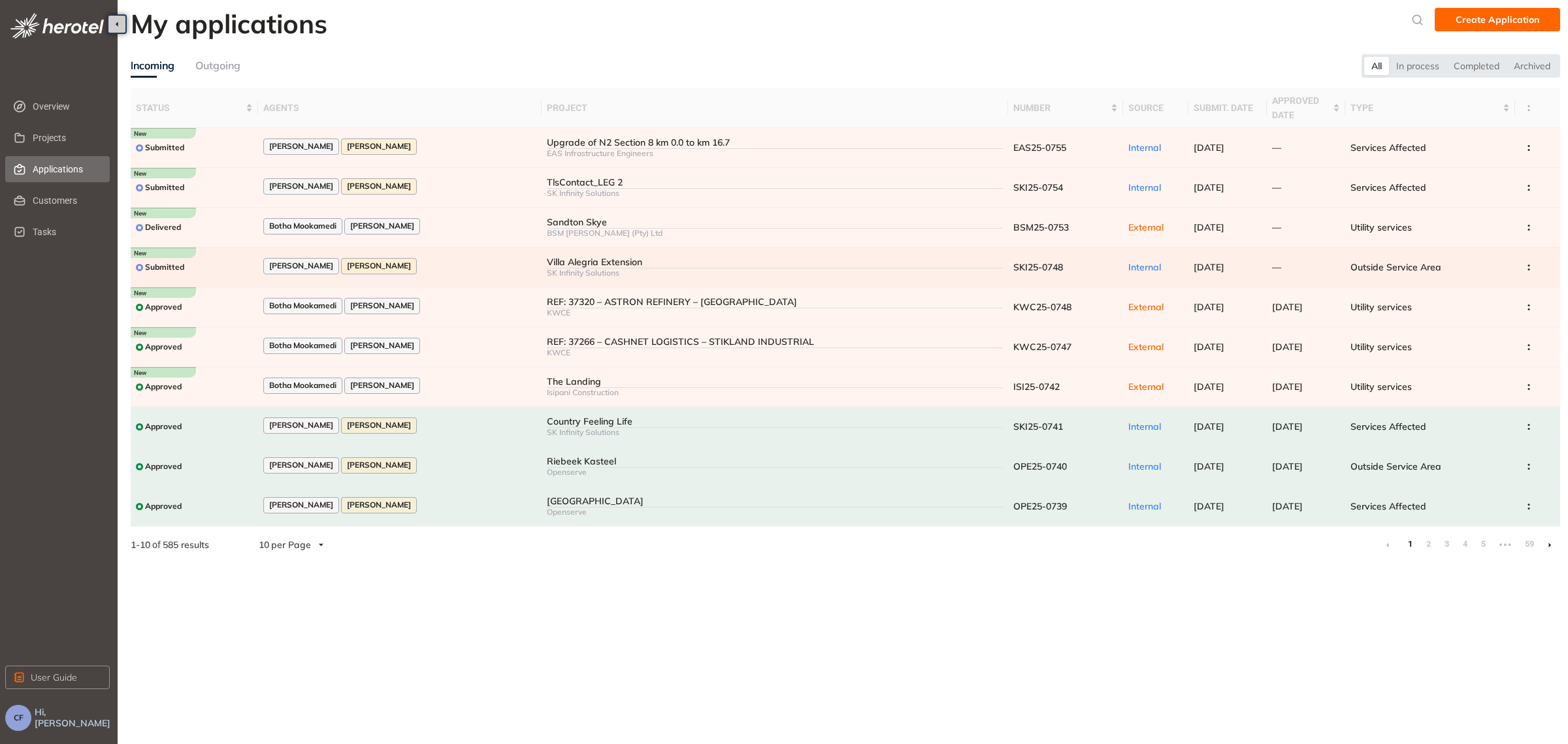
click at [489, 261] on div "[PERSON_NAME] [PERSON_NAME]" at bounding box center [400, 267] width 274 height 18
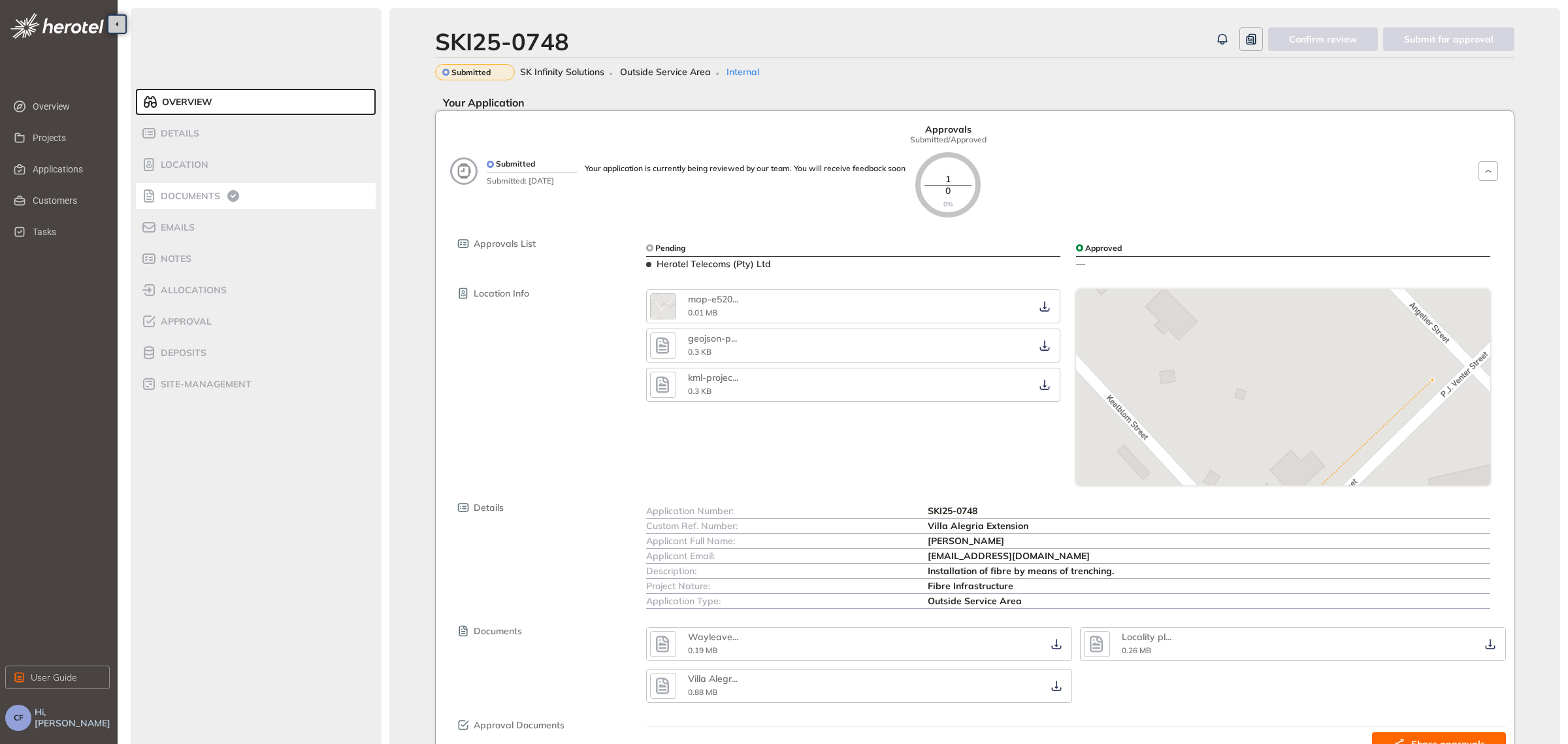
click at [194, 203] on div "Documents" at bounding box center [197, 196] width 111 height 16
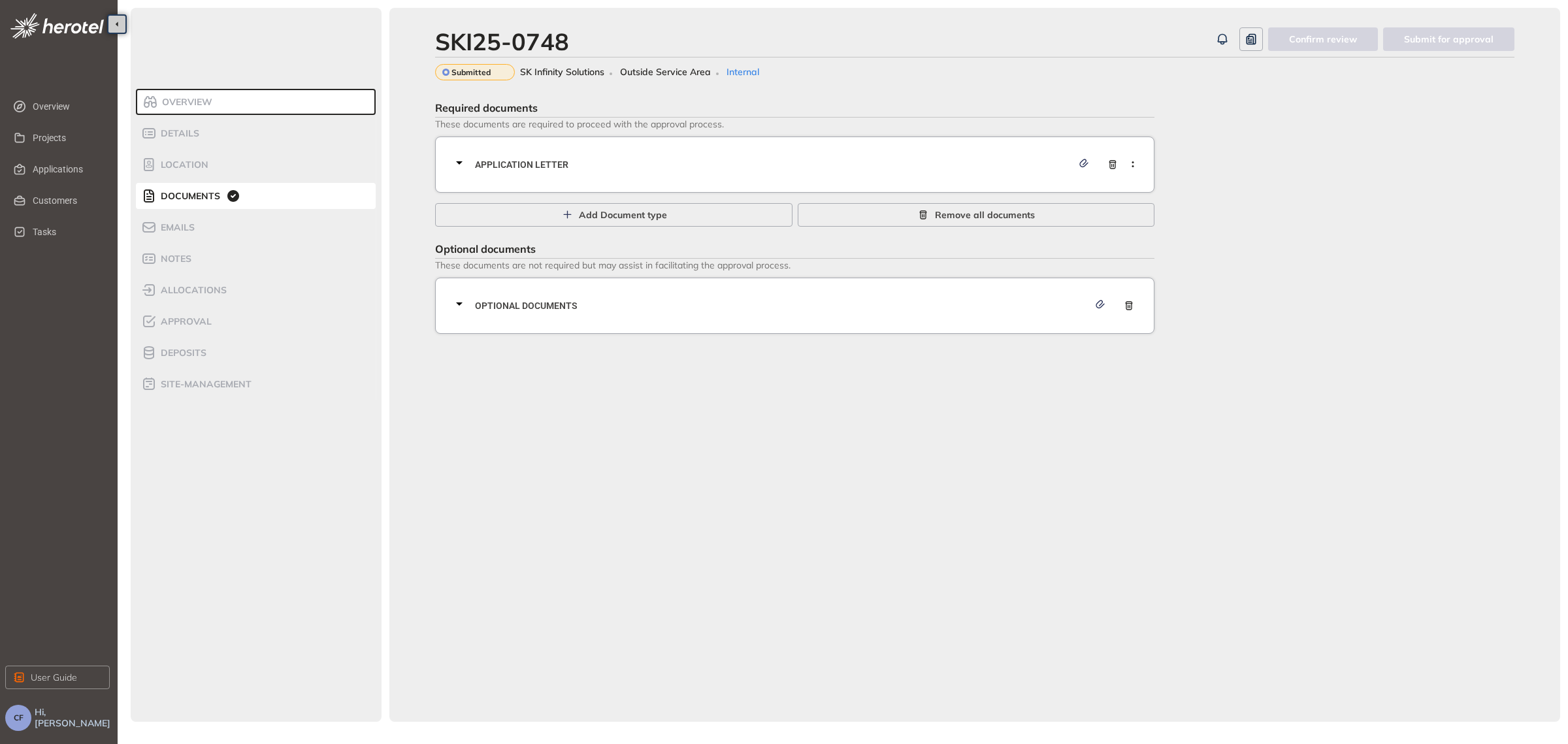
click at [700, 158] on span "Application letter" at bounding box center [773, 164] width 597 height 14
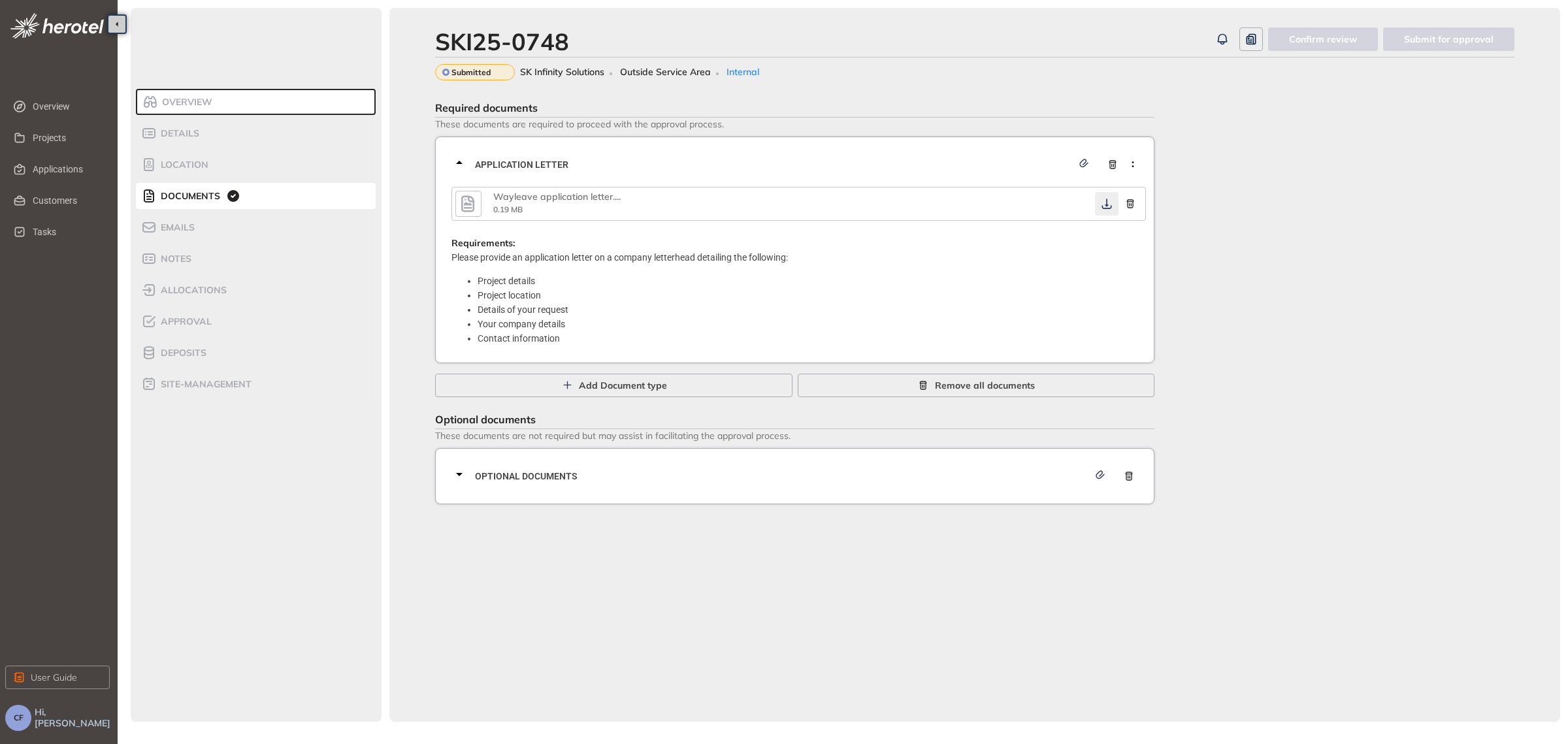
click at [1105, 204] on icon "button" at bounding box center [1106, 203] width 13 height 10
click at [604, 478] on span "Optional documents" at bounding box center [782, 476] width 613 height 14
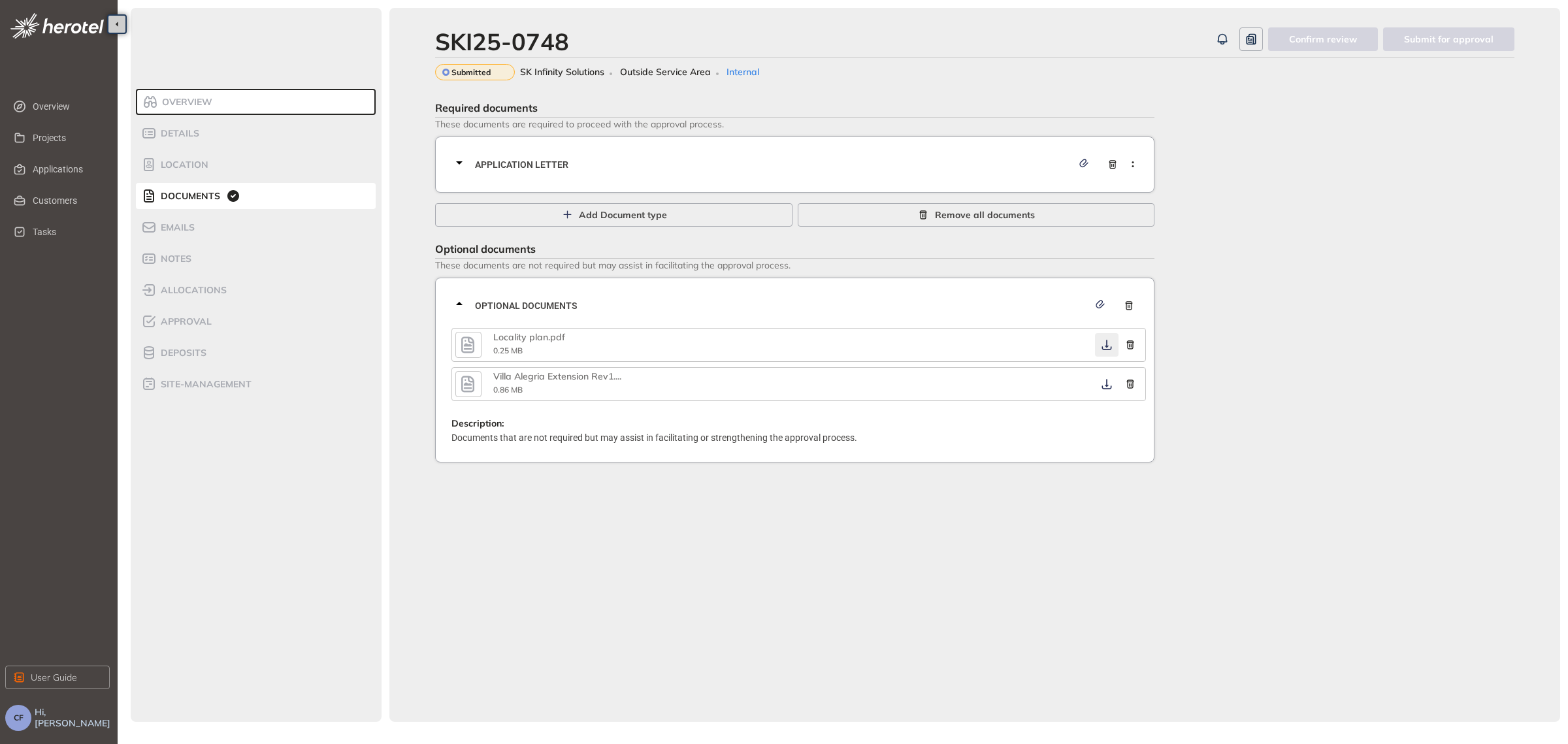
click at [1108, 340] on icon "button" at bounding box center [1106, 345] width 13 height 10
click at [1104, 386] on icon "button" at bounding box center [1106, 384] width 13 height 10
click at [177, 314] on div "Approval" at bounding box center [197, 321] width 111 height 16
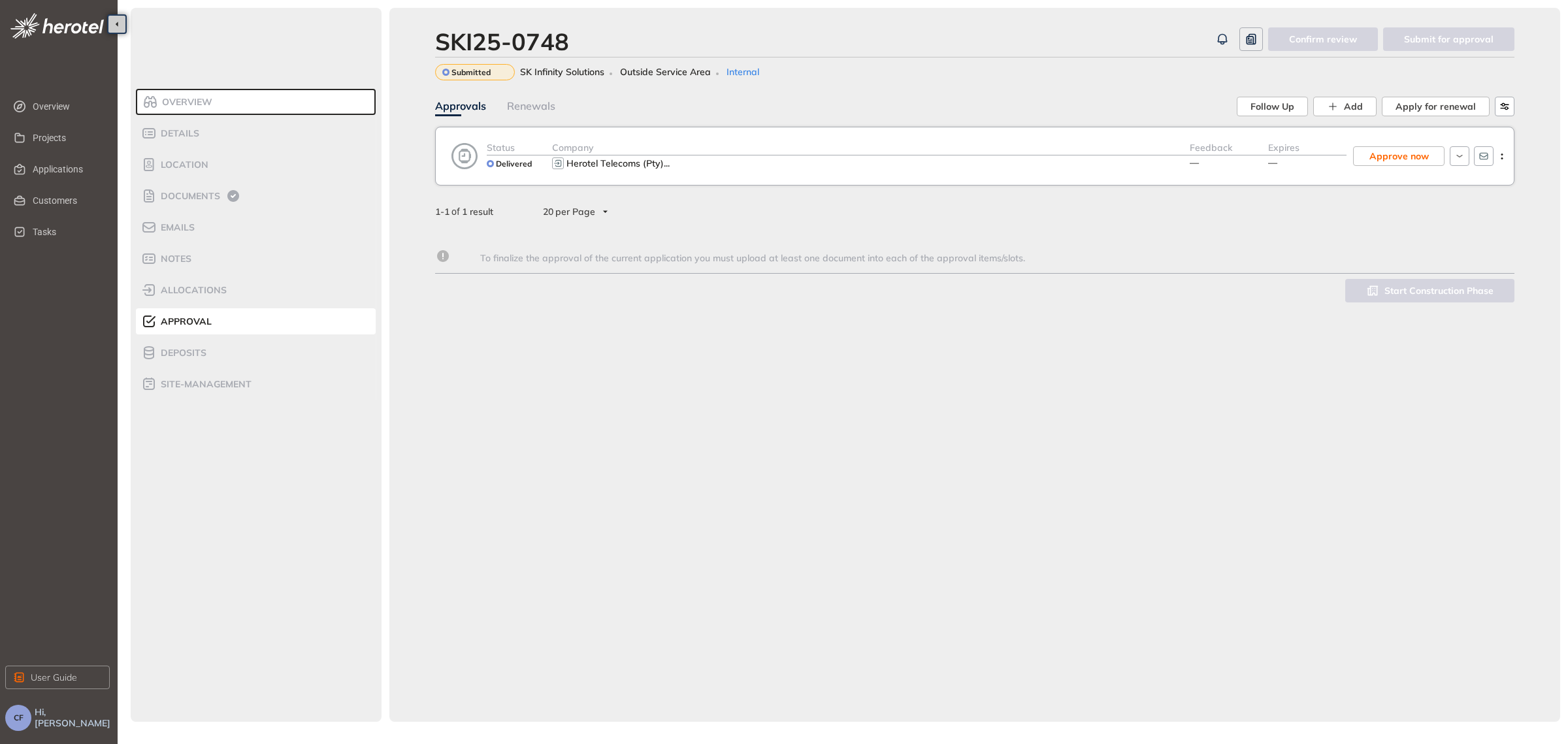
click at [1161, 146] on div "Company" at bounding box center [871, 148] width 638 height 15
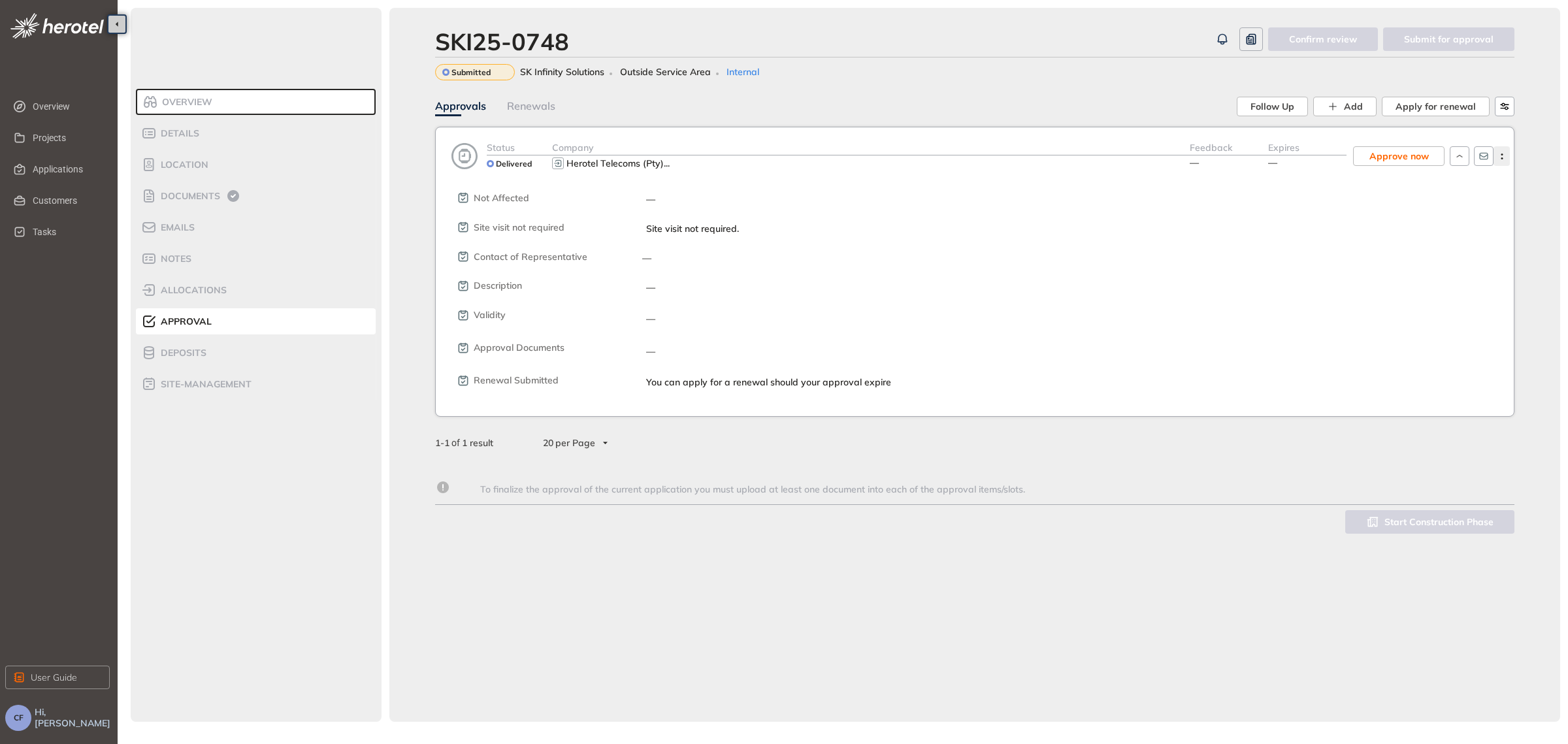
click at [1505, 155] on icon "button" at bounding box center [1501, 156] width 13 height 6
click at [1428, 213] on span "View approval form" at bounding box center [1454, 210] width 89 height 11
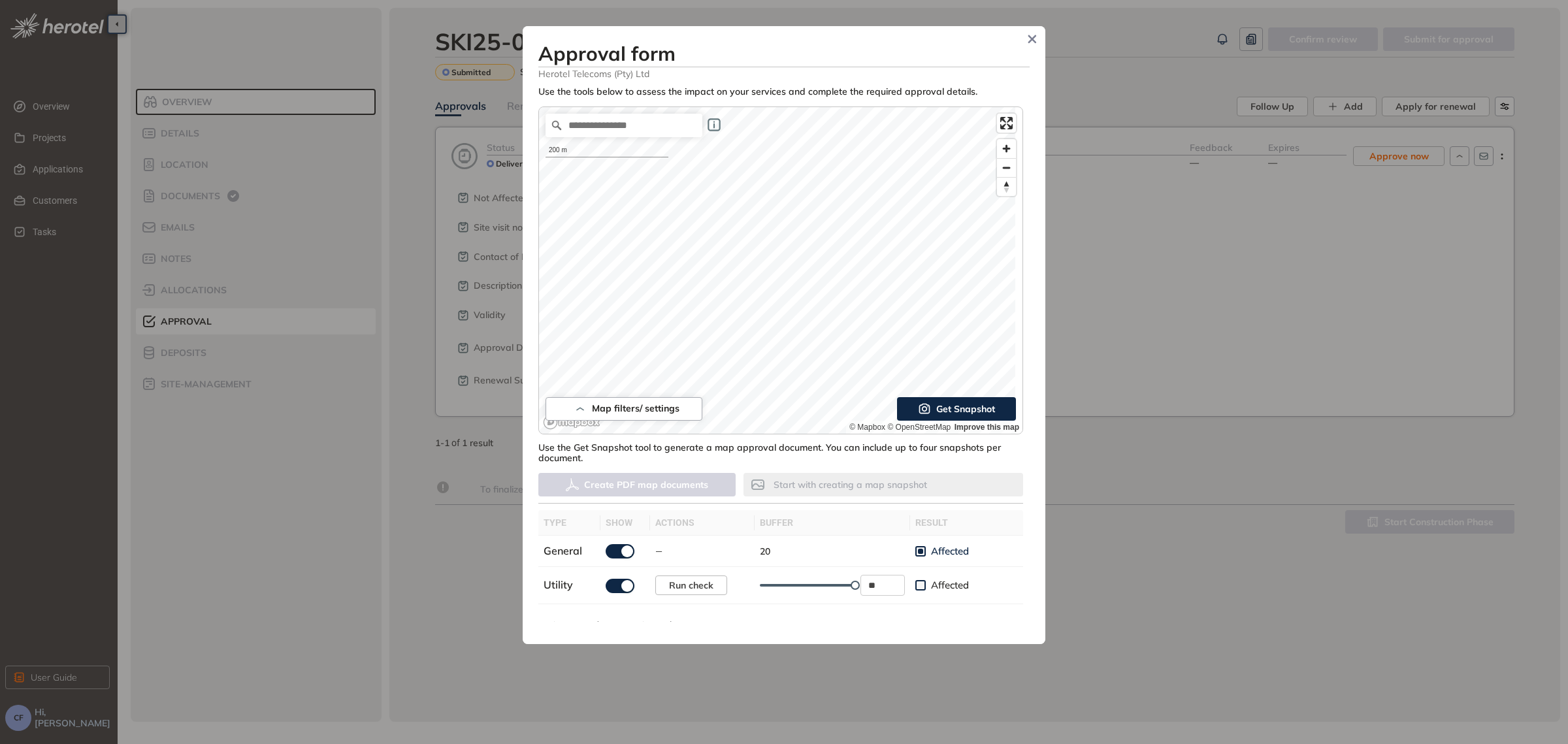
drag, startPoint x: 1021, startPoint y: 315, endPoint x: 1021, endPoint y: 356, distance: 41.0
click at [1021, 356] on div "**********" at bounding box center [784, 354] width 491 height 536
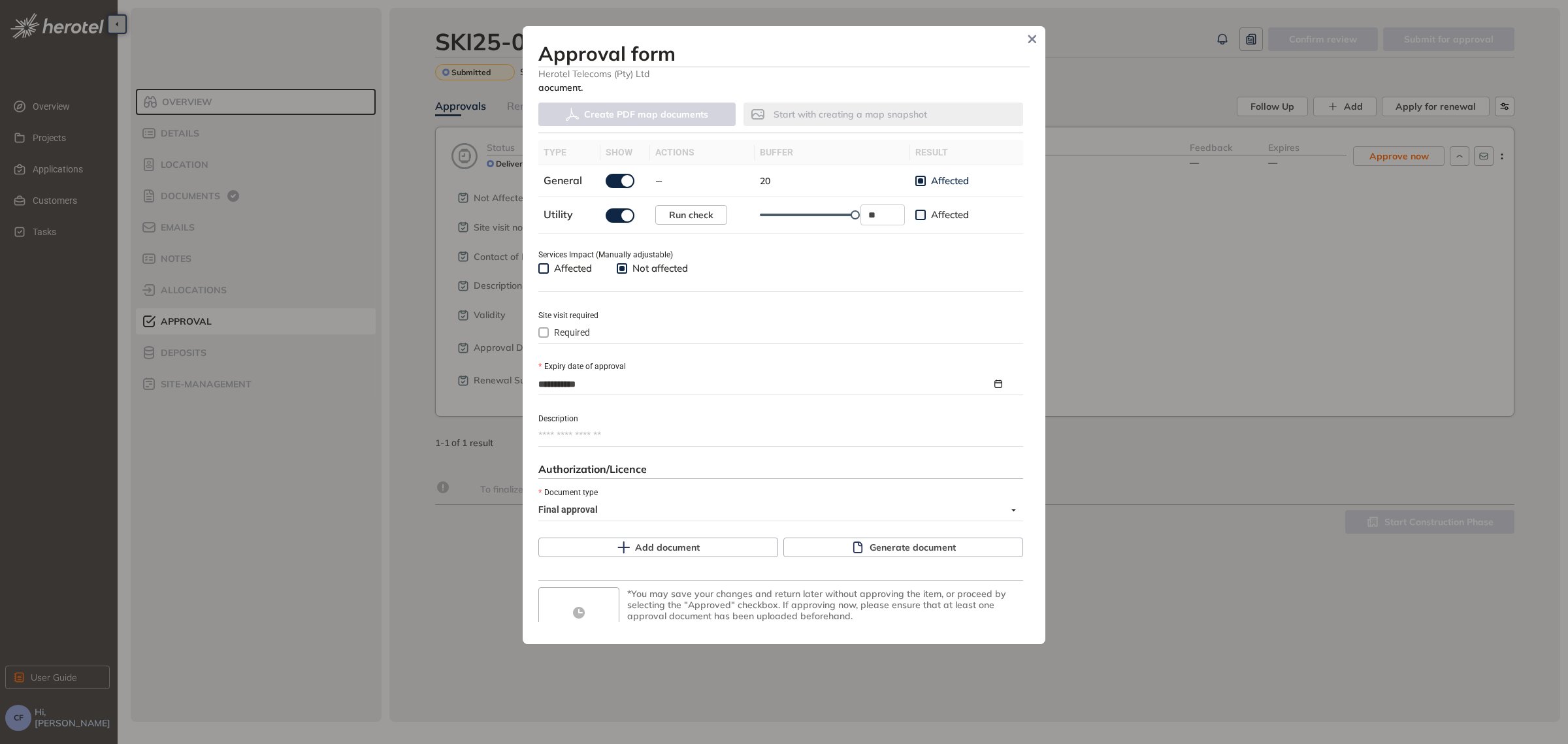
scroll to position [373, 0]
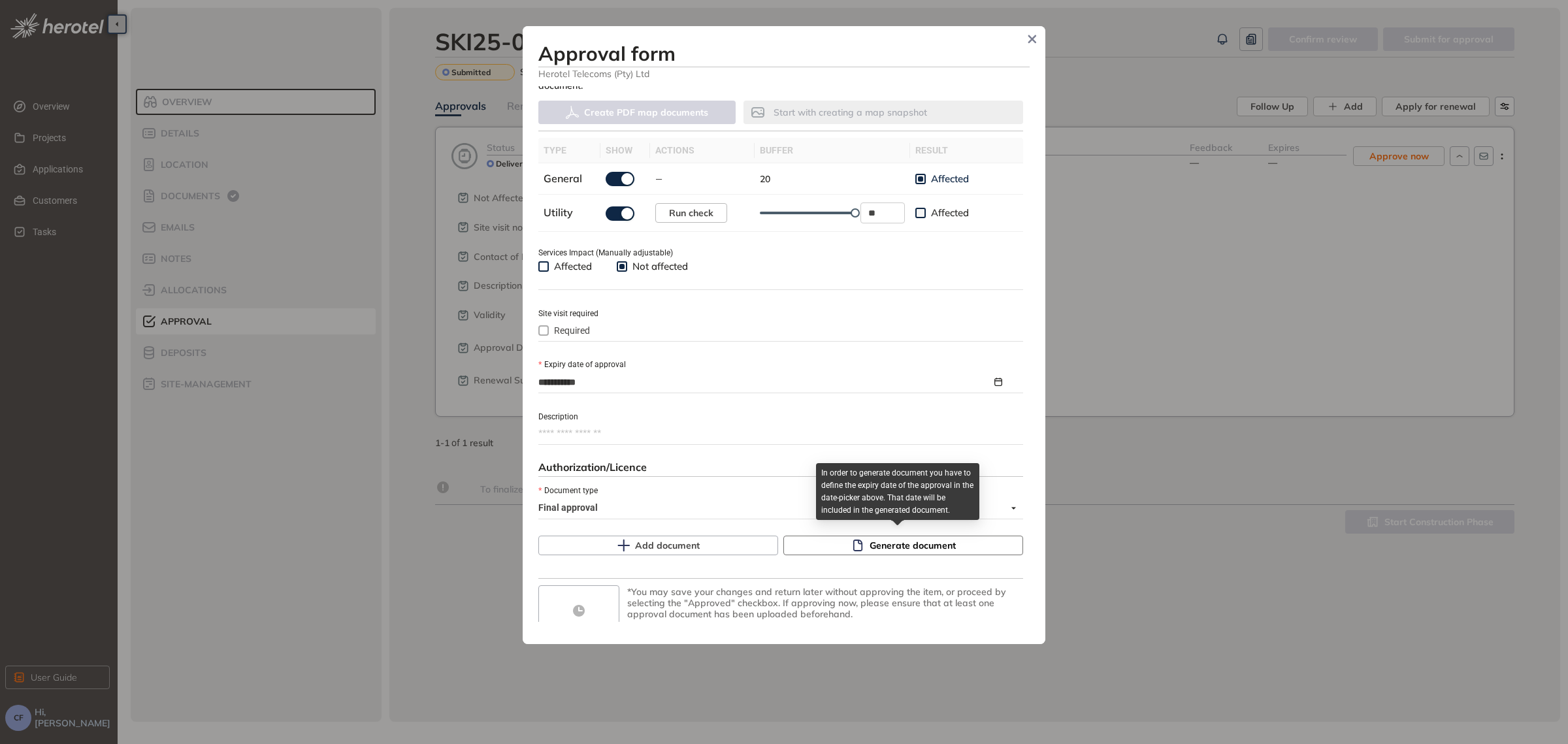
click at [880, 545] on span "Generate document" at bounding box center [912, 545] width 86 height 14
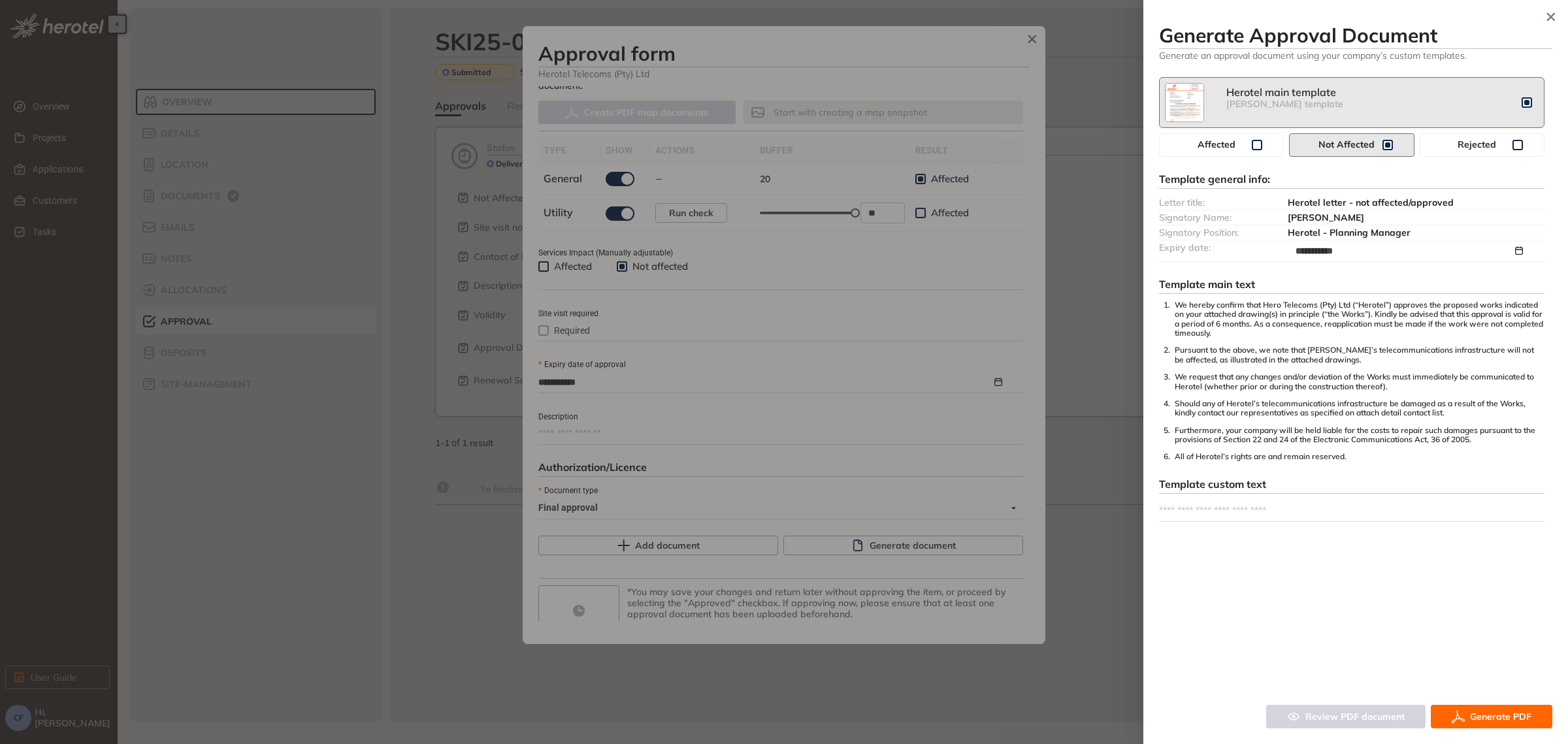
click at [1482, 715] on span "Generate PDF" at bounding box center [1500, 716] width 61 height 14
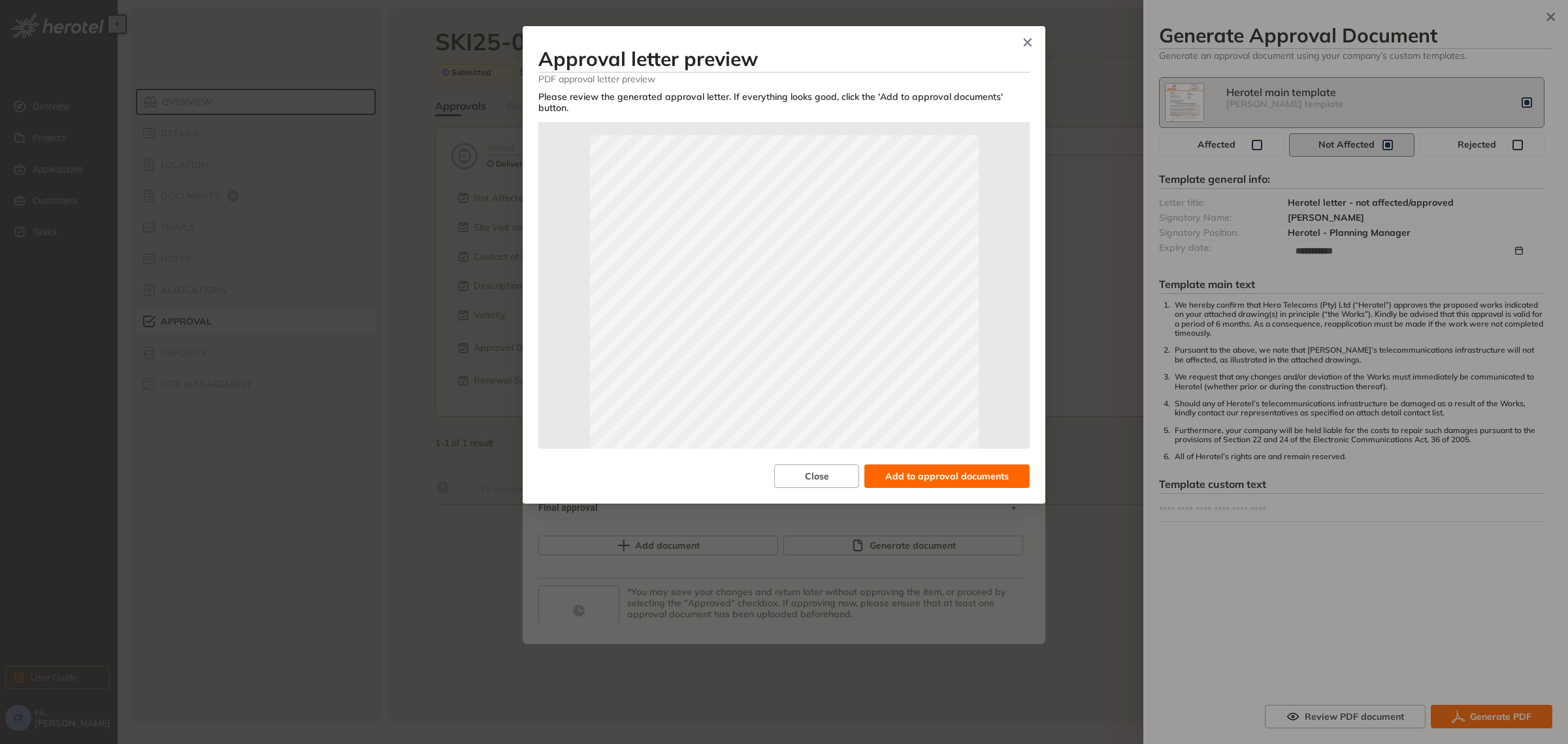
click at [961, 475] on span "Add to approval documents" at bounding box center [947, 476] width 124 height 14
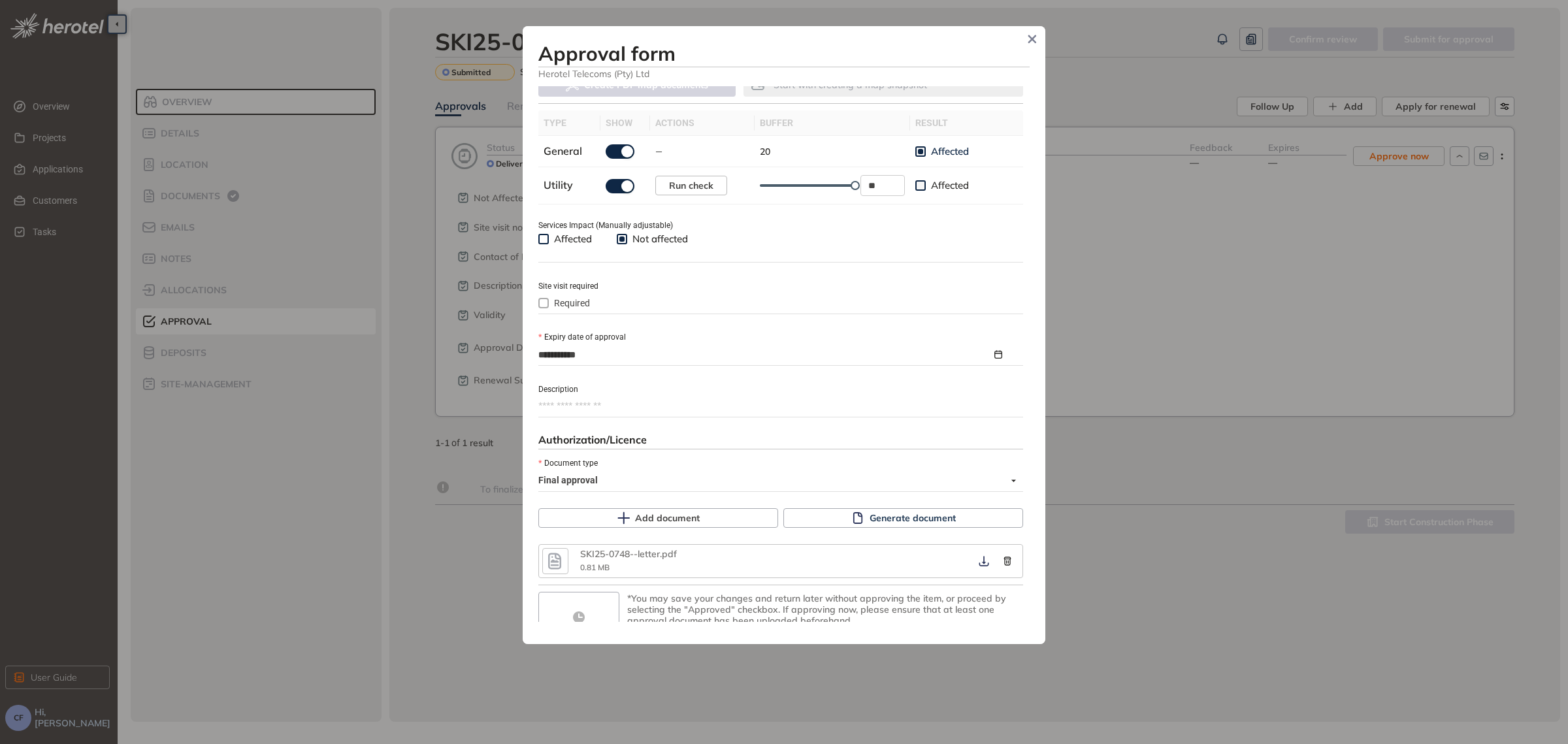
scroll to position [439, 0]
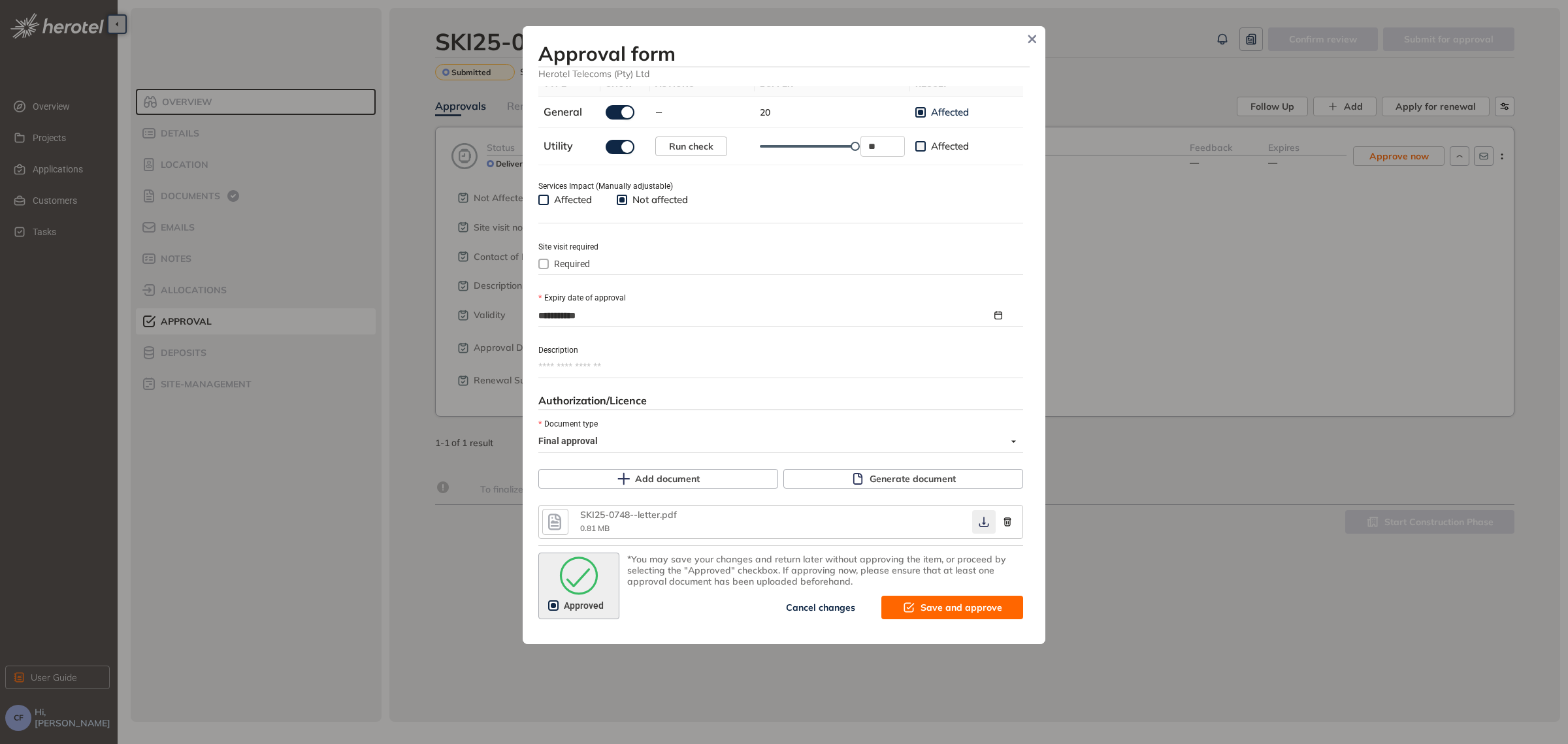
click at [978, 523] on icon "button" at bounding box center [983, 522] width 13 height 10
click at [932, 601] on span "Save and approve" at bounding box center [961, 608] width 81 height 14
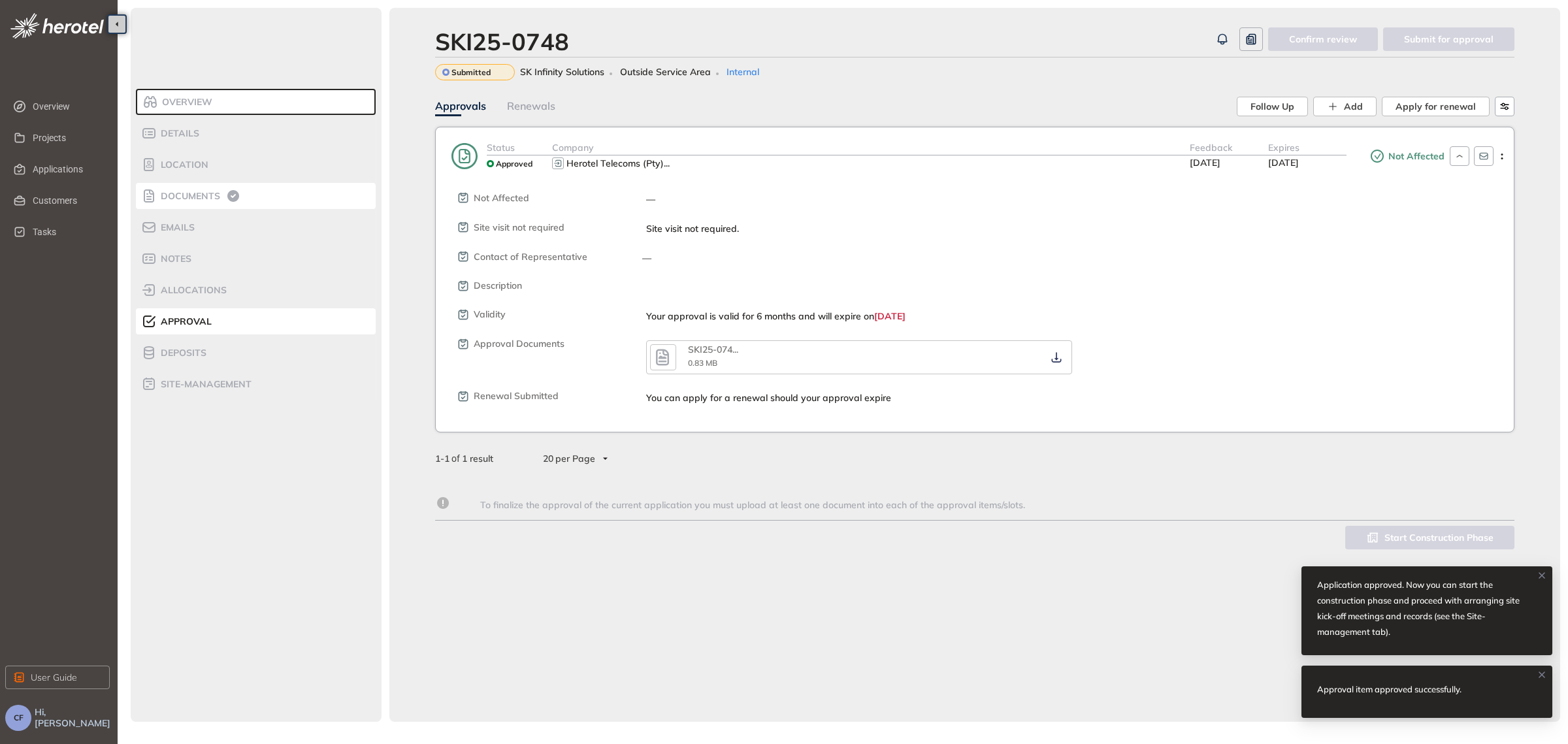
click at [190, 184] on li "Documents" at bounding box center [255, 196] width 240 height 26
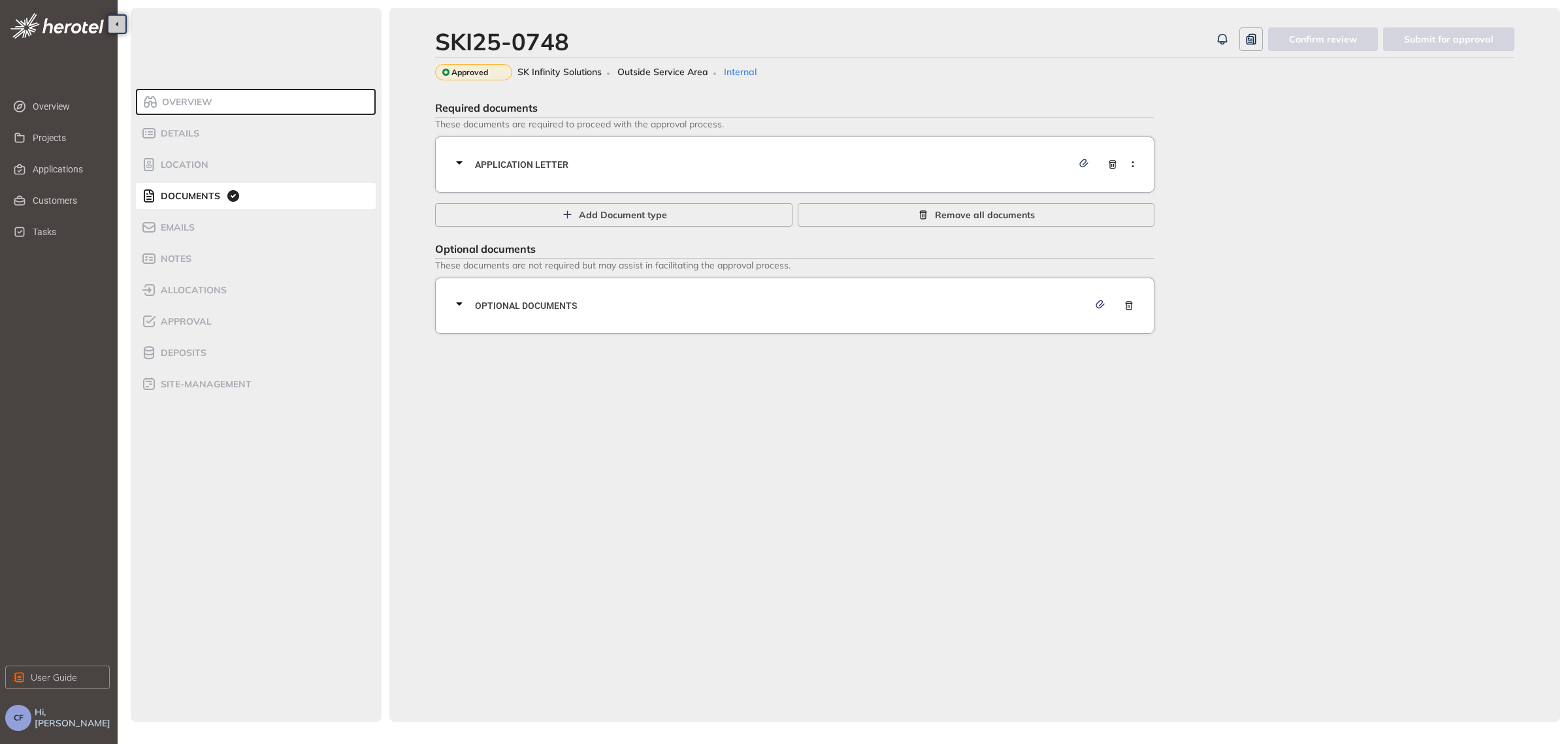
click at [530, 188] on div "Application letter" at bounding box center [795, 164] width 719 height 56
click at [524, 162] on span "Application letter" at bounding box center [773, 164] width 597 height 14
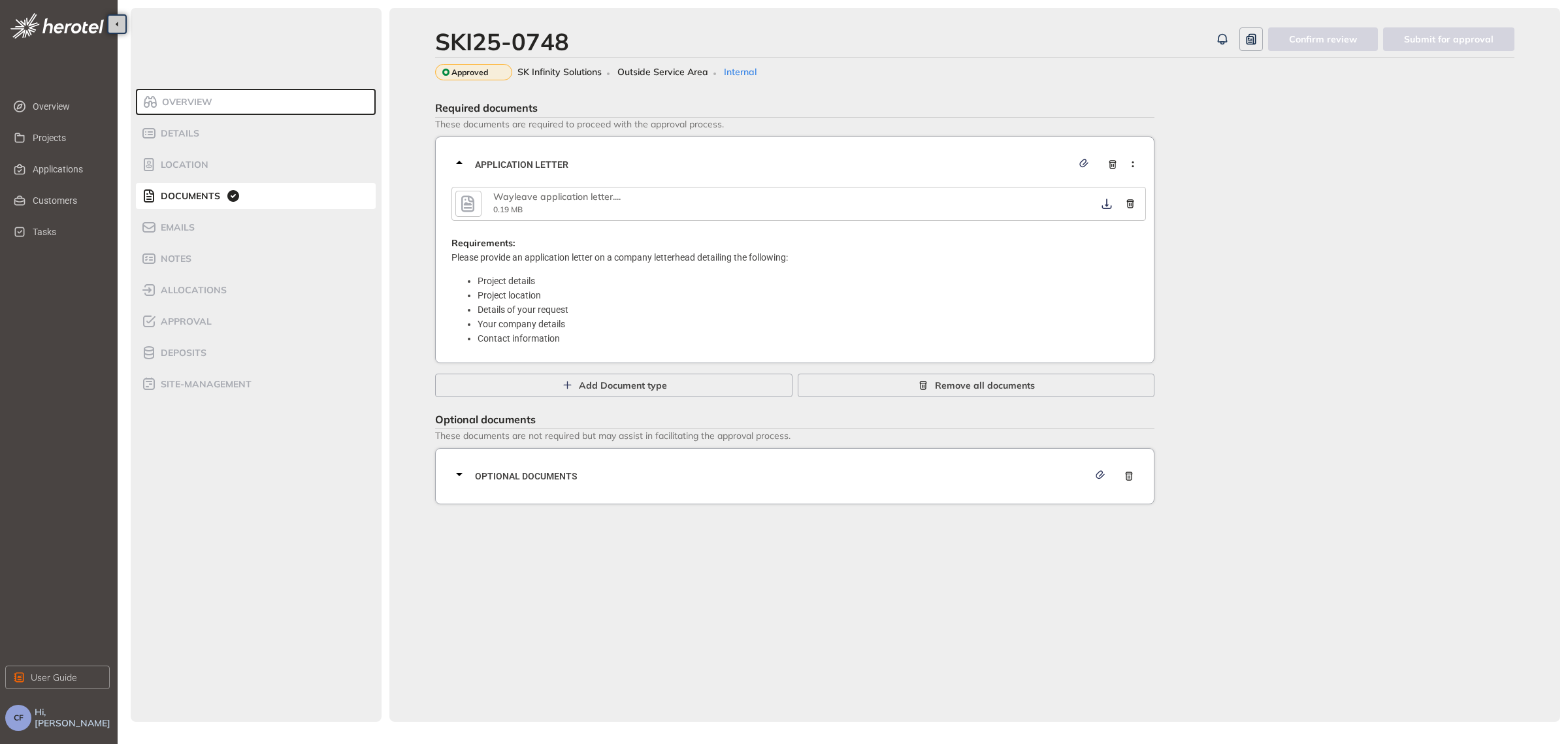
click at [463, 203] on icon "button" at bounding box center [467, 203] width 13 height 16
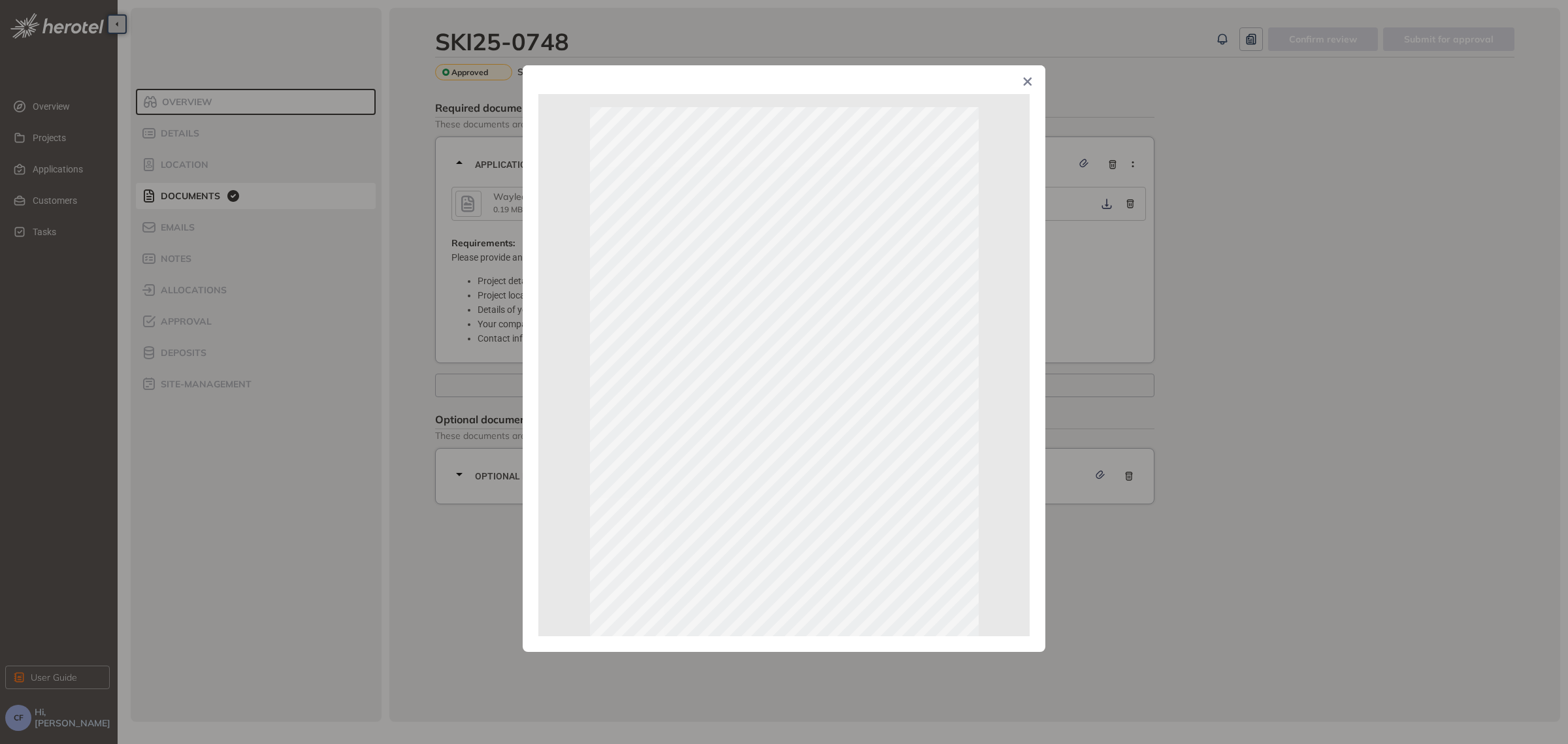
click at [1031, 82] on icon "Close" at bounding box center [1028, 81] width 9 height 9
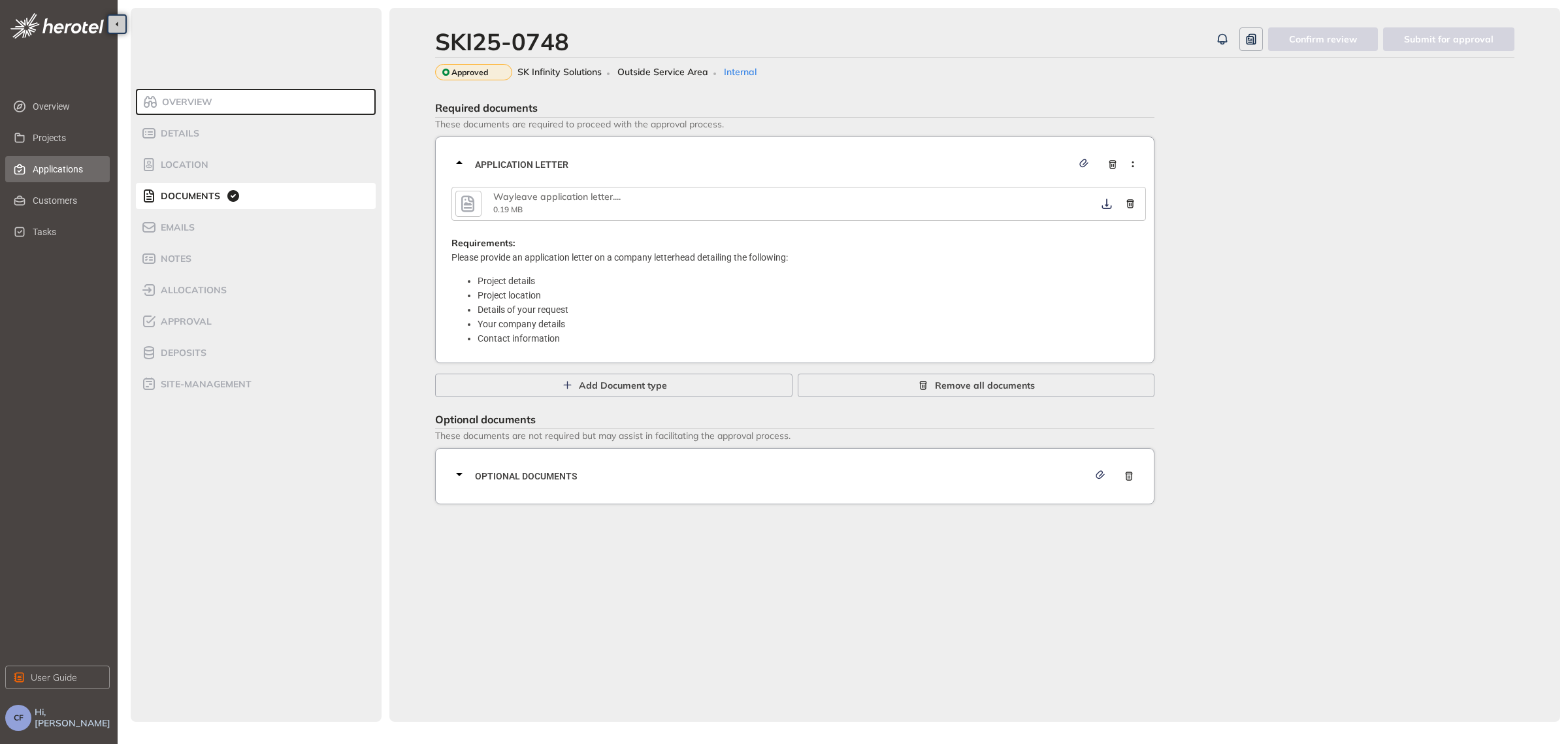
click at [75, 167] on span "Applications" at bounding box center [66, 169] width 67 height 26
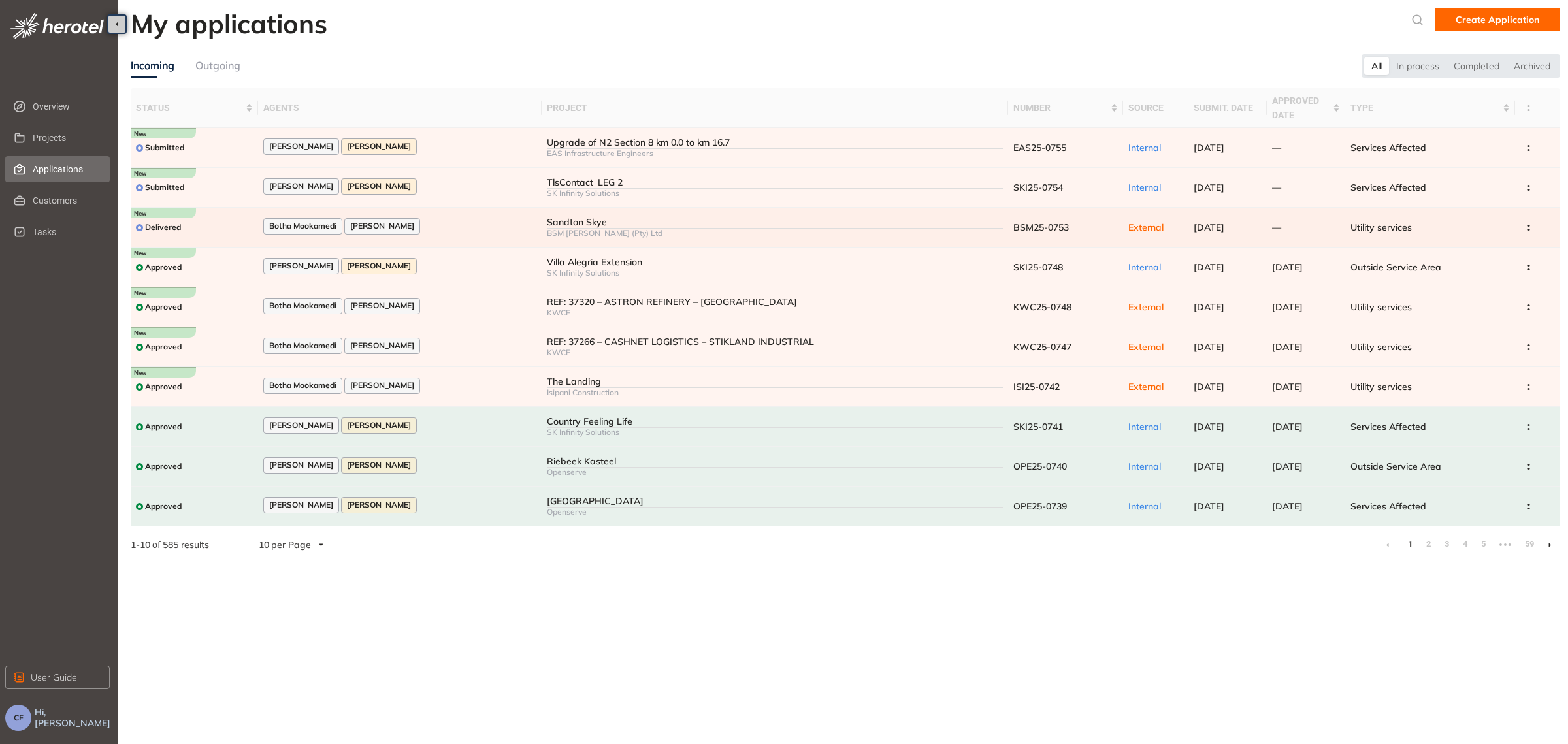
click at [453, 222] on div "Botha Mookamedi [PERSON_NAME]" at bounding box center [400, 227] width 274 height 18
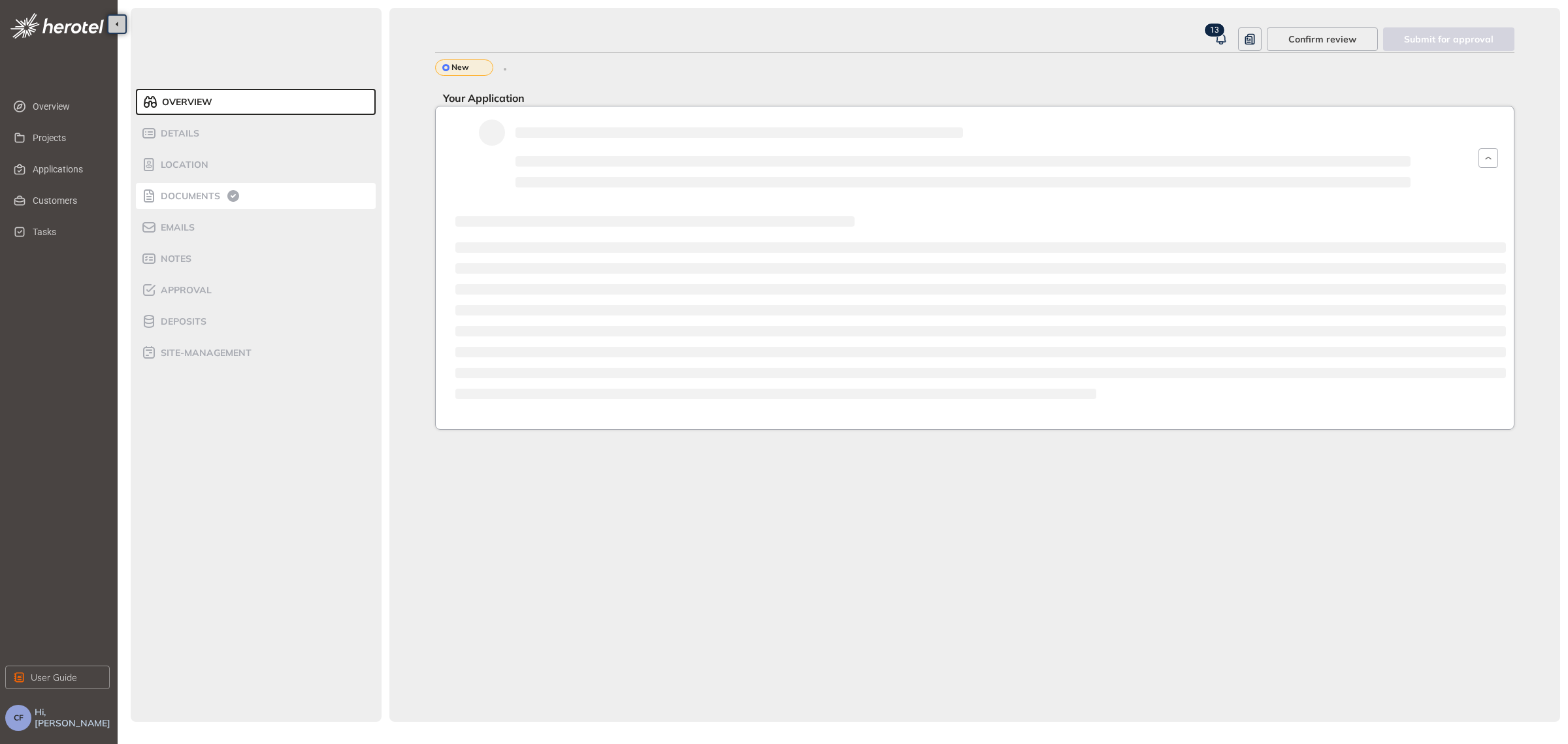
click at [216, 197] on span "Documents" at bounding box center [188, 196] width 64 height 11
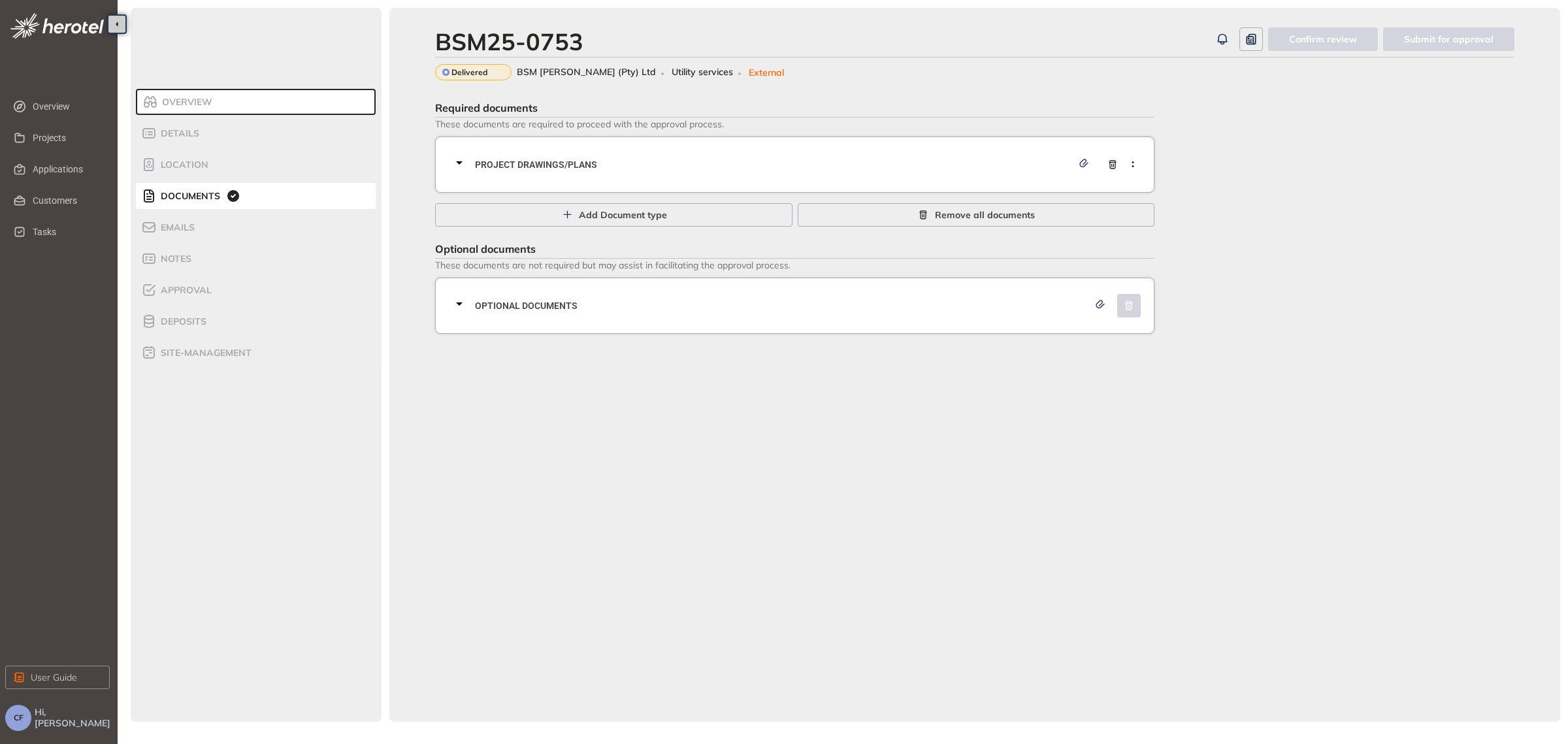
click at [549, 151] on div "Project Drawings/Plans" at bounding box center [799, 164] width 695 height 39
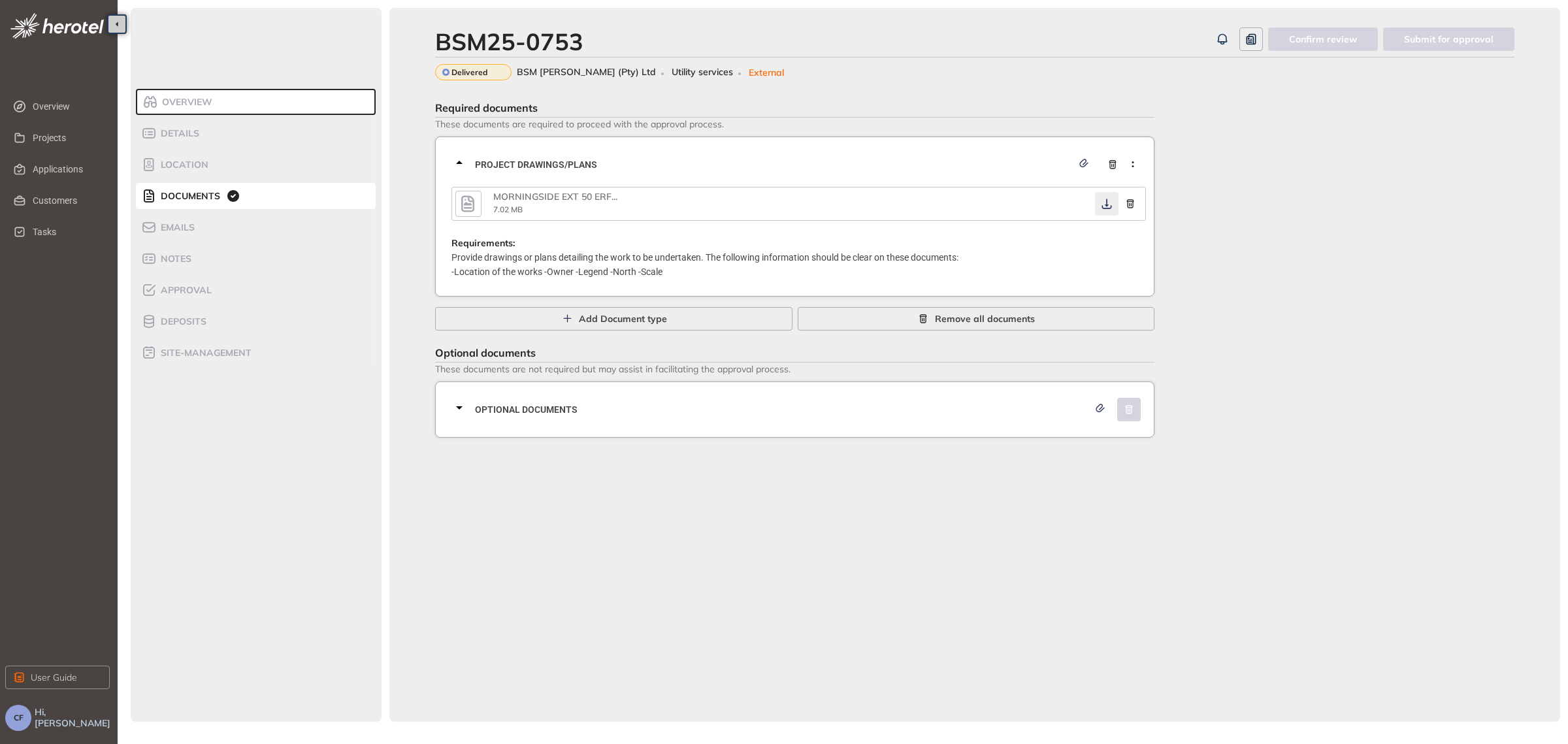
click at [1108, 200] on icon "button" at bounding box center [1106, 203] width 13 height 10
click at [738, 397] on div "Optional documents" at bounding box center [799, 409] width 695 height 39
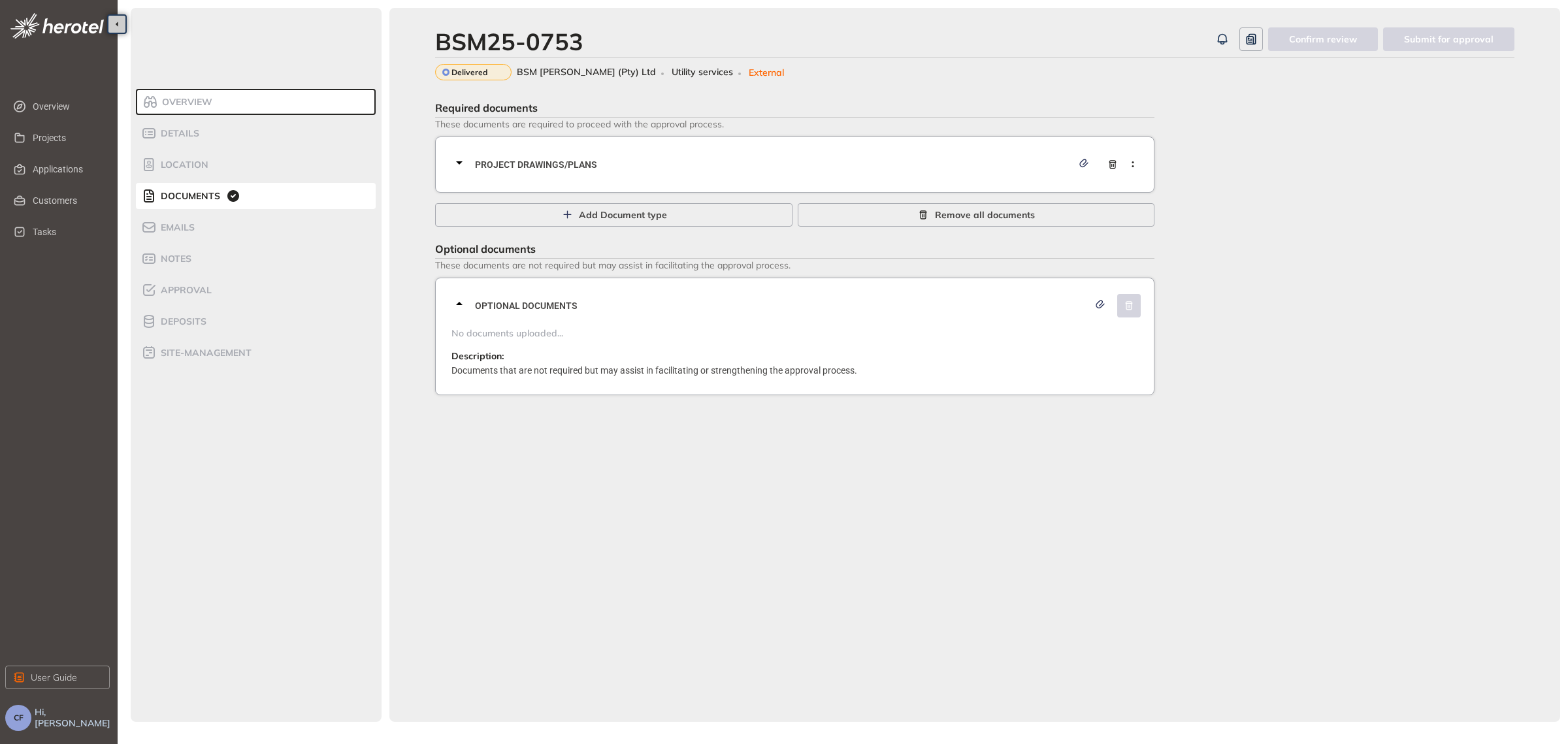
click at [535, 153] on div "Project Drawings/Plans" at bounding box center [799, 164] width 695 height 39
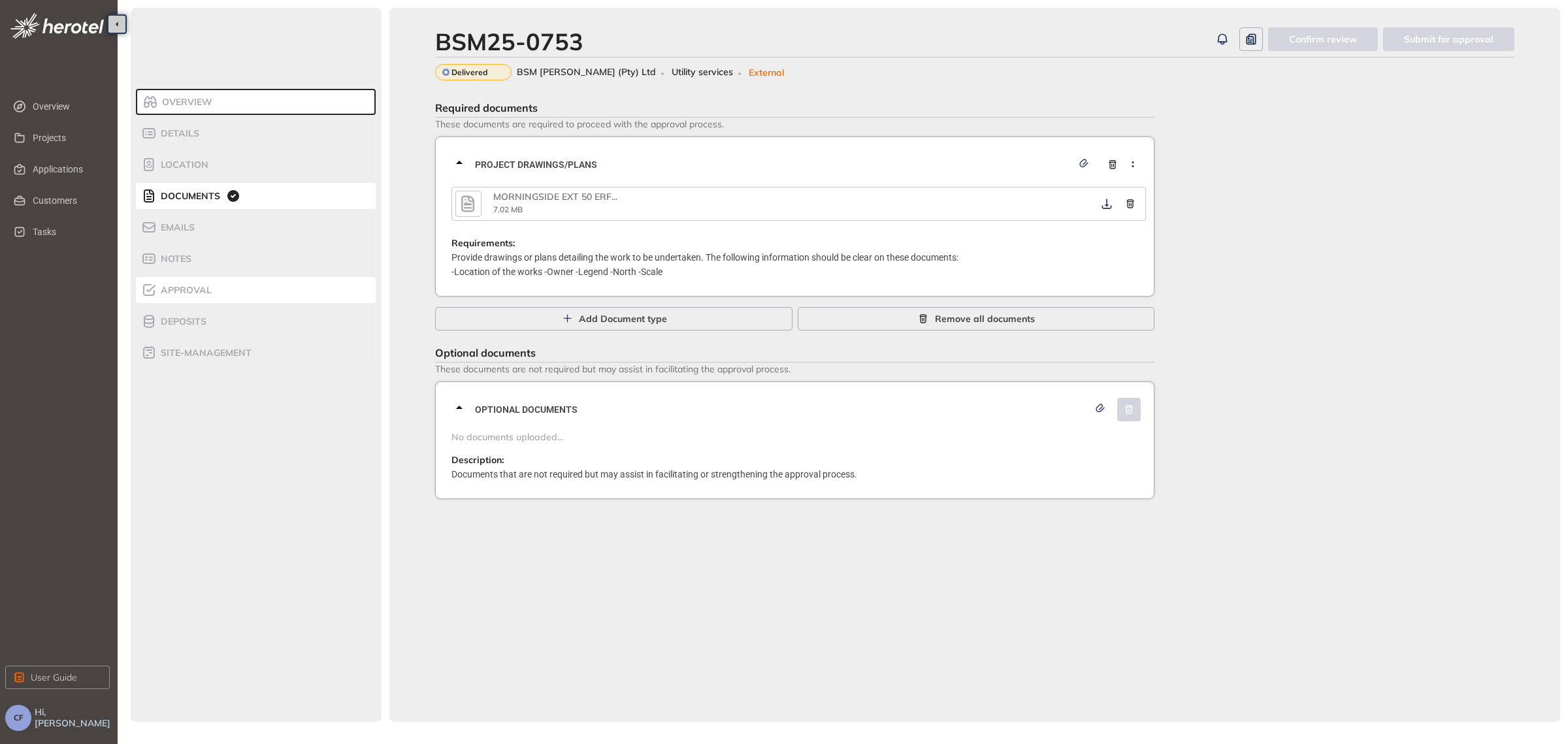
click at [198, 297] on div "Approval" at bounding box center [197, 290] width 111 height 16
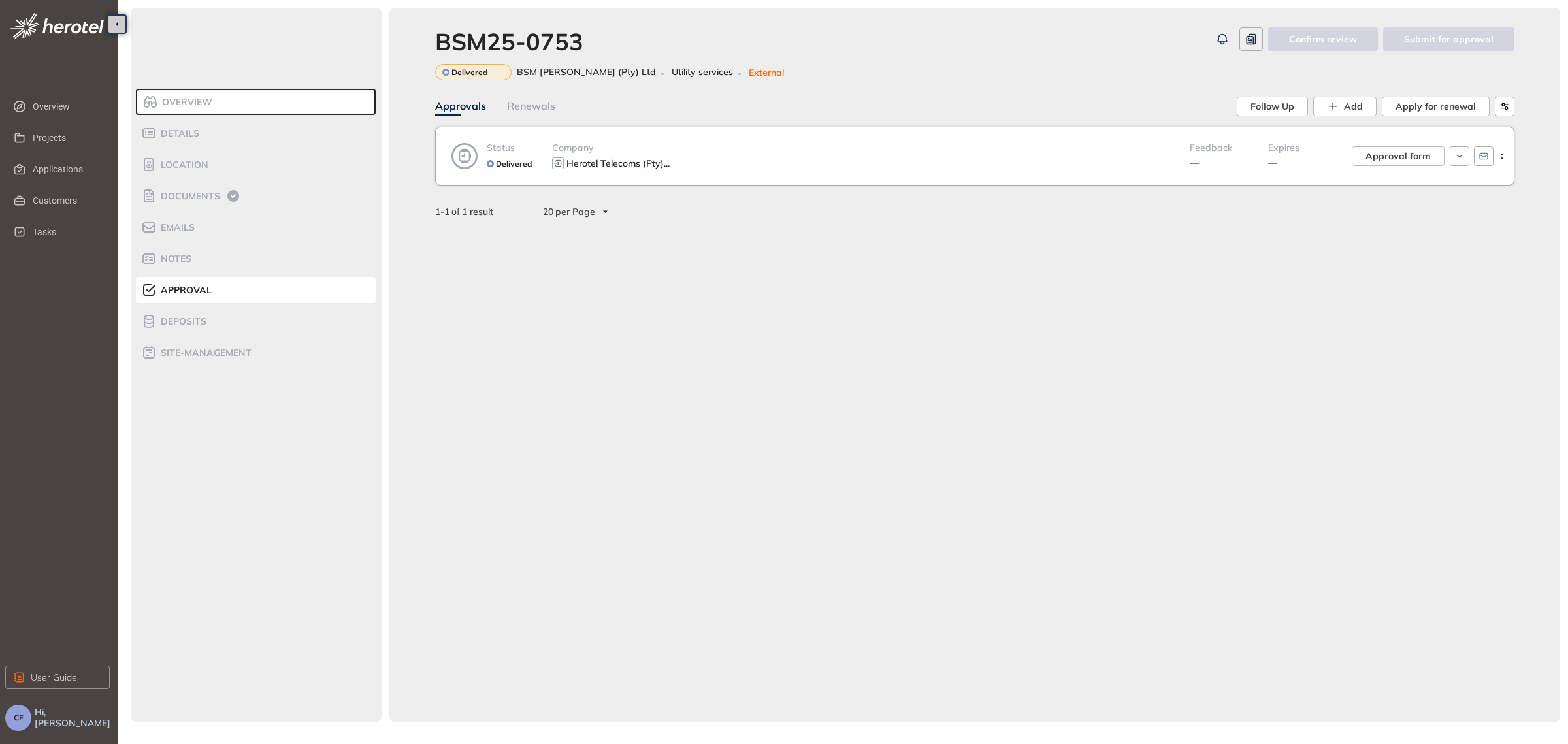
click at [1080, 153] on div "Company" at bounding box center [871, 148] width 638 height 15
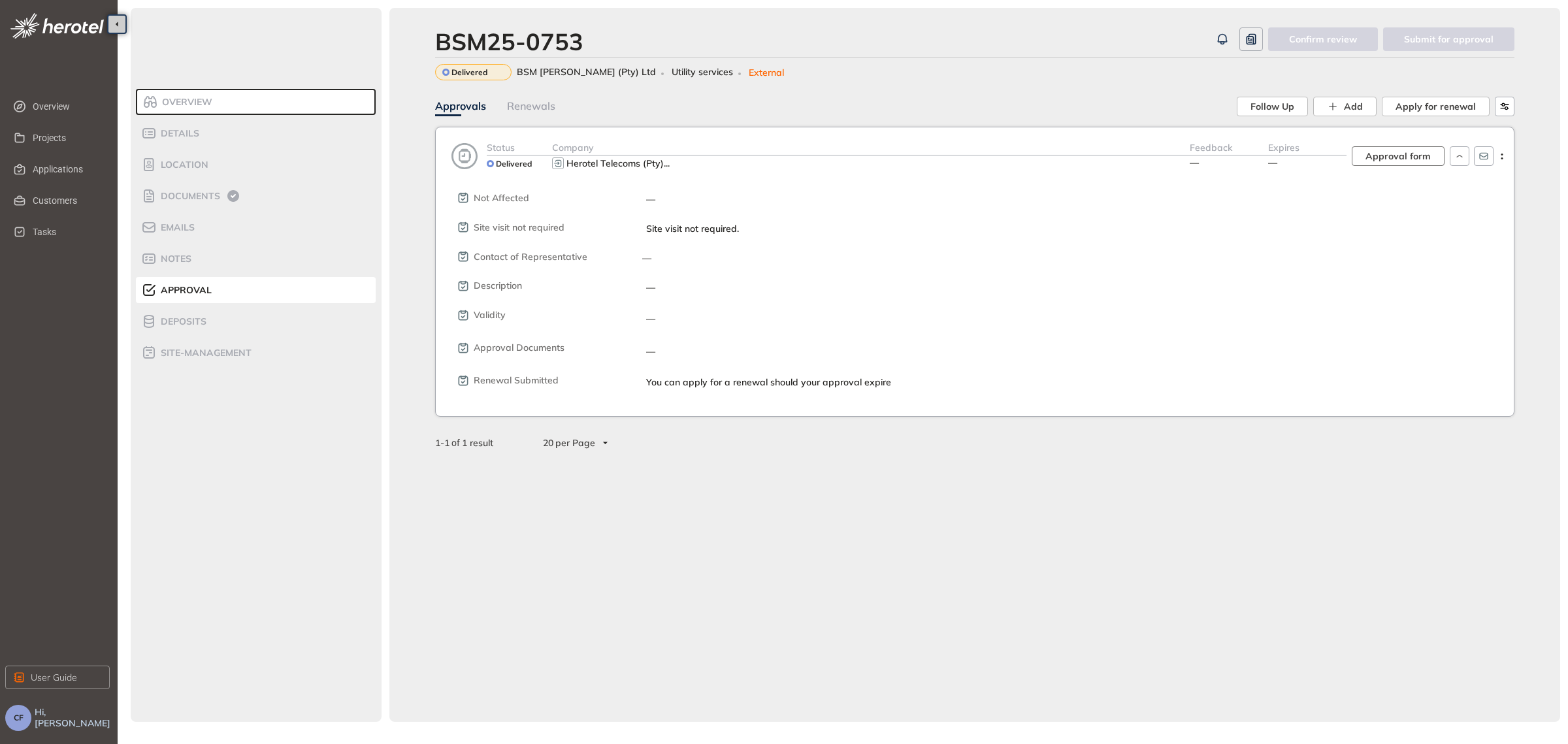
click at [1404, 151] on span "Approval form" at bounding box center [1398, 156] width 65 height 14
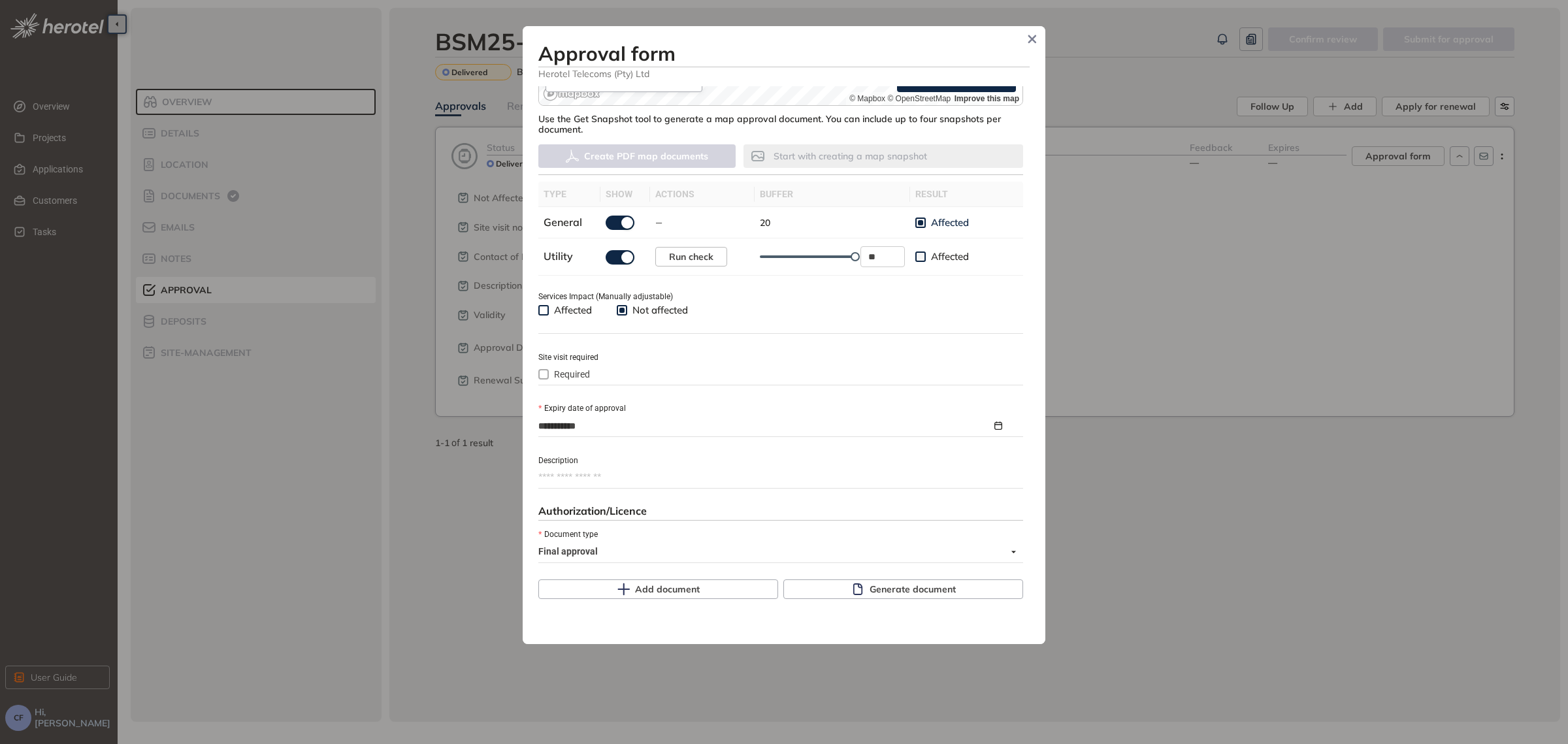
scroll to position [406, 0]
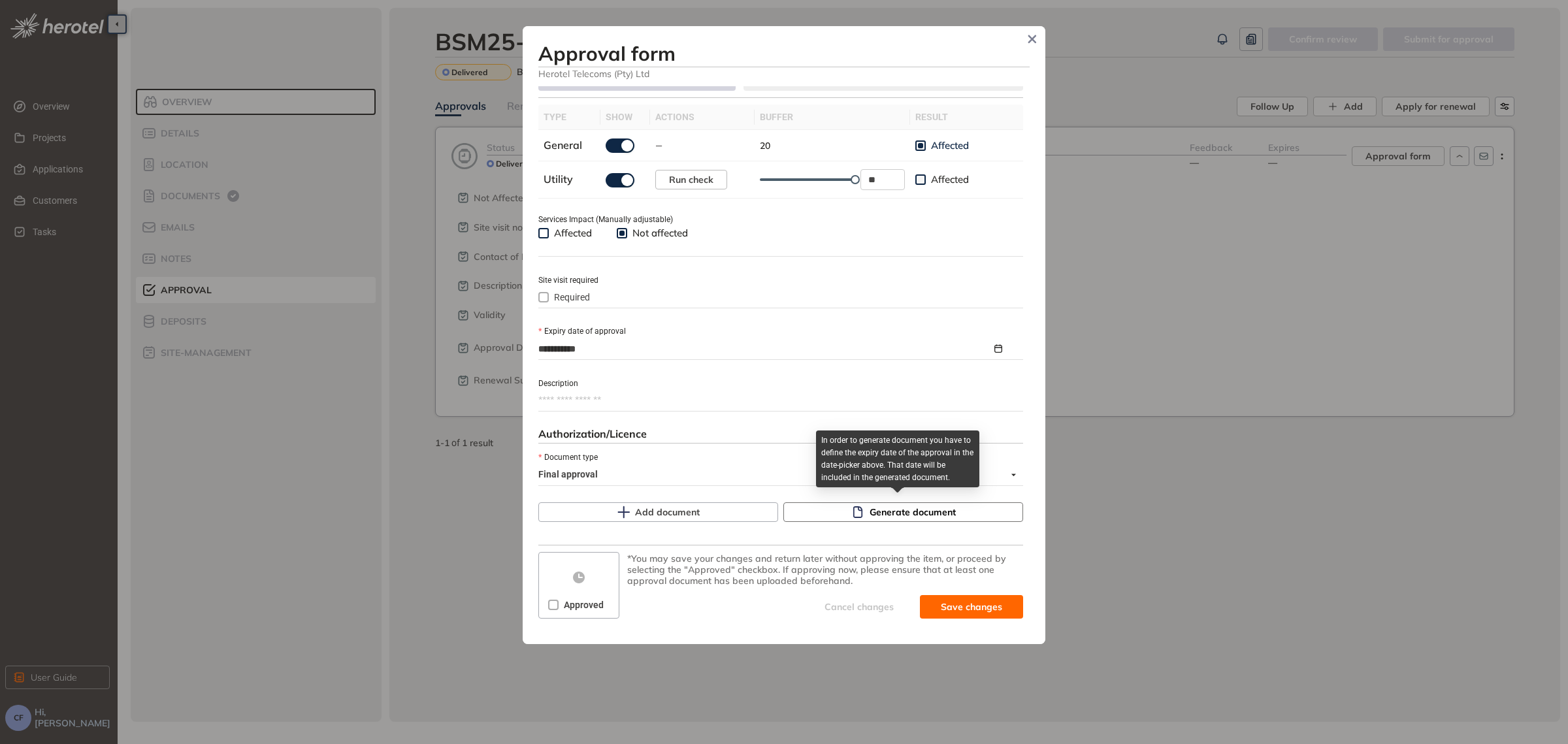
click at [832, 507] on button "Generate document" at bounding box center [903, 512] width 240 height 19
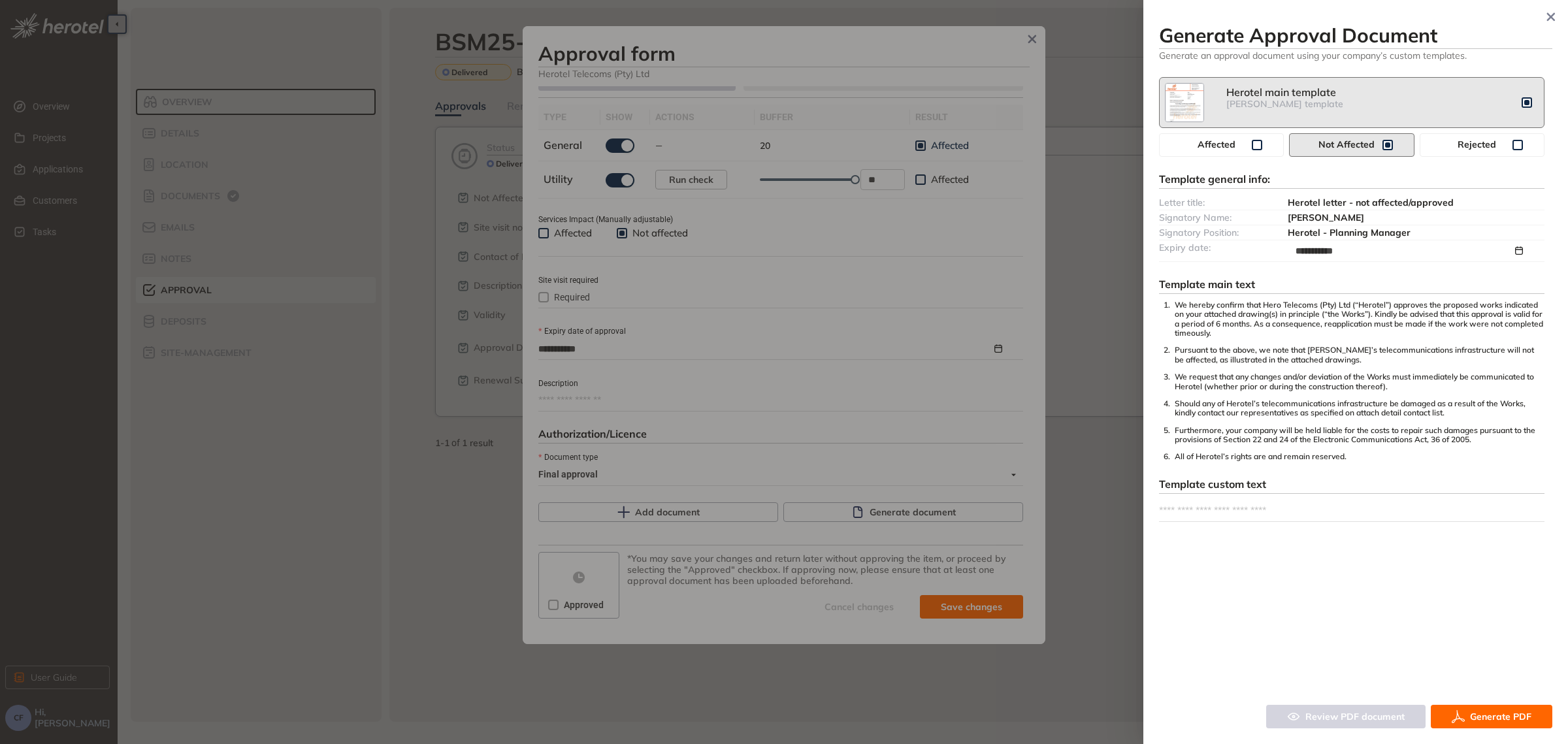
click at [1500, 716] on span "Generate PDF" at bounding box center [1500, 716] width 61 height 14
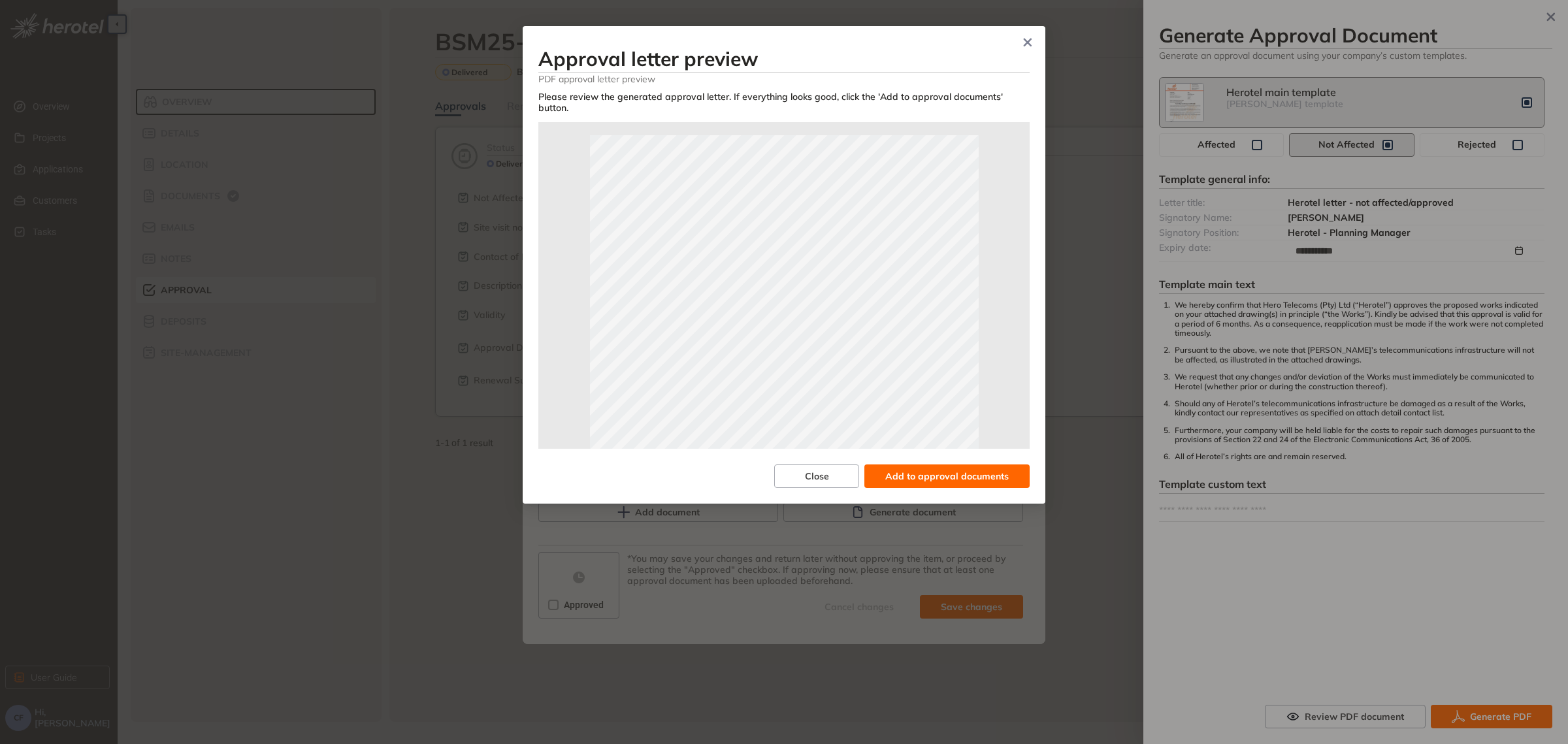
click at [980, 475] on span "Add to approval documents" at bounding box center [947, 476] width 124 height 14
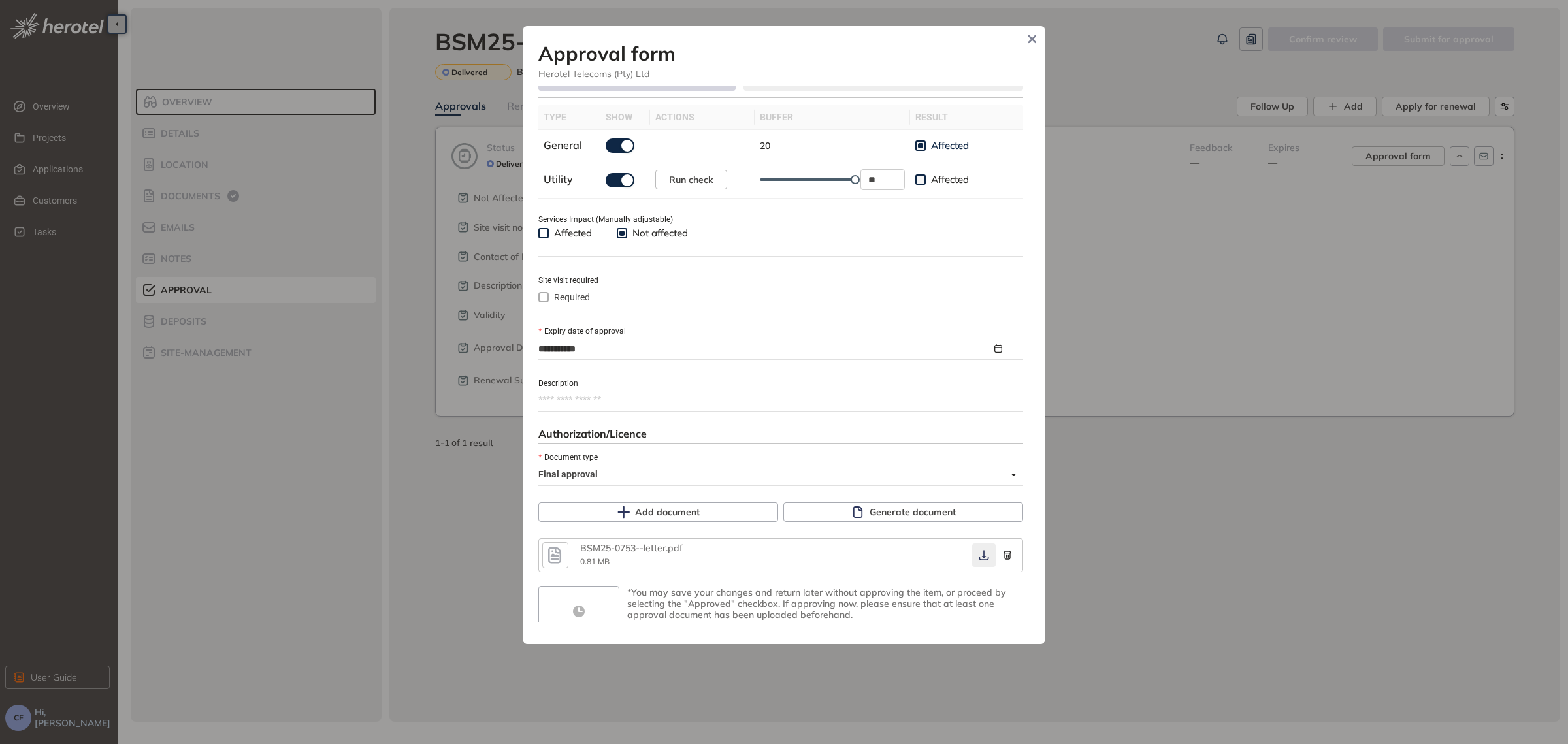
click at [978, 551] on icon "button" at bounding box center [983, 555] width 13 height 10
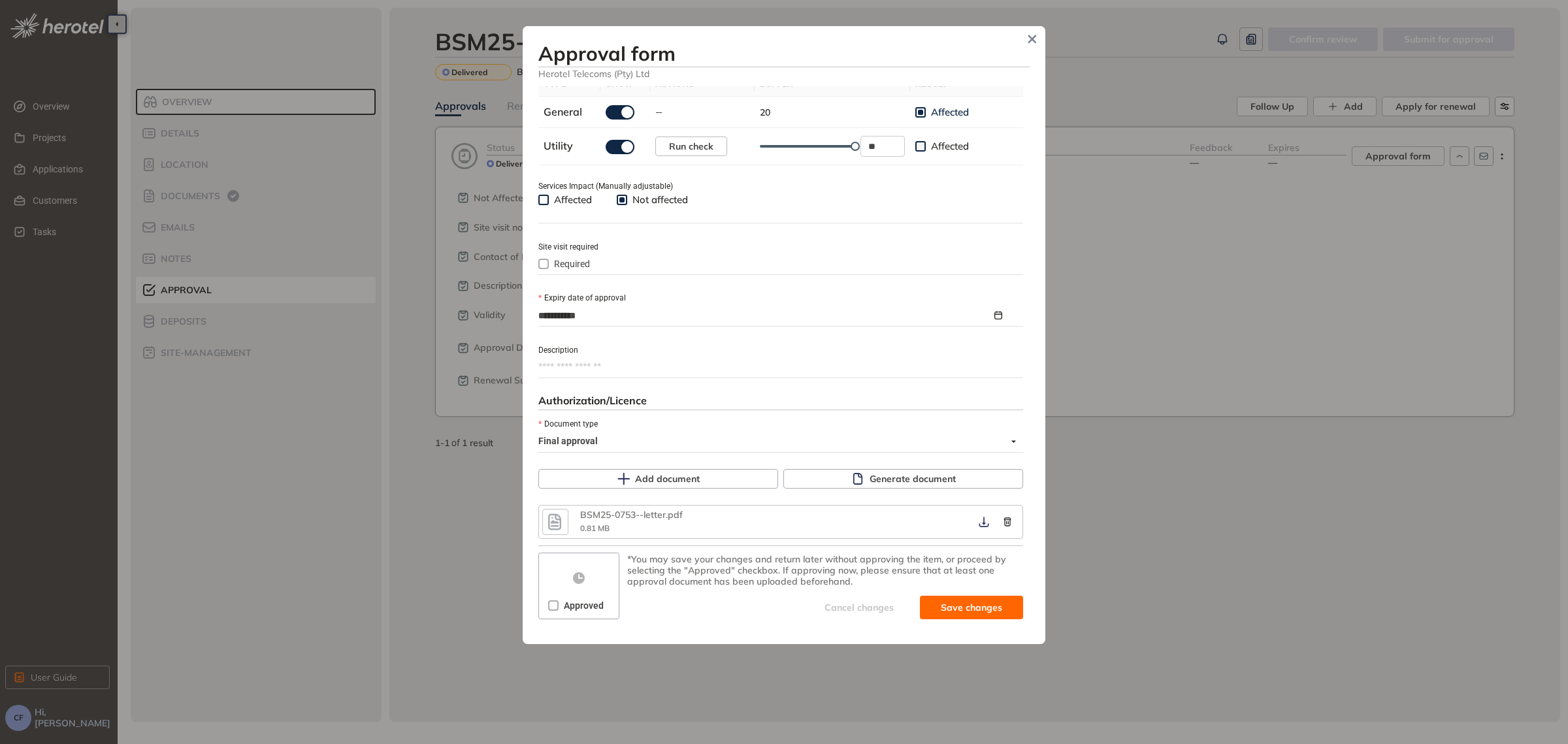
click at [563, 604] on span "Approved" at bounding box center [583, 605] width 50 height 14
click at [945, 603] on span "Save and approve" at bounding box center [961, 608] width 81 height 14
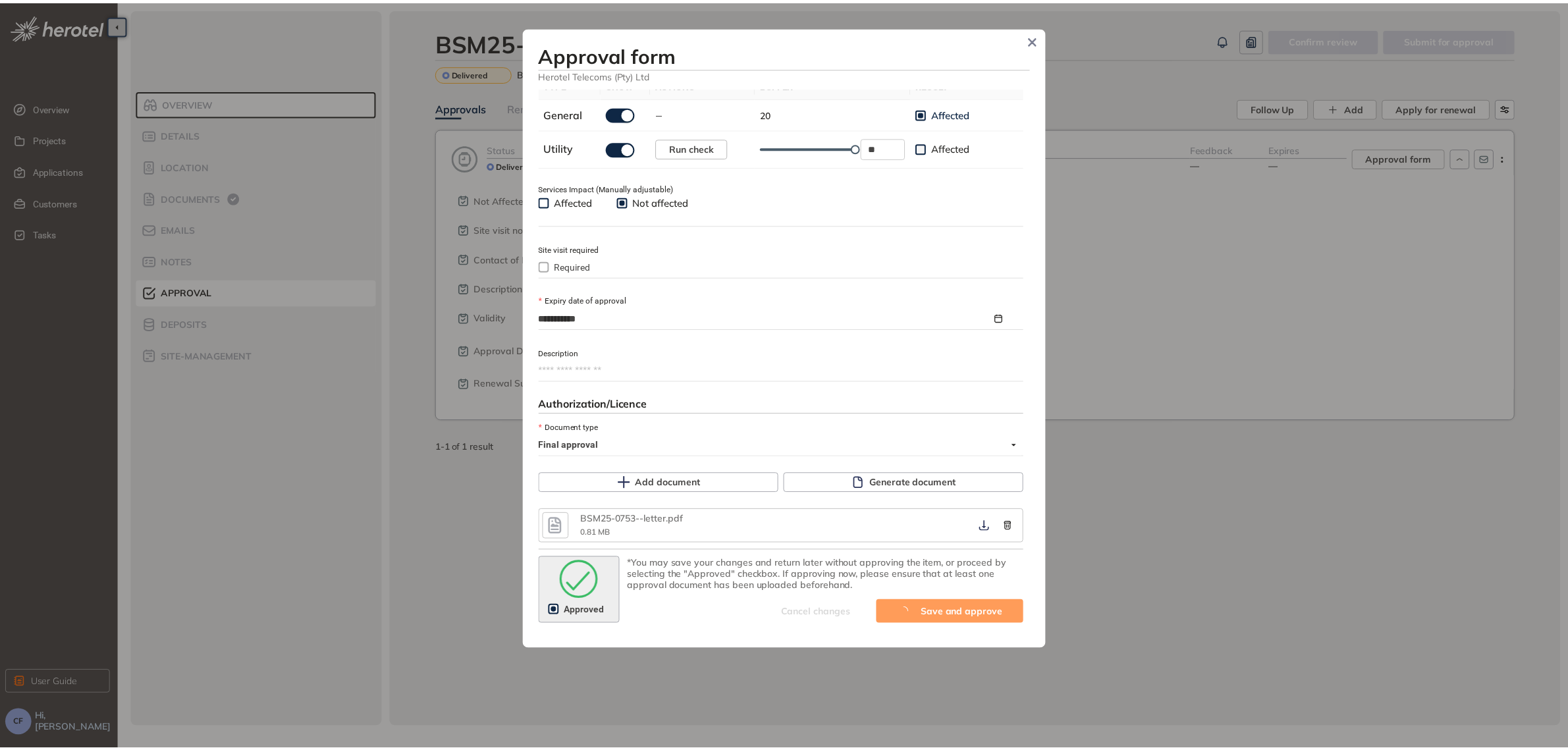
scroll to position [465, 0]
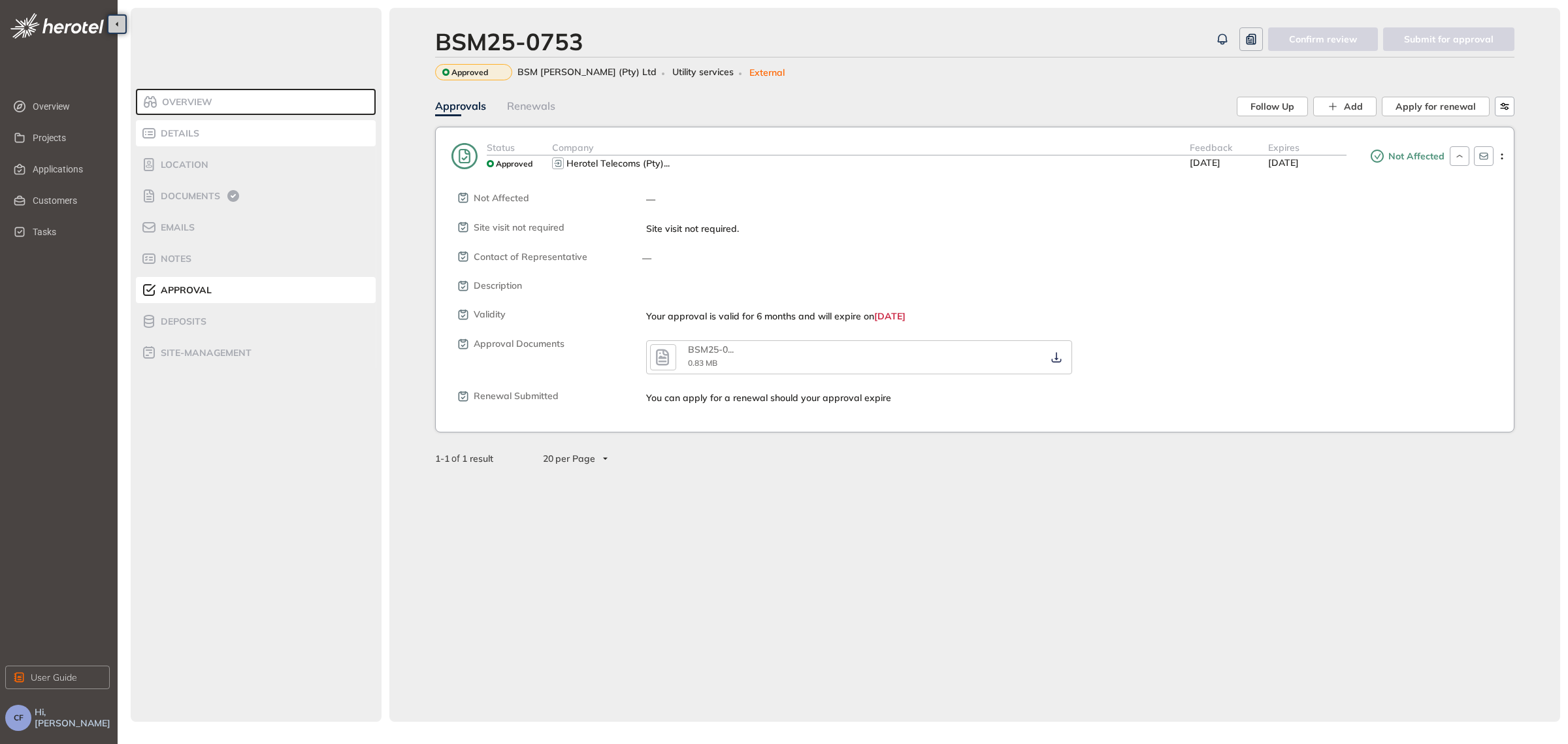
click at [203, 125] on li "Details" at bounding box center [255, 133] width 240 height 26
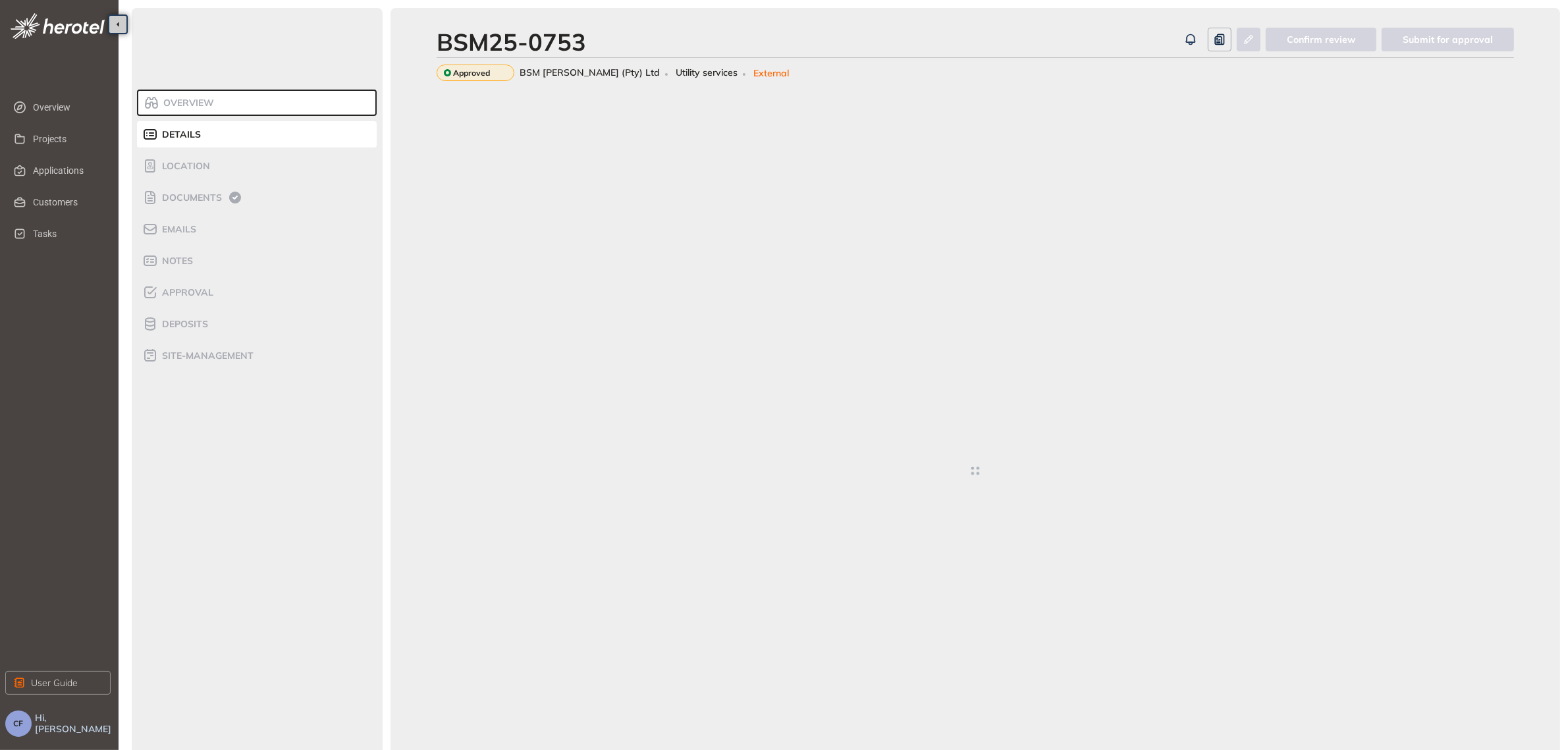
type textarea "**********"
